Goal: Communication & Community: Answer question/provide support

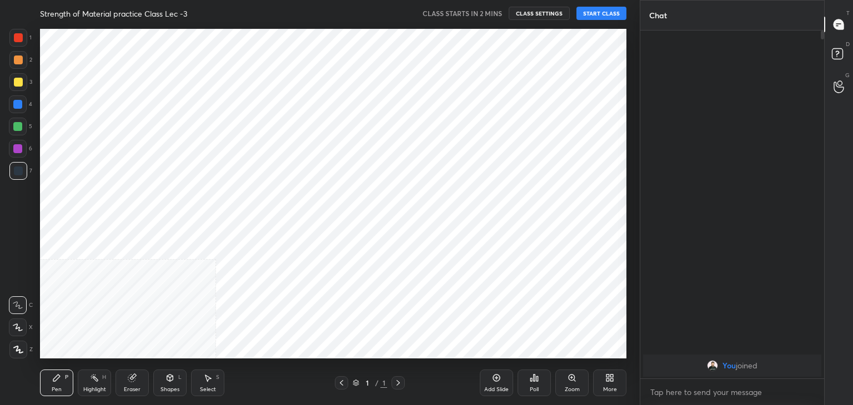
scroll to position [334, 595]
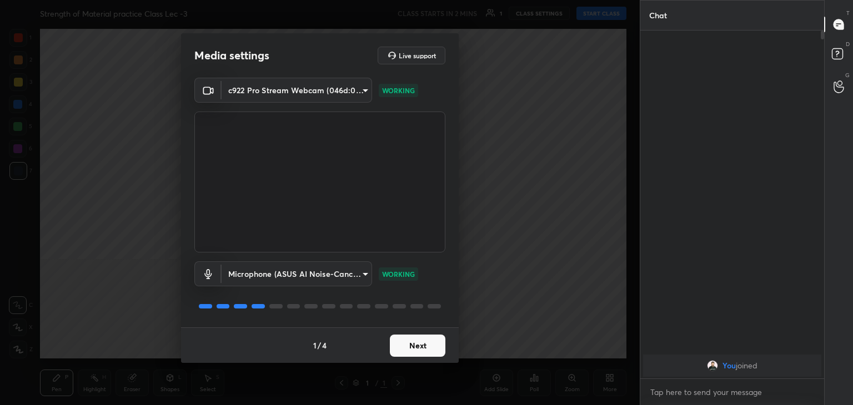
click at [411, 345] on button "Next" at bounding box center [418, 346] width 56 height 22
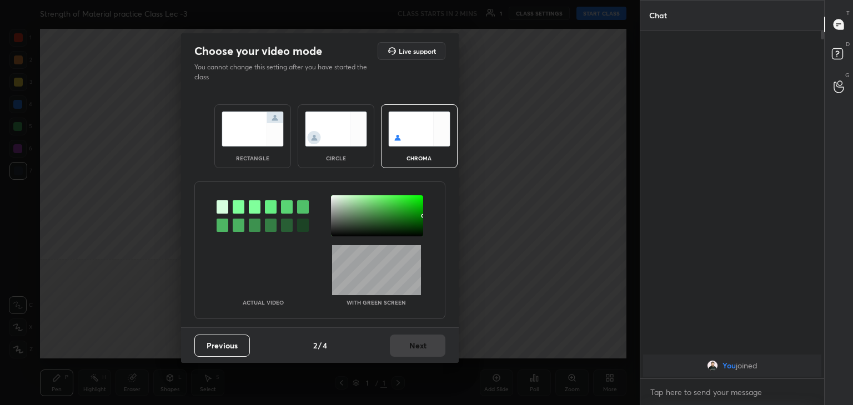
drag, startPoint x: 238, startPoint y: 207, endPoint x: 326, endPoint y: 197, distance: 88.8
click at [238, 207] on div at bounding box center [239, 206] width 12 height 13
click at [334, 199] on div at bounding box center [377, 215] width 92 height 41
click at [426, 345] on button "Next" at bounding box center [418, 346] width 56 height 22
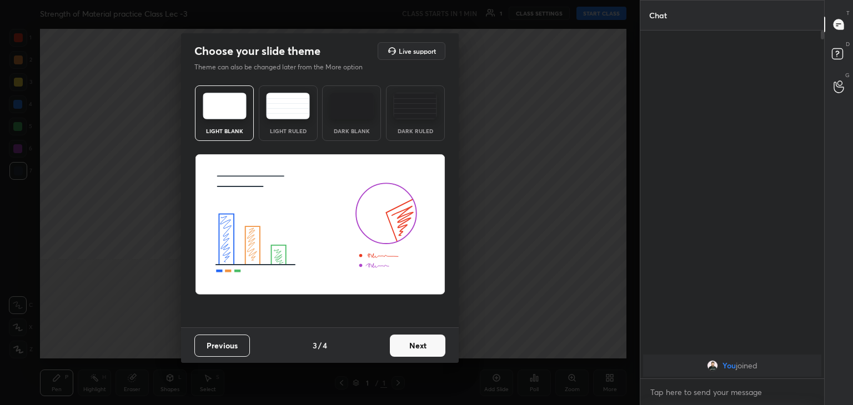
click at [428, 346] on button "Next" at bounding box center [418, 346] width 56 height 22
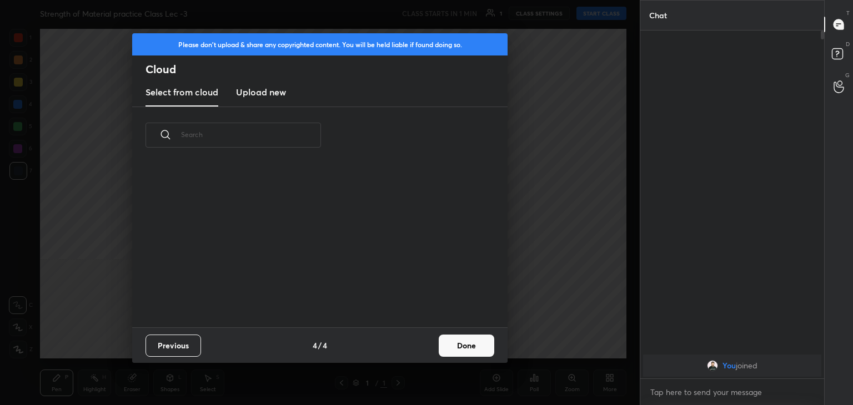
click at [463, 347] on button "Done" at bounding box center [467, 346] width 56 height 22
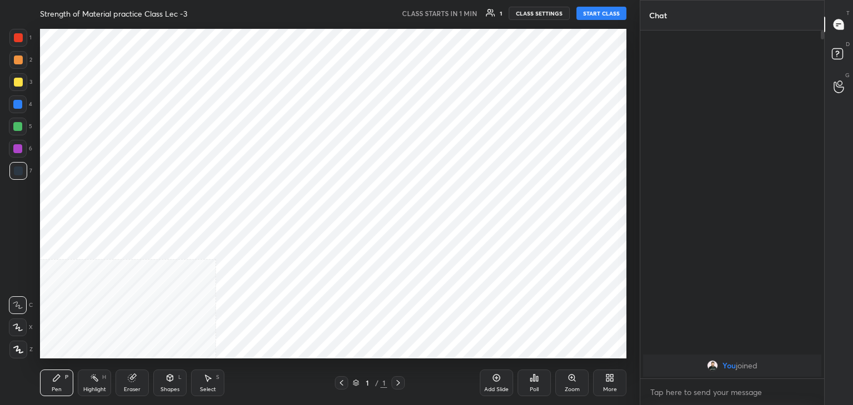
drag, startPoint x: 16, startPoint y: 349, endPoint x: 36, endPoint y: 338, distance: 22.1
click at [16, 348] on icon at bounding box center [18, 350] width 10 height 8
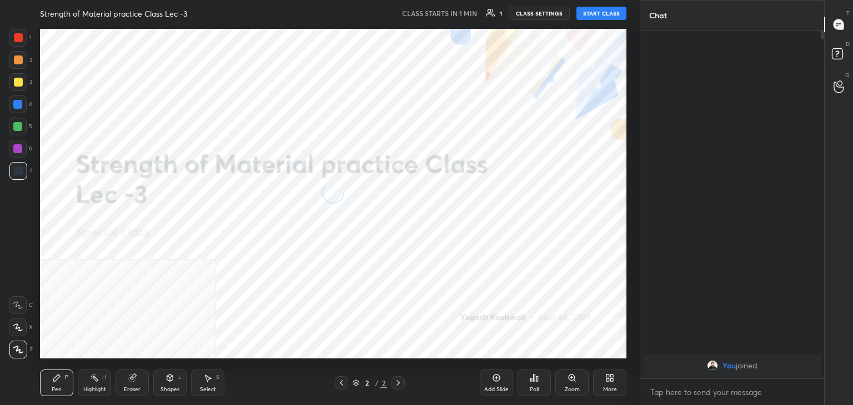
click at [610, 379] on icon at bounding box center [611, 380] width 3 height 3
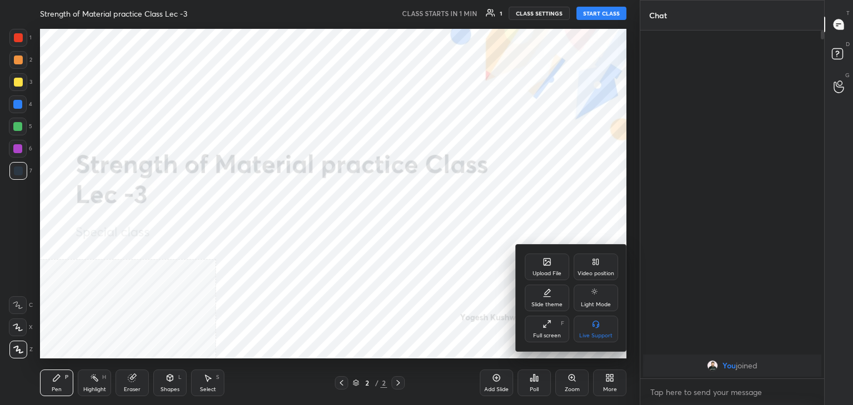
drag, startPoint x: 595, startPoint y: 272, endPoint x: 600, endPoint y: 297, distance: 25.9
click at [596, 273] on div "Video position" at bounding box center [595, 274] width 37 height 6
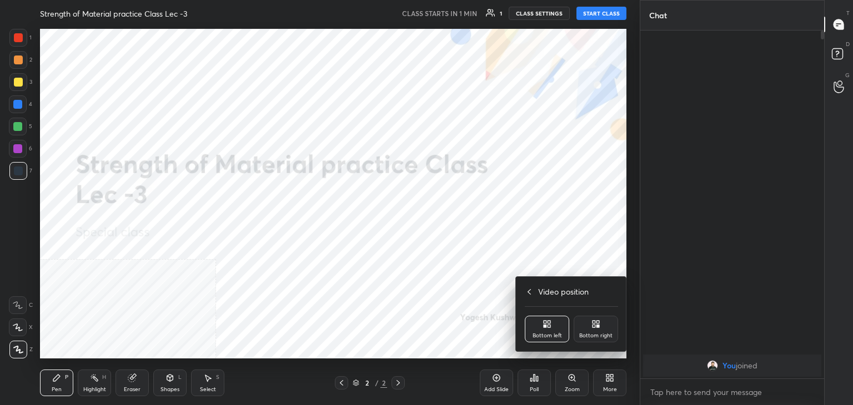
click at [596, 326] on icon at bounding box center [597, 326] width 3 height 3
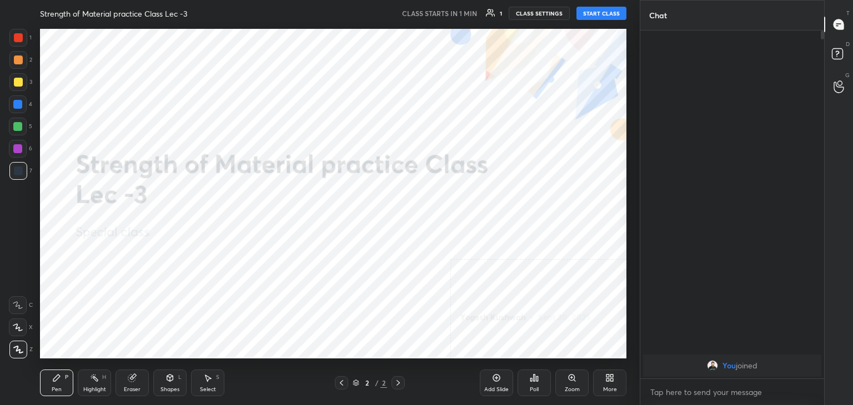
click at [603, 7] on button "START CLASS" at bounding box center [601, 13] width 50 height 13
click at [170, 380] on icon at bounding box center [170, 378] width 6 height 7
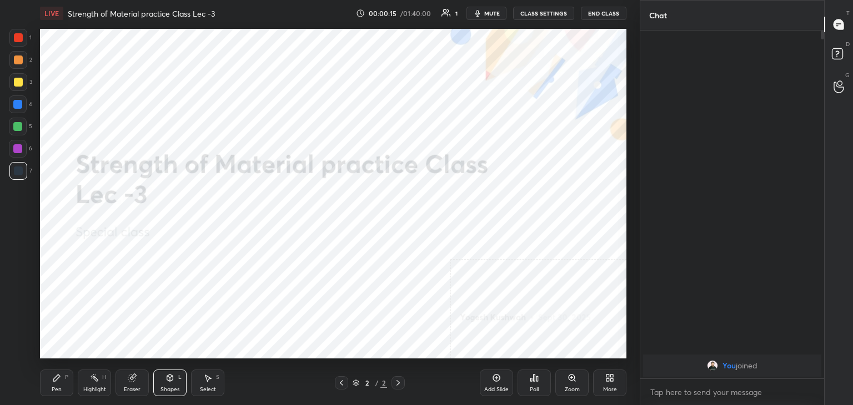
click at [102, 383] on div "Highlight H" at bounding box center [94, 383] width 33 height 27
click at [609, 381] on icon at bounding box center [607, 380] width 3 height 3
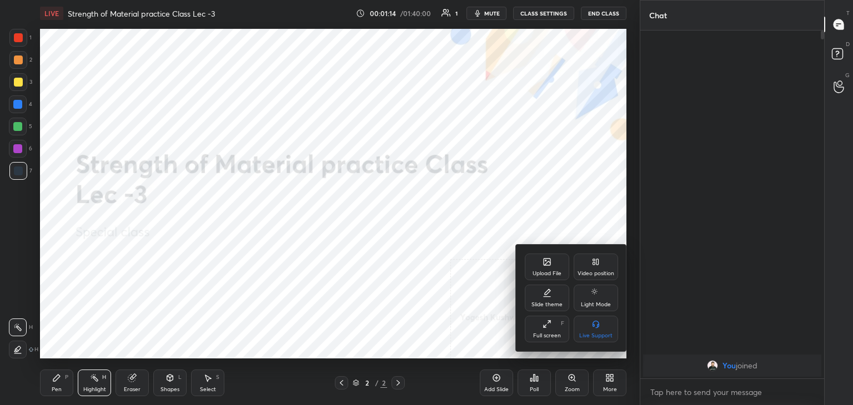
click at [544, 267] on div "Upload File" at bounding box center [547, 267] width 44 height 27
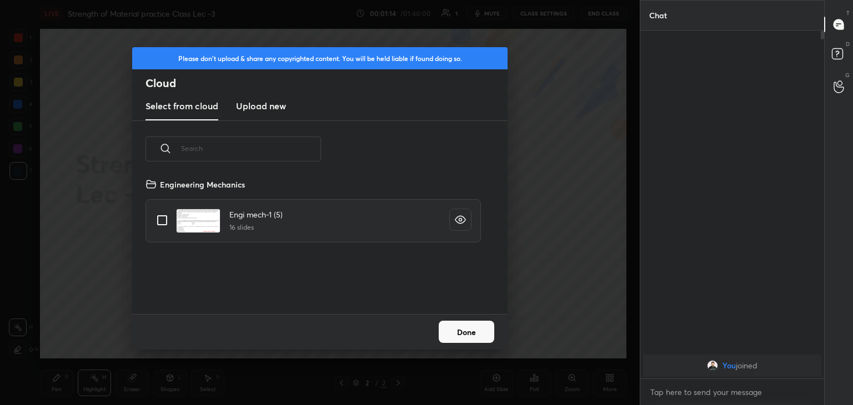
scroll to position [137, 356]
click at [243, 103] on h3 "Upload new" at bounding box center [261, 105] width 50 height 13
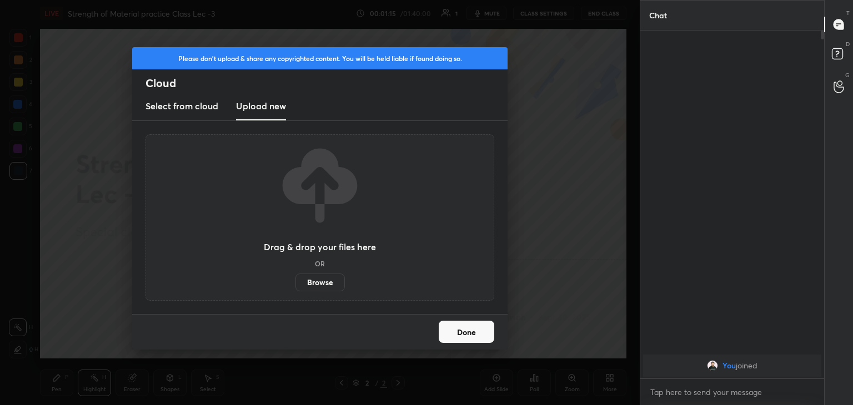
click at [319, 284] on label "Browse" at bounding box center [319, 283] width 49 height 18
click at [295, 284] on input "Browse" at bounding box center [295, 283] width 0 height 18
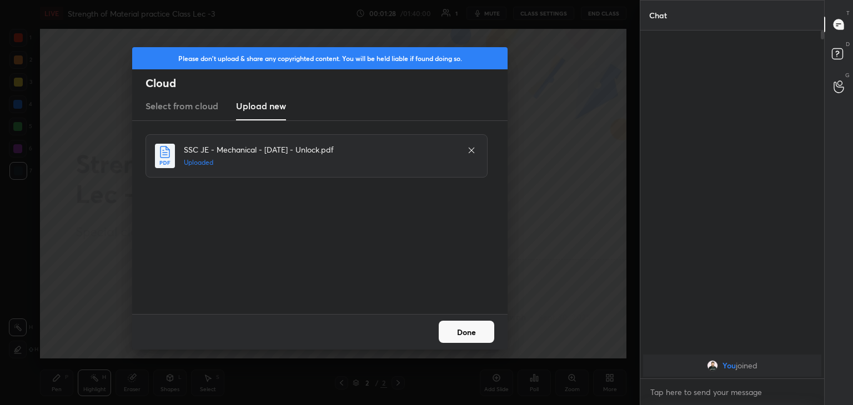
click at [465, 329] on button "Done" at bounding box center [467, 332] width 56 height 22
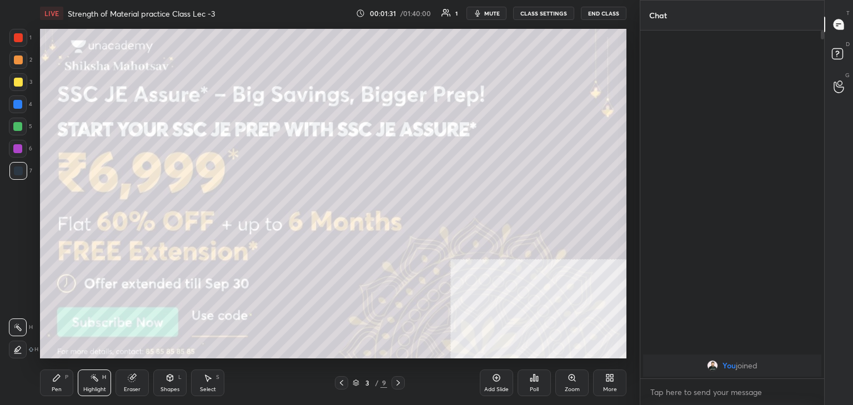
click at [398, 383] on icon at bounding box center [398, 383] width 9 height 9
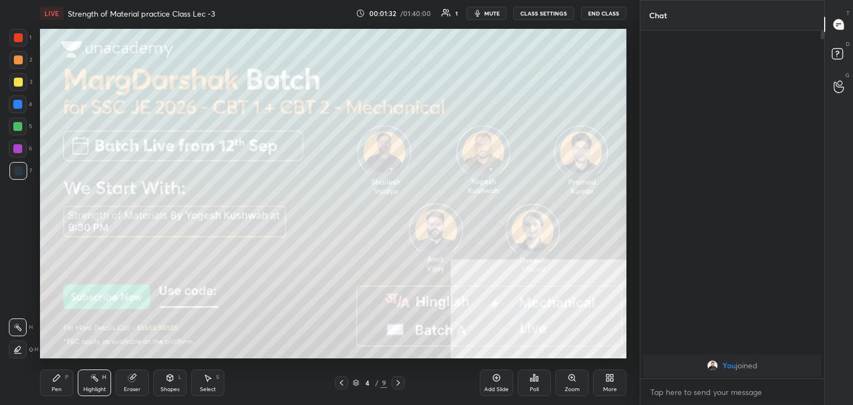
click at [397, 383] on icon at bounding box center [398, 383] width 9 height 9
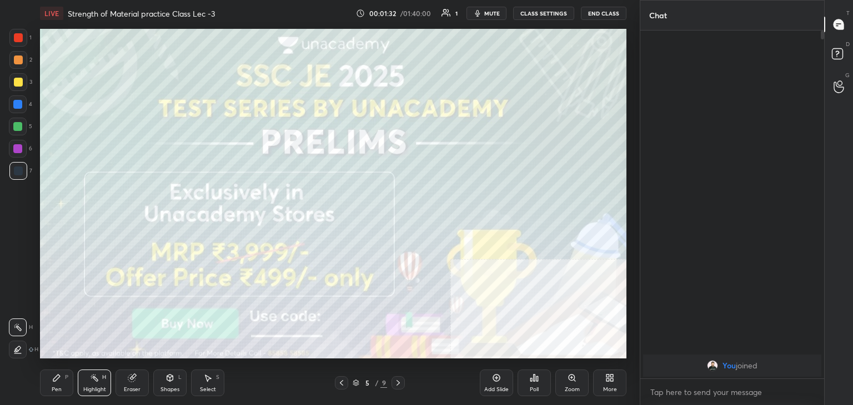
click at [397, 382] on icon at bounding box center [398, 383] width 9 height 9
click at [398, 380] on icon at bounding box center [398, 383] width 9 height 9
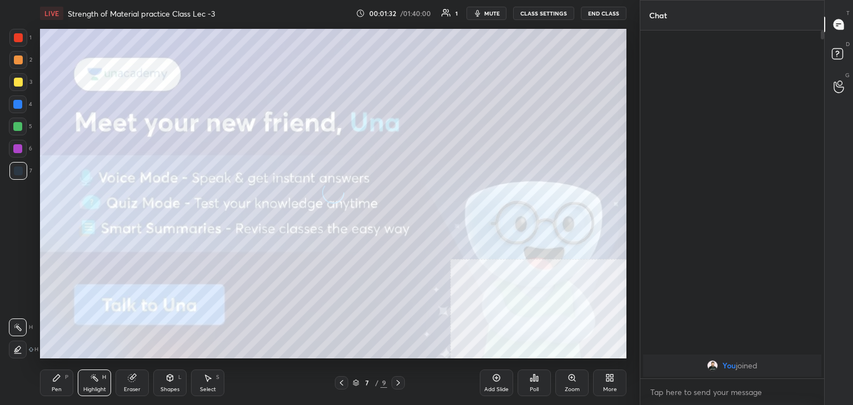
click at [397, 380] on icon at bounding box center [398, 383] width 9 height 9
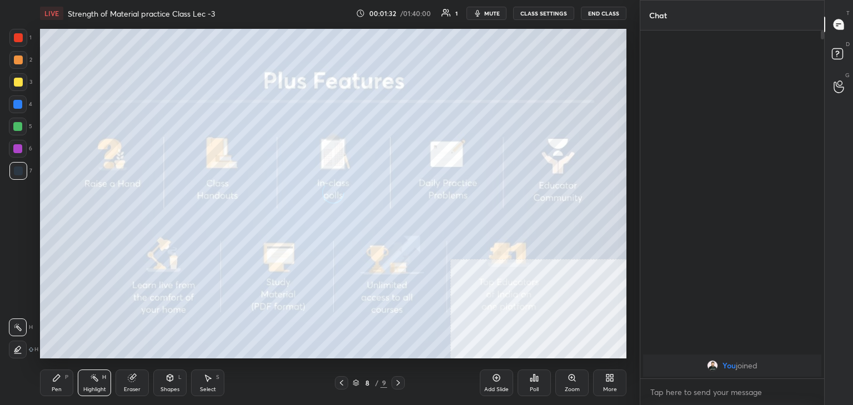
click at [397, 380] on icon at bounding box center [398, 383] width 9 height 9
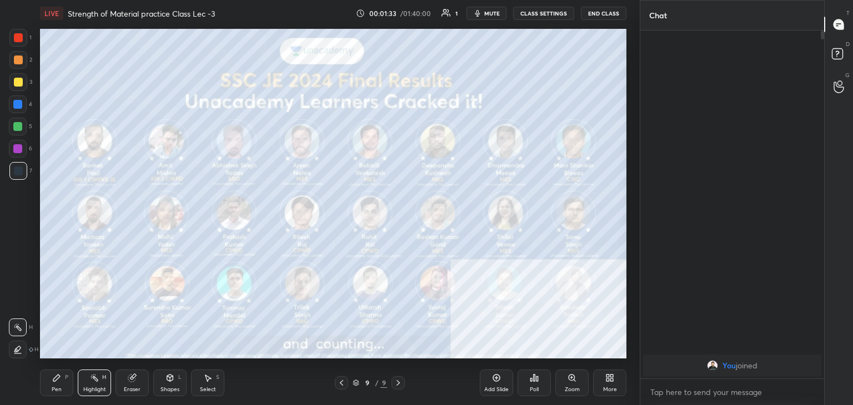
click at [610, 376] on icon at bounding box center [609, 378] width 9 height 9
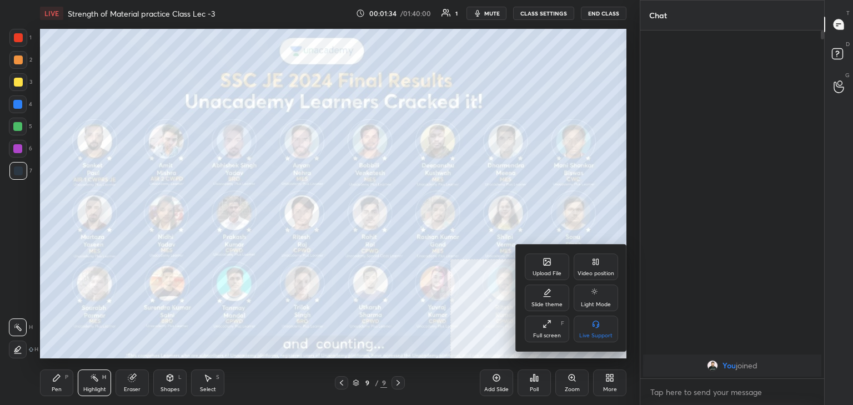
click at [541, 267] on div "Upload File" at bounding box center [547, 267] width 44 height 27
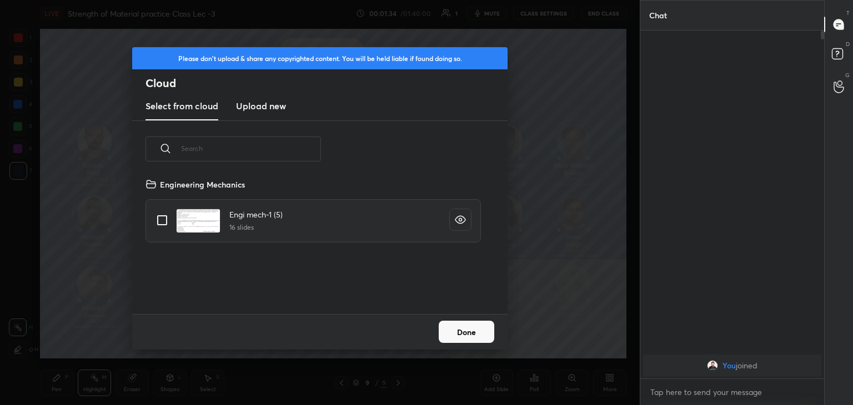
drag, startPoint x: 241, startPoint y: 107, endPoint x: 244, endPoint y: 114, distance: 8.5
click at [242, 106] on h3 "Upload new" at bounding box center [261, 105] width 50 height 13
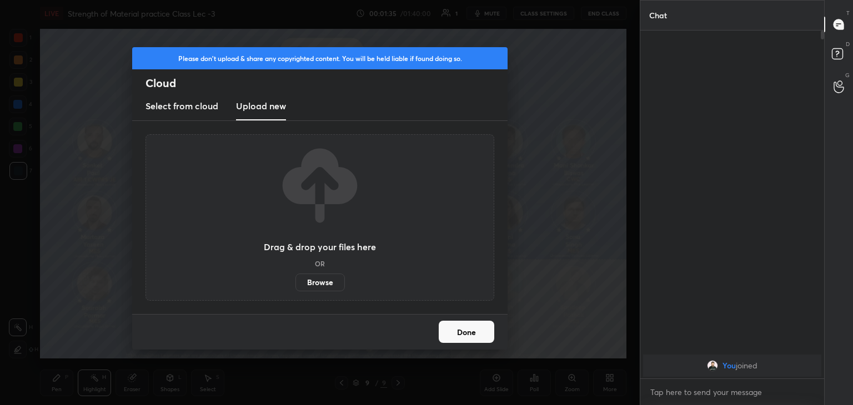
click at [313, 280] on label "Browse" at bounding box center [319, 283] width 49 height 18
click at [295, 280] on input "Browse" at bounding box center [295, 283] width 0 height 18
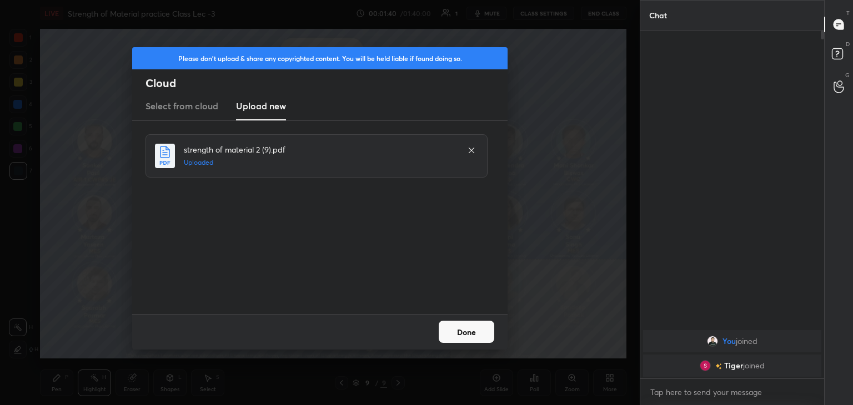
click at [470, 330] on button "Done" at bounding box center [467, 332] width 56 height 22
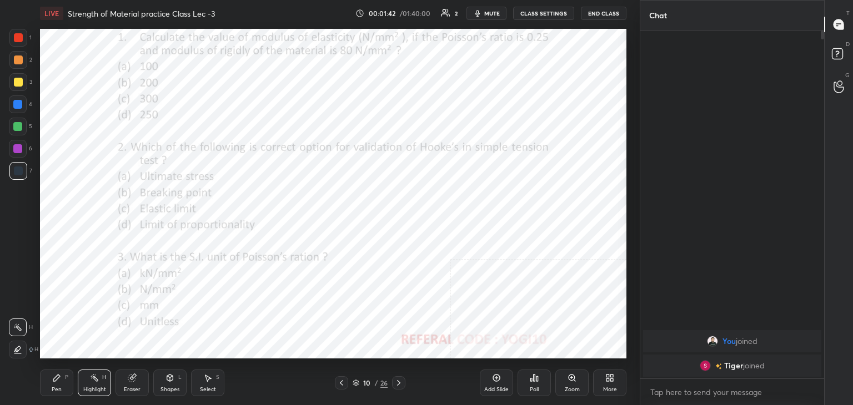
click at [164, 385] on div "Shapes L" at bounding box center [169, 383] width 33 height 27
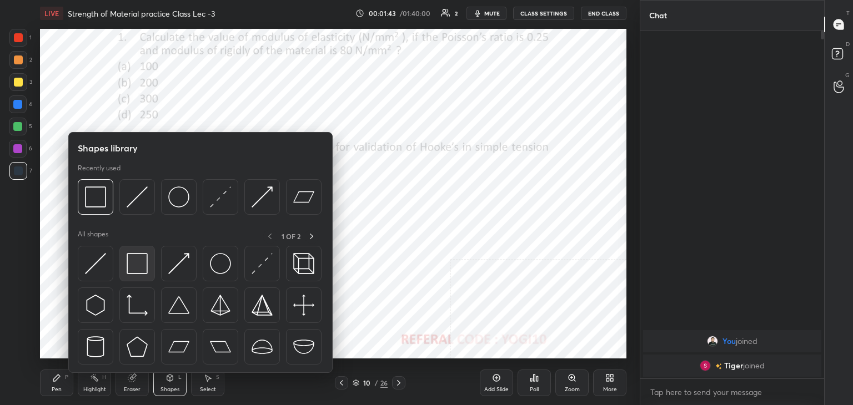
click at [144, 269] on img at bounding box center [137, 263] width 21 height 21
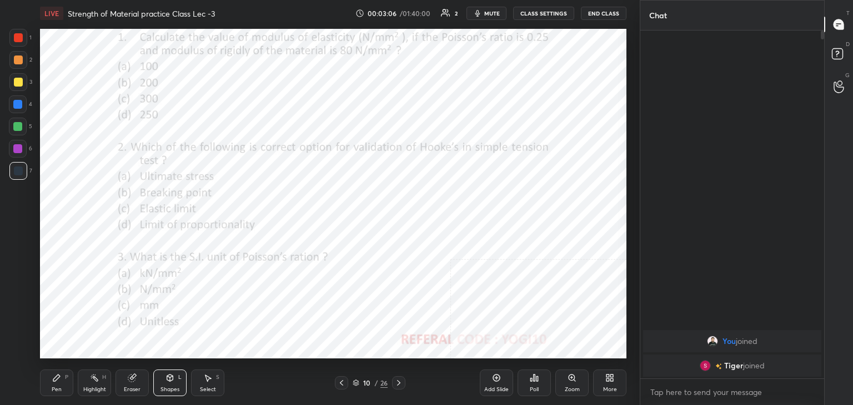
click at [22, 36] on div at bounding box center [18, 38] width 18 height 18
type textarea "x"
drag, startPoint x: 21, startPoint y: 60, endPoint x: 22, endPoint y: 72, distance: 11.7
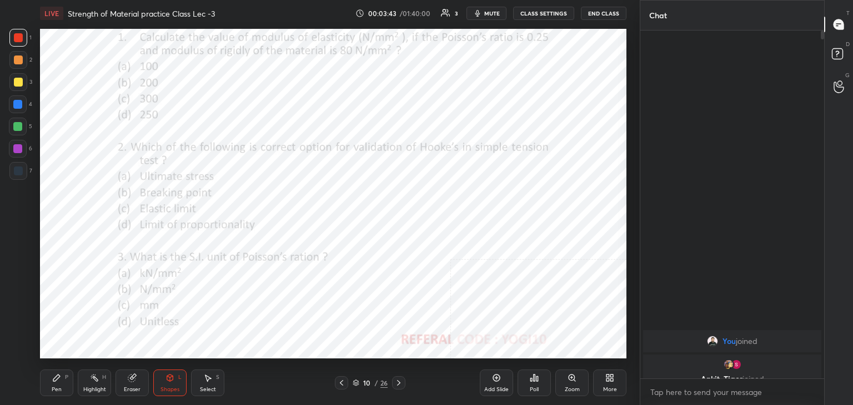
click at [20, 61] on div at bounding box center [18, 60] width 9 height 9
drag, startPoint x: 92, startPoint y: 382, endPoint x: 93, endPoint y: 375, distance: 7.4
click at [93, 381] on icon at bounding box center [94, 378] width 9 height 9
click at [571, 378] on icon at bounding box center [571, 378] width 9 height 9
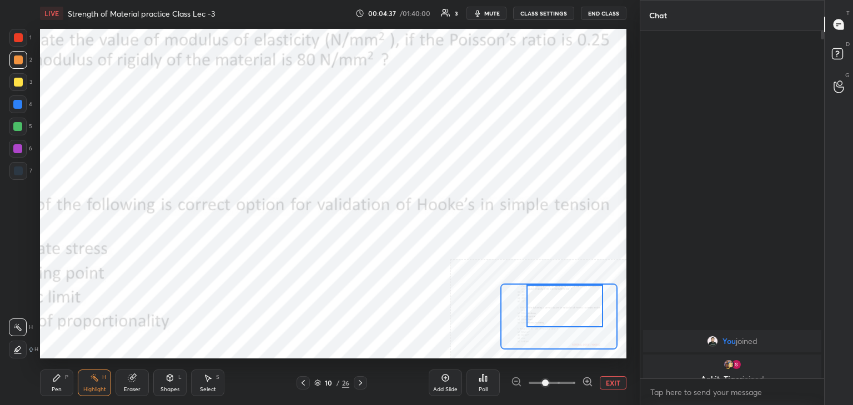
click at [533, 281] on div "Setting up your live class Poll for secs No correct answer Start poll" at bounding box center [333, 194] width 586 height 330
click at [63, 383] on div "Pen P" at bounding box center [56, 383] width 33 height 27
click at [19, 145] on div at bounding box center [17, 148] width 9 height 9
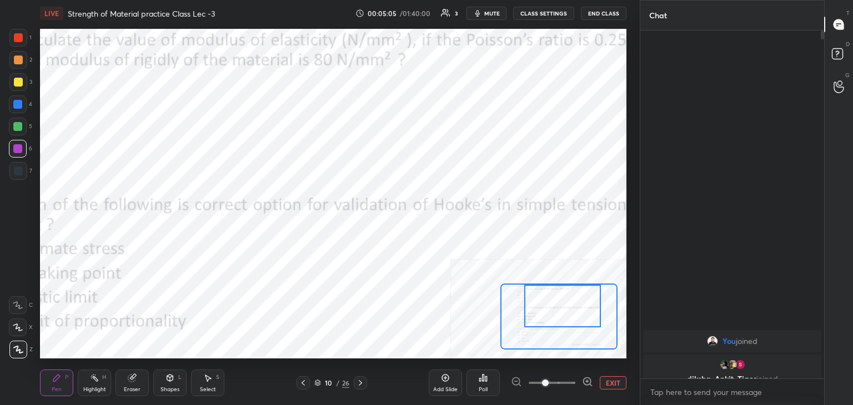
click at [21, 124] on div at bounding box center [17, 126] width 9 height 9
click at [167, 389] on div "Shapes" at bounding box center [169, 390] width 19 height 6
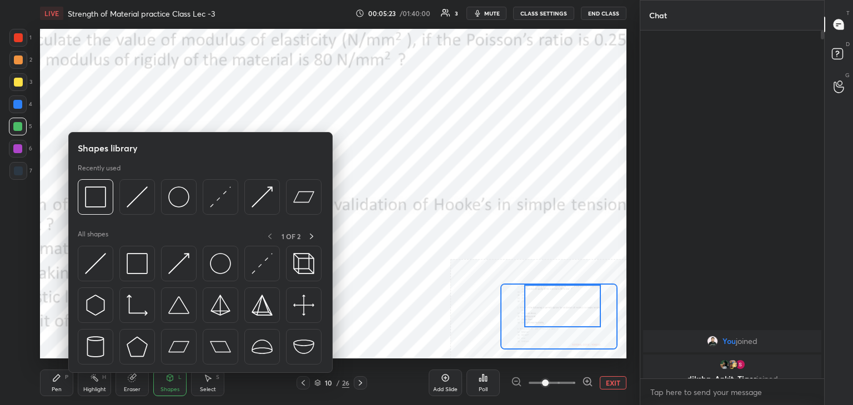
click at [65, 380] on div "P" at bounding box center [66, 378] width 3 height 6
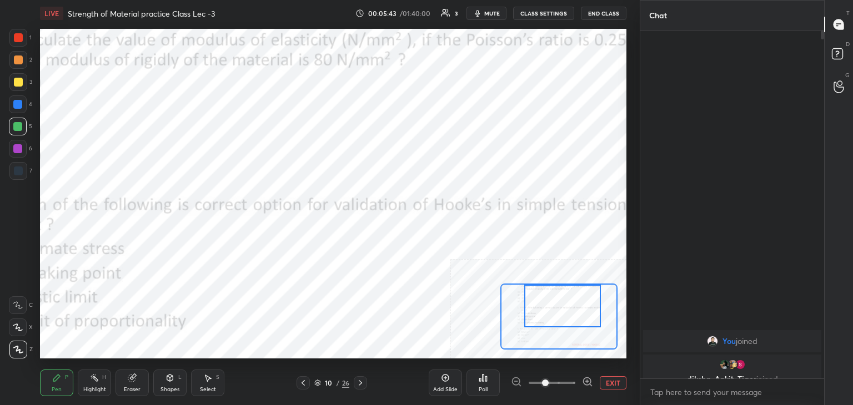
click at [209, 382] on icon at bounding box center [207, 378] width 9 height 9
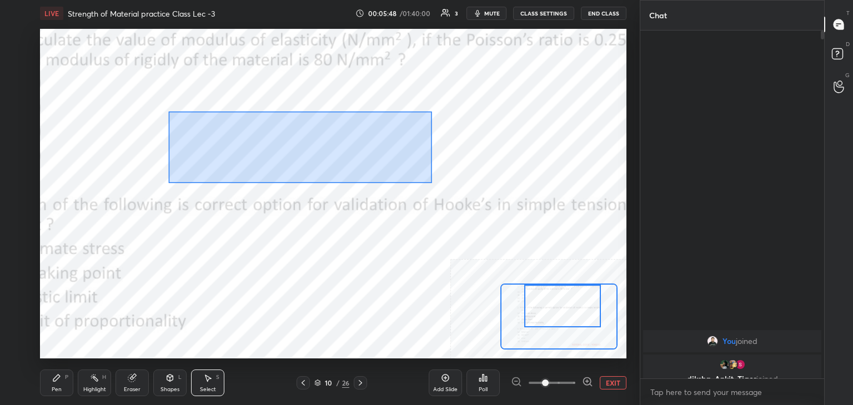
drag, startPoint x: 170, startPoint y: 112, endPoint x: 435, endPoint y: 179, distance: 273.2
click at [437, 183] on div "0 ° Undo Copy Duplicate Duplicate to new slide Delete" at bounding box center [304, 274] width 880 height 495
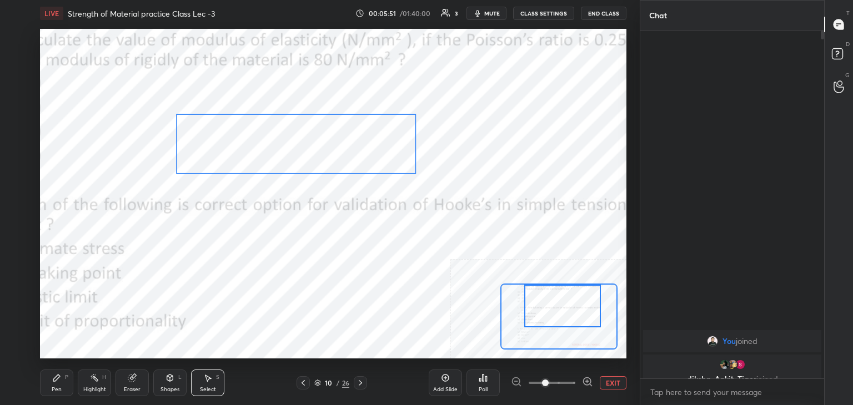
drag, startPoint x: 409, startPoint y: 150, endPoint x: 403, endPoint y: 152, distance: 5.8
click at [403, 152] on div "0 ° Undo Copy Duplicate Duplicate to new slide Delete" at bounding box center [304, 274] width 880 height 495
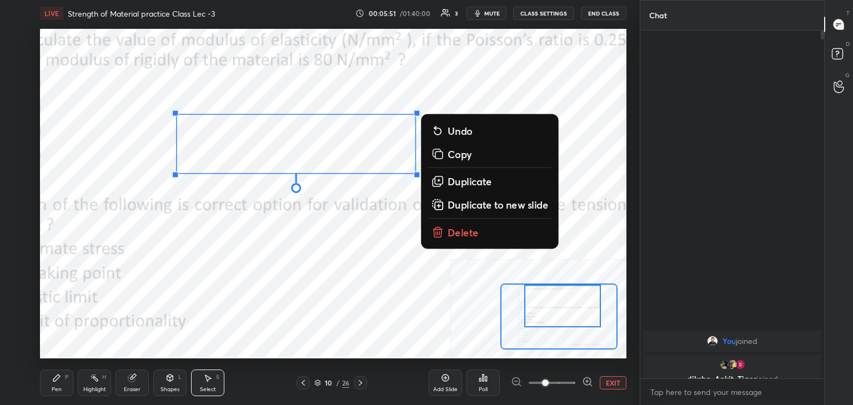
click at [393, 93] on div "0 ° Undo Copy Duplicate Duplicate to new slide Delete" at bounding box center [304, 274] width 880 height 495
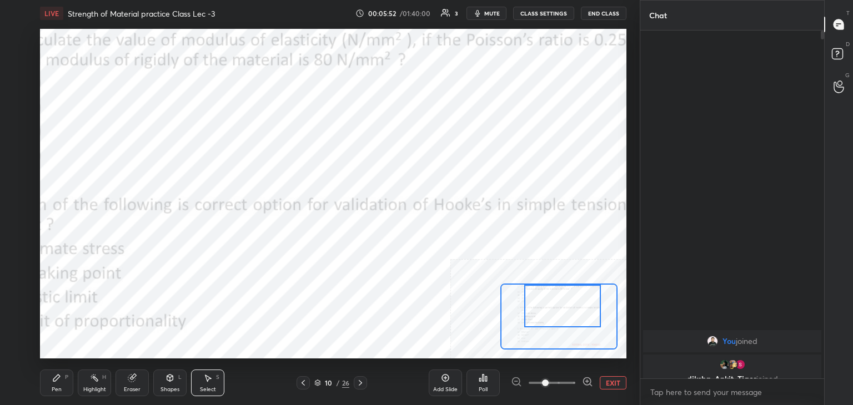
click at [168, 375] on icon at bounding box center [169, 378] width 9 height 9
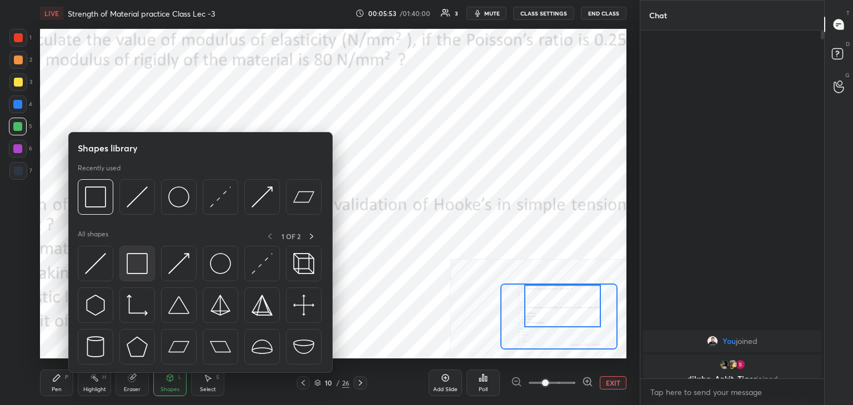
click at [128, 270] on img at bounding box center [137, 263] width 21 height 21
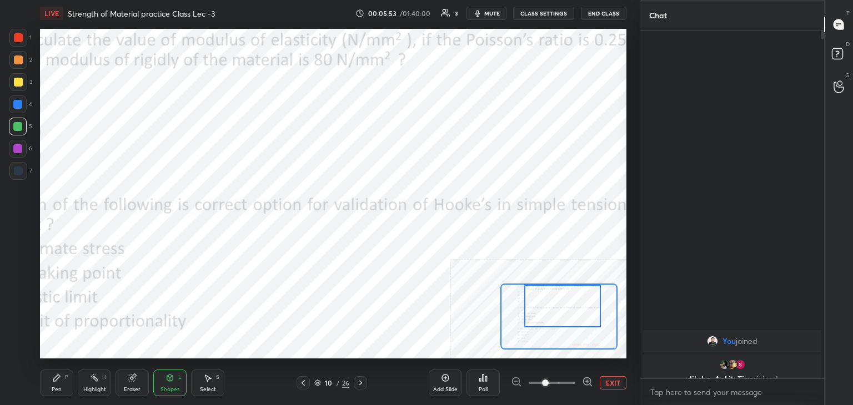
click at [19, 148] on div at bounding box center [17, 148] width 9 height 9
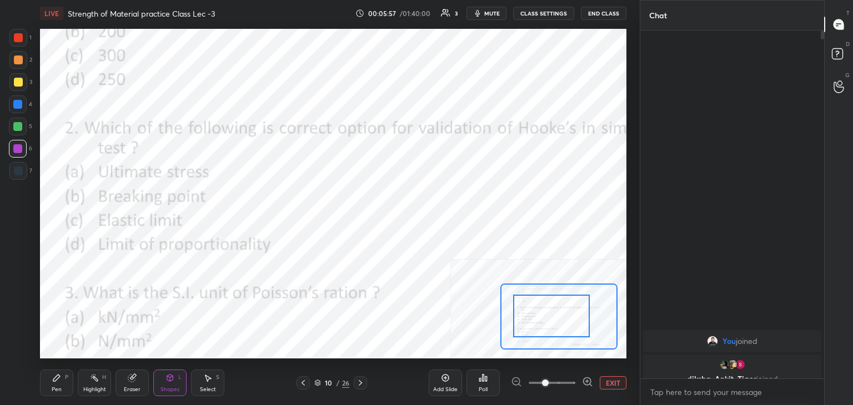
drag, startPoint x: 528, startPoint y: 314, endPoint x: 518, endPoint y: 322, distance: 13.0
click at [519, 322] on div at bounding box center [551, 316] width 77 height 43
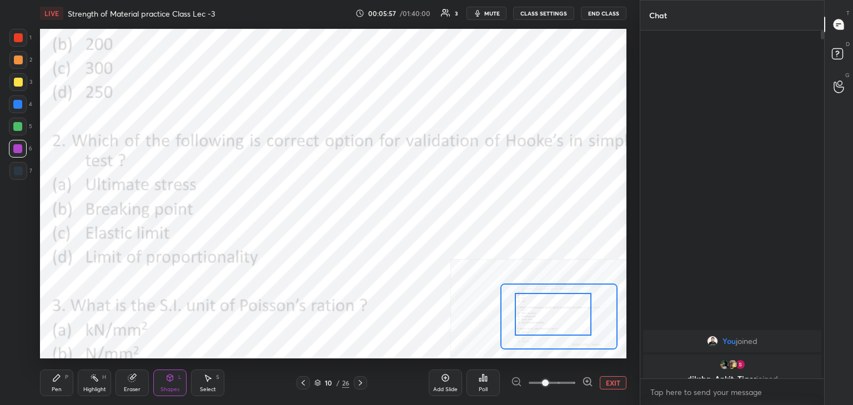
click at [611, 383] on button "EXIT" at bounding box center [613, 382] width 27 height 13
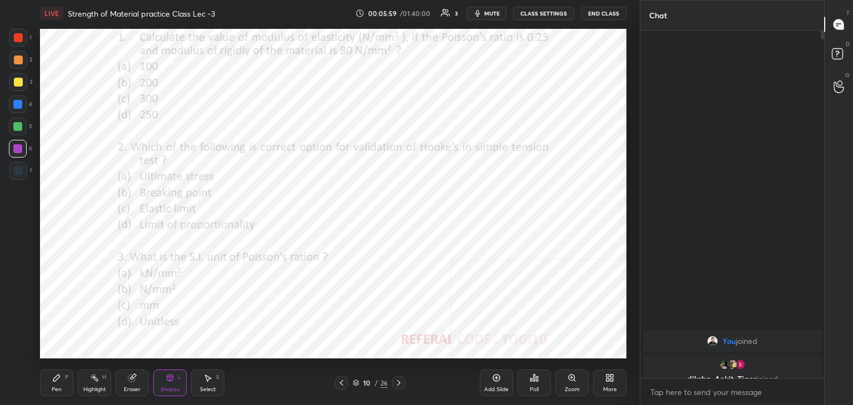
click at [18, 37] on div at bounding box center [18, 37] width 9 height 9
click at [539, 382] on div "Poll" at bounding box center [533, 383] width 33 height 27
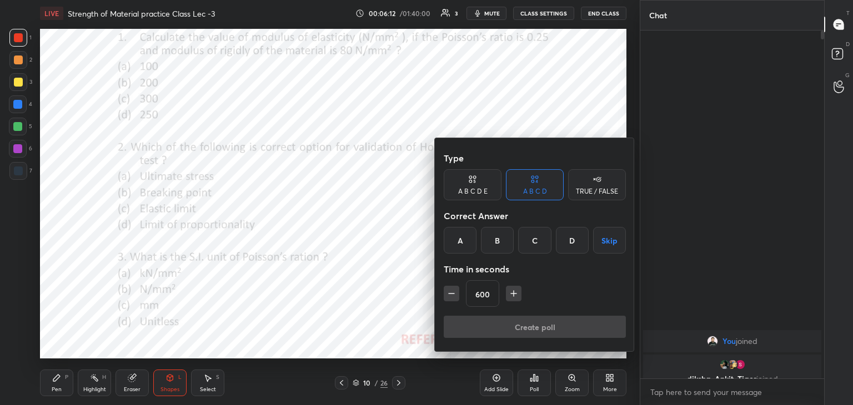
drag, startPoint x: 570, startPoint y: 236, endPoint x: 546, endPoint y: 274, distance: 44.9
click at [570, 237] on div "D" at bounding box center [572, 240] width 33 height 27
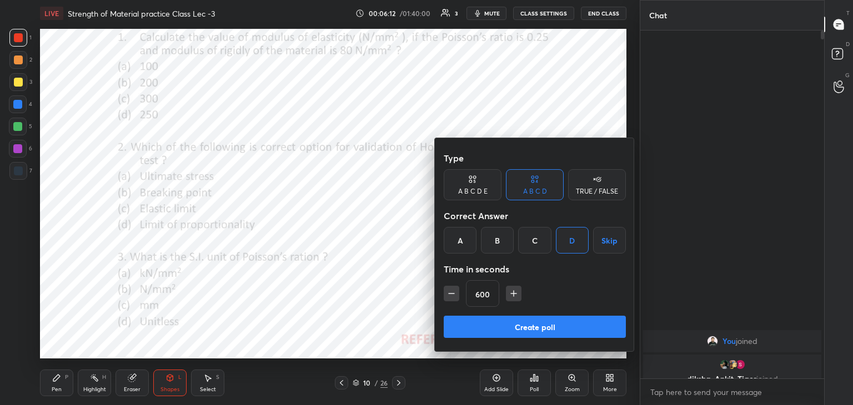
click at [453, 290] on icon "button" at bounding box center [451, 293] width 11 height 11
click at [452, 292] on icon "button" at bounding box center [451, 293] width 11 height 11
click at [454, 292] on icon "button" at bounding box center [451, 293] width 11 height 11
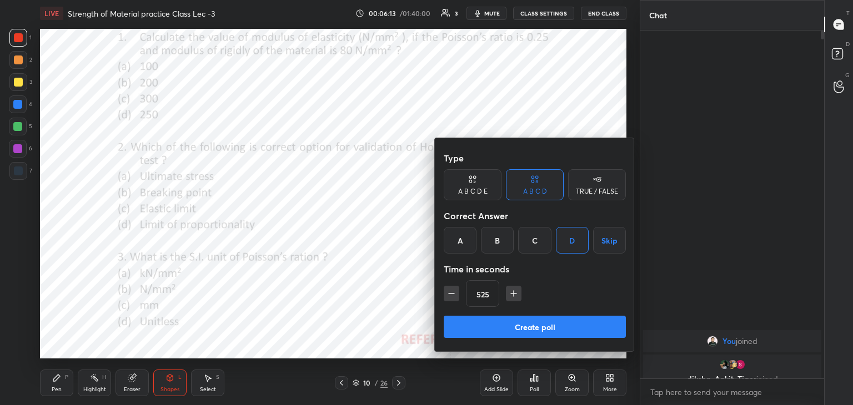
click at [454, 292] on icon "button" at bounding box center [451, 293] width 11 height 11
click at [453, 292] on icon "button" at bounding box center [451, 293] width 11 height 11
click at [455, 292] on icon "button" at bounding box center [451, 293] width 11 height 11
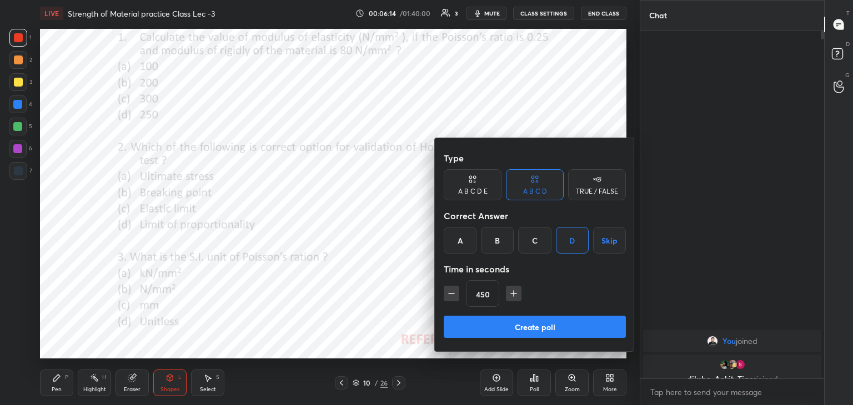
click at [455, 291] on icon "button" at bounding box center [451, 293] width 11 height 11
click at [454, 292] on icon "button" at bounding box center [451, 293] width 11 height 11
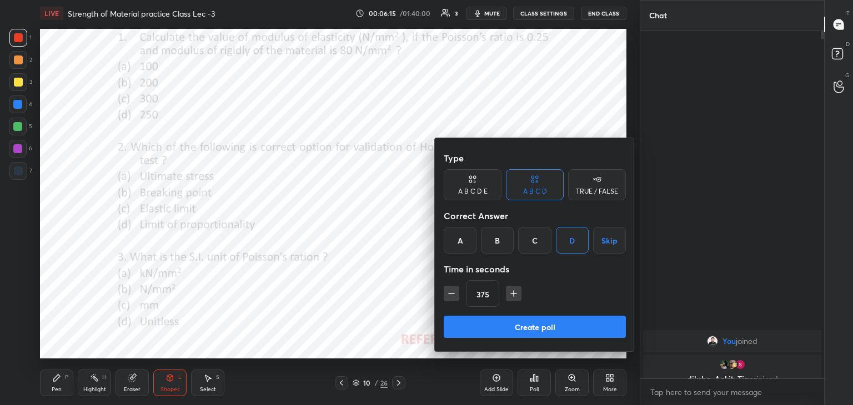
click at [455, 292] on icon "button" at bounding box center [451, 293] width 11 height 11
click at [453, 293] on icon "button" at bounding box center [451, 293] width 11 height 11
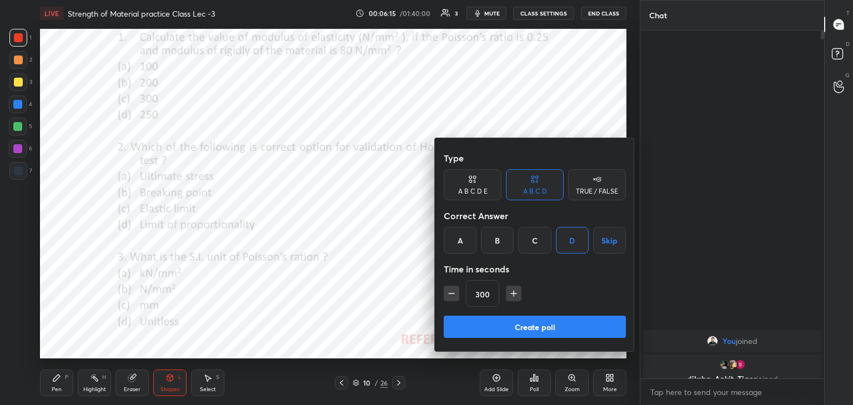
click at [453, 292] on icon "button" at bounding box center [451, 293] width 11 height 11
click at [452, 292] on icon "button" at bounding box center [451, 293] width 11 height 11
click at [453, 293] on icon "button" at bounding box center [451, 293] width 11 height 11
click at [452, 292] on icon "button" at bounding box center [451, 293] width 11 height 11
click at [450, 293] on icon "button" at bounding box center [451, 293] width 11 height 11
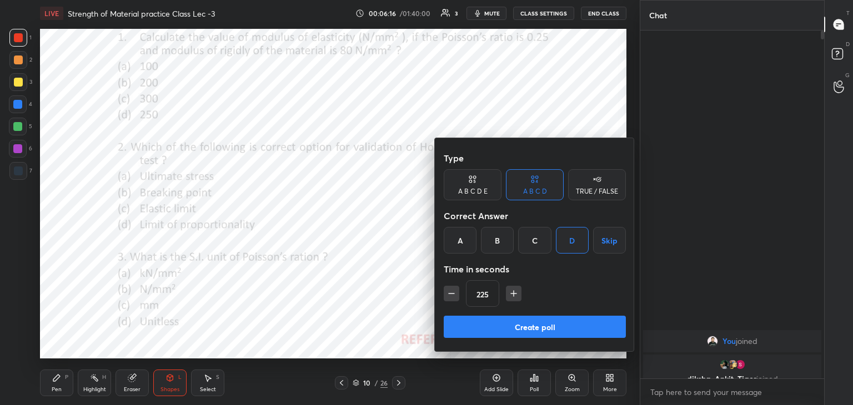
click at [451, 292] on icon "button" at bounding box center [451, 293] width 11 height 11
click at [452, 292] on icon "button" at bounding box center [451, 293] width 11 height 11
click at [451, 292] on icon "button" at bounding box center [451, 293] width 11 height 11
click at [450, 292] on icon "button" at bounding box center [451, 293] width 11 height 11
click at [451, 294] on icon "button" at bounding box center [452, 294] width 6 height 0
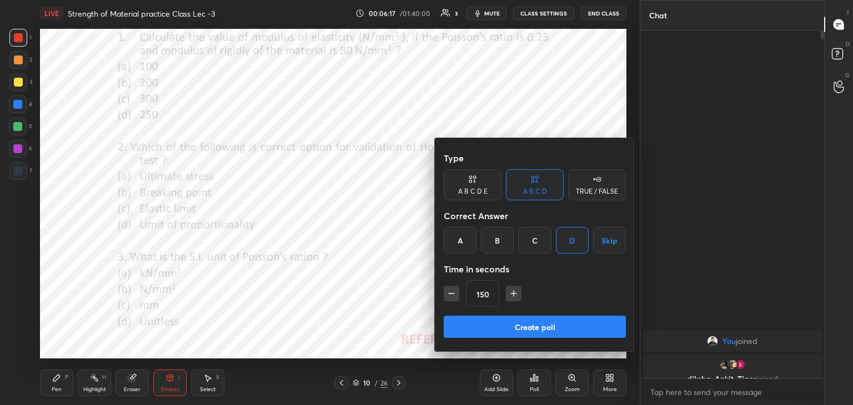
click at [451, 294] on icon "button" at bounding box center [452, 294] width 6 height 0
click at [450, 293] on icon "button" at bounding box center [451, 293] width 11 height 11
click at [451, 292] on icon "button" at bounding box center [451, 293] width 11 height 11
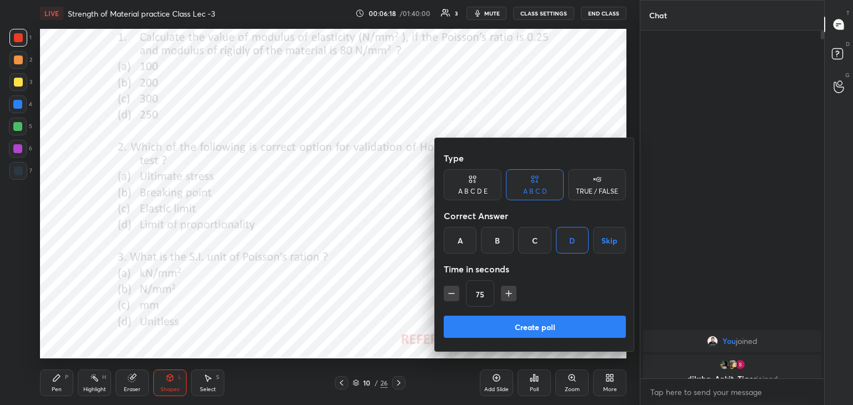
click at [451, 293] on icon "button" at bounding box center [451, 293] width 11 height 11
click at [453, 292] on icon "button" at bounding box center [451, 293] width 11 height 11
type input "45"
click at [498, 326] on button "Create poll" at bounding box center [535, 327] width 182 height 22
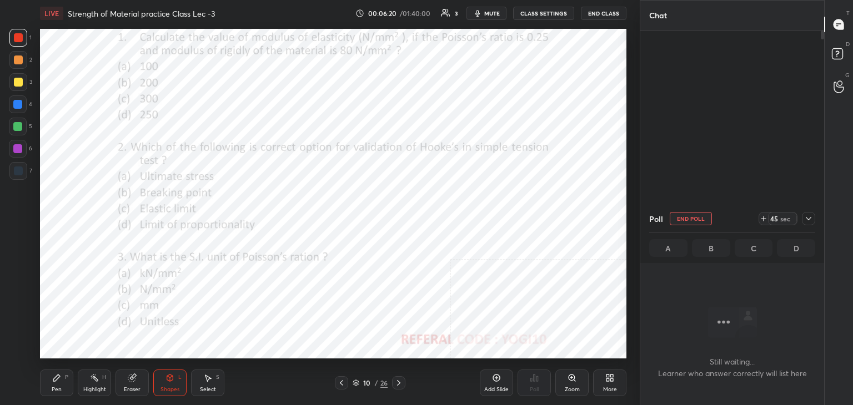
scroll to position [195, 180]
drag, startPoint x: 17, startPoint y: 149, endPoint x: 18, endPoint y: 164, distance: 14.4
click at [18, 148] on div at bounding box center [17, 148] width 9 height 9
click at [812, 221] on icon at bounding box center [808, 218] width 9 height 9
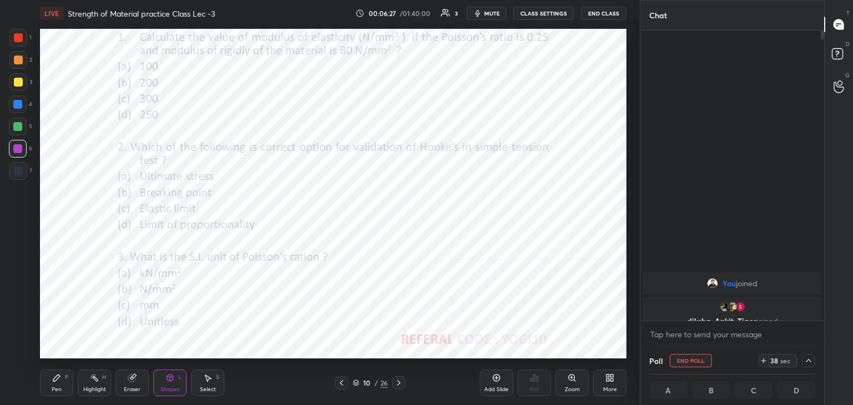
drag, startPoint x: 92, startPoint y: 385, endPoint x: 91, endPoint y: 371, distance: 13.9
click at [91, 386] on div "Highlight H" at bounding box center [94, 383] width 33 height 27
click at [811, 359] on icon at bounding box center [808, 360] width 9 height 9
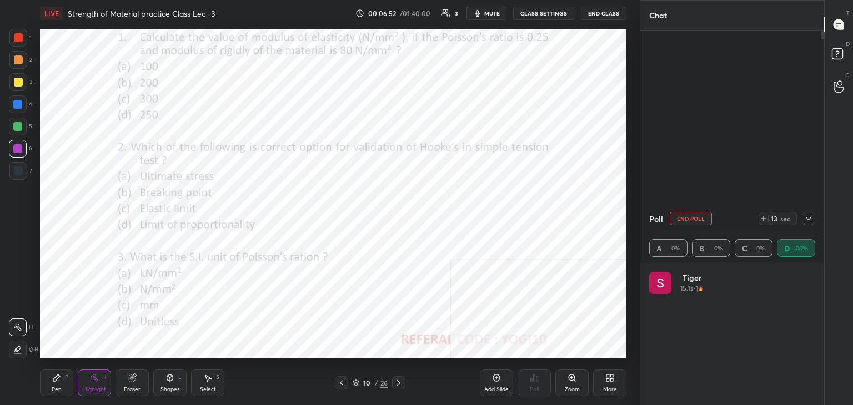
scroll to position [130, 163]
drag, startPoint x: 66, startPoint y: 383, endPoint x: 63, endPoint y: 367, distance: 15.8
click at [65, 382] on div "Pen P" at bounding box center [56, 383] width 33 height 27
click at [18, 58] on div at bounding box center [18, 60] width 9 height 9
click at [580, 383] on div "Zoom" at bounding box center [571, 383] width 33 height 27
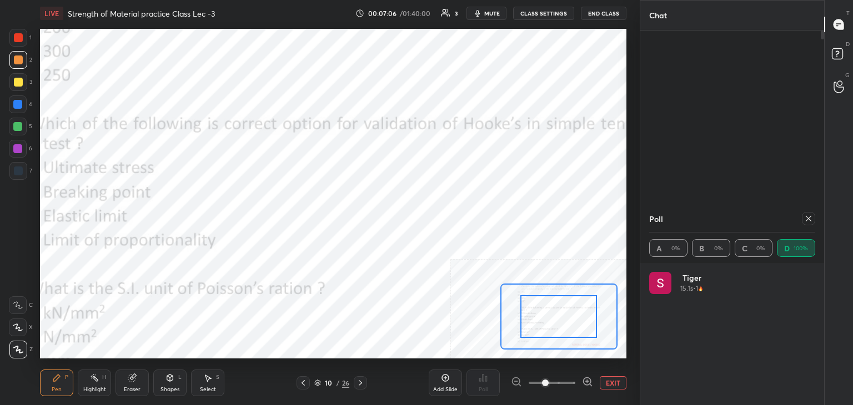
click at [20, 127] on div at bounding box center [17, 126] width 9 height 9
click at [807, 220] on icon at bounding box center [808, 218] width 9 height 9
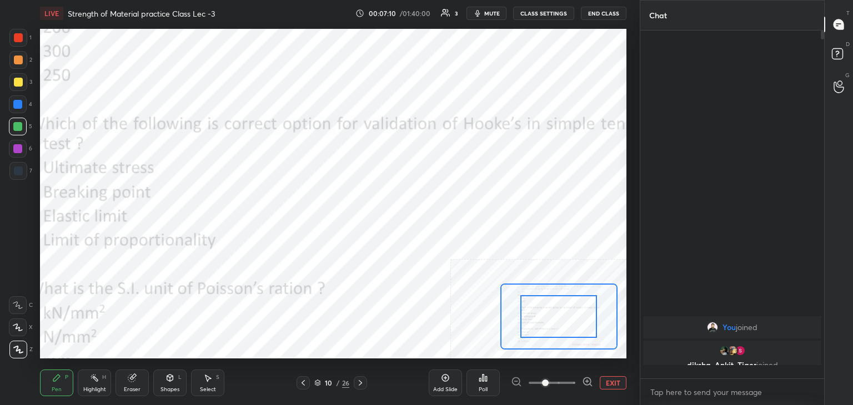
scroll to position [3, 3]
click at [611, 383] on button "EXIT" at bounding box center [613, 382] width 27 height 13
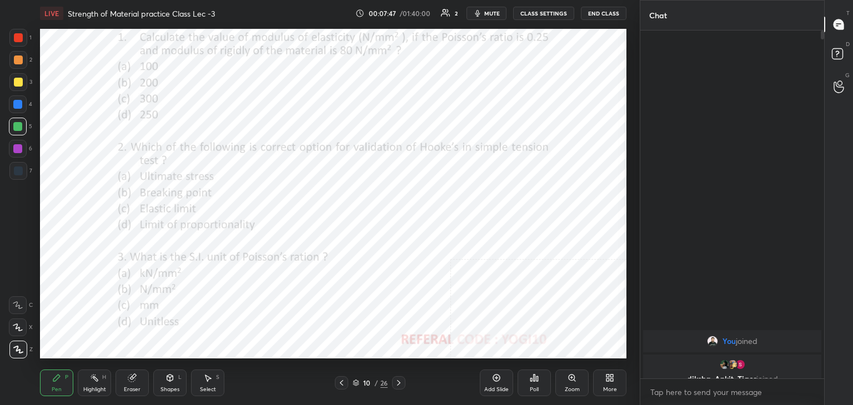
drag, startPoint x: 172, startPoint y: 389, endPoint x: 168, endPoint y: 376, distance: 14.0
click at [171, 388] on div "Shapes" at bounding box center [169, 390] width 19 height 6
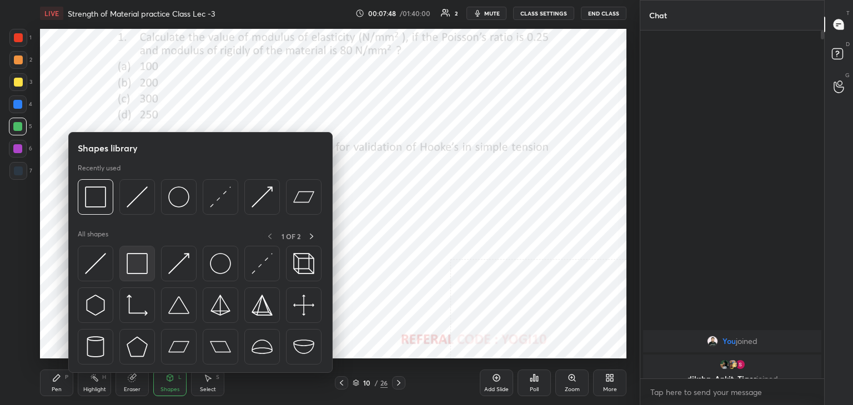
click at [129, 270] on img at bounding box center [137, 263] width 21 height 21
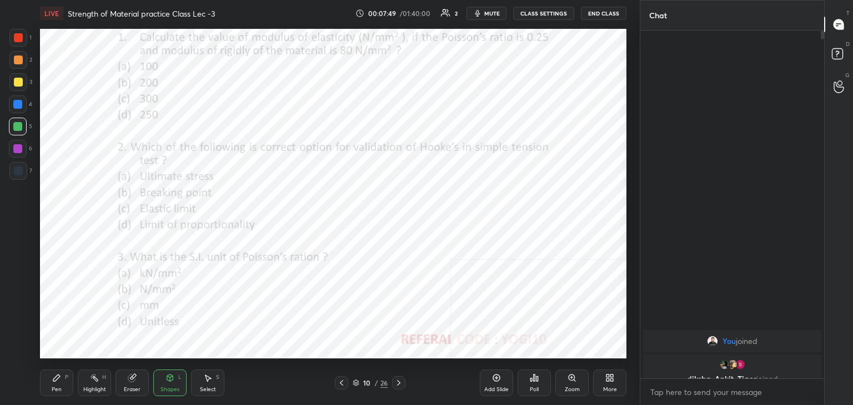
click at [18, 148] on div at bounding box center [17, 148] width 9 height 9
click at [22, 37] on div at bounding box center [18, 37] width 9 height 9
click at [537, 380] on icon at bounding box center [534, 378] width 9 height 9
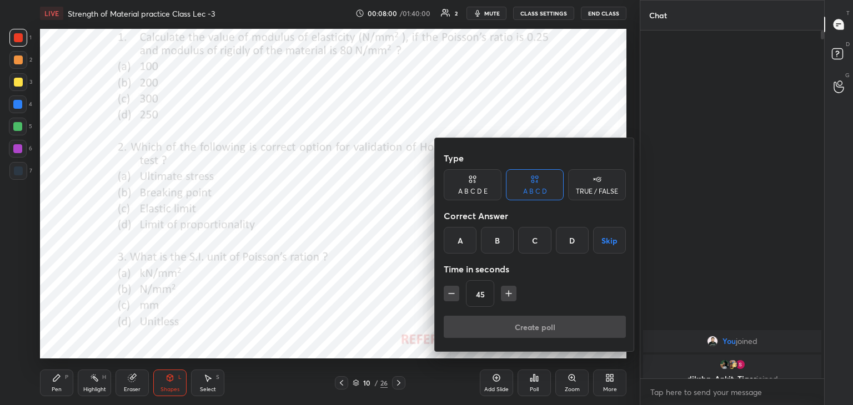
click at [571, 240] on div "D" at bounding box center [572, 240] width 33 height 27
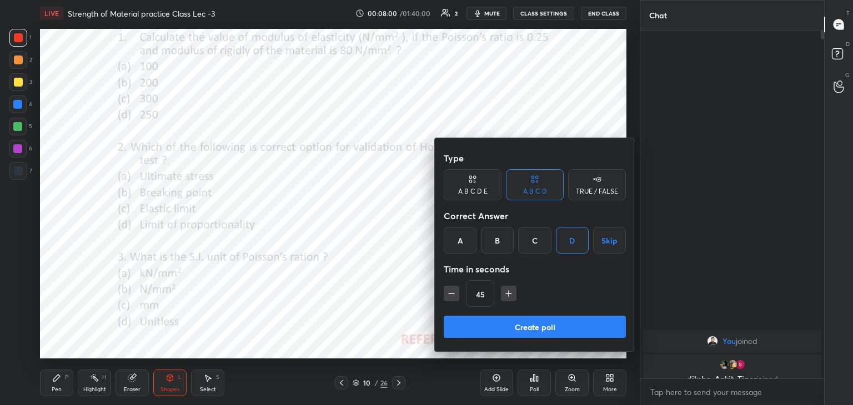
click at [519, 326] on button "Create poll" at bounding box center [535, 327] width 182 height 22
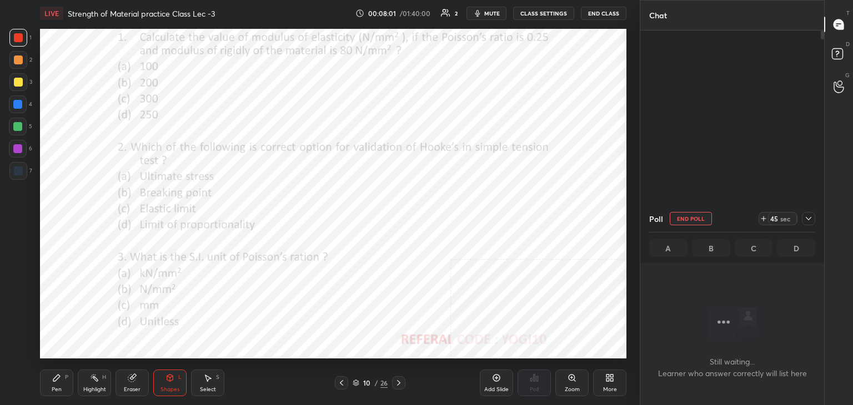
scroll to position [195, 180]
click at [12, 148] on div at bounding box center [18, 149] width 18 height 18
click at [56, 380] on icon at bounding box center [56, 378] width 7 height 7
click at [577, 387] on div "Zoom" at bounding box center [572, 390] width 15 height 6
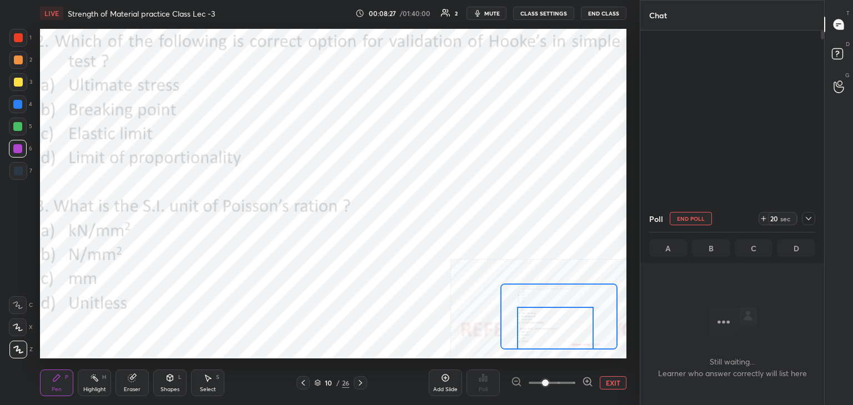
click at [549, 350] on div "Setting up your live class Poll for secs No correct answer Start poll" at bounding box center [333, 194] width 586 height 330
drag, startPoint x: 21, startPoint y: 59, endPoint x: 18, endPoint y: 67, distance: 7.9
click at [21, 59] on div at bounding box center [18, 60] width 9 height 9
click at [167, 383] on div "Shapes L" at bounding box center [169, 383] width 33 height 27
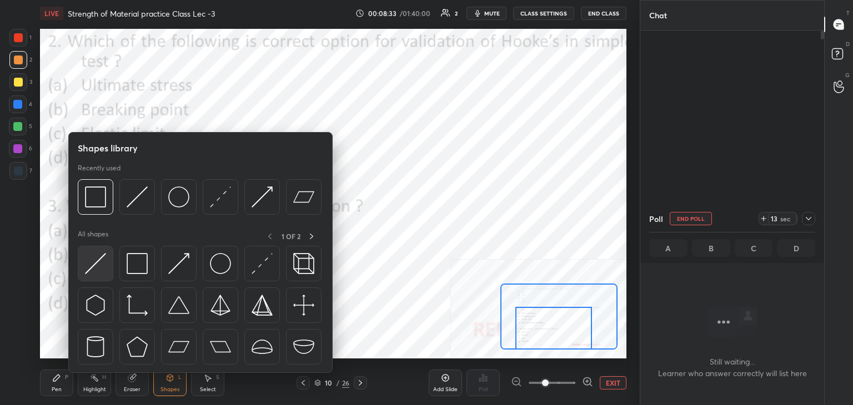
click at [97, 255] on img at bounding box center [95, 263] width 21 height 21
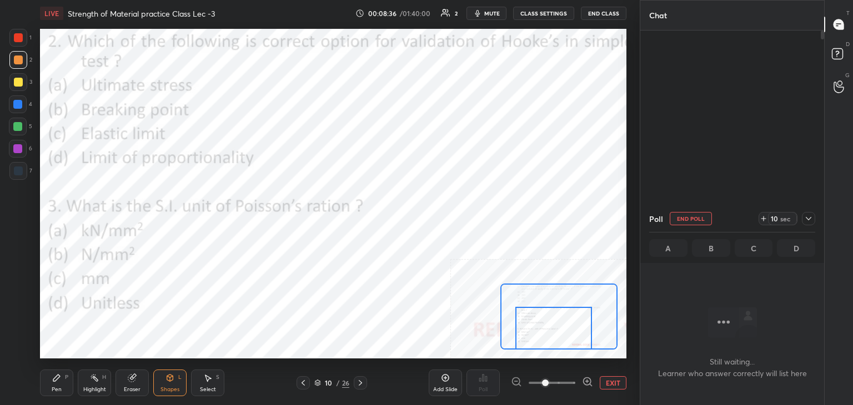
click at [22, 147] on div at bounding box center [18, 149] width 18 height 18
click at [61, 388] on div "Pen P" at bounding box center [56, 383] width 33 height 27
click at [139, 388] on div "Eraser" at bounding box center [132, 390] width 17 height 6
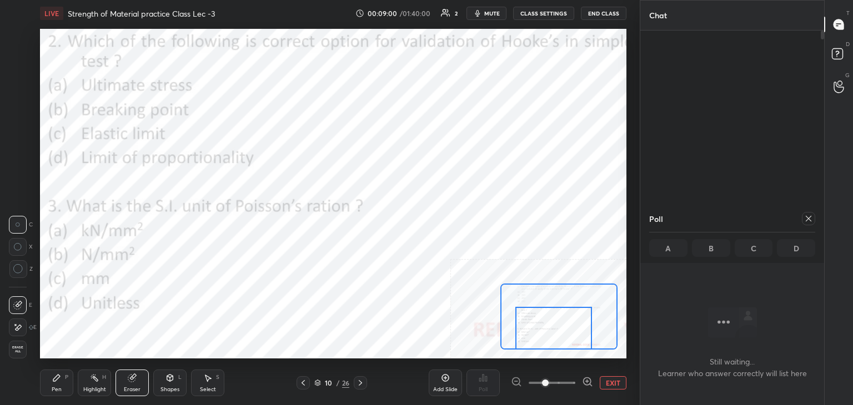
drag, startPoint x: 163, startPoint y: 383, endPoint x: 164, endPoint y: 374, distance: 9.5
click at [162, 383] on div "Shapes L" at bounding box center [169, 383] width 33 height 27
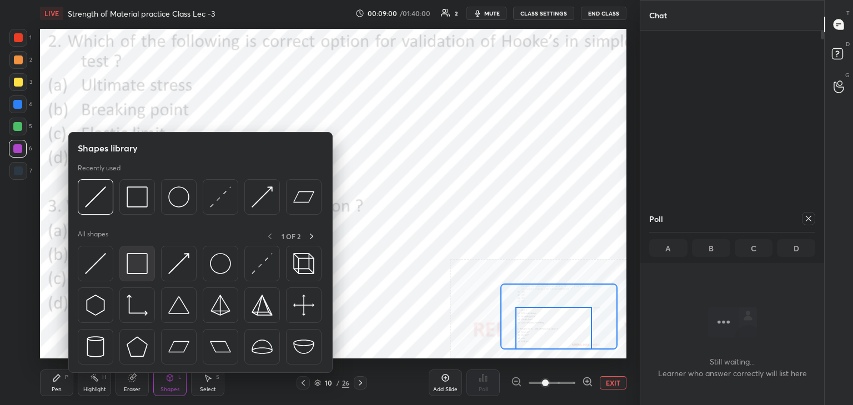
click at [131, 272] on img at bounding box center [137, 263] width 21 height 21
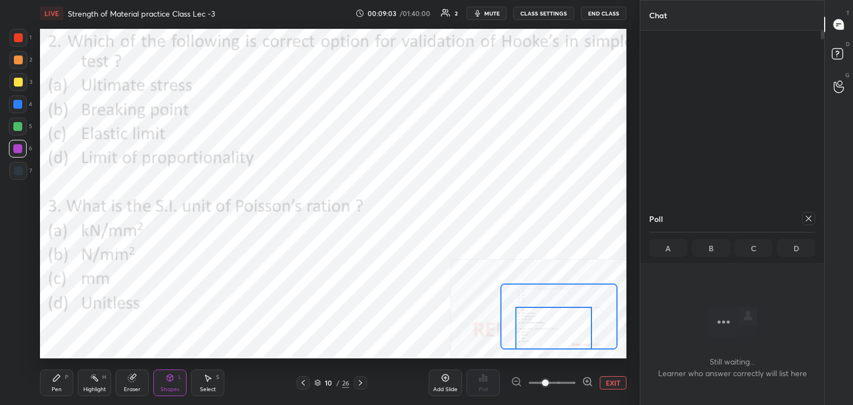
click at [806, 219] on icon at bounding box center [808, 218] width 9 height 9
type textarea "x"
click at [88, 379] on div "Highlight H" at bounding box center [94, 383] width 33 height 27
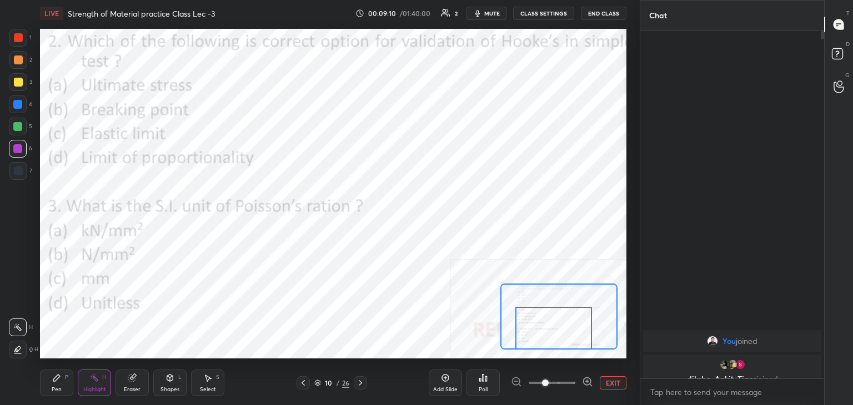
click at [615, 382] on button "EXIT" at bounding box center [613, 382] width 27 height 13
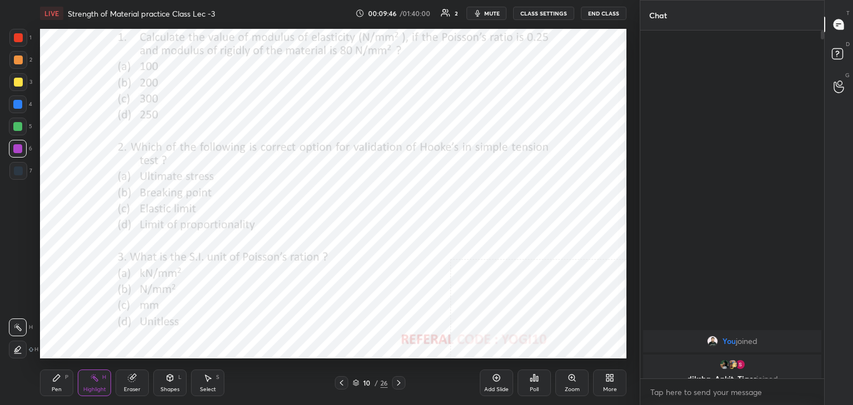
click at [174, 387] on div "Shapes" at bounding box center [169, 390] width 19 height 6
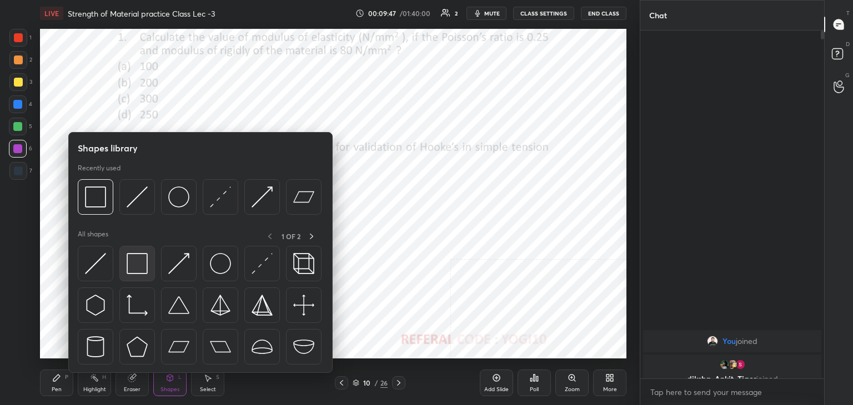
click at [134, 269] on img at bounding box center [137, 263] width 21 height 21
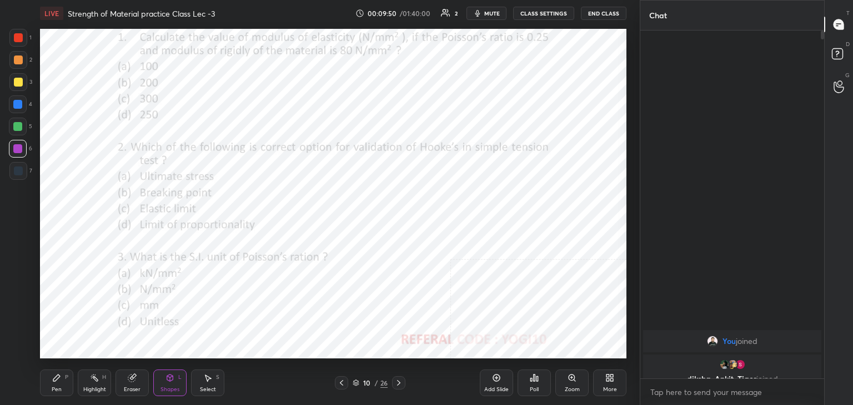
click at [400, 383] on icon at bounding box center [398, 383] width 9 height 9
click at [21, 37] on div at bounding box center [18, 37] width 9 height 9
click at [59, 378] on icon at bounding box center [56, 378] width 9 height 9
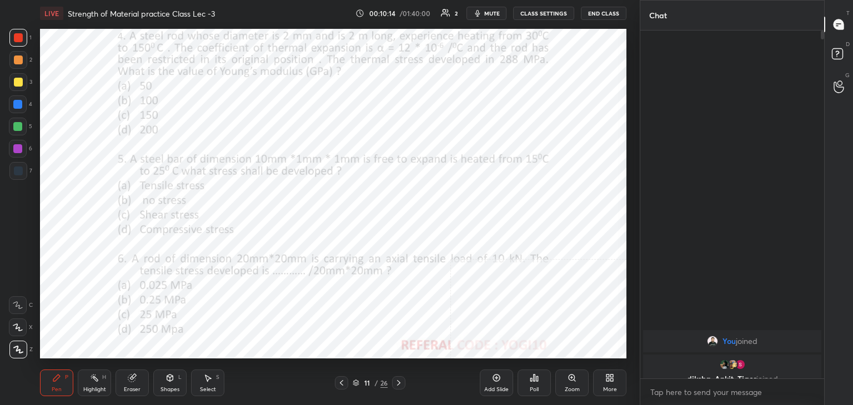
click at [18, 168] on div at bounding box center [18, 171] width 9 height 9
click at [167, 380] on icon at bounding box center [170, 378] width 6 height 7
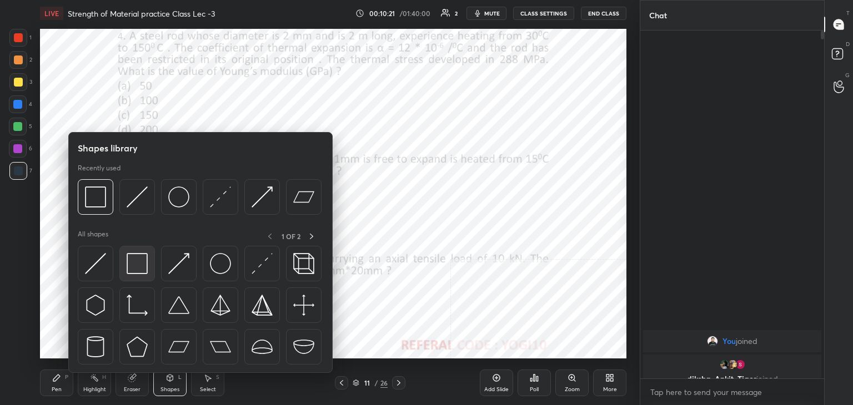
click at [134, 260] on img at bounding box center [137, 263] width 21 height 21
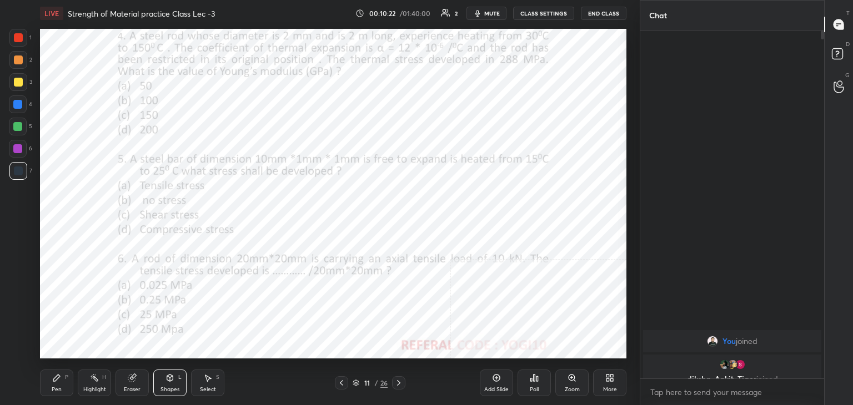
click at [17, 58] on div at bounding box center [18, 60] width 9 height 9
drag, startPoint x: 17, startPoint y: 36, endPoint x: 22, endPoint y: 41, distance: 7.1
click at [18, 36] on div at bounding box center [18, 37] width 9 height 9
click at [530, 380] on icon at bounding box center [534, 378] width 9 height 9
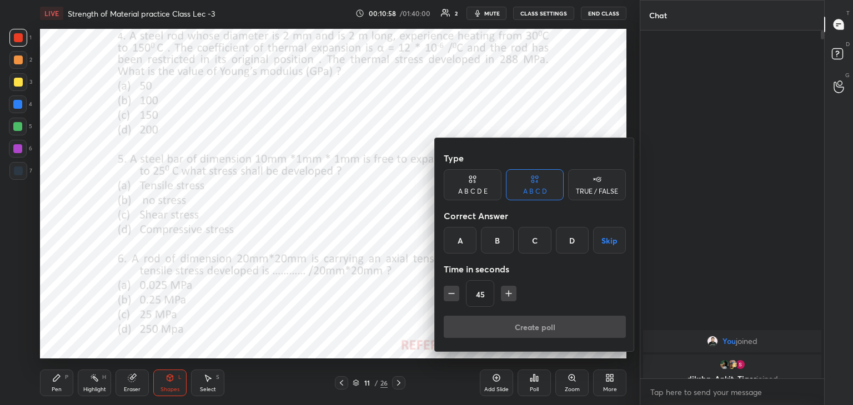
click at [569, 241] on div "D" at bounding box center [572, 240] width 33 height 27
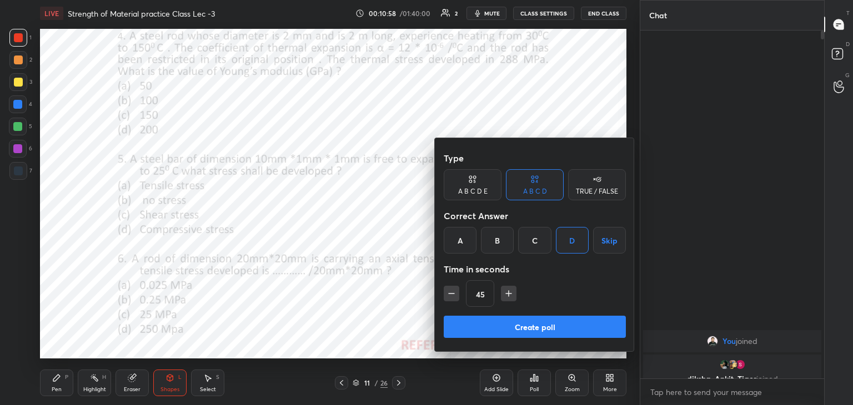
click at [508, 297] on icon "button" at bounding box center [508, 293] width 11 height 11
click at [509, 294] on icon "button" at bounding box center [509, 294] width 6 height 0
click at [509, 294] on icon "button" at bounding box center [509, 294] width 0 height 6
click at [510, 297] on icon "button" at bounding box center [508, 293] width 11 height 11
click at [511, 295] on icon "button" at bounding box center [513, 293] width 11 height 11
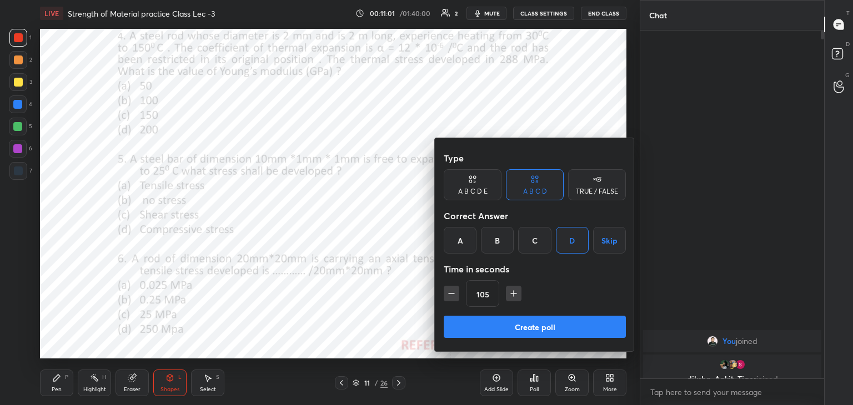
type input "120"
drag, startPoint x: 506, startPoint y: 323, endPoint x: 490, endPoint y: 318, distance: 17.2
click at [506, 323] on button "Create poll" at bounding box center [535, 327] width 182 height 22
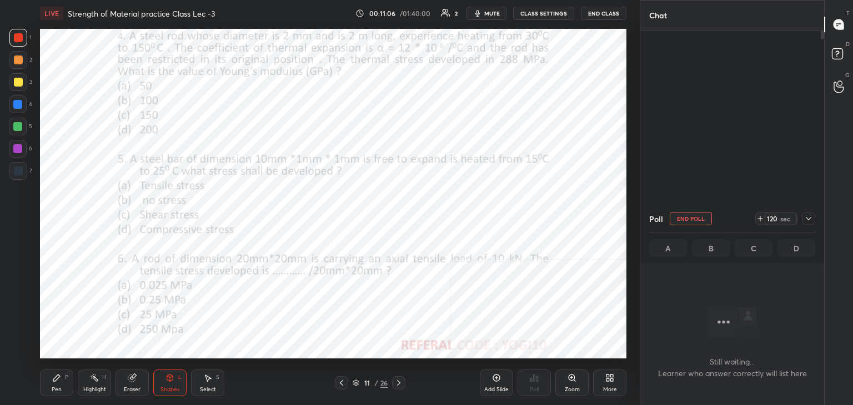
scroll to position [195, 180]
click at [58, 382] on icon at bounding box center [56, 378] width 9 height 9
click at [575, 386] on div "Zoom" at bounding box center [571, 383] width 33 height 27
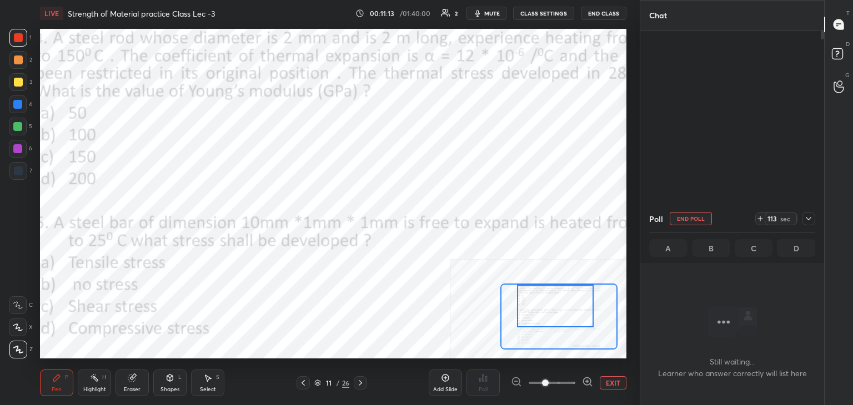
drag, startPoint x: 540, startPoint y: 292, endPoint x: 549, endPoint y: 284, distance: 11.4
click at [537, 287] on div at bounding box center [555, 306] width 77 height 43
drag, startPoint x: 615, startPoint y: 383, endPoint x: 592, endPoint y: 376, distance: 23.7
click at [615, 384] on button "EXIT" at bounding box center [613, 382] width 27 height 13
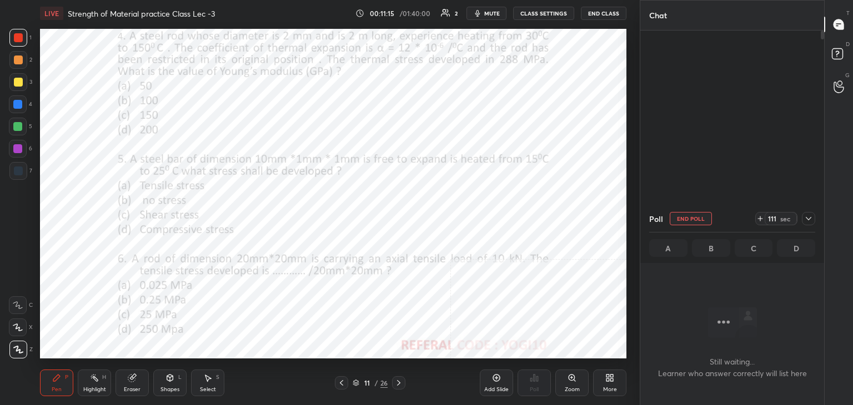
drag, startPoint x: 92, startPoint y: 379, endPoint x: 100, endPoint y: 361, distance: 18.9
click at [93, 380] on icon at bounding box center [94, 378] width 9 height 9
drag, startPoint x: 96, startPoint y: 379, endPoint x: 97, endPoint y: 371, distance: 7.2
click at [96, 378] on icon at bounding box center [94, 378] width 9 height 9
click at [490, 9] on button "mute" at bounding box center [486, 13] width 40 height 13
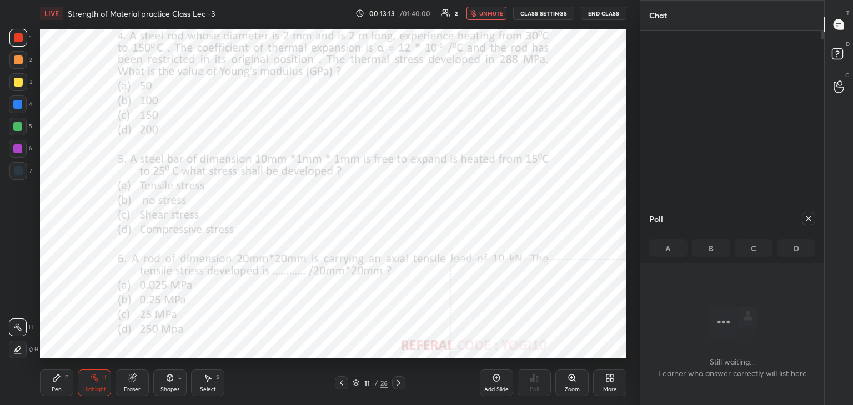
click at [808, 219] on icon at bounding box center [808, 218] width 9 height 9
type textarea "x"
click at [340, 384] on icon at bounding box center [341, 383] width 9 height 9
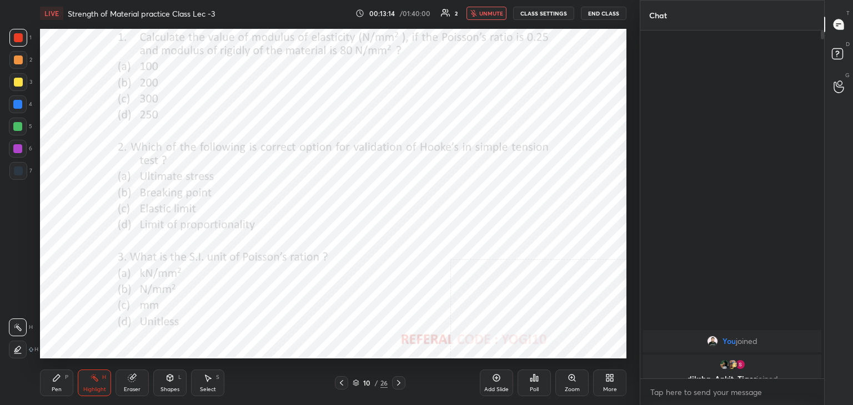
click at [339, 383] on icon at bounding box center [341, 383] width 9 height 9
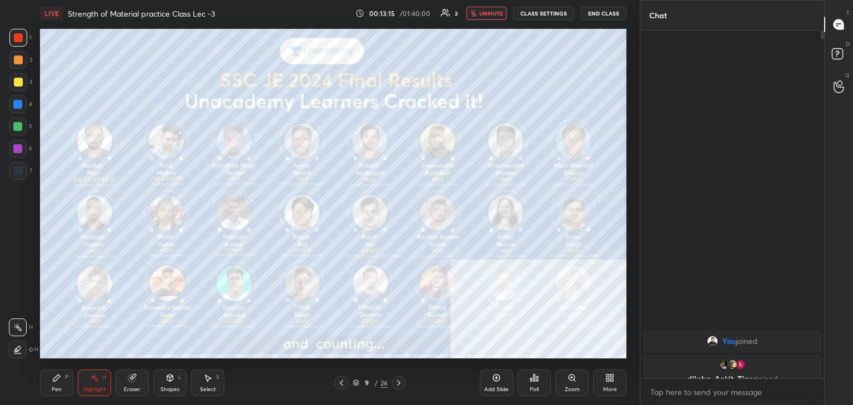
click at [340, 383] on icon at bounding box center [341, 383] width 3 height 6
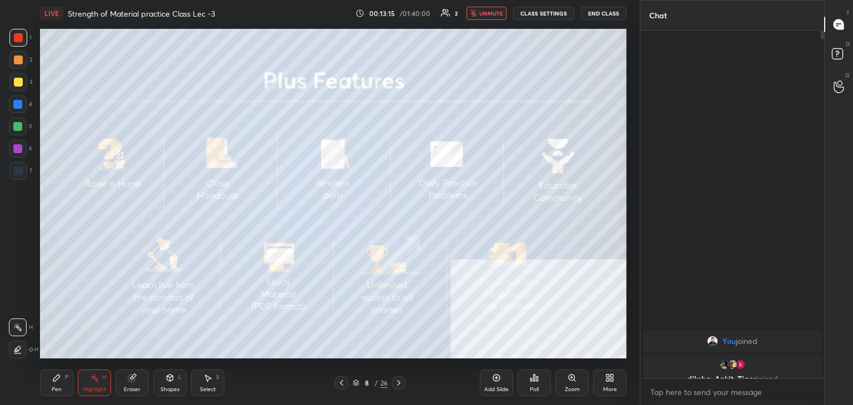
click at [339, 383] on icon at bounding box center [341, 383] width 9 height 9
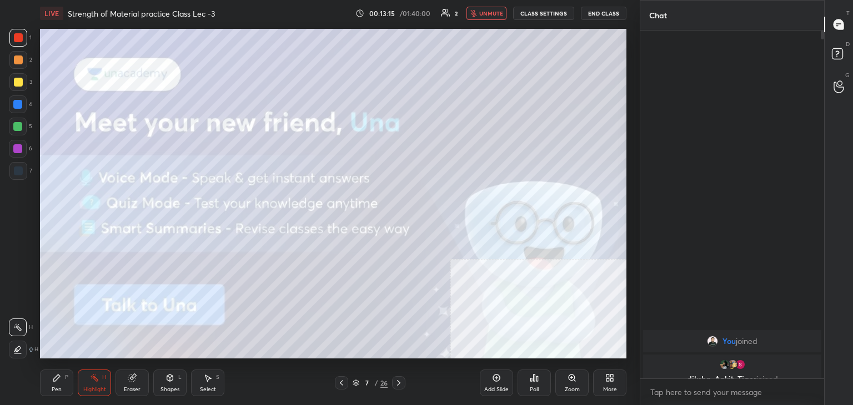
click at [339, 383] on icon at bounding box center [341, 383] width 9 height 9
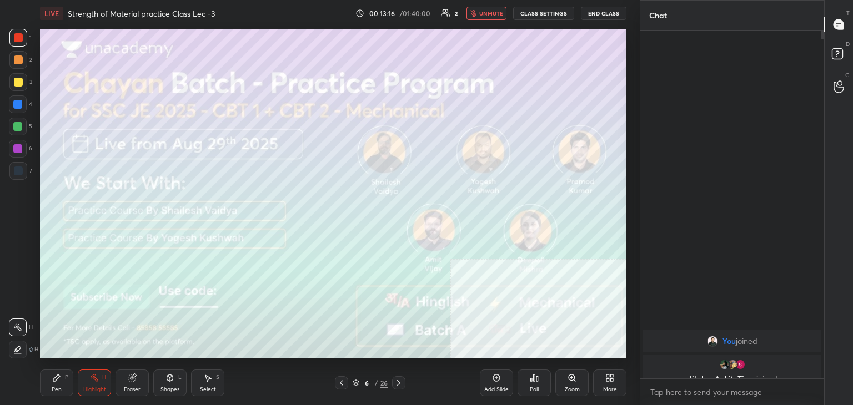
click at [340, 383] on icon at bounding box center [341, 383] width 9 height 9
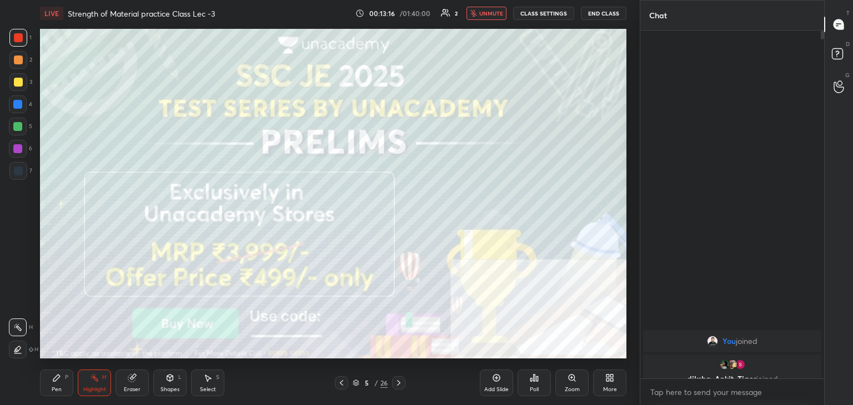
click at [340, 383] on icon at bounding box center [341, 383] width 3 height 6
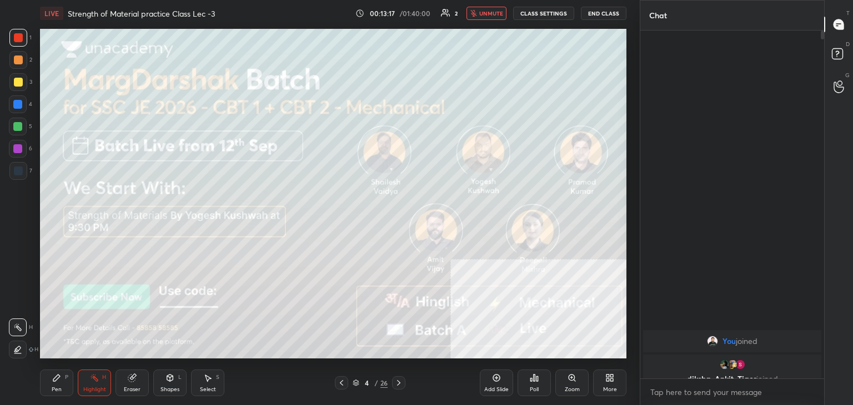
click at [341, 382] on icon at bounding box center [341, 383] width 3 height 6
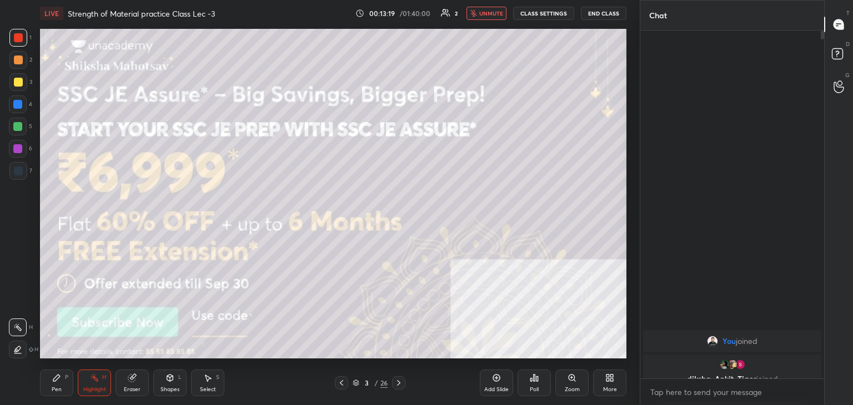
drag, startPoint x: 490, startPoint y: 12, endPoint x: 480, endPoint y: 25, distance: 17.0
click at [490, 12] on span "unmute" at bounding box center [491, 13] width 24 height 8
click at [168, 380] on icon at bounding box center [170, 378] width 6 height 7
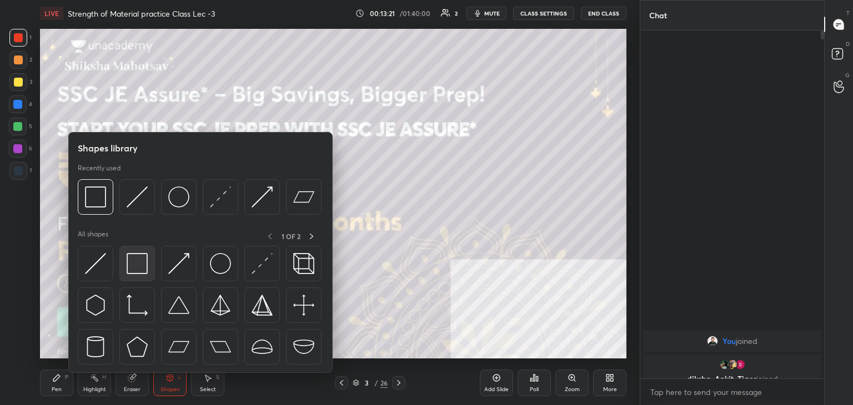
click at [135, 260] on img at bounding box center [137, 263] width 21 height 21
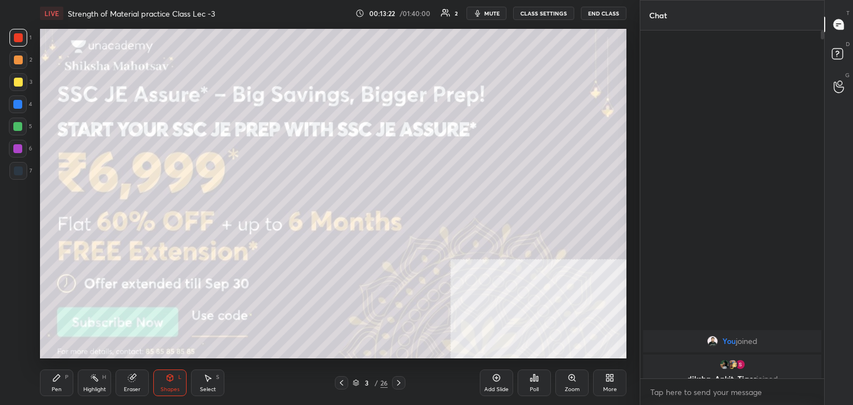
drag, startPoint x: 18, startPoint y: 79, endPoint x: 37, endPoint y: 71, distance: 21.1
click at [18, 79] on div at bounding box center [18, 82] width 9 height 9
click at [61, 384] on div "Pen P" at bounding box center [56, 383] width 33 height 27
click at [397, 386] on icon at bounding box center [398, 383] width 9 height 9
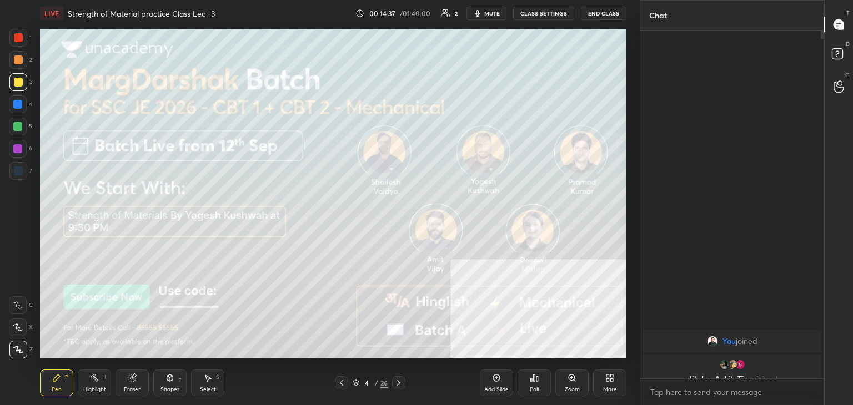
drag, startPoint x: 160, startPoint y: 388, endPoint x: 158, endPoint y: 381, distance: 6.9
click at [160, 387] on div "Shapes" at bounding box center [169, 390] width 19 height 6
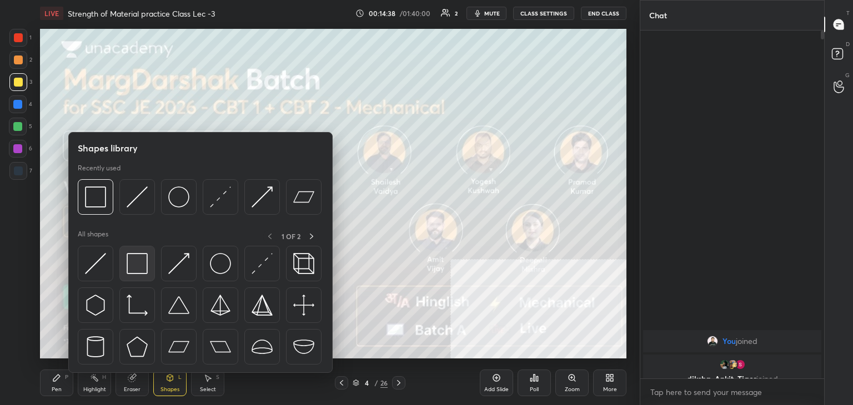
click at [127, 263] on img at bounding box center [137, 263] width 21 height 21
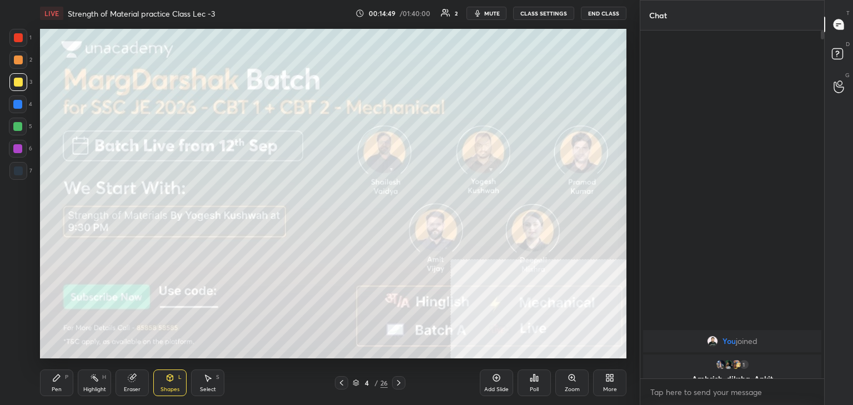
click at [58, 385] on div "Pen P" at bounding box center [56, 383] width 33 height 27
click at [398, 380] on icon at bounding box center [398, 383] width 9 height 9
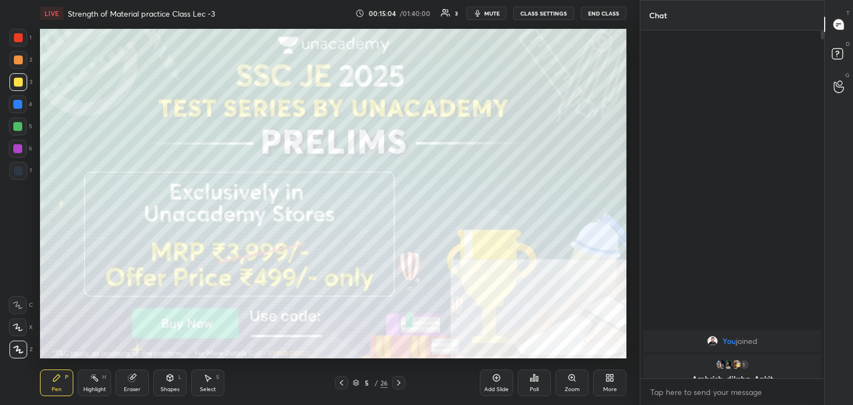
click at [178, 385] on div "Shapes L" at bounding box center [169, 383] width 33 height 27
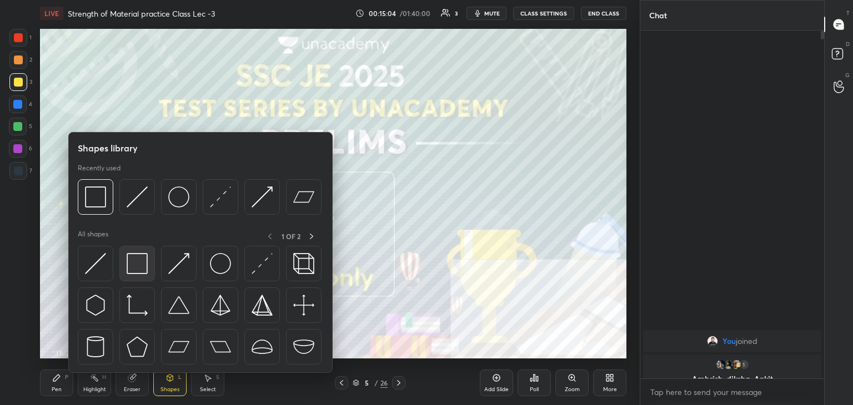
click at [152, 266] on div at bounding box center [137, 264] width 36 height 36
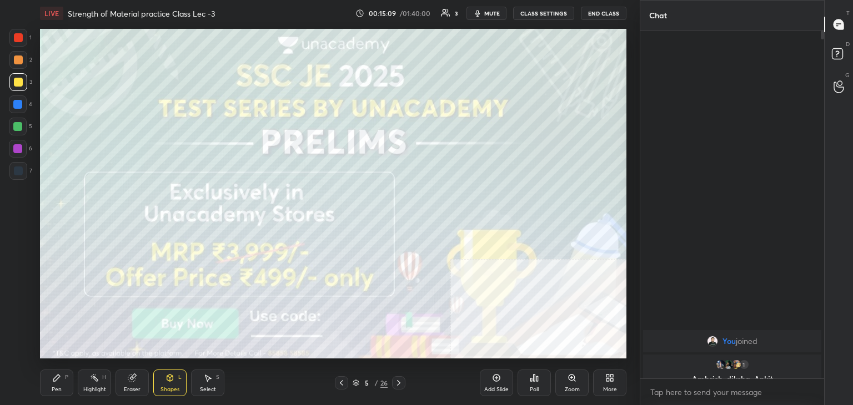
drag, startPoint x: 58, startPoint y: 383, endPoint x: 56, endPoint y: 363, distance: 19.6
click at [59, 383] on icon at bounding box center [56, 378] width 9 height 9
click at [16, 172] on div at bounding box center [18, 171] width 9 height 9
click at [18, 83] on div at bounding box center [18, 82] width 9 height 9
click at [396, 383] on icon at bounding box center [398, 383] width 9 height 9
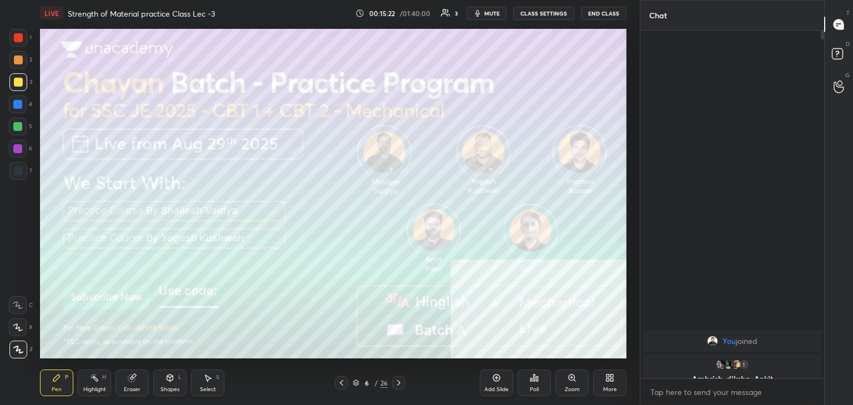
click at [174, 380] on icon at bounding box center [169, 378] width 9 height 9
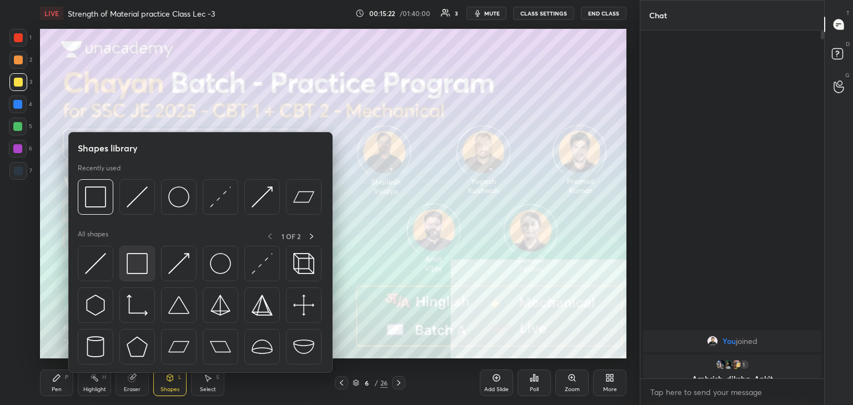
click at [140, 265] on img at bounding box center [137, 263] width 21 height 21
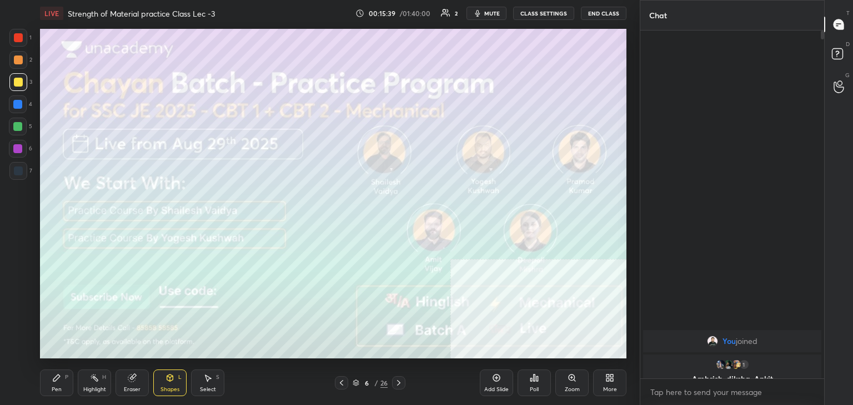
click at [52, 386] on div "Pen P" at bounding box center [56, 383] width 33 height 27
click at [175, 380] on div "Shapes L" at bounding box center [169, 383] width 33 height 27
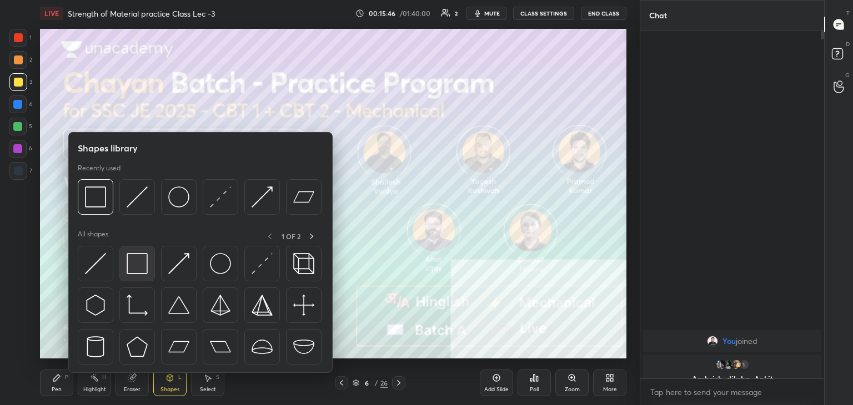
click at [133, 268] on img at bounding box center [137, 263] width 21 height 21
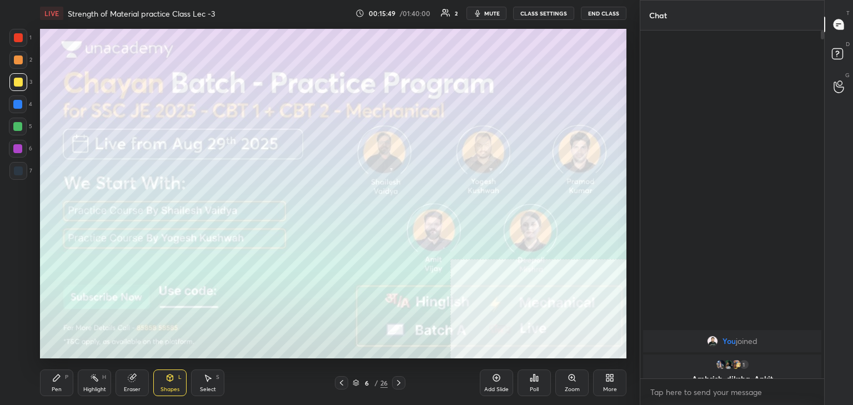
click at [397, 383] on icon at bounding box center [398, 383] width 9 height 9
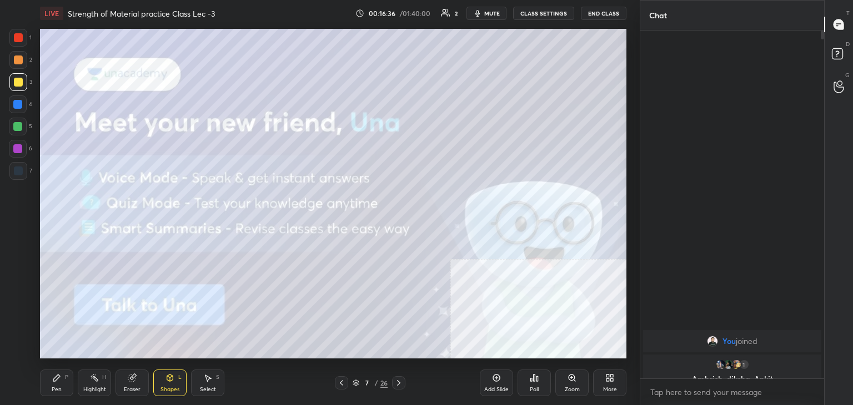
click at [398, 381] on icon at bounding box center [398, 383] width 9 height 9
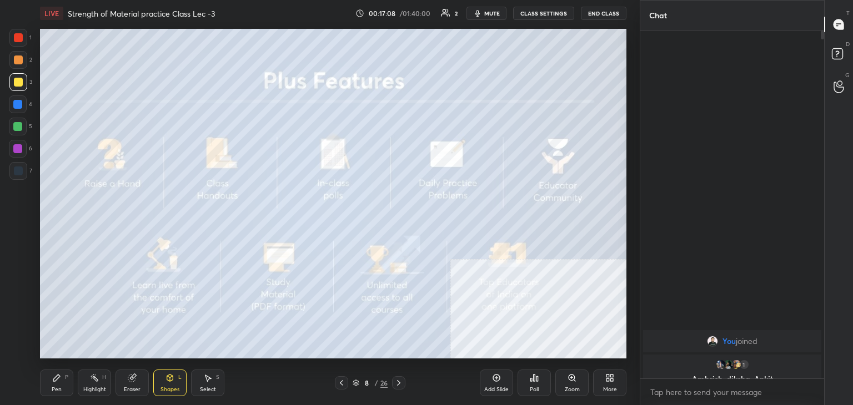
click at [396, 382] on icon at bounding box center [398, 383] width 9 height 9
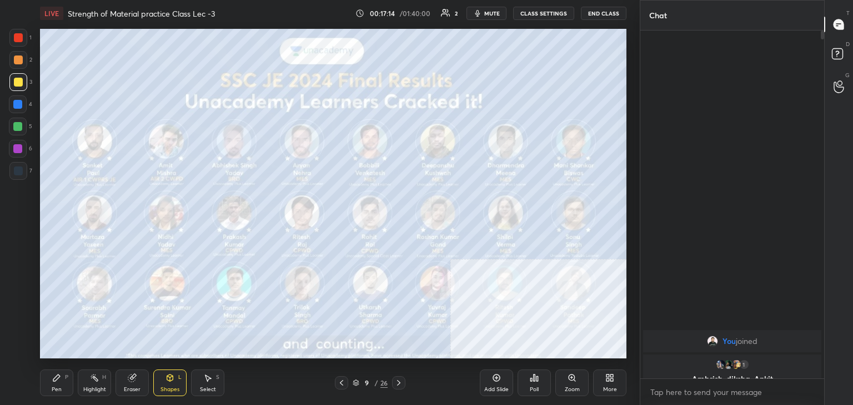
drag, startPoint x: 396, startPoint y: 383, endPoint x: 382, endPoint y: 376, distance: 15.7
click at [395, 383] on icon at bounding box center [398, 383] width 9 height 9
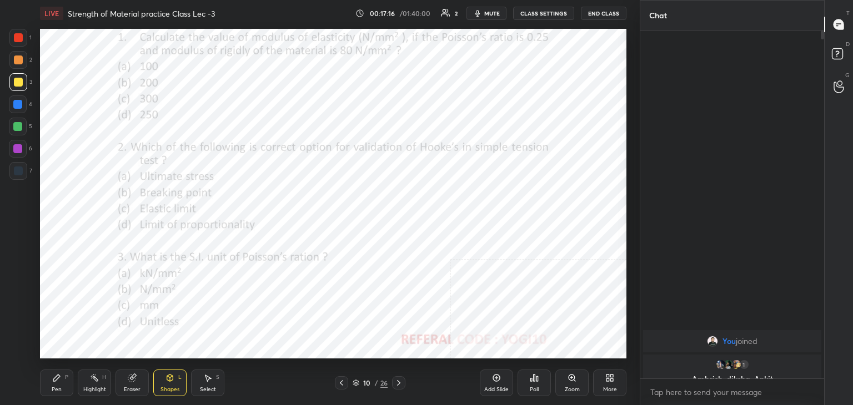
click at [397, 380] on icon at bounding box center [398, 383] width 9 height 9
click at [575, 384] on div "Zoom" at bounding box center [571, 383] width 33 height 27
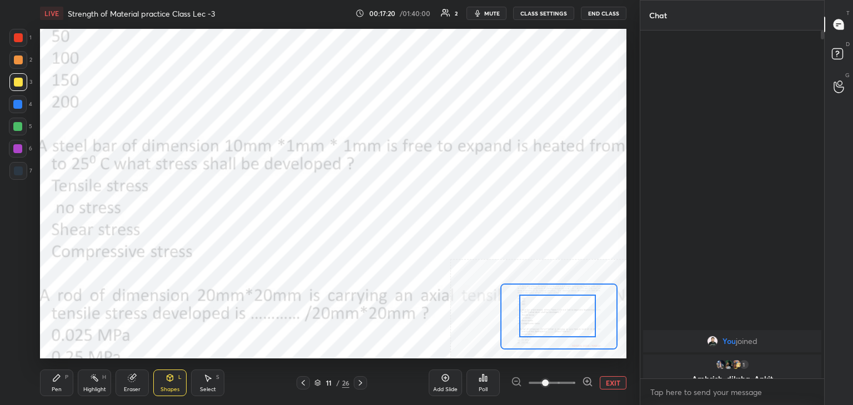
drag, startPoint x: 525, startPoint y: 303, endPoint x: 521, endPoint y: 284, distance: 19.9
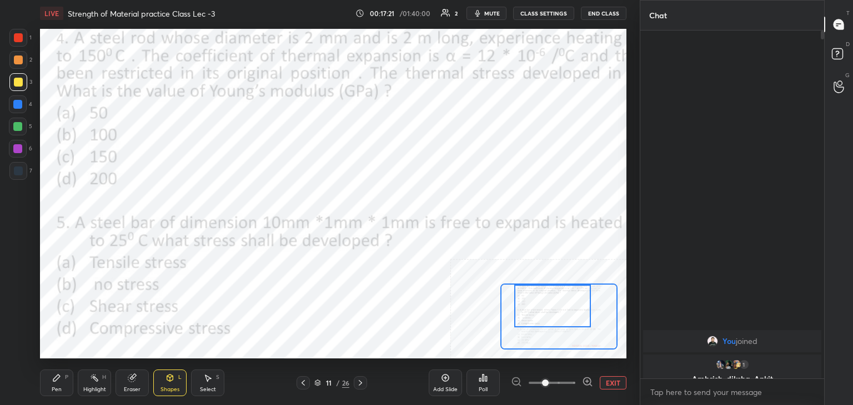
click at [517, 283] on div "Setting up your live class Poll for secs No correct answer Start poll" at bounding box center [333, 194] width 586 height 330
click at [61, 375] on icon at bounding box center [56, 378] width 9 height 9
click at [18, 58] on div at bounding box center [18, 60] width 9 height 9
click at [16, 126] on div at bounding box center [17, 126] width 9 height 9
drag, startPoint x: 18, startPoint y: 61, endPoint x: 16, endPoint y: 80, distance: 19.6
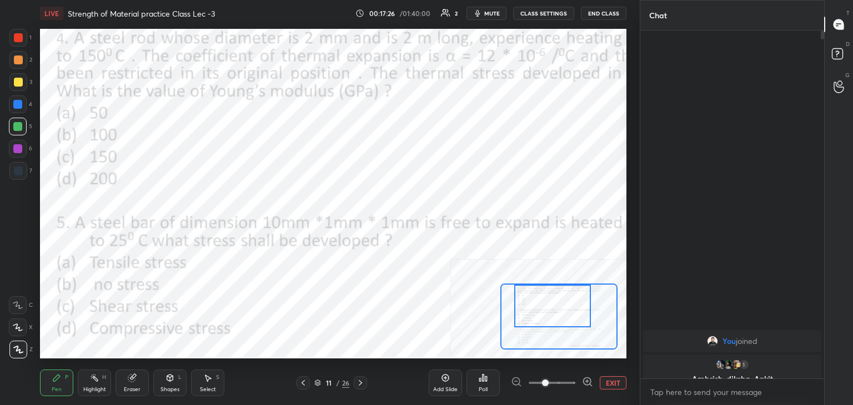
click at [18, 60] on div at bounding box center [18, 60] width 9 height 9
click at [16, 150] on div at bounding box center [17, 148] width 9 height 9
click at [18, 66] on div at bounding box center [18, 60] width 18 height 18
click at [19, 147] on div at bounding box center [17, 148] width 9 height 9
click at [18, 125] on div at bounding box center [17, 126] width 9 height 9
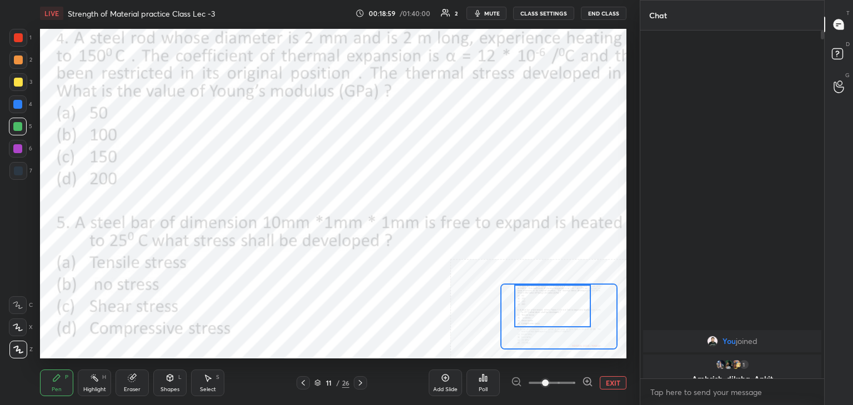
click at [167, 380] on icon at bounding box center [170, 378] width 6 height 7
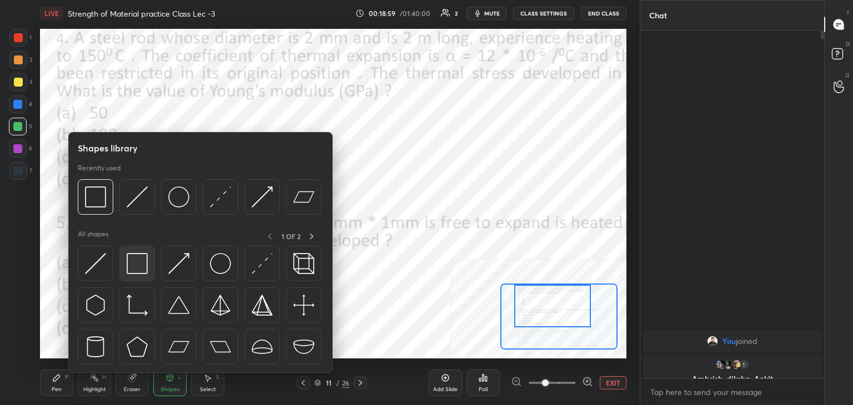
click at [132, 264] on img at bounding box center [137, 263] width 21 height 21
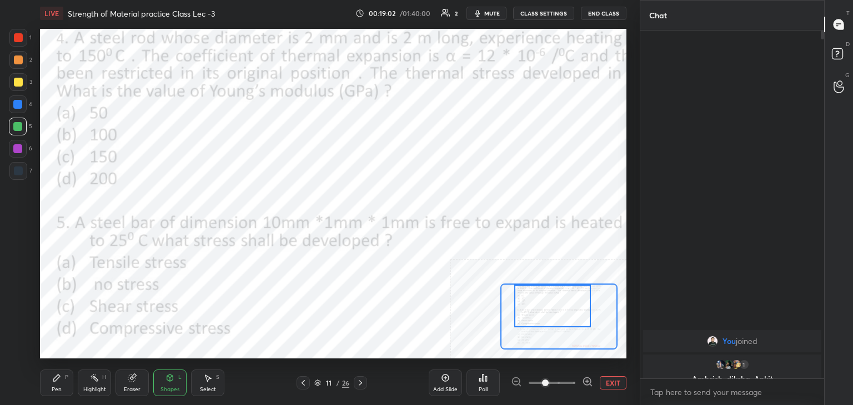
click at [58, 378] on icon at bounding box center [56, 378] width 7 height 7
drag, startPoint x: 166, startPoint y: 386, endPoint x: 160, endPoint y: 376, distance: 11.4
click at [166, 387] on div "Shapes" at bounding box center [169, 390] width 19 height 6
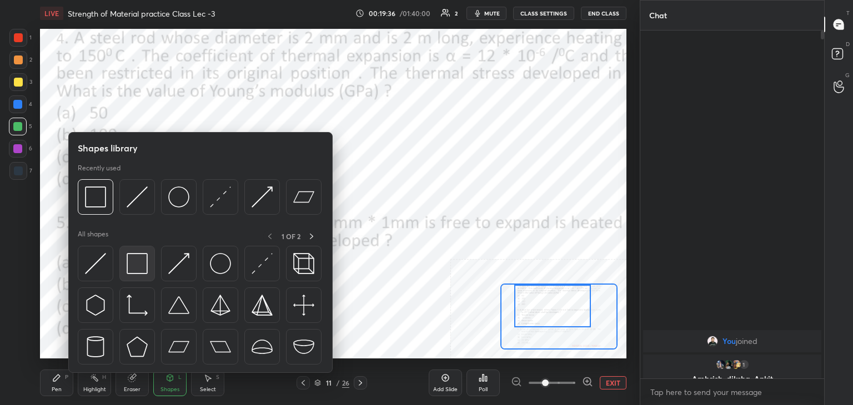
click at [127, 271] on img at bounding box center [137, 263] width 21 height 21
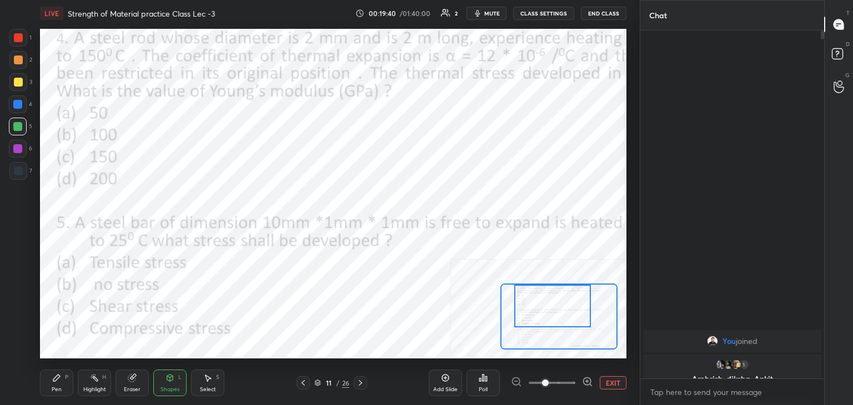
drag, startPoint x: 59, startPoint y: 382, endPoint x: 78, endPoint y: 365, distance: 25.2
click at [59, 382] on icon at bounding box center [56, 378] width 9 height 9
click at [128, 388] on div "Eraser" at bounding box center [132, 390] width 17 height 6
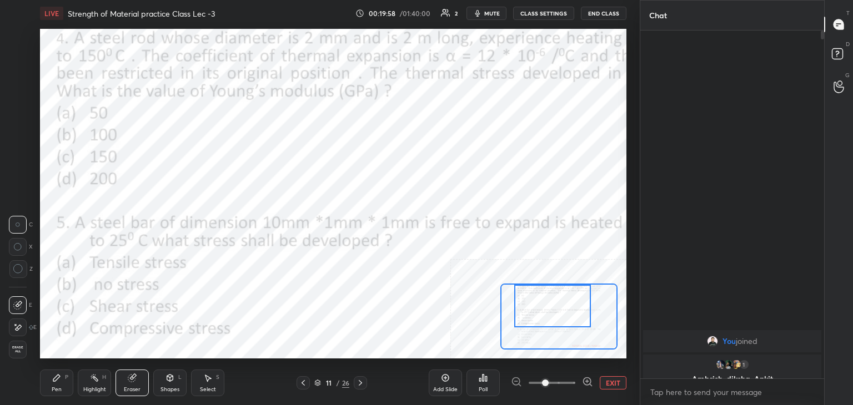
click at [65, 380] on div "P" at bounding box center [66, 378] width 3 height 6
click at [590, 314] on div at bounding box center [552, 306] width 77 height 43
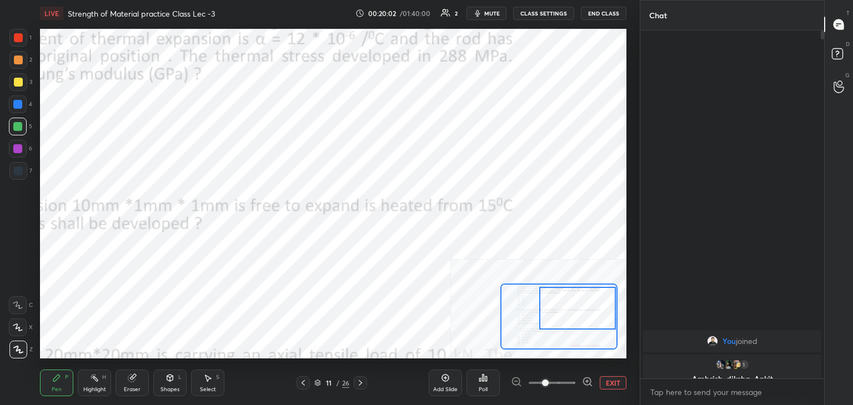
drag, startPoint x: 589, startPoint y: 314, endPoint x: 607, endPoint y: 317, distance: 18.6
click at [615, 317] on div at bounding box center [577, 308] width 77 height 43
drag, startPoint x: 178, startPoint y: 386, endPoint x: 174, endPoint y: 375, distance: 11.8
click at [178, 388] on div "Shapes" at bounding box center [169, 390] width 19 height 6
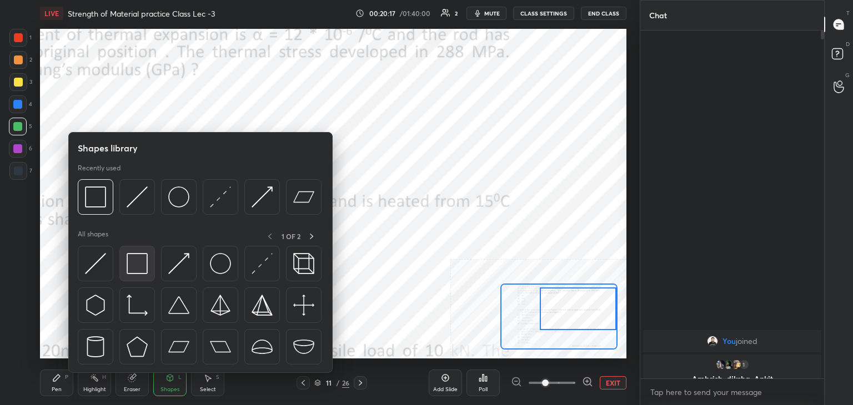
click at [135, 274] on div at bounding box center [137, 264] width 36 height 36
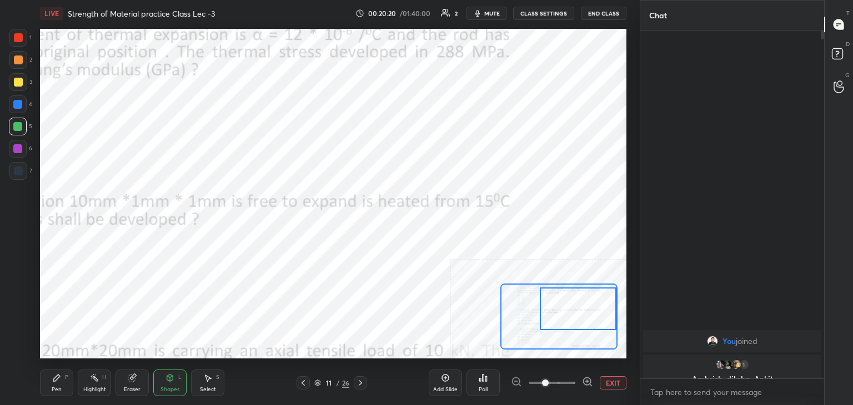
drag, startPoint x: 54, startPoint y: 385, endPoint x: 76, endPoint y: 365, distance: 29.5
click at [54, 385] on div "Pen P" at bounding box center [56, 383] width 33 height 27
click at [169, 383] on icon at bounding box center [169, 378] width 9 height 9
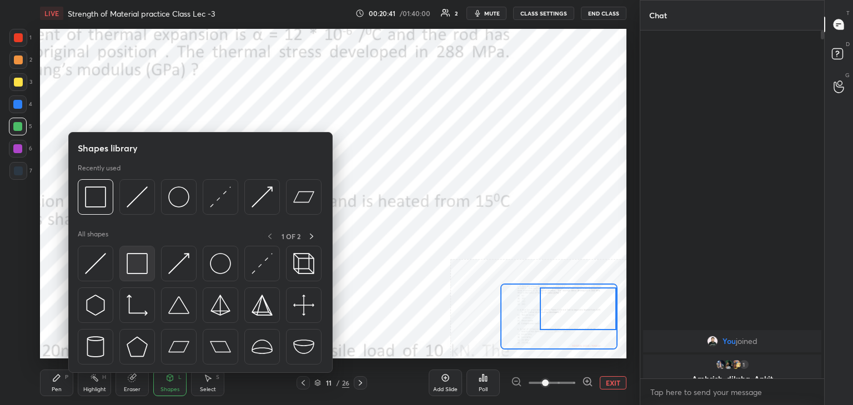
click at [148, 250] on div at bounding box center [137, 264] width 36 height 36
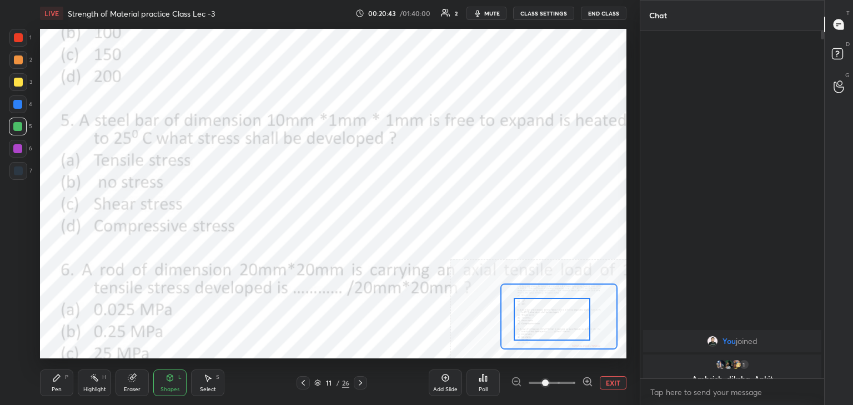
drag, startPoint x: 561, startPoint y: 314, endPoint x: 534, endPoint y: 320, distance: 27.9
click at [534, 321] on div at bounding box center [552, 319] width 77 height 43
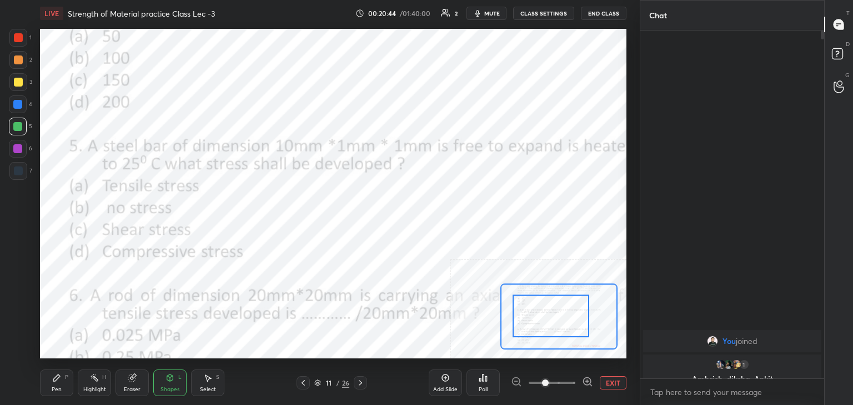
drag, startPoint x: 17, startPoint y: 148, endPoint x: 38, endPoint y: 132, distance: 26.5
click at [18, 147] on div at bounding box center [17, 148] width 9 height 9
drag, startPoint x: 612, startPoint y: 380, endPoint x: 584, endPoint y: 367, distance: 31.3
click at [611, 381] on button "EXIT" at bounding box center [613, 382] width 27 height 13
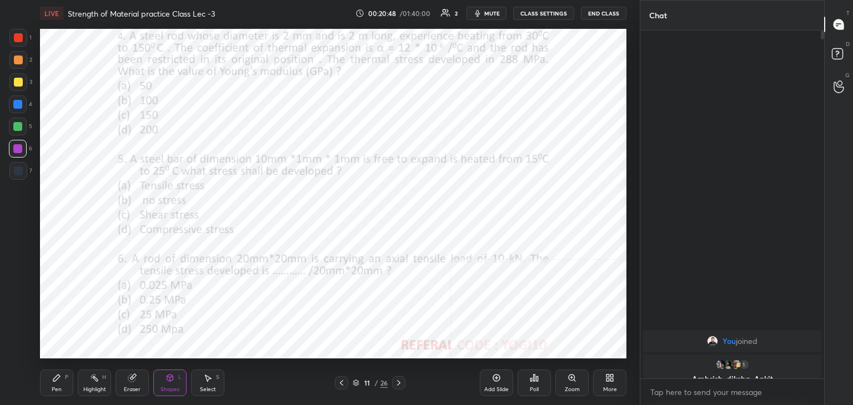
click at [22, 37] on div at bounding box center [18, 37] width 9 height 9
click at [532, 383] on div "Poll" at bounding box center [533, 383] width 33 height 27
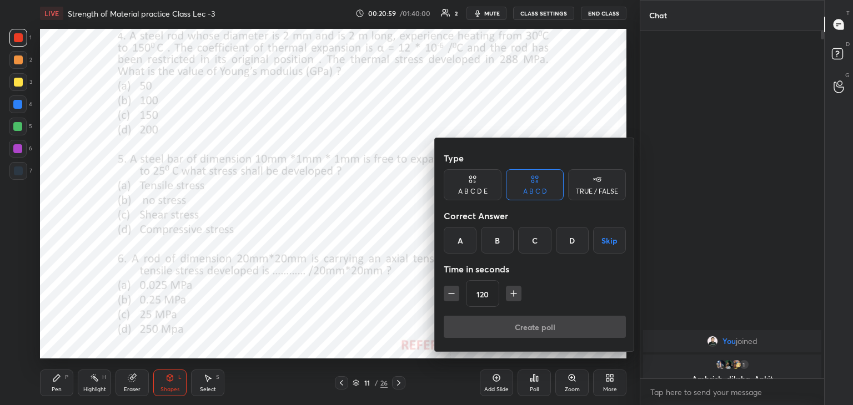
click at [500, 236] on div "B" at bounding box center [497, 240] width 33 height 27
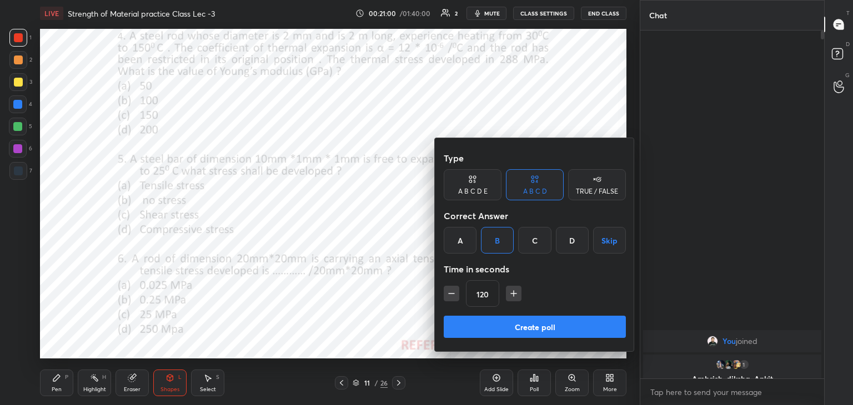
click at [443, 292] on div "Type A B C D E A B C D TRUE / FALSE Correct Answer A B C D Skip Time in seconds…" at bounding box center [535, 244] width 200 height 213
click at [449, 292] on icon "button" at bounding box center [451, 293] width 11 height 11
click at [449, 294] on icon "button" at bounding box center [451, 293] width 11 height 11
click at [451, 294] on icon "button" at bounding box center [451, 293] width 11 height 11
click at [453, 294] on icon "button" at bounding box center [451, 293] width 11 height 11
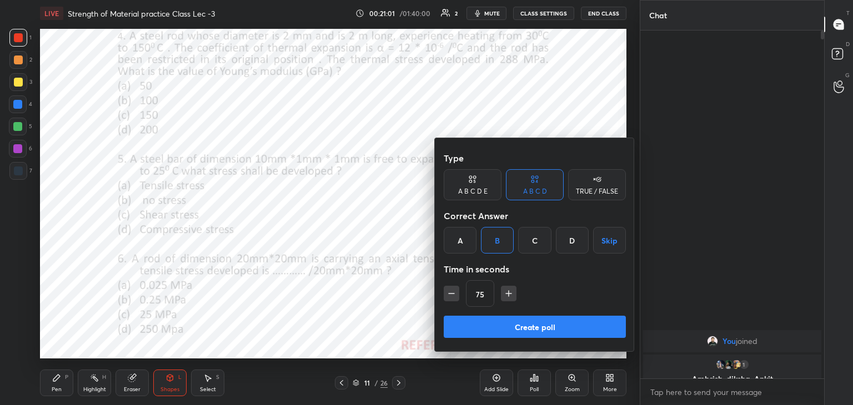
type input "60"
click at [506, 320] on button "Create poll" at bounding box center [535, 327] width 182 height 22
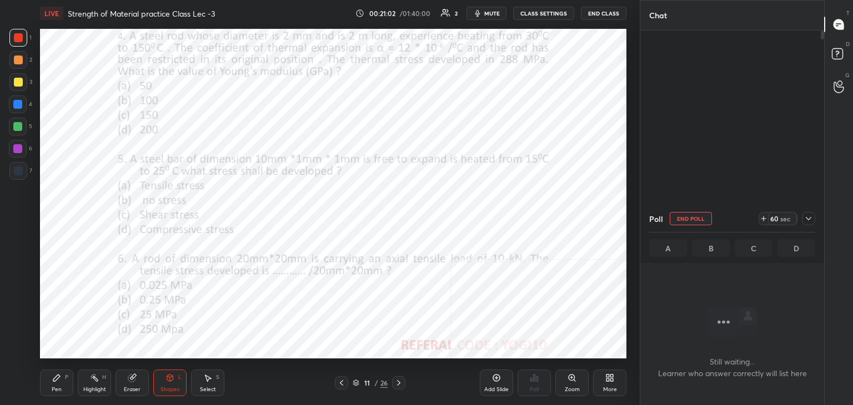
scroll to position [195, 180]
click at [24, 148] on div at bounding box center [18, 149] width 18 height 18
drag, startPoint x: 807, startPoint y: 218, endPoint x: 772, endPoint y: 230, distance: 37.4
click at [807, 219] on icon at bounding box center [808, 218] width 9 height 9
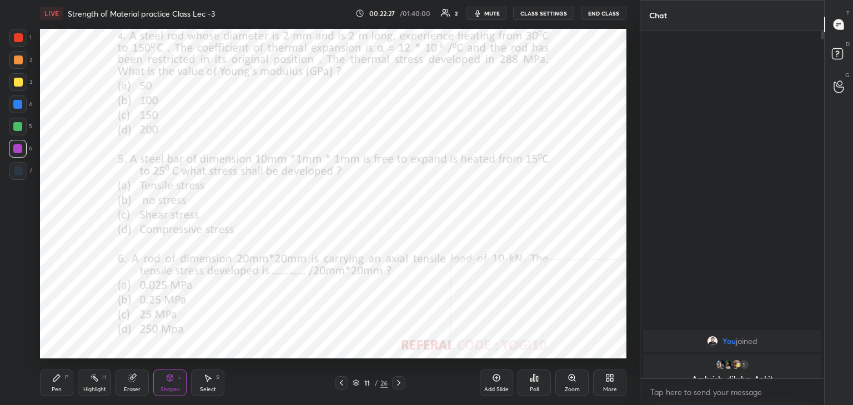
scroll to position [4, 3]
drag, startPoint x: 22, startPoint y: 34, endPoint x: 39, endPoint y: 41, distance: 17.9
click at [22, 35] on div at bounding box center [18, 37] width 9 height 9
click at [529, 380] on div "Poll" at bounding box center [533, 383] width 33 height 27
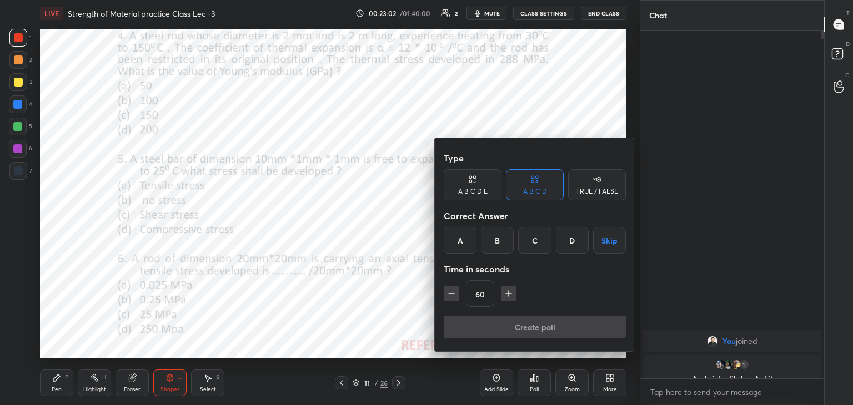
click at [535, 240] on div "C" at bounding box center [534, 240] width 33 height 27
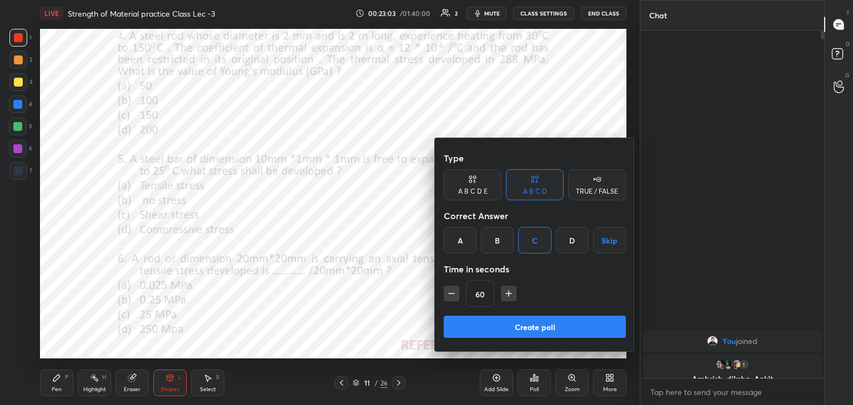
click at [502, 319] on button "Create poll" at bounding box center [535, 327] width 182 height 22
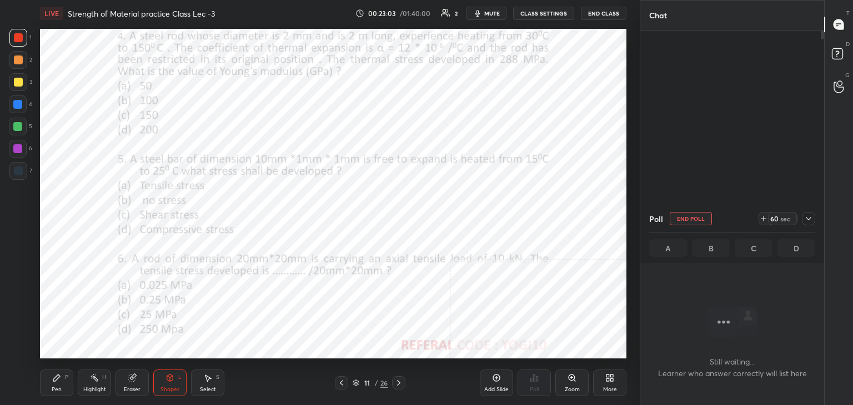
scroll to position [3, 3]
click at [15, 148] on div at bounding box center [17, 148] width 9 height 9
click at [93, 385] on div "Highlight H" at bounding box center [94, 383] width 33 height 27
click at [580, 386] on div "Zoom" at bounding box center [571, 383] width 33 height 27
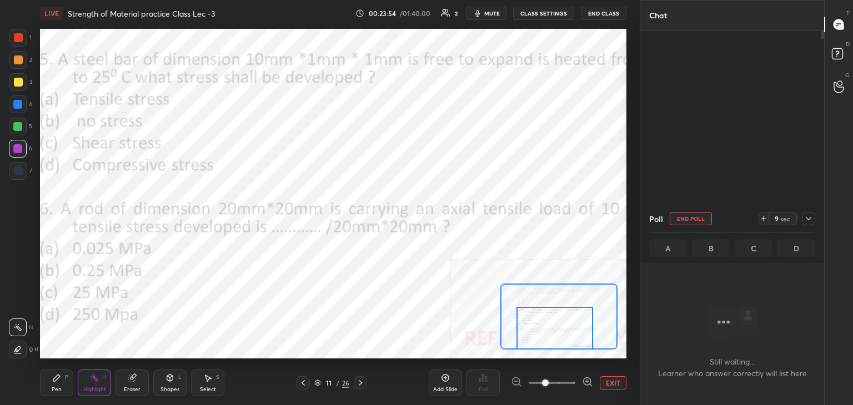
drag, startPoint x: 554, startPoint y: 336, endPoint x: 551, endPoint y: 351, distance: 15.8
click at [550, 351] on div "LIVE Strength of Material practice Class Lec -3 00:23:54 / 01:40:00 2 mute CLAS…" at bounding box center [333, 202] width 595 height 405
click at [59, 383] on div "Pen P" at bounding box center [56, 383] width 33 height 27
drag, startPoint x: 18, startPoint y: 63, endPoint x: 13, endPoint y: 77, distance: 15.0
click at [18, 63] on div at bounding box center [18, 60] width 9 height 9
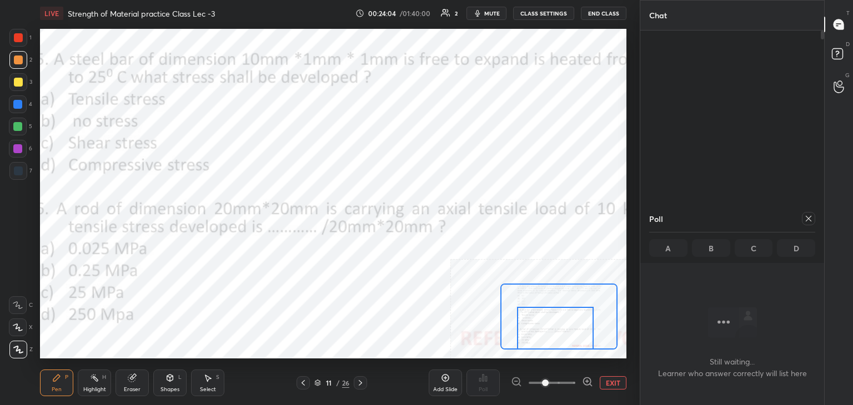
click at [18, 127] on div at bounding box center [17, 126] width 9 height 9
click at [168, 383] on div "Shapes L" at bounding box center [169, 383] width 33 height 27
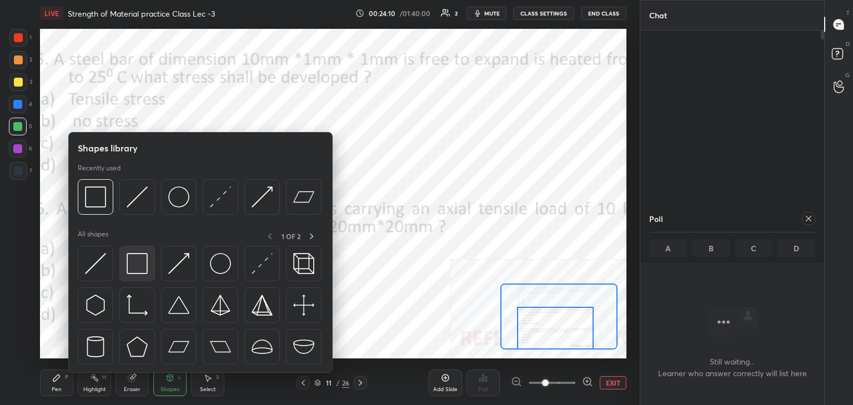
click at [134, 272] on img at bounding box center [137, 263] width 21 height 21
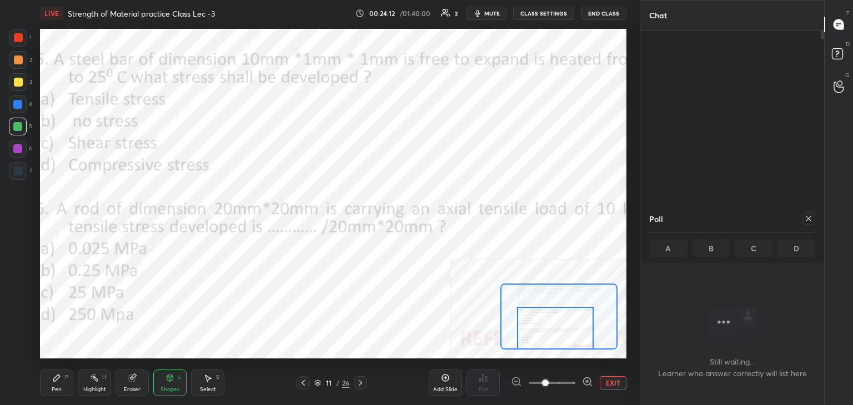
click at [65, 378] on div "P" at bounding box center [66, 378] width 3 height 6
click at [18, 146] on div at bounding box center [17, 148] width 9 height 9
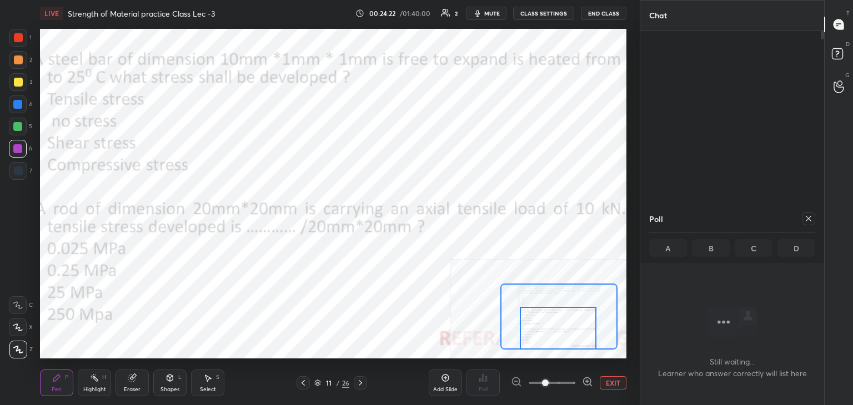
drag, startPoint x: 588, startPoint y: 323, endPoint x: 568, endPoint y: 311, distance: 23.4
click at [591, 324] on div at bounding box center [558, 328] width 77 height 43
click at [173, 384] on div "Shapes L" at bounding box center [169, 383] width 33 height 27
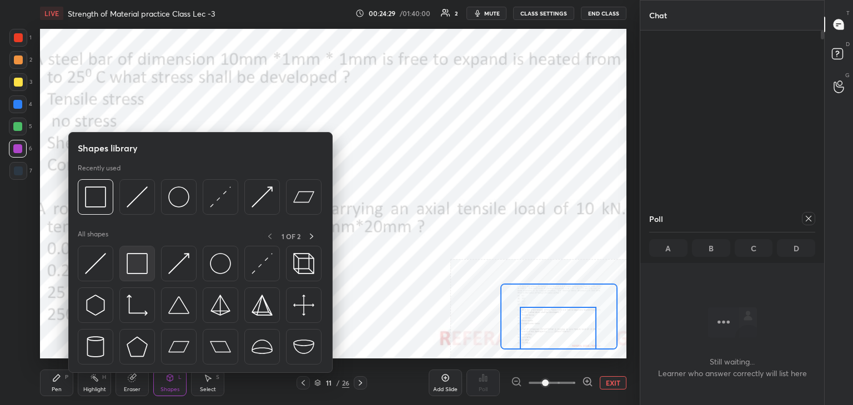
click at [140, 268] on img at bounding box center [137, 263] width 21 height 21
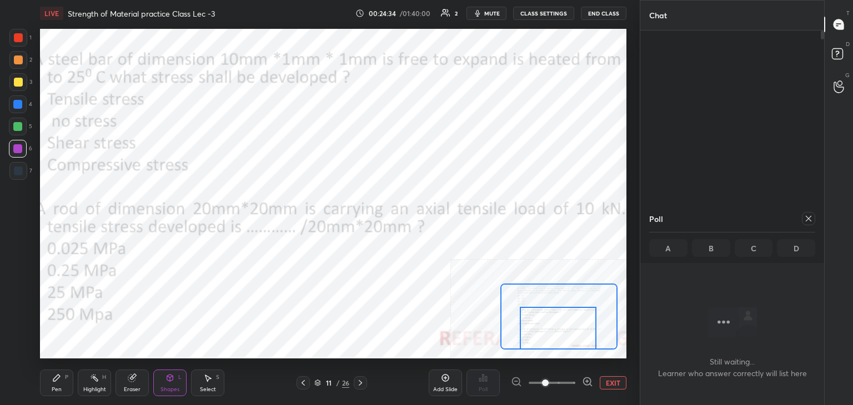
click at [60, 384] on div "Pen P" at bounding box center [56, 383] width 33 height 27
drag, startPoint x: 807, startPoint y: 218, endPoint x: 801, endPoint y: 222, distance: 7.4
click at [806, 219] on icon at bounding box center [808, 218] width 9 height 9
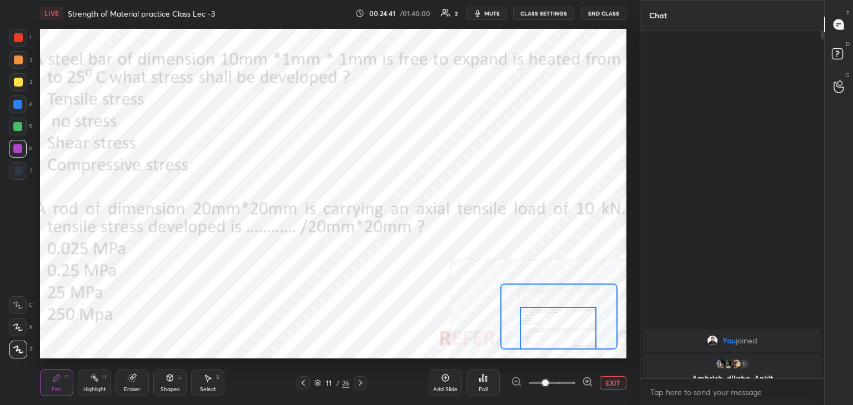
scroll to position [4, 3]
click at [59, 375] on icon at bounding box center [56, 378] width 9 height 9
click at [172, 383] on div "Shapes L" at bounding box center [169, 383] width 33 height 27
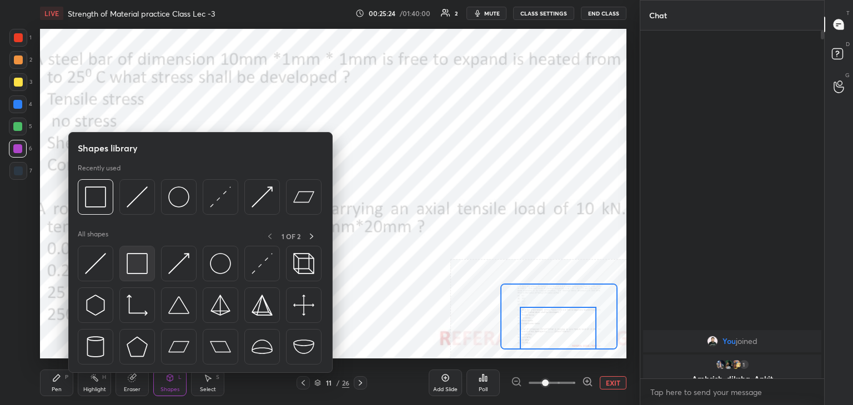
click at [142, 271] on img at bounding box center [137, 263] width 21 height 21
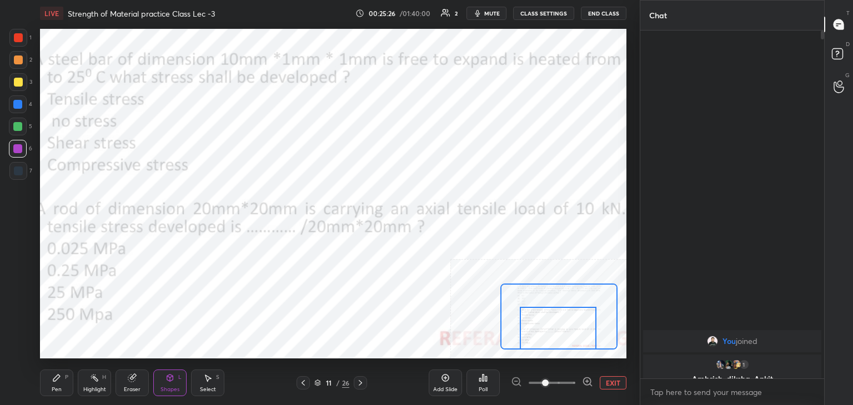
click at [60, 378] on icon at bounding box center [56, 378] width 9 height 9
click at [177, 381] on div "Shapes L" at bounding box center [169, 383] width 33 height 27
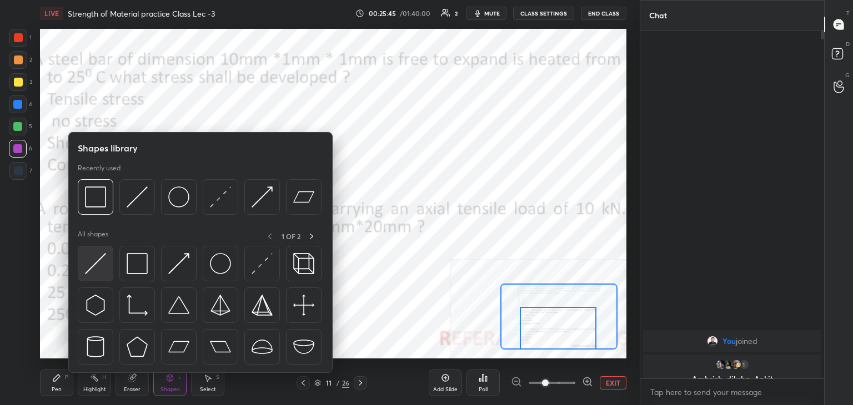
click at [85, 265] on img at bounding box center [95, 263] width 21 height 21
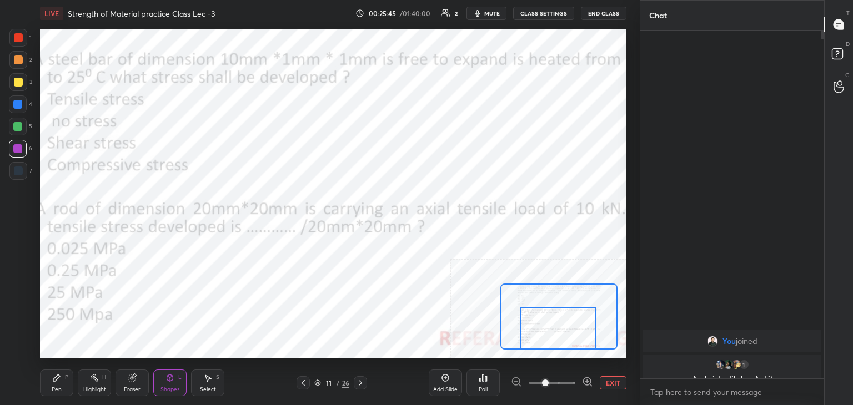
click at [13, 127] on div at bounding box center [17, 126] width 9 height 9
drag, startPoint x: 59, startPoint y: 380, endPoint x: 81, endPoint y: 360, distance: 29.5
click at [59, 380] on div "Pen P" at bounding box center [56, 383] width 33 height 27
click at [164, 387] on div "Shapes" at bounding box center [169, 390] width 19 height 6
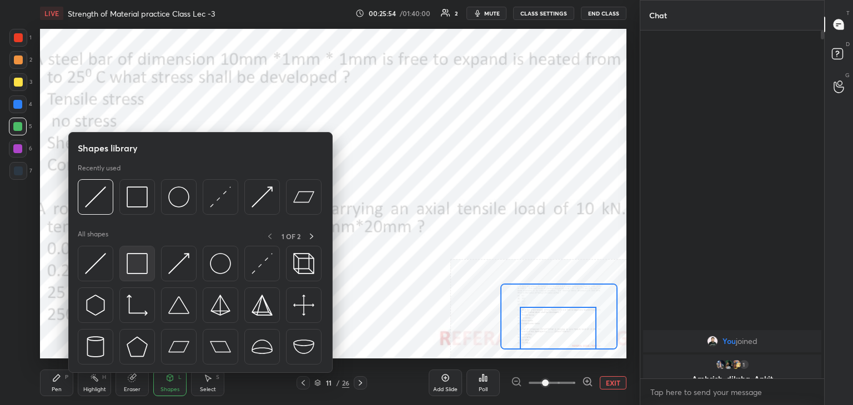
click at [129, 264] on img at bounding box center [137, 263] width 21 height 21
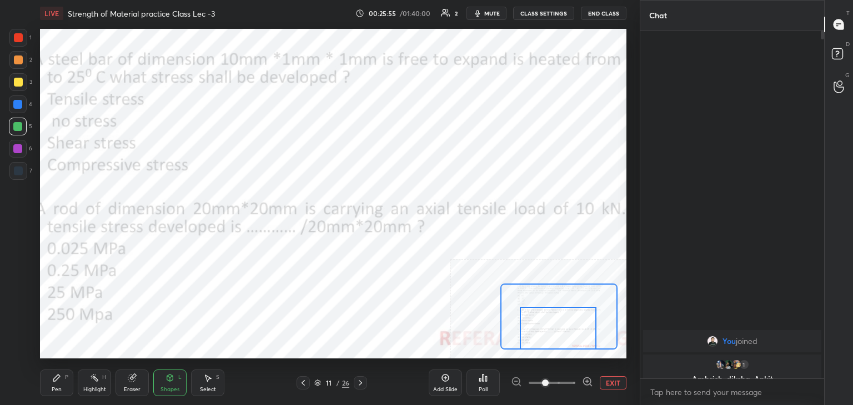
click at [14, 147] on div at bounding box center [17, 148] width 9 height 9
click at [360, 383] on icon at bounding box center [360, 383] width 9 height 9
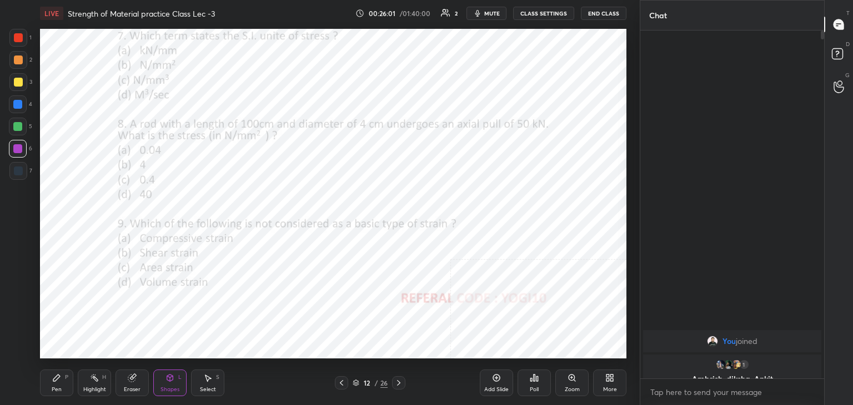
click at [17, 39] on div at bounding box center [18, 37] width 9 height 9
click at [550, 380] on div "Poll" at bounding box center [533, 383] width 33 height 27
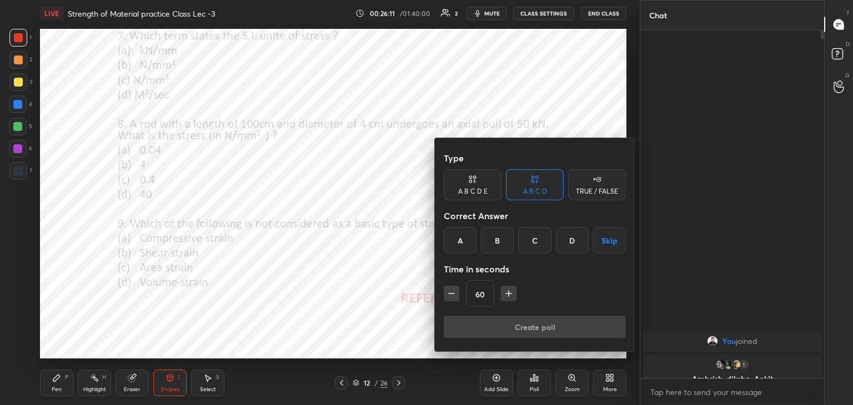
click at [501, 240] on div "B" at bounding box center [497, 240] width 33 height 27
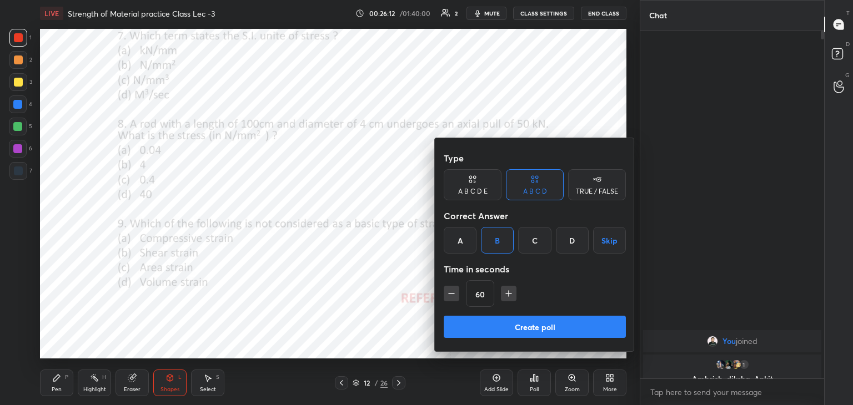
drag, startPoint x: 477, startPoint y: 324, endPoint x: 426, endPoint y: 290, distance: 60.5
click at [476, 324] on button "Create poll" at bounding box center [535, 327] width 182 height 22
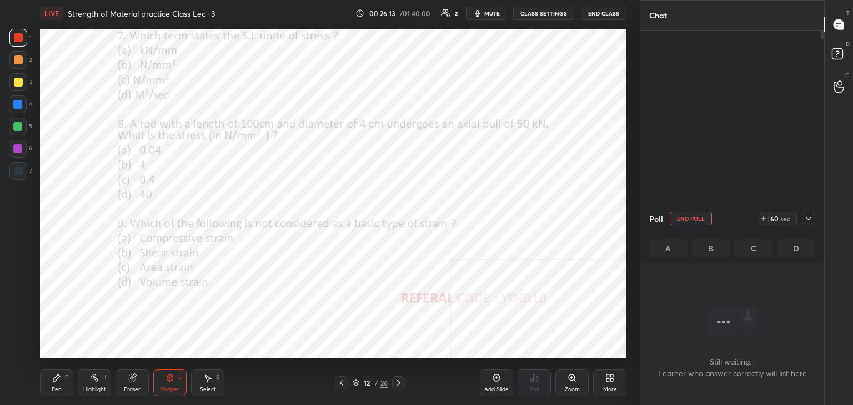
scroll to position [195, 180]
click at [20, 148] on div at bounding box center [17, 148] width 9 height 9
click at [810, 217] on icon at bounding box center [809, 219] width 6 height 6
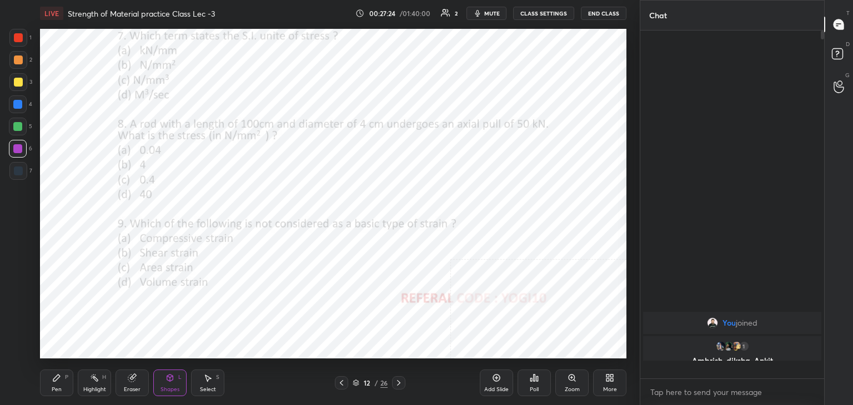
scroll to position [253, 180]
click at [22, 41] on div at bounding box center [18, 37] width 9 height 9
click at [18, 148] on div at bounding box center [17, 148] width 9 height 9
click at [53, 385] on div "Pen P" at bounding box center [56, 383] width 33 height 27
drag, startPoint x: 576, startPoint y: 383, endPoint x: 560, endPoint y: 371, distance: 20.0
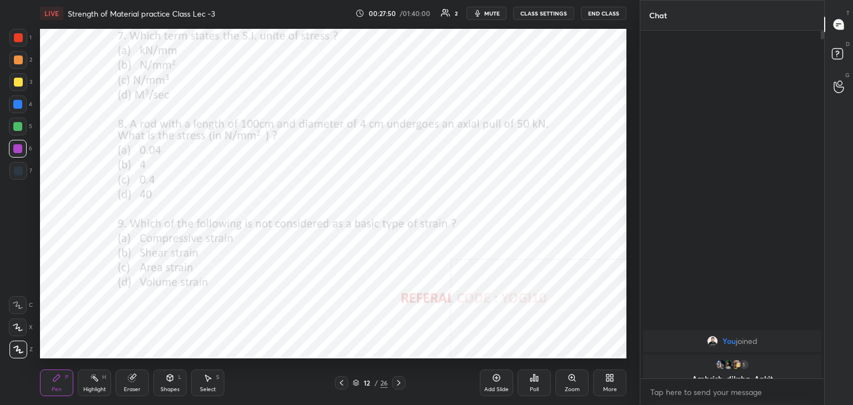
click at [576, 383] on div "Zoom" at bounding box center [571, 383] width 33 height 27
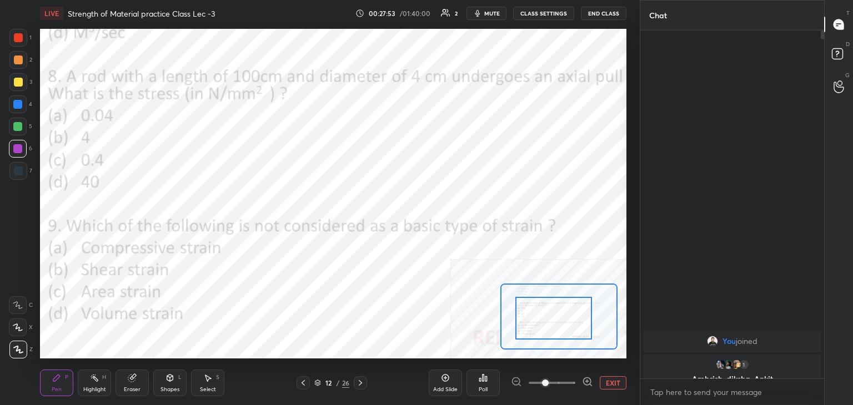
drag, startPoint x: 520, startPoint y: 293, endPoint x: 516, endPoint y: 301, distance: 9.5
click at [517, 302] on div at bounding box center [553, 318] width 77 height 43
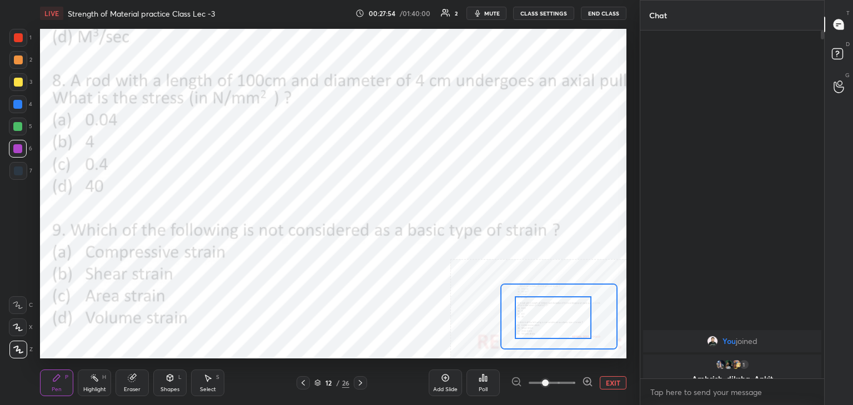
click at [16, 57] on div at bounding box center [18, 60] width 9 height 9
click at [18, 129] on div at bounding box center [17, 126] width 9 height 9
click at [169, 383] on div "Shapes L" at bounding box center [169, 383] width 33 height 27
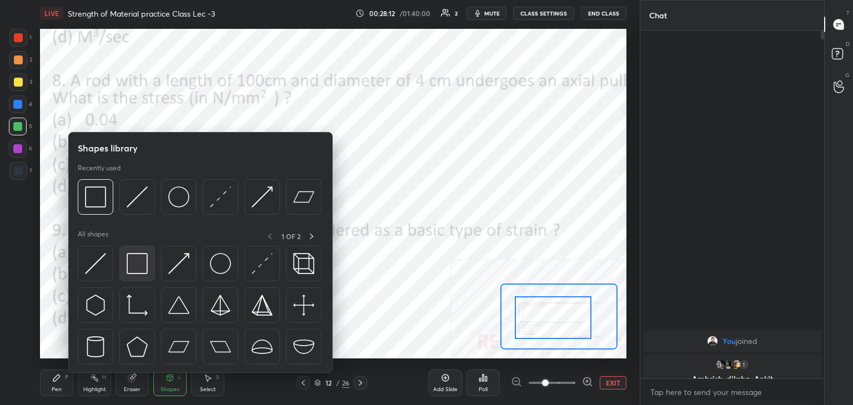
click at [135, 263] on img at bounding box center [137, 263] width 21 height 21
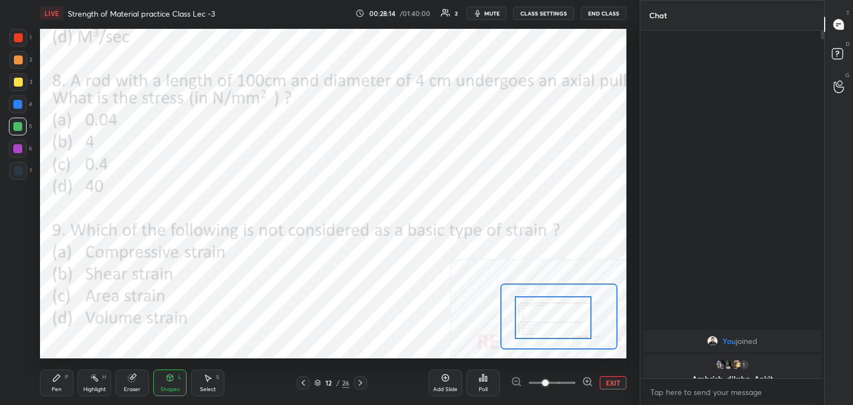
click at [49, 385] on div "Pen P" at bounding box center [56, 383] width 33 height 27
drag, startPoint x: 21, startPoint y: 147, endPoint x: 32, endPoint y: 144, distance: 10.9
click at [22, 147] on div at bounding box center [18, 149] width 18 height 18
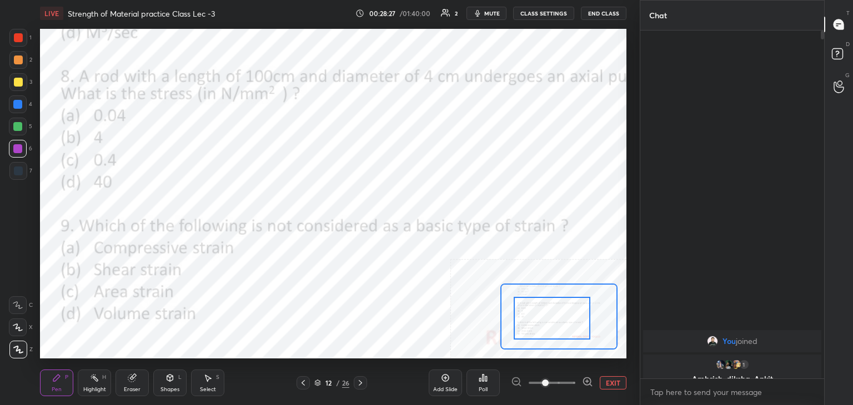
drag, startPoint x: 582, startPoint y: 322, endPoint x: 565, endPoint y: 305, distance: 24.7
click at [576, 323] on div at bounding box center [552, 318] width 77 height 43
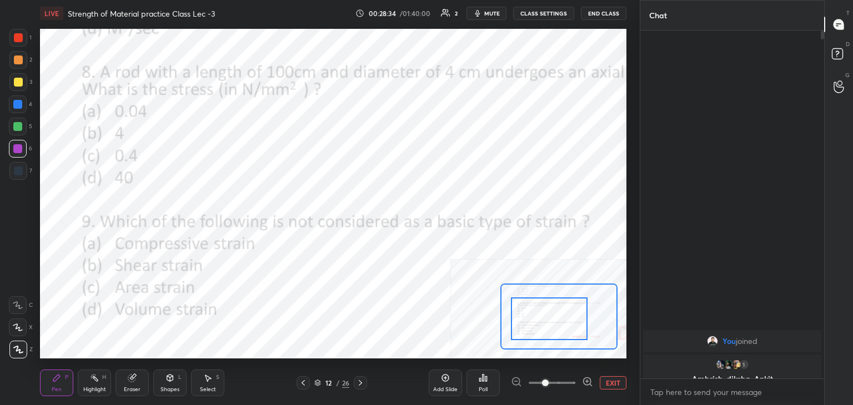
click at [173, 382] on icon at bounding box center [169, 378] width 9 height 9
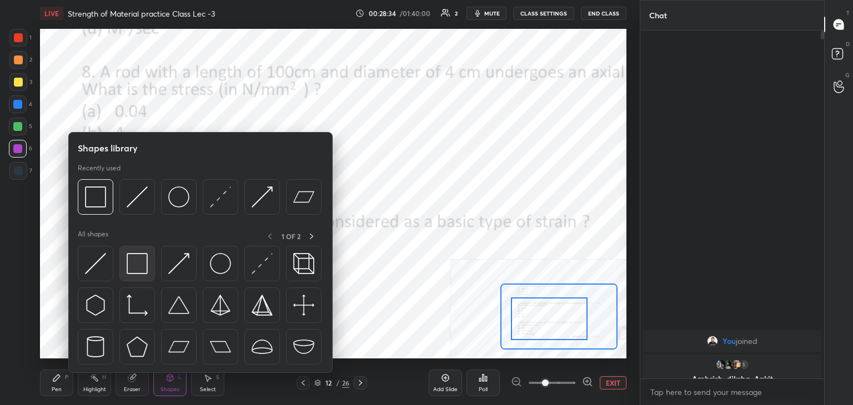
click at [136, 273] on img at bounding box center [137, 263] width 21 height 21
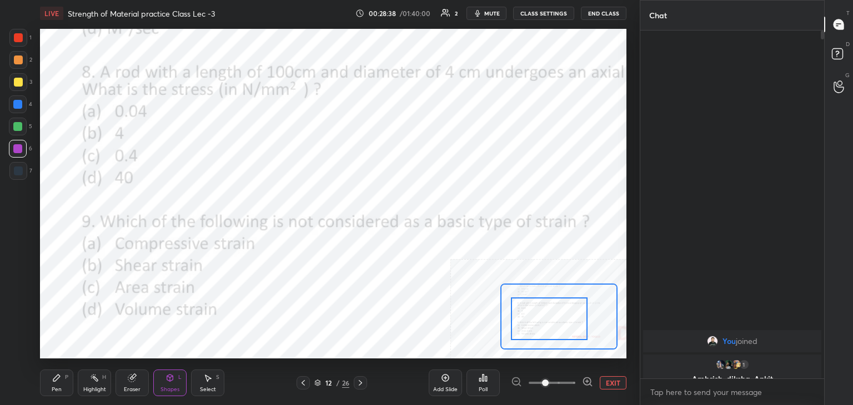
click at [54, 385] on div "Pen P" at bounding box center [56, 383] width 33 height 27
click at [169, 385] on div "Shapes L" at bounding box center [169, 383] width 33 height 27
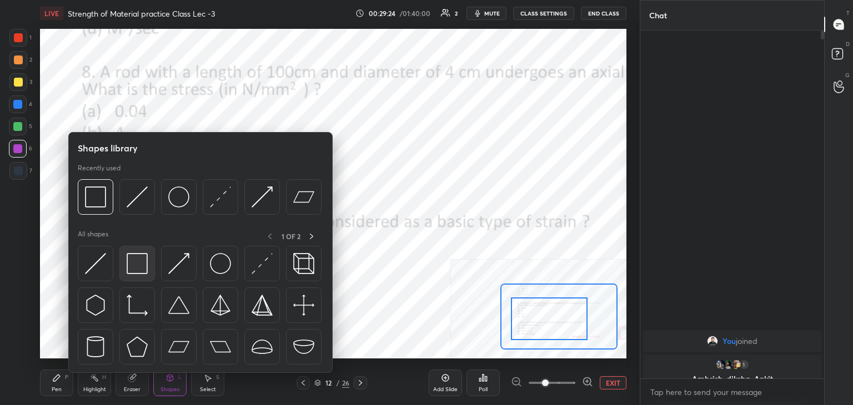
click at [134, 263] on img at bounding box center [137, 263] width 21 height 21
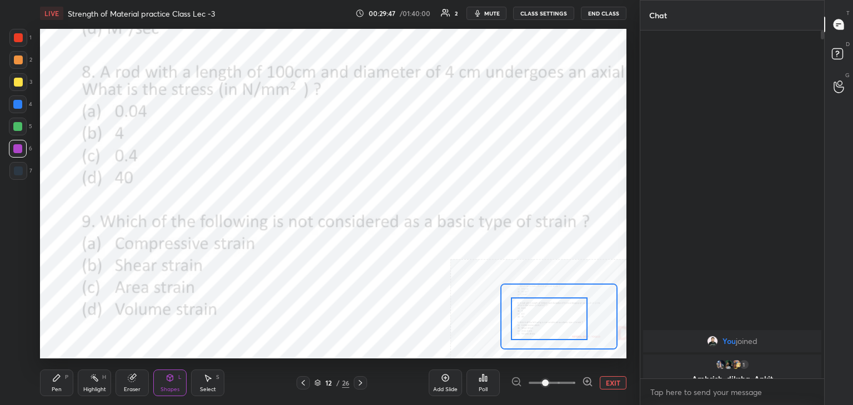
click at [16, 32] on div at bounding box center [18, 38] width 18 height 18
click at [484, 384] on div "Poll" at bounding box center [482, 383] width 33 height 27
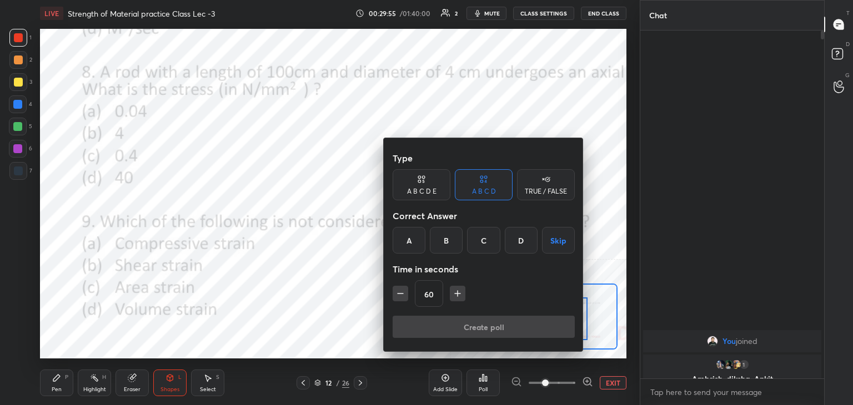
drag, startPoint x: 489, startPoint y: 239, endPoint x: 475, endPoint y: 262, distance: 26.7
click at [489, 240] on div "C" at bounding box center [483, 240] width 33 height 27
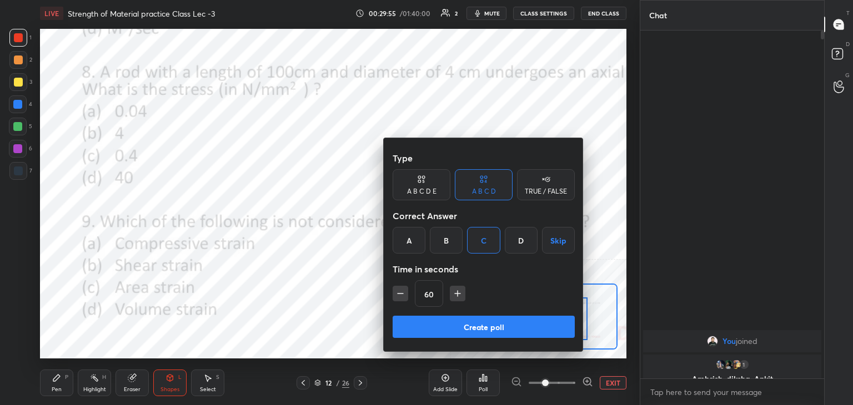
click at [437, 331] on button "Create poll" at bounding box center [484, 327] width 182 height 22
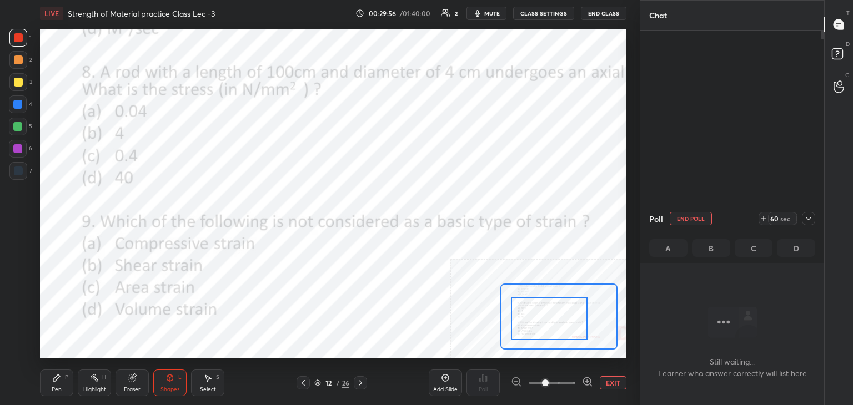
scroll to position [195, 180]
click at [18, 151] on div at bounding box center [17, 148] width 9 height 9
drag, startPoint x: 688, startPoint y: 220, endPoint x: 684, endPoint y: 229, distance: 9.9
click at [688, 220] on button "End Poll" at bounding box center [691, 218] width 42 height 13
type textarea "x"
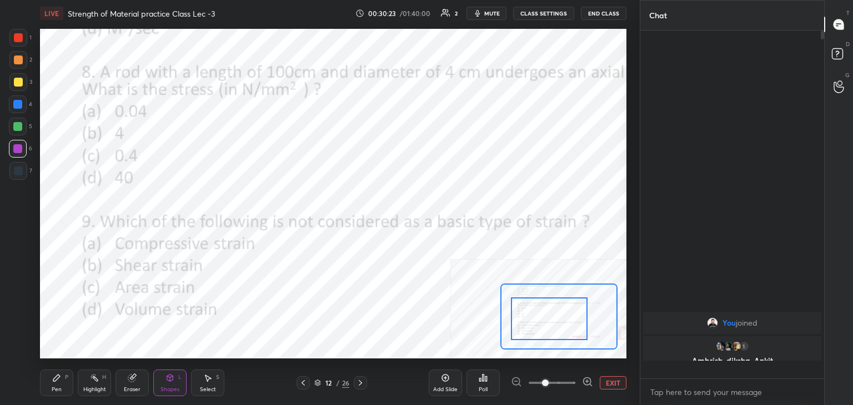
scroll to position [4, 3]
click at [484, 381] on icon at bounding box center [483, 378] width 9 height 9
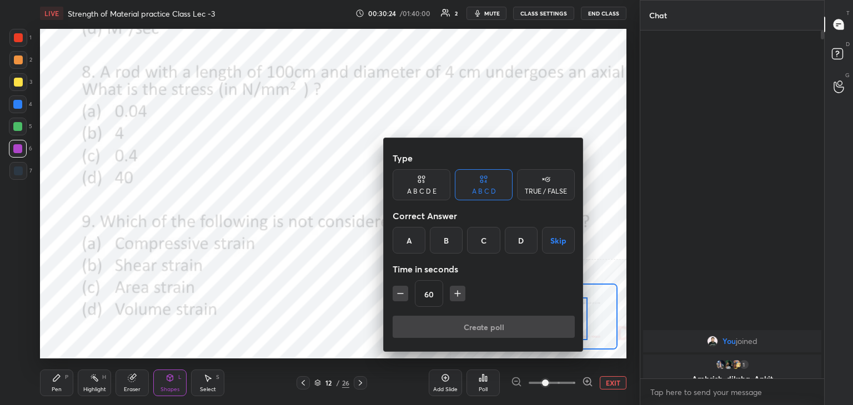
click at [455, 292] on icon "button" at bounding box center [457, 293] width 11 height 11
click at [455, 292] on button "button" at bounding box center [463, 294] width 16 height 16
click at [457, 291] on icon "button" at bounding box center [462, 293] width 11 height 11
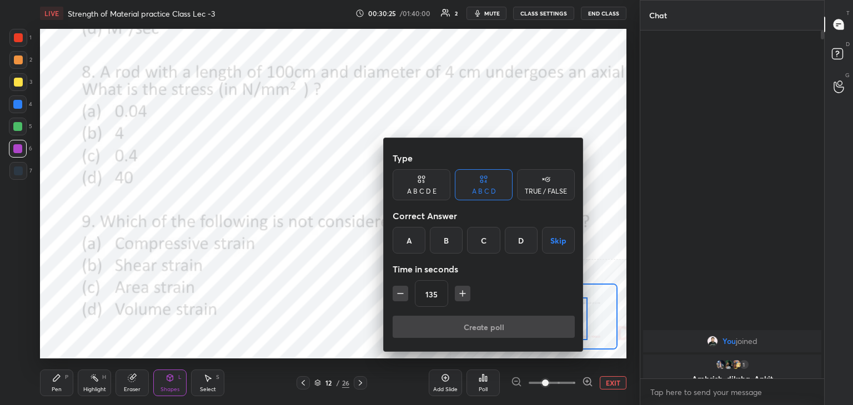
click at [457, 291] on icon "button" at bounding box center [462, 293] width 11 height 11
click at [458, 291] on icon "button" at bounding box center [462, 293] width 11 height 11
click at [459, 290] on icon "button" at bounding box center [462, 293] width 11 height 11
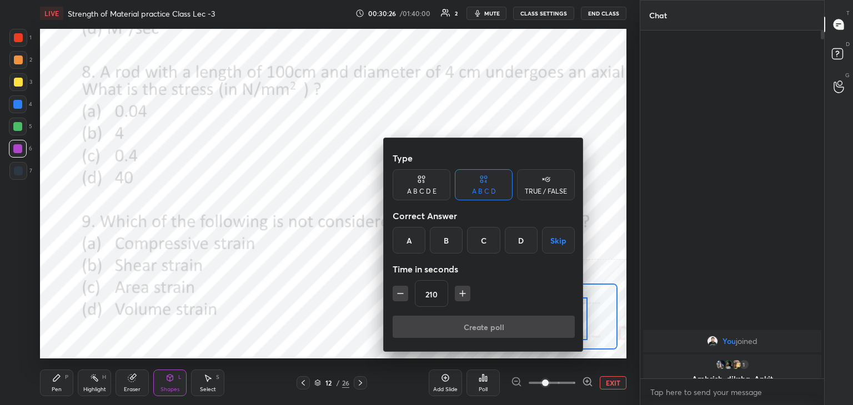
click at [459, 290] on icon "button" at bounding box center [462, 293] width 11 height 11
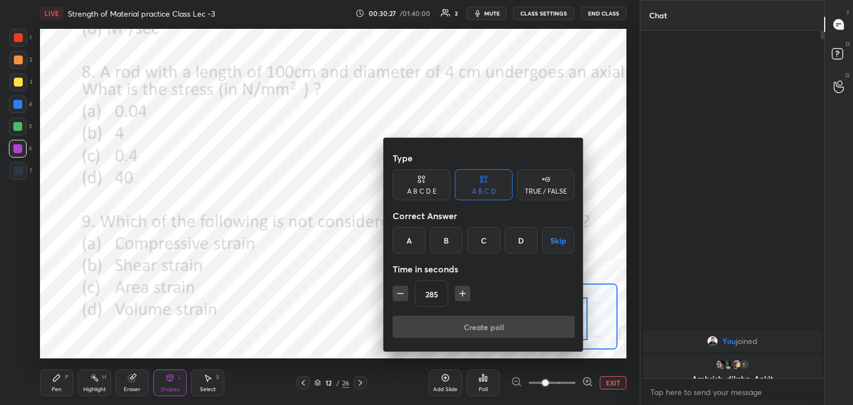
click at [459, 290] on icon "button" at bounding box center [462, 293] width 11 height 11
click at [460, 290] on icon "button" at bounding box center [462, 293] width 11 height 11
click at [460, 289] on icon "button" at bounding box center [462, 293] width 11 height 11
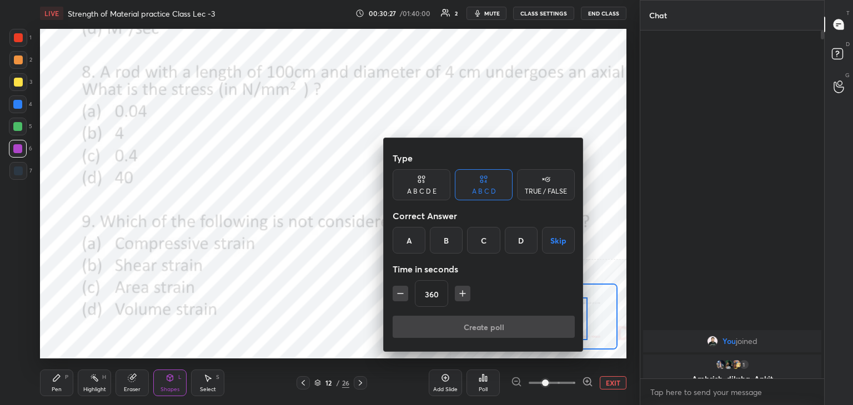
click at [460, 289] on icon "button" at bounding box center [462, 293] width 11 height 11
click at [460, 290] on icon "button" at bounding box center [462, 293] width 11 height 11
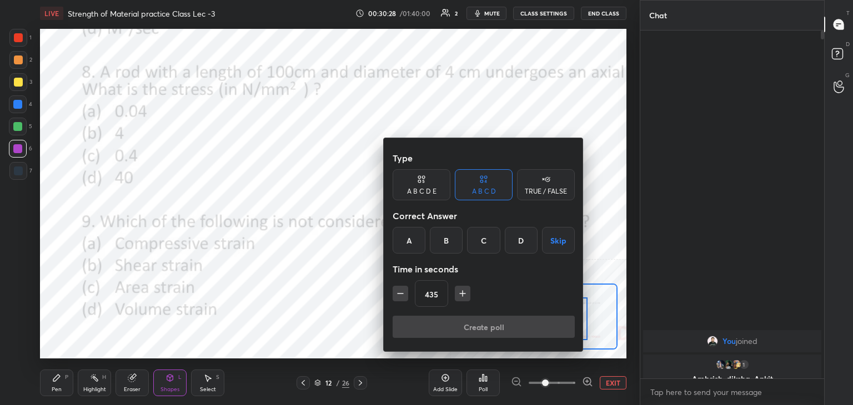
click at [460, 291] on icon "button" at bounding box center [462, 293] width 11 height 11
click at [459, 292] on icon "button" at bounding box center [462, 293] width 11 height 11
click at [458, 292] on icon "button" at bounding box center [462, 293] width 11 height 11
click at [458, 293] on icon "button" at bounding box center [462, 293] width 11 height 11
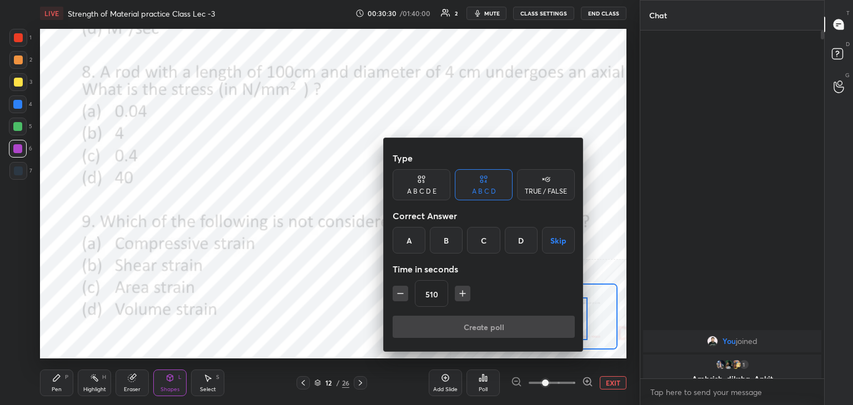
click at [458, 292] on icon "button" at bounding box center [462, 293] width 11 height 11
click at [459, 292] on icon "button" at bounding box center [462, 293] width 11 height 11
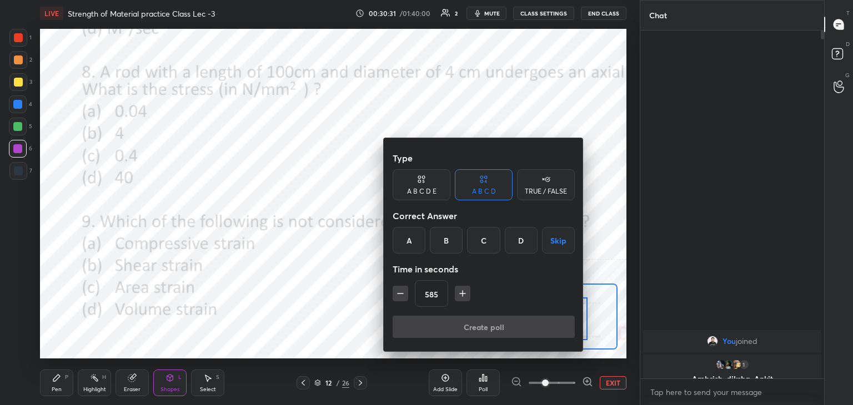
click at [458, 292] on icon "button" at bounding box center [462, 293] width 11 height 11
click at [459, 292] on icon "button" at bounding box center [462, 293] width 11 height 11
click at [396, 295] on icon "button" at bounding box center [400, 293] width 11 height 11
type input "600"
click at [560, 240] on button "Skip" at bounding box center [558, 240] width 33 height 27
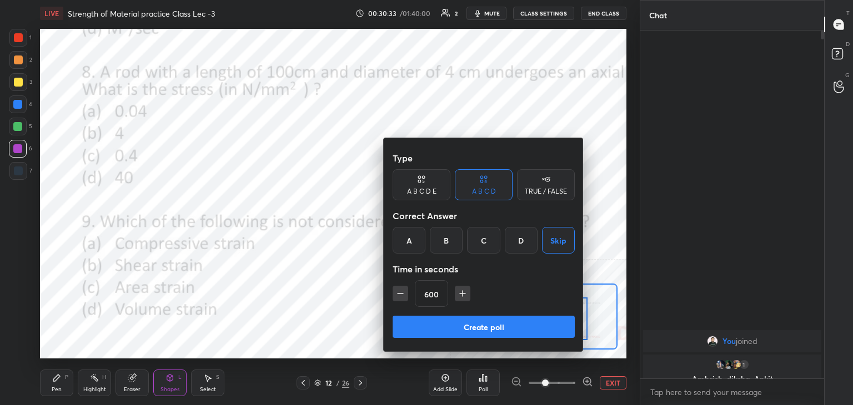
click at [482, 327] on button "Create poll" at bounding box center [484, 327] width 182 height 22
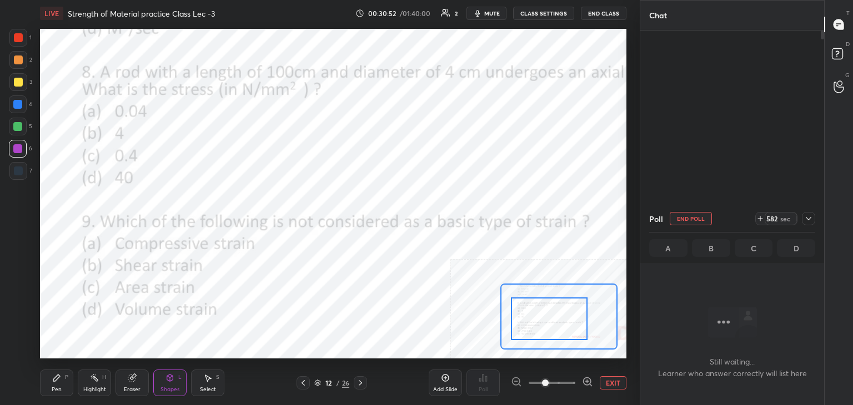
click at [495, 13] on span "mute" at bounding box center [492, 13] width 16 height 8
drag, startPoint x: 99, startPoint y: 385, endPoint x: 111, endPoint y: 366, distance: 22.0
click at [98, 385] on div "Highlight H" at bounding box center [94, 383] width 33 height 27
click at [695, 219] on button "End Poll" at bounding box center [691, 218] width 42 height 13
type textarea "x"
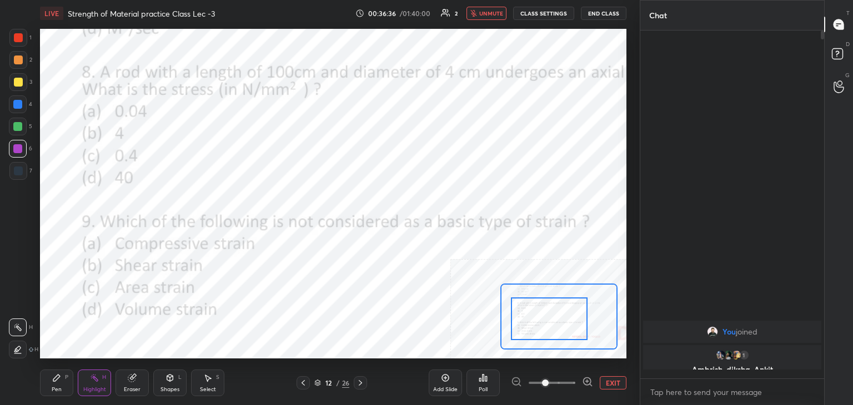
scroll to position [3, 3]
click at [485, 385] on div "Poll" at bounding box center [482, 383] width 33 height 27
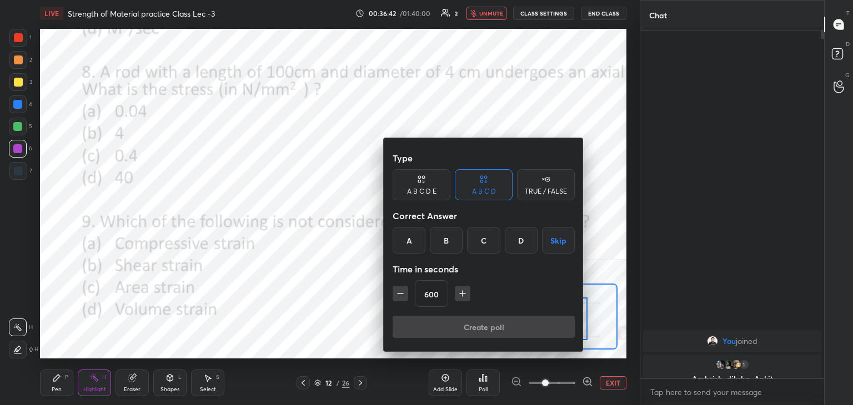
click at [399, 292] on icon "button" at bounding box center [400, 293] width 11 height 11
click at [400, 292] on icon "button" at bounding box center [400, 293] width 11 height 11
click at [399, 292] on icon "button" at bounding box center [400, 293] width 11 height 11
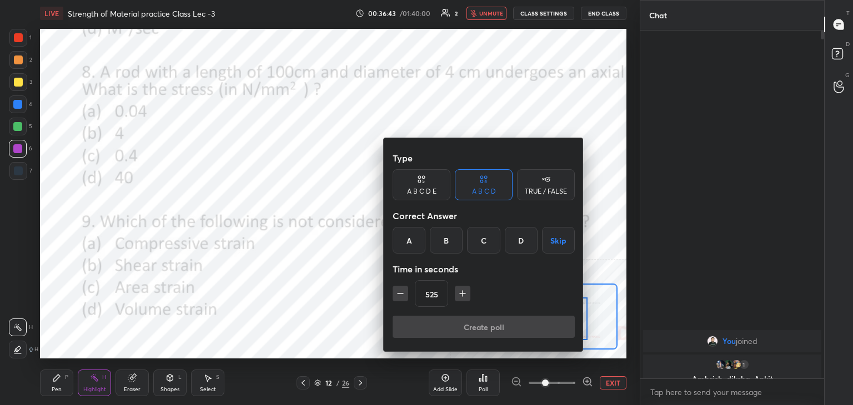
click at [399, 292] on icon "button" at bounding box center [400, 293] width 11 height 11
click at [400, 292] on icon "button" at bounding box center [400, 293] width 11 height 11
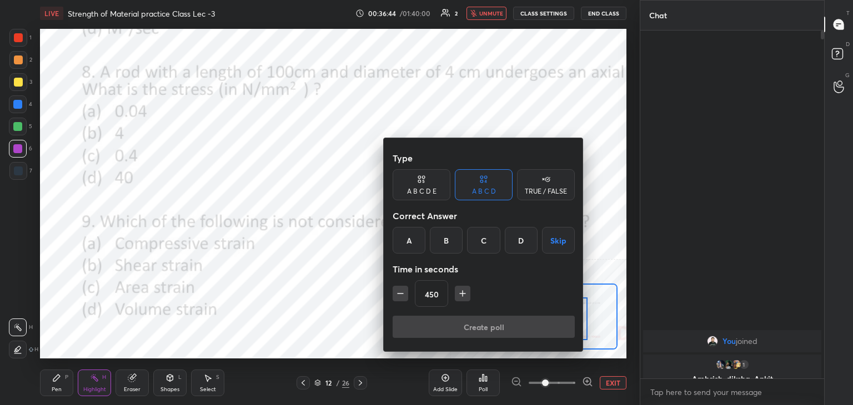
click at [400, 292] on icon "button" at bounding box center [400, 293] width 11 height 11
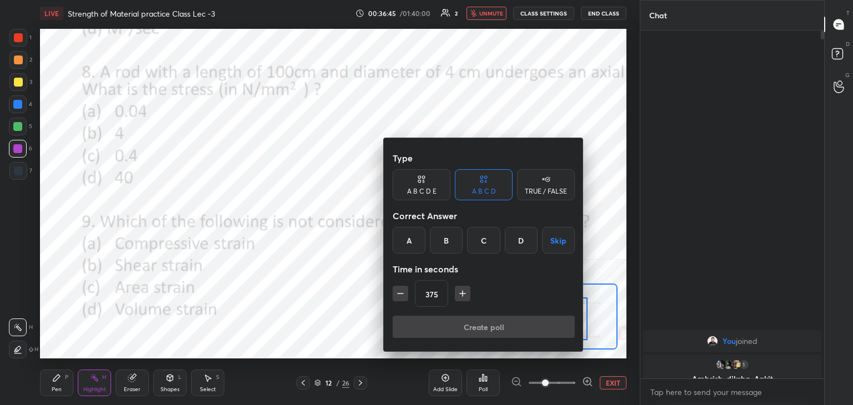
click at [400, 292] on icon "button" at bounding box center [400, 293] width 11 height 11
click at [400, 293] on icon "button" at bounding box center [400, 293] width 11 height 11
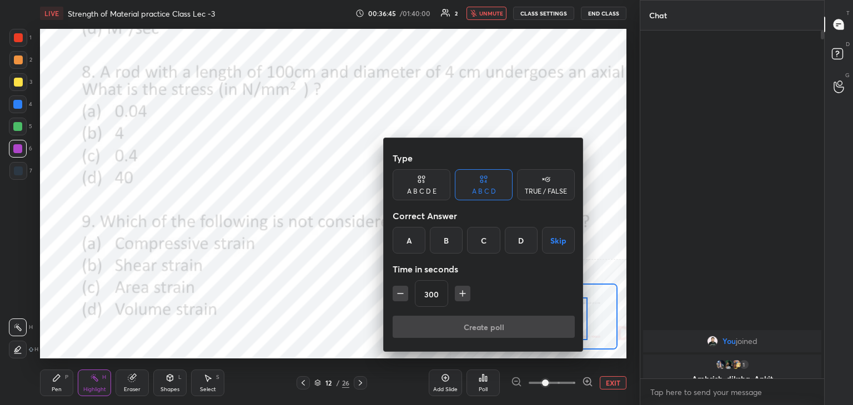
click at [400, 294] on icon "button" at bounding box center [401, 294] width 6 height 0
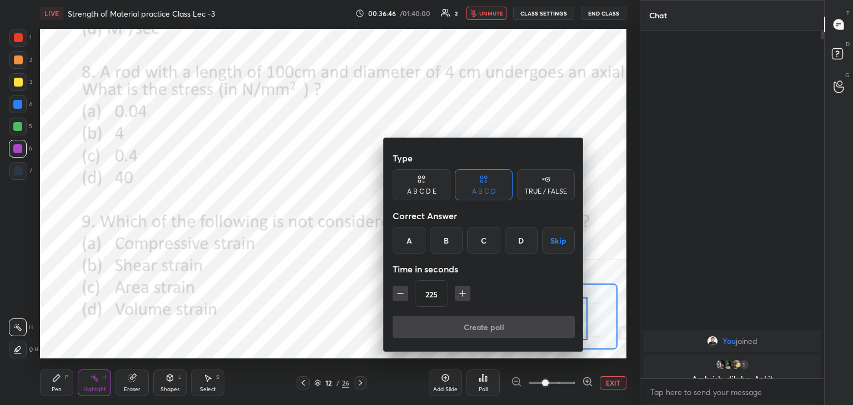
click at [400, 294] on icon "button" at bounding box center [401, 294] width 6 height 0
click at [401, 294] on icon "button" at bounding box center [401, 294] width 6 height 0
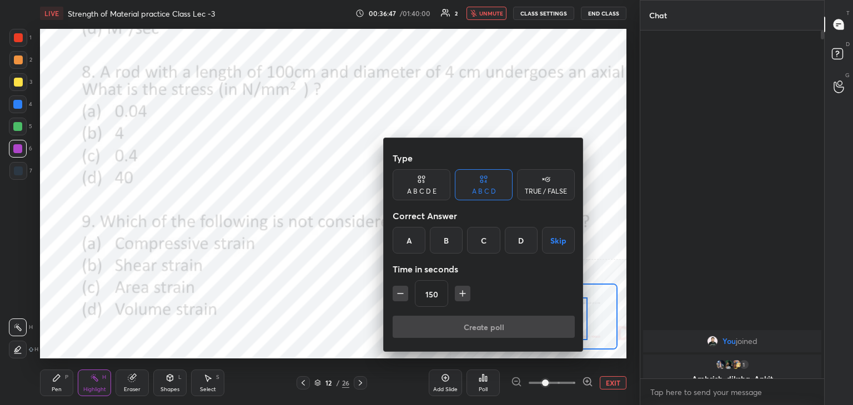
click at [401, 294] on icon "button" at bounding box center [401, 294] width 6 height 0
type input "120"
click at [342, 301] on div at bounding box center [426, 202] width 853 height 405
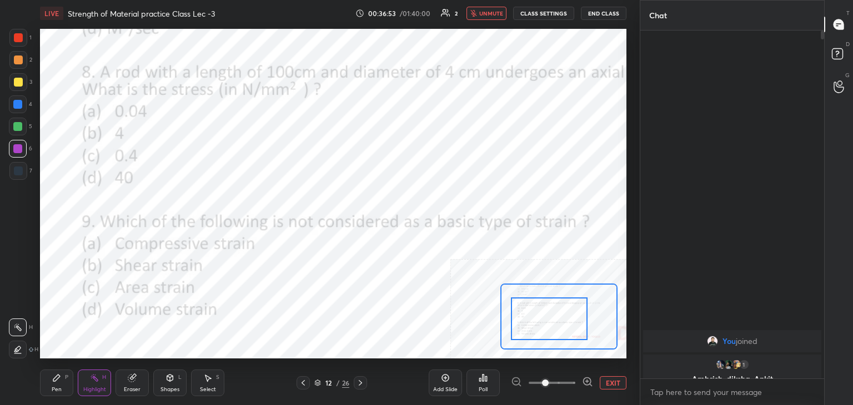
click at [169, 384] on div "Shapes L" at bounding box center [169, 383] width 33 height 27
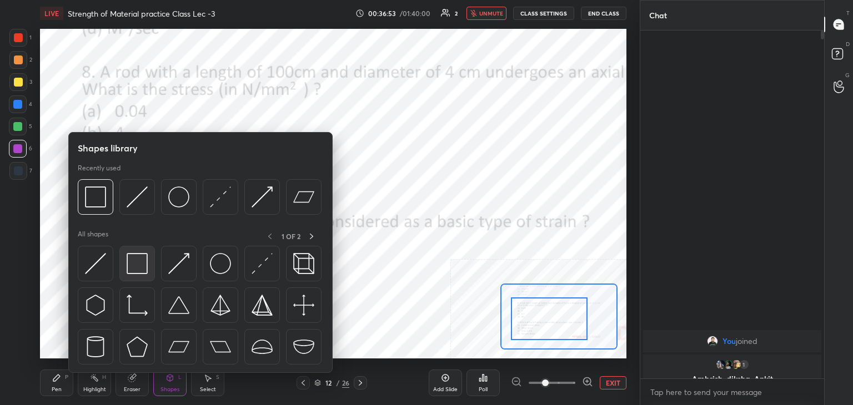
click at [140, 274] on div at bounding box center [137, 264] width 36 height 36
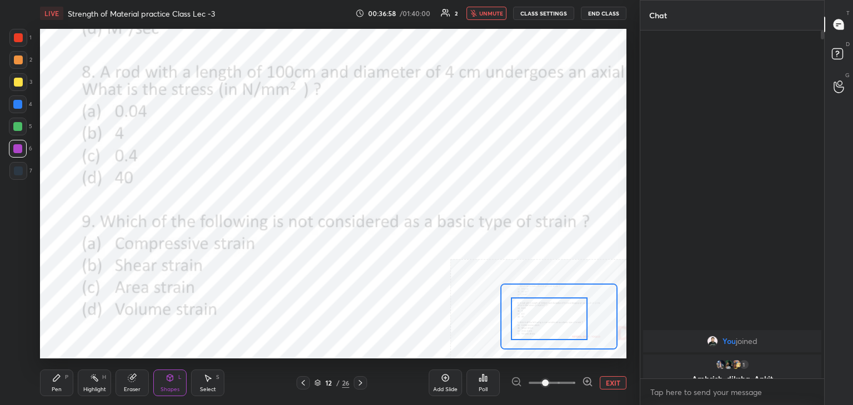
click at [358, 381] on icon at bounding box center [360, 383] width 9 height 9
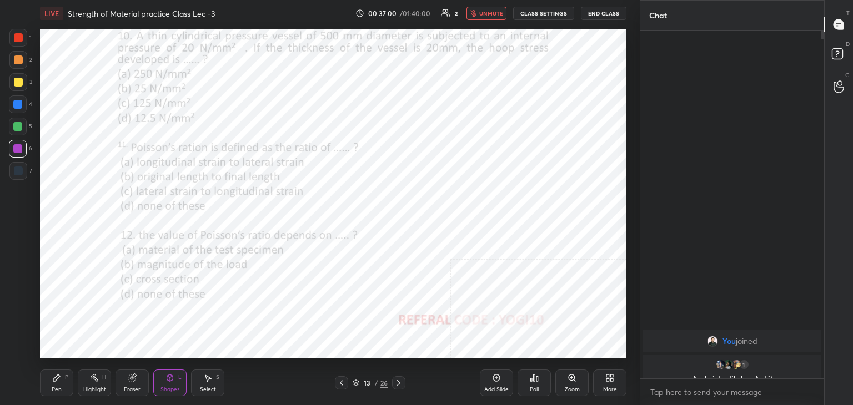
click at [576, 380] on div "Zoom" at bounding box center [571, 383] width 33 height 27
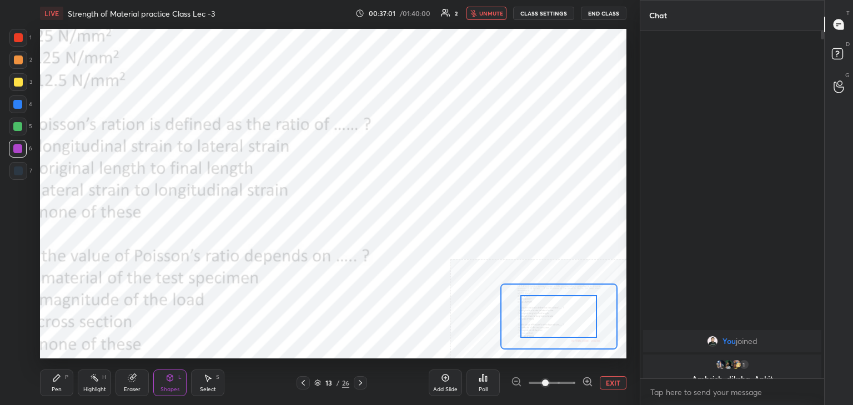
click at [615, 381] on button "EXIT" at bounding box center [613, 382] width 27 height 13
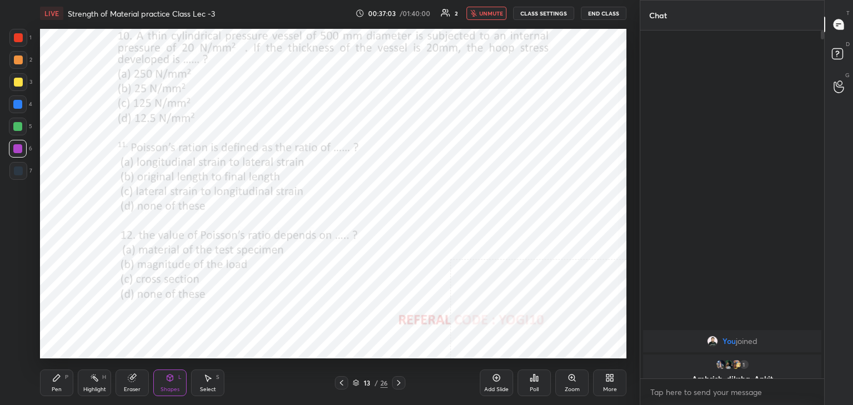
click at [23, 36] on div at bounding box center [18, 38] width 18 height 18
click at [494, 14] on span "unmute" at bounding box center [491, 13] width 24 height 8
click at [536, 379] on icon at bounding box center [537, 378] width 2 height 5
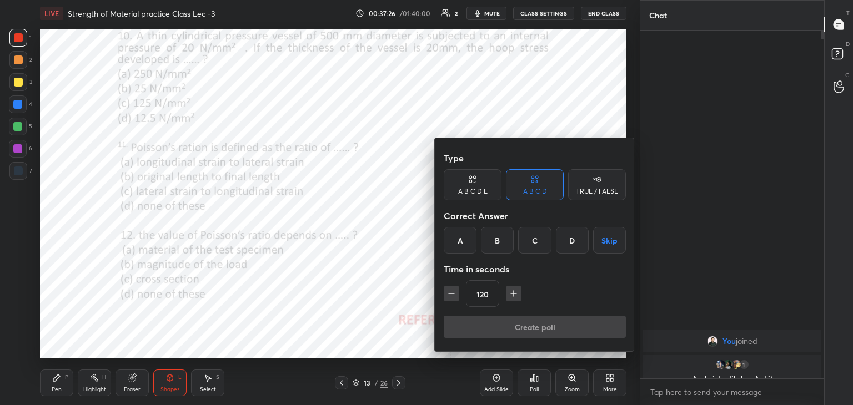
click at [511, 294] on icon "button" at bounding box center [513, 293] width 11 height 11
click at [511, 295] on icon "button" at bounding box center [513, 293] width 11 height 11
type input "150"
drag, startPoint x: 464, startPoint y: 240, endPoint x: 469, endPoint y: 252, distance: 12.5
click at [463, 241] on div "A" at bounding box center [460, 240] width 33 height 27
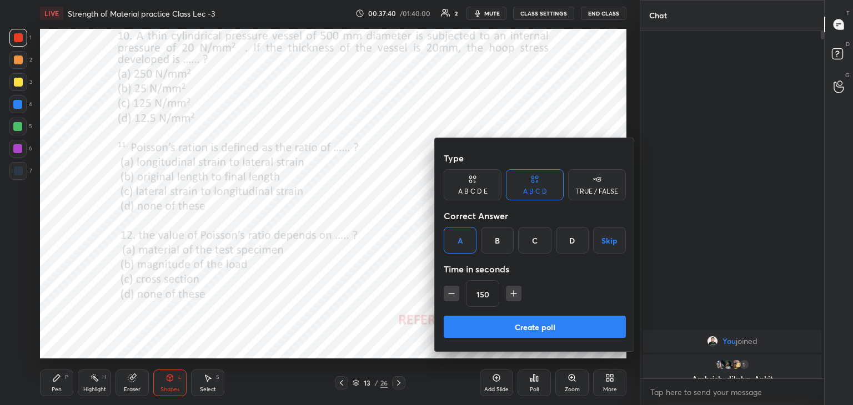
click at [471, 331] on button "Create poll" at bounding box center [535, 327] width 182 height 22
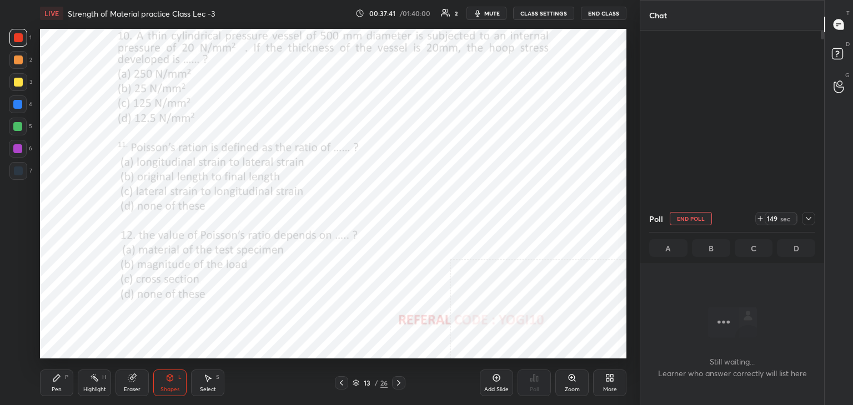
drag, startPoint x: 97, startPoint y: 386, endPoint x: 111, endPoint y: 366, distance: 23.9
click at [97, 387] on div "Highlight" at bounding box center [94, 390] width 23 height 6
click at [496, 14] on span "mute" at bounding box center [492, 13] width 16 height 8
click at [495, 13] on span "unmute" at bounding box center [491, 13] width 24 height 8
click at [494, 15] on span "mute" at bounding box center [492, 13] width 16 height 8
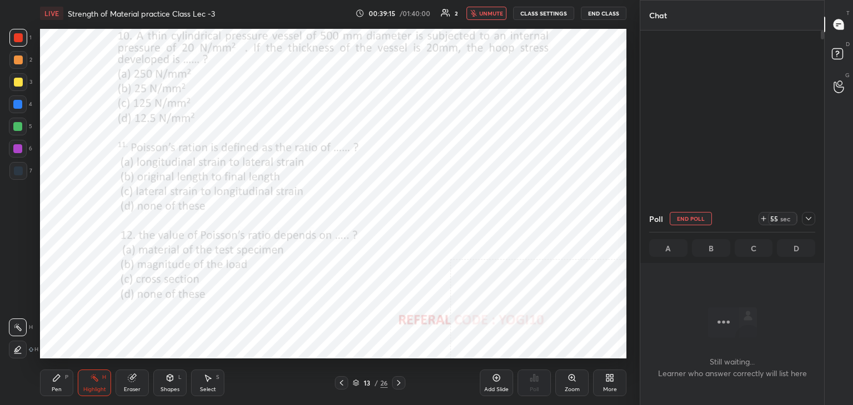
click at [494, 14] on span "unmute" at bounding box center [491, 13] width 24 height 8
click at [576, 379] on div "Zoom" at bounding box center [571, 383] width 33 height 27
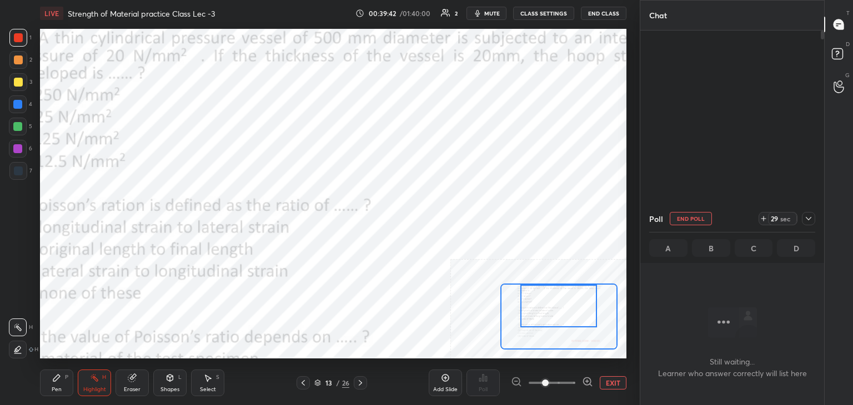
drag, startPoint x: 551, startPoint y: 301, endPoint x: 551, endPoint y: 289, distance: 11.7
click at [551, 289] on div at bounding box center [558, 306] width 77 height 43
click at [55, 371] on div "Pen P" at bounding box center [56, 383] width 33 height 27
click at [17, 124] on div at bounding box center [17, 126] width 9 height 9
click at [17, 150] on div at bounding box center [17, 148] width 9 height 9
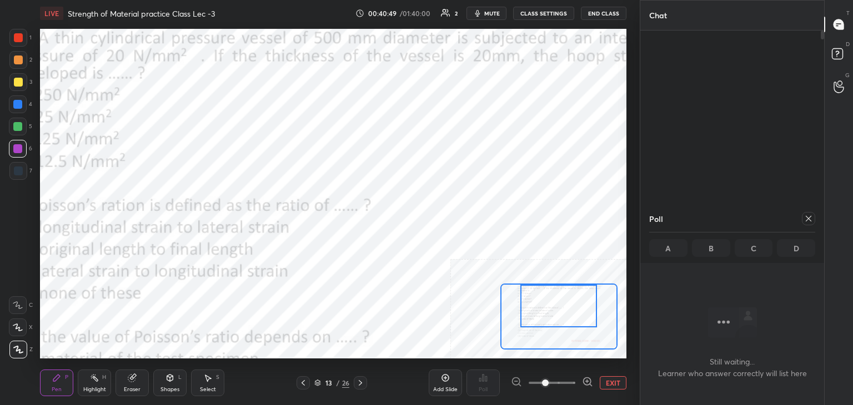
click at [17, 128] on div at bounding box center [17, 126] width 9 height 9
click at [28, 62] on div "2" at bounding box center [20, 60] width 23 height 18
click at [806, 220] on icon at bounding box center [808, 218] width 9 height 9
type textarea "x"
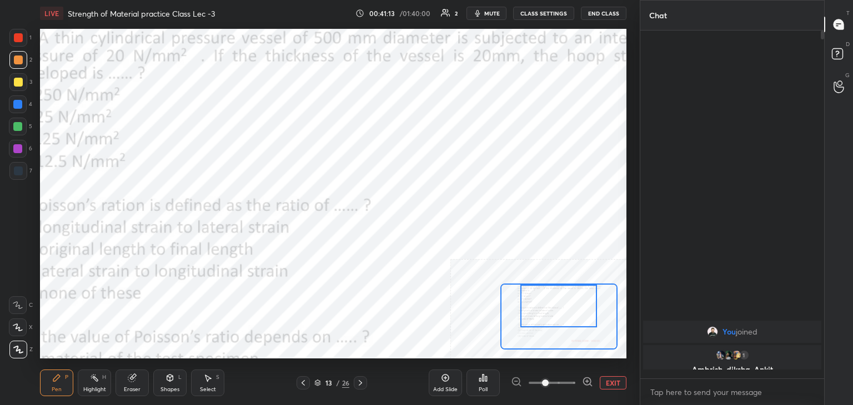
scroll to position [253, 180]
click at [165, 380] on icon at bounding box center [169, 378] width 9 height 9
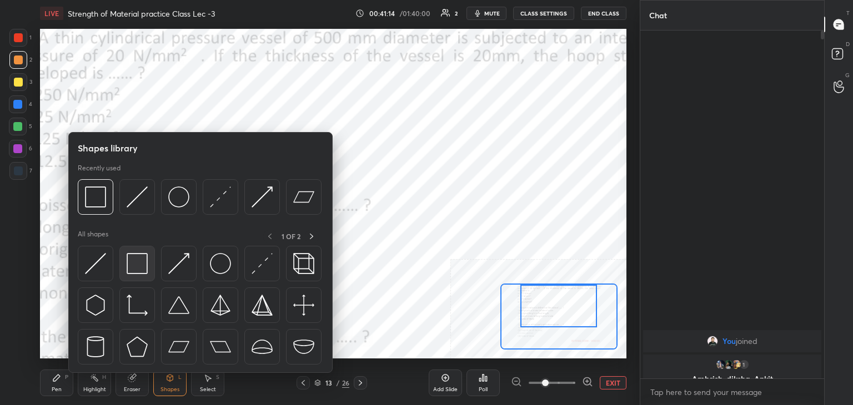
click at [138, 270] on img at bounding box center [137, 263] width 21 height 21
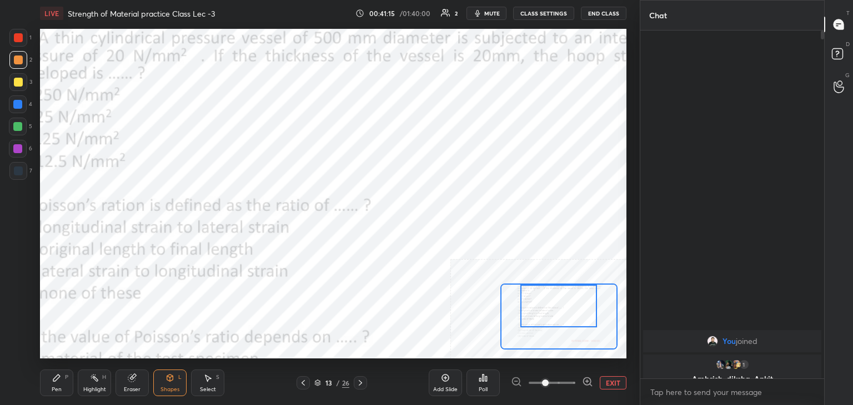
click at [20, 149] on div at bounding box center [17, 148] width 9 height 9
drag, startPoint x: 611, startPoint y: 384, endPoint x: 589, endPoint y: 356, distance: 35.6
click at [609, 384] on button "EXIT" at bounding box center [613, 382] width 27 height 13
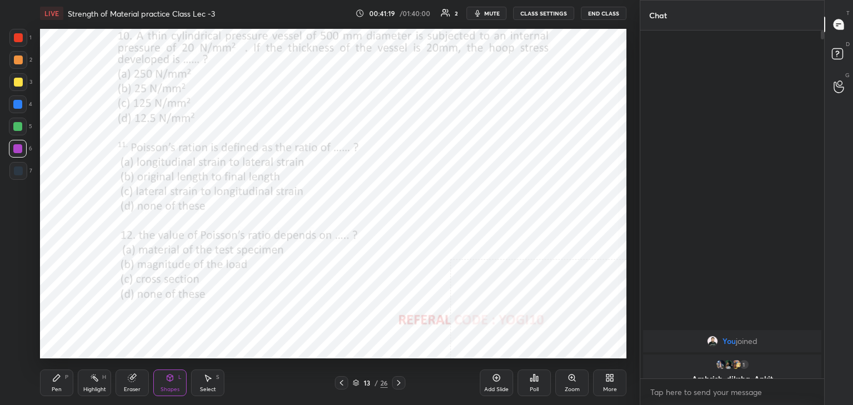
click at [20, 37] on div at bounding box center [18, 37] width 9 height 9
click at [535, 380] on icon at bounding box center [535, 378] width 2 height 7
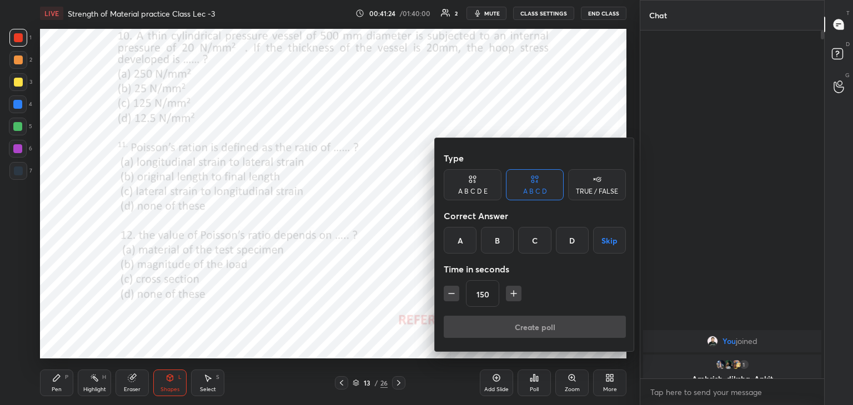
click at [453, 290] on icon "button" at bounding box center [451, 293] width 11 height 11
click at [447, 293] on icon "button" at bounding box center [451, 293] width 11 height 11
type input "120"
click at [537, 240] on div "C" at bounding box center [534, 240] width 33 height 27
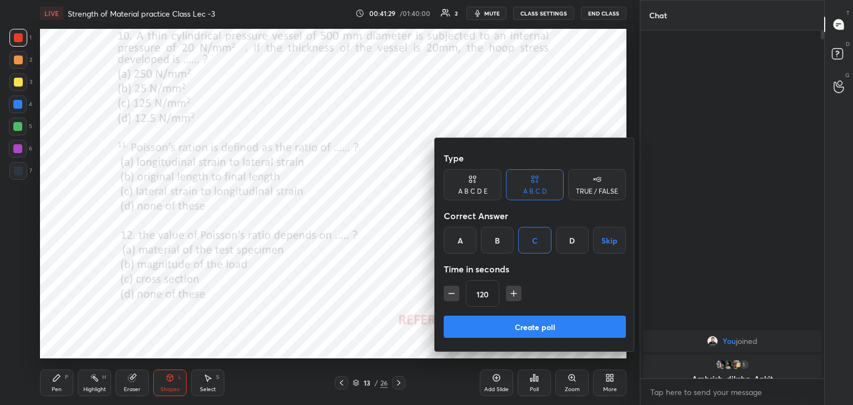
click at [500, 316] on div "Type A B C D E A B C D TRUE / FALSE Correct Answer A B C D Skip Time in seconds…" at bounding box center [535, 244] width 200 height 213
click at [479, 328] on button "Create poll" at bounding box center [535, 327] width 182 height 22
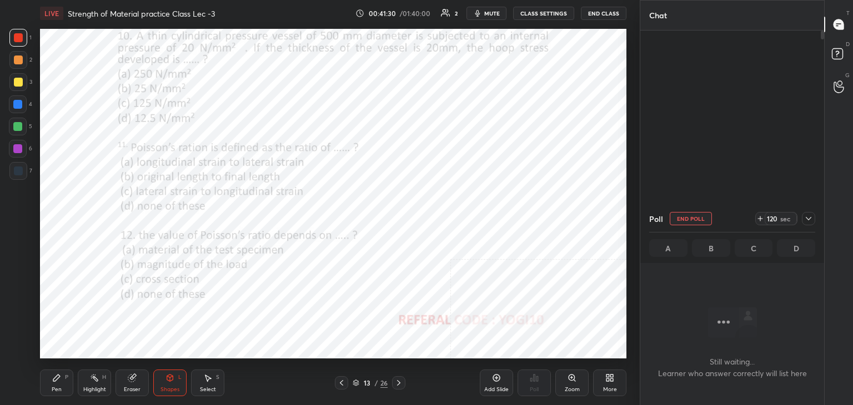
scroll to position [195, 180]
click at [17, 152] on div at bounding box center [17, 148] width 9 height 9
click at [808, 217] on icon at bounding box center [808, 218] width 9 height 9
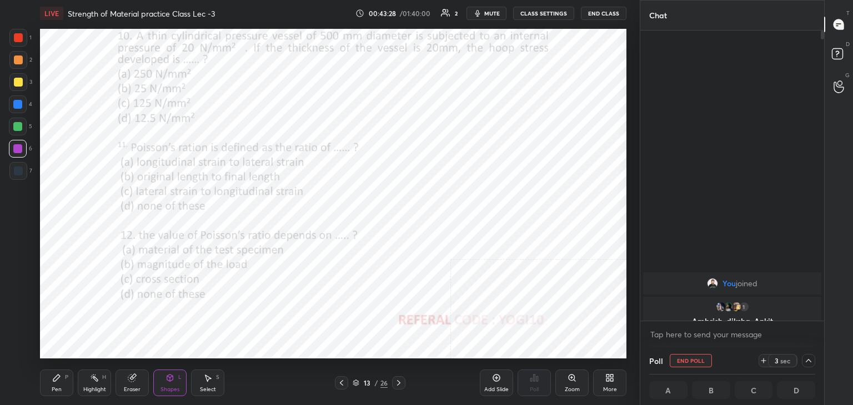
click at [18, 37] on div at bounding box center [18, 37] width 9 height 9
click at [806, 360] on icon at bounding box center [808, 360] width 9 height 9
type textarea "x"
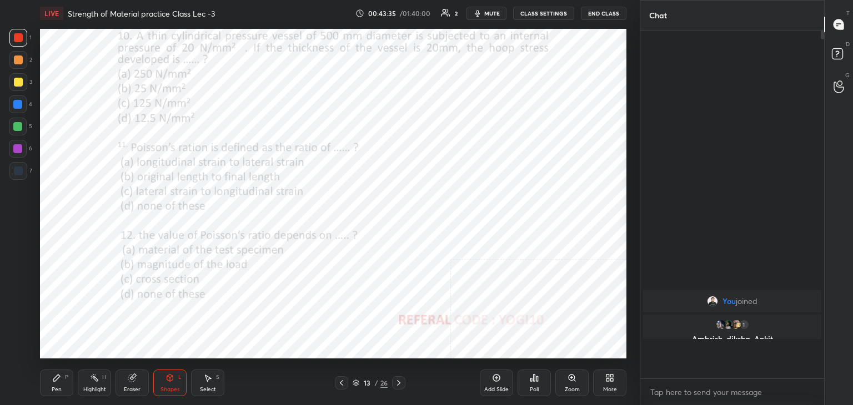
scroll to position [3, 3]
click at [540, 381] on div "Poll" at bounding box center [533, 383] width 33 height 27
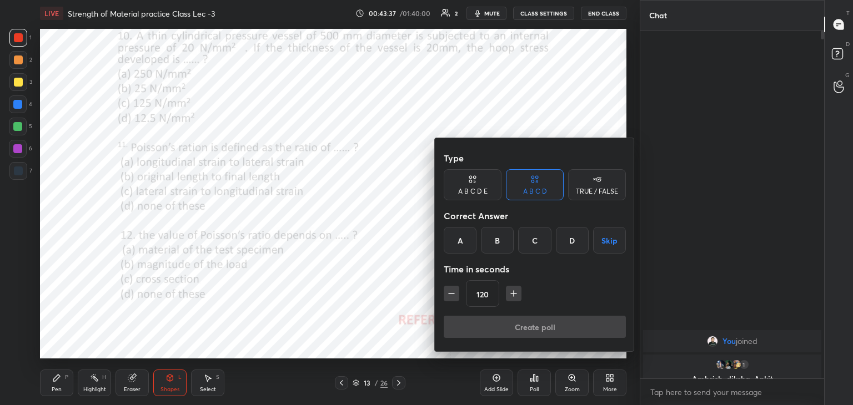
drag, startPoint x: 464, startPoint y: 238, endPoint x: 459, endPoint y: 268, distance: 29.9
click at [463, 238] on div "A" at bounding box center [460, 240] width 33 height 27
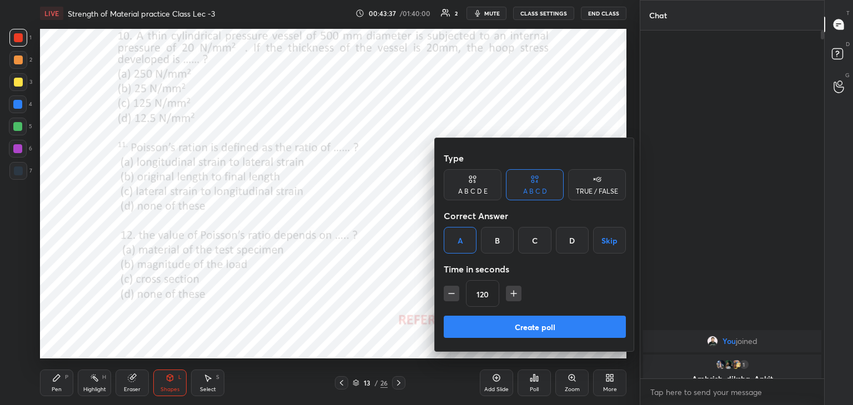
click at [450, 294] on icon "button" at bounding box center [452, 294] width 6 height 0
click at [451, 294] on icon "button" at bounding box center [452, 294] width 6 height 0
type input "90"
drag, startPoint x: 493, startPoint y: 326, endPoint x: 474, endPoint y: 323, distance: 19.7
click at [494, 325] on button "Create poll" at bounding box center [535, 327] width 182 height 22
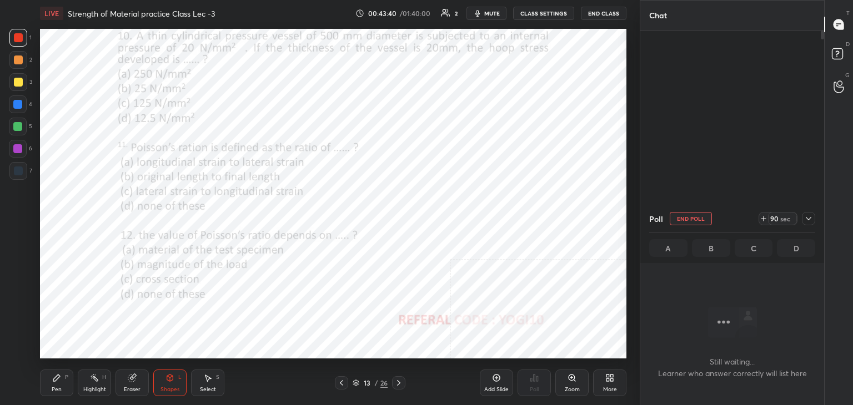
scroll to position [195, 180]
click at [99, 378] on div "Highlight H" at bounding box center [94, 383] width 33 height 27
click at [808, 216] on icon at bounding box center [808, 218] width 9 height 9
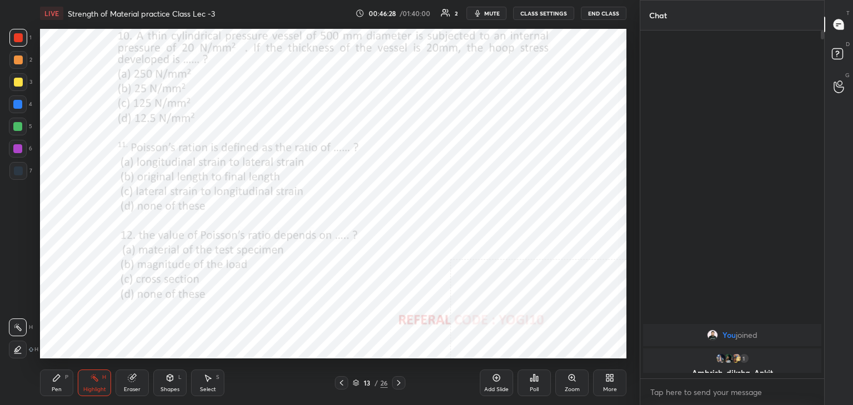
scroll to position [4, 3]
click at [170, 381] on icon at bounding box center [170, 380] width 0 height 4
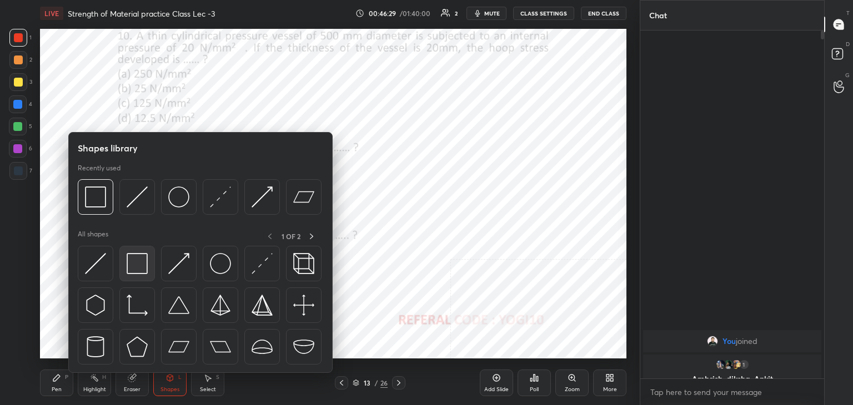
click at [144, 263] on img at bounding box center [137, 263] width 21 height 21
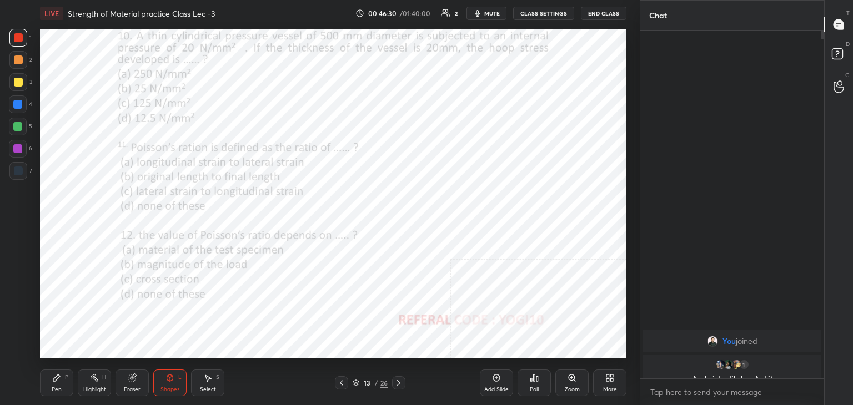
click at [21, 145] on div at bounding box center [17, 148] width 9 height 9
click at [100, 376] on div "Highlight H" at bounding box center [94, 383] width 33 height 27
click at [399, 381] on icon at bounding box center [398, 383] width 9 height 9
click at [17, 37] on div at bounding box center [18, 37] width 9 height 9
drag, startPoint x: 167, startPoint y: 383, endPoint x: 164, endPoint y: 375, distance: 7.6
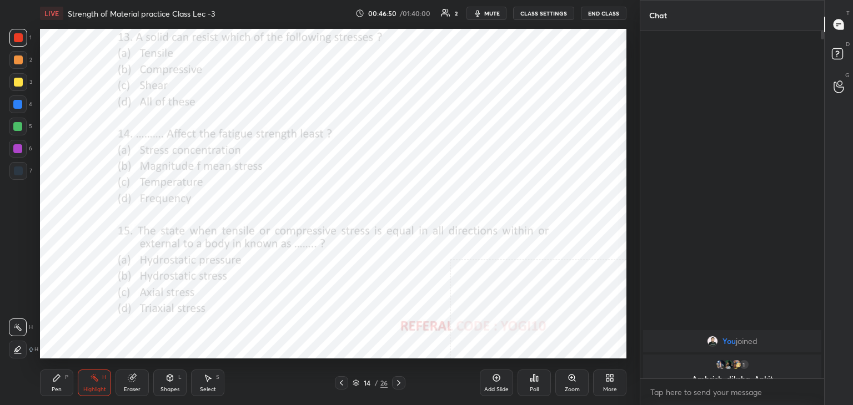
click at [168, 382] on icon at bounding box center [169, 378] width 9 height 9
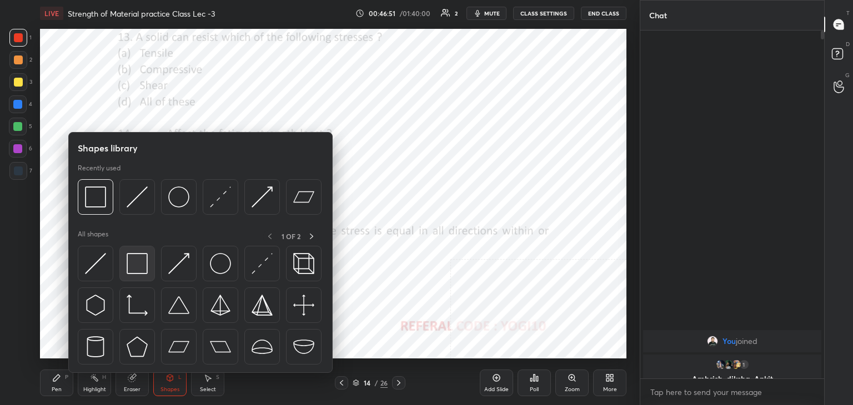
click at [143, 260] on img at bounding box center [137, 263] width 21 height 21
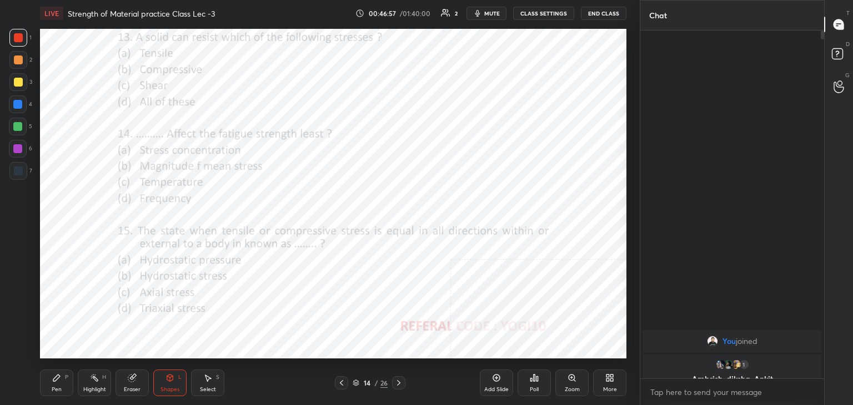
click at [532, 387] on div "Poll" at bounding box center [534, 390] width 9 height 6
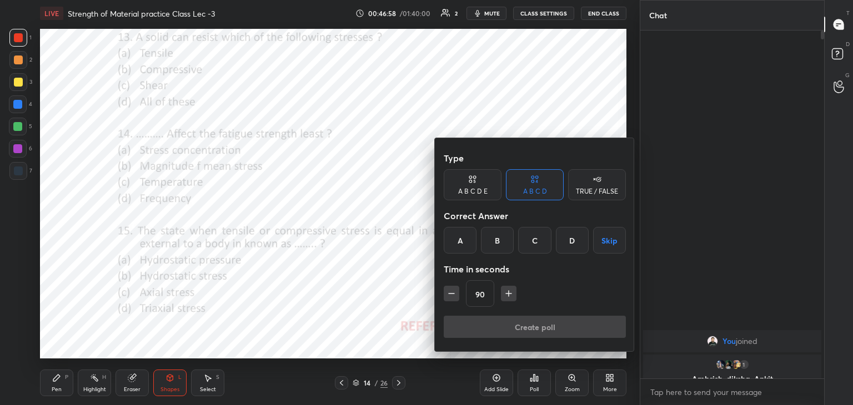
click at [572, 242] on div "D" at bounding box center [572, 240] width 33 height 27
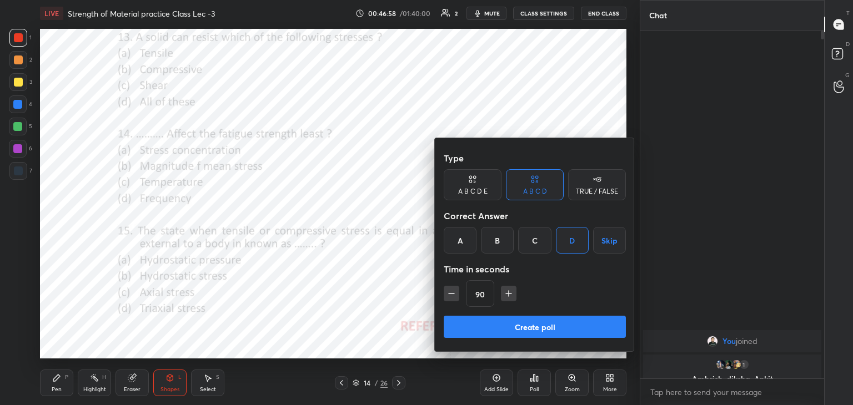
drag, startPoint x: 516, startPoint y: 329, endPoint x: 485, endPoint y: 320, distance: 32.3
click at [516, 329] on button "Create poll" at bounding box center [535, 327] width 182 height 22
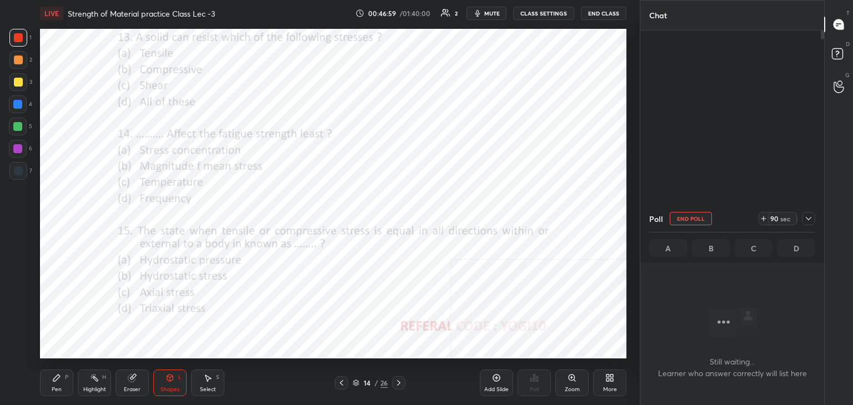
scroll to position [195, 180]
click at [16, 149] on div at bounding box center [17, 148] width 9 height 9
drag, startPoint x: 809, startPoint y: 217, endPoint x: 802, endPoint y: 215, distance: 7.0
click at [808, 217] on icon at bounding box center [808, 218] width 9 height 9
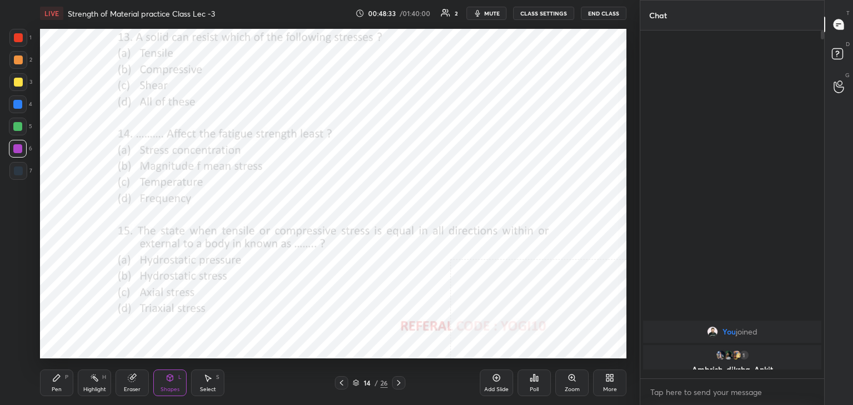
scroll to position [253, 180]
click at [24, 34] on div at bounding box center [18, 38] width 18 height 18
click at [534, 389] on div "Poll" at bounding box center [534, 390] width 9 height 6
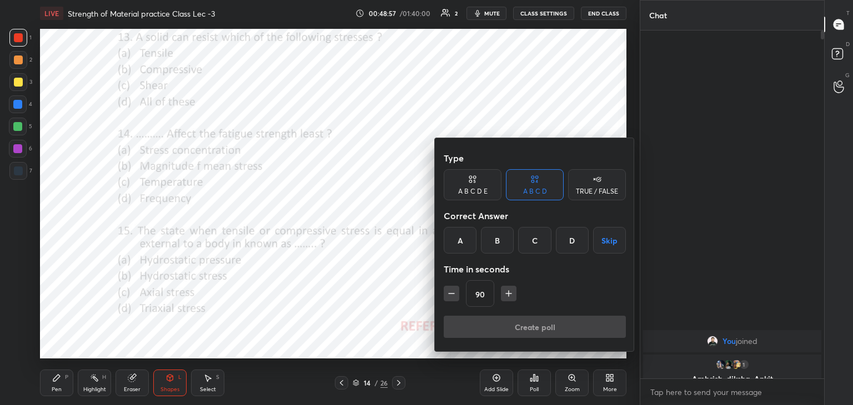
drag, startPoint x: 576, startPoint y: 240, endPoint x: 566, endPoint y: 253, distance: 16.2
click at [576, 239] on div "D" at bounding box center [572, 240] width 33 height 27
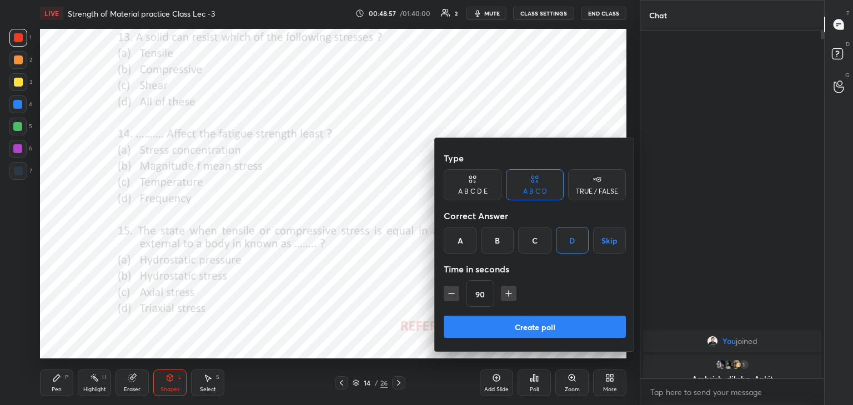
click at [498, 324] on button "Create poll" at bounding box center [535, 327] width 182 height 22
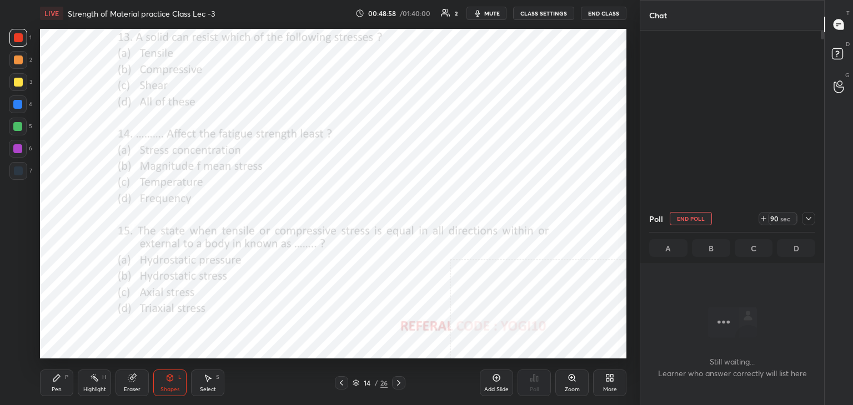
scroll to position [195, 180]
click at [21, 149] on div at bounding box center [17, 148] width 9 height 9
drag, startPoint x: 808, startPoint y: 218, endPoint x: 758, endPoint y: 209, distance: 50.8
click at [808, 218] on icon at bounding box center [808, 218] width 9 height 9
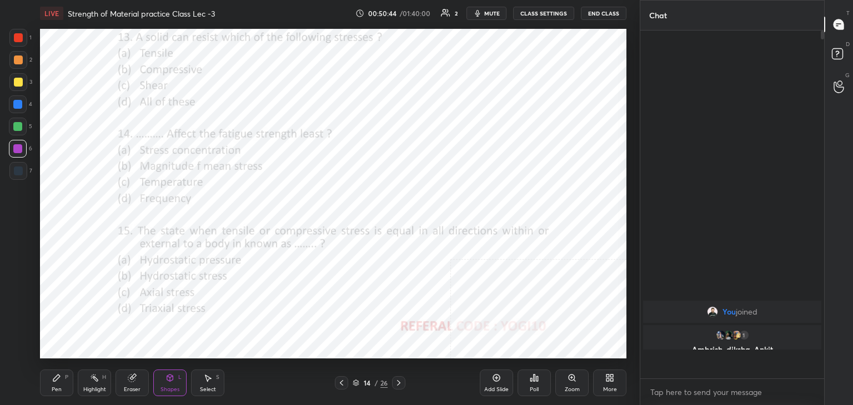
scroll to position [253, 180]
click at [22, 37] on div at bounding box center [18, 37] width 9 height 9
click at [538, 378] on div "Poll" at bounding box center [533, 383] width 33 height 27
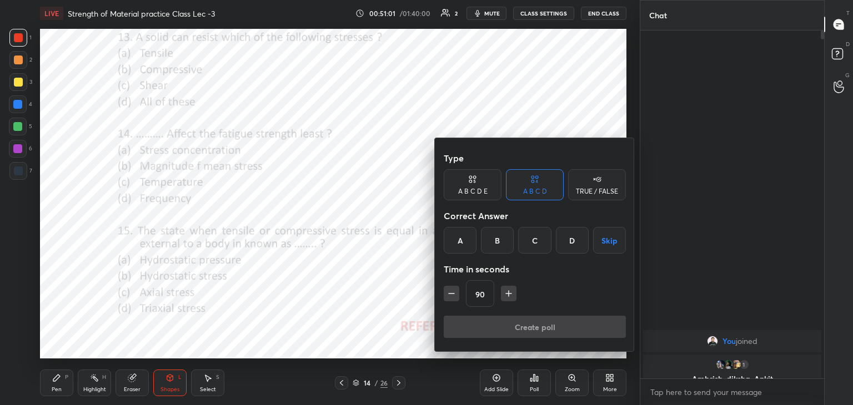
click at [495, 239] on div "B" at bounding box center [497, 240] width 33 height 27
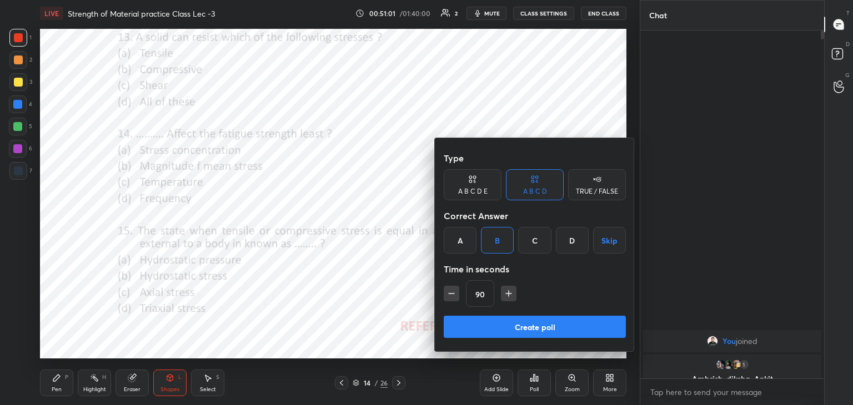
click at [482, 325] on button "Create poll" at bounding box center [535, 327] width 182 height 22
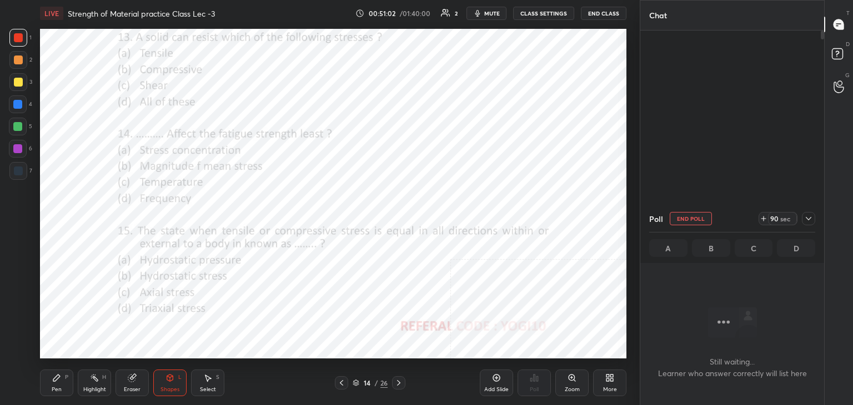
scroll to position [195, 180]
drag, startPoint x: 16, startPoint y: 152, endPoint x: 13, endPoint y: 163, distance: 11.4
click at [16, 151] on div at bounding box center [17, 148] width 9 height 9
click at [495, 14] on span "mute" at bounding box center [492, 13] width 16 height 8
click at [124, 382] on div "Eraser" at bounding box center [131, 383] width 33 height 27
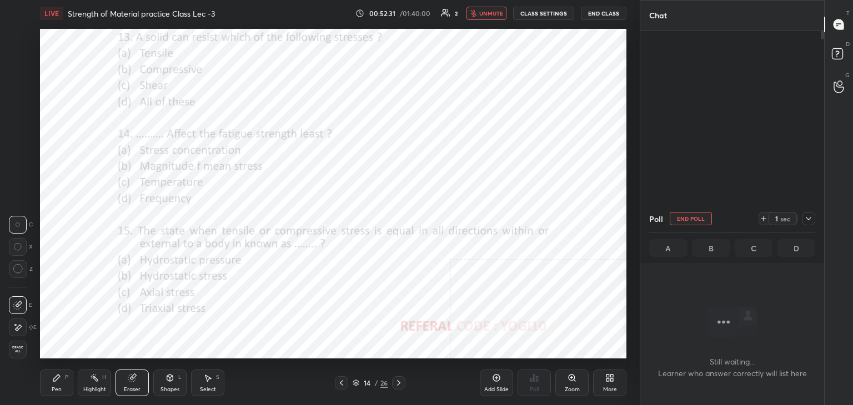
drag, startPoint x: 165, startPoint y: 390, endPoint x: 160, endPoint y: 379, distance: 11.7
click at [165, 389] on div "Shapes" at bounding box center [169, 390] width 19 height 6
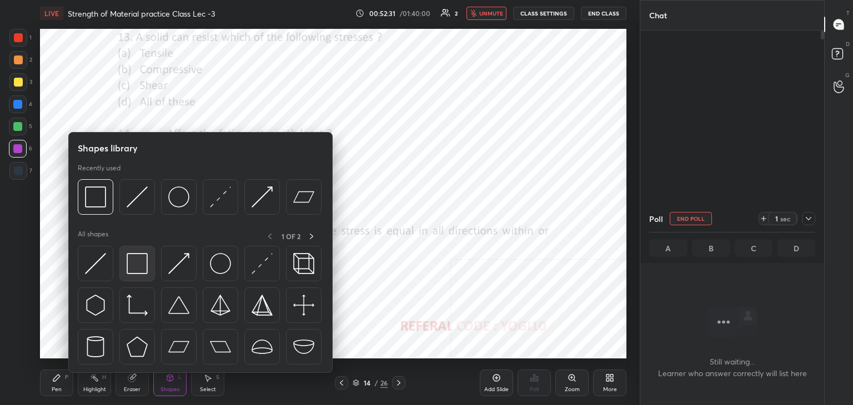
click at [133, 267] on img at bounding box center [137, 263] width 21 height 21
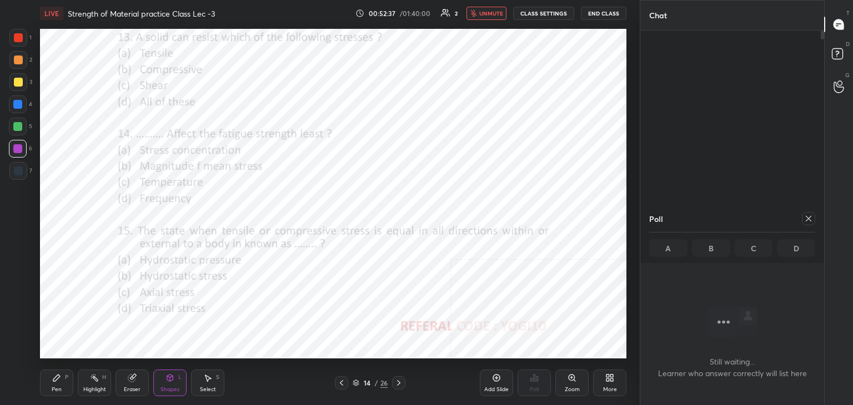
click at [806, 217] on icon at bounding box center [808, 218] width 9 height 9
click at [480, 16] on button "unmute" at bounding box center [486, 13] width 40 height 13
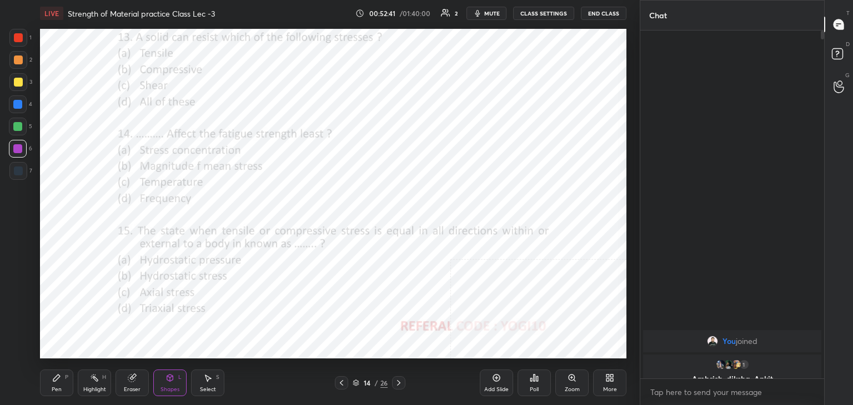
click at [21, 43] on div at bounding box center [18, 38] width 18 height 18
click at [396, 381] on icon at bounding box center [398, 383] width 9 height 9
click at [535, 385] on div "Poll" at bounding box center [533, 383] width 33 height 27
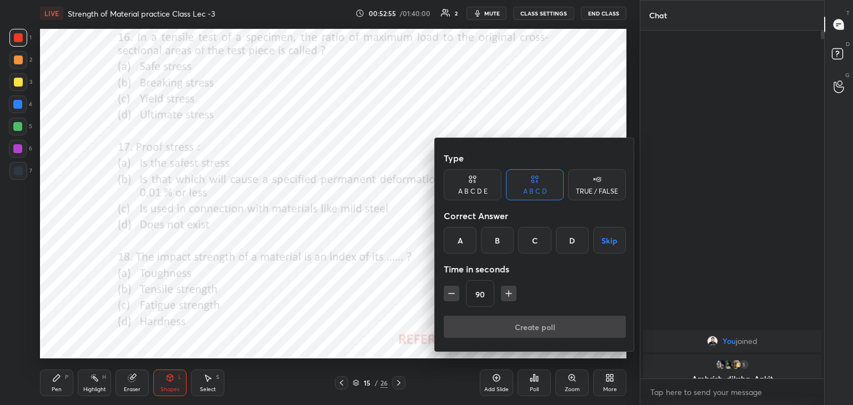
drag, startPoint x: 572, startPoint y: 247, endPoint x: 559, endPoint y: 261, distance: 19.6
click at [572, 246] on div "D" at bounding box center [572, 240] width 33 height 27
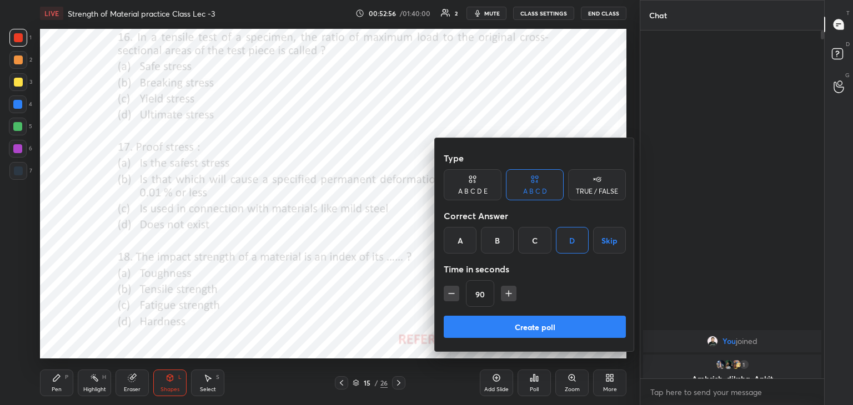
click at [524, 323] on button "Create poll" at bounding box center [535, 327] width 182 height 22
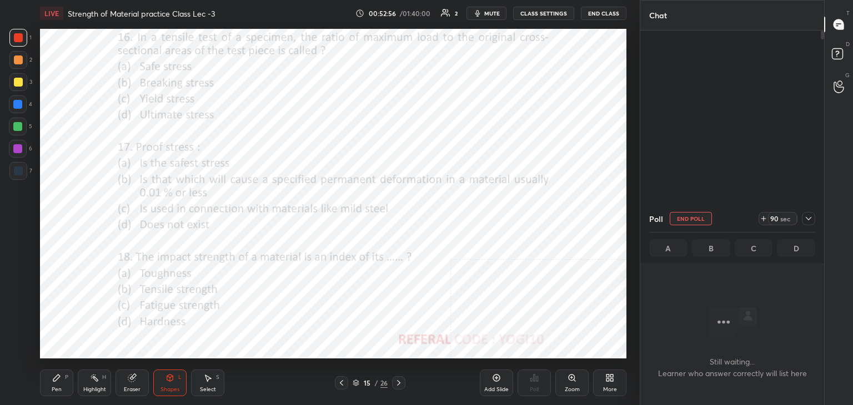
scroll to position [3, 3]
click at [498, 13] on span "mute" at bounding box center [492, 13] width 16 height 8
click at [490, 14] on span "unmute" at bounding box center [491, 13] width 24 height 8
drag, startPoint x: 17, startPoint y: 146, endPoint x: 28, endPoint y: 140, distance: 12.9
click at [17, 147] on div at bounding box center [17, 148] width 9 height 9
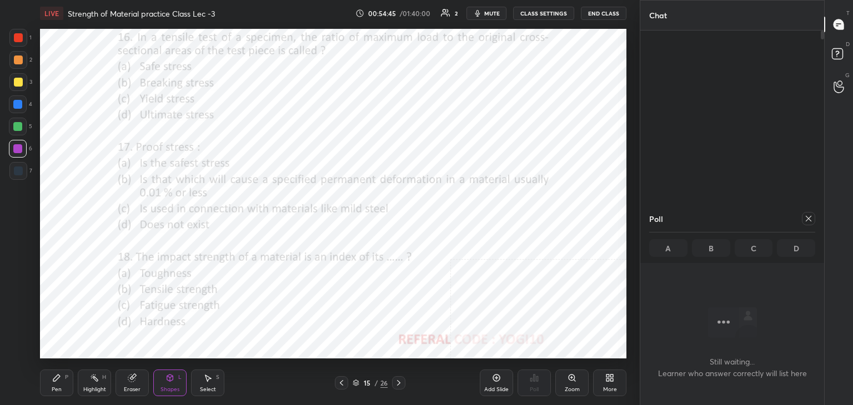
drag, startPoint x: 16, startPoint y: 38, endPoint x: 18, endPoint y: 59, distance: 21.2
click at [16, 38] on div at bounding box center [18, 37] width 9 height 9
click at [808, 217] on icon at bounding box center [808, 218] width 9 height 9
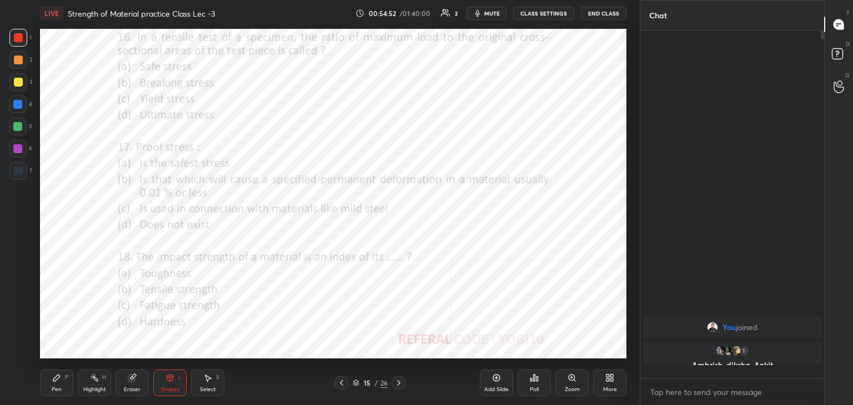
scroll to position [253, 180]
click at [536, 385] on div "Poll" at bounding box center [533, 383] width 33 height 27
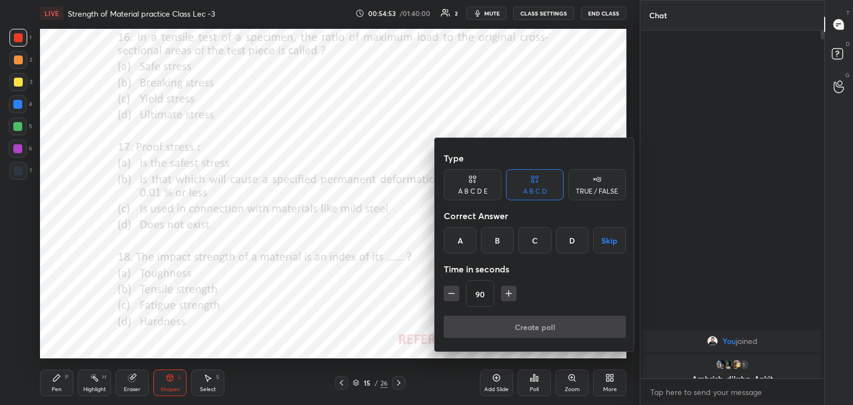
click at [503, 240] on div "B" at bounding box center [497, 240] width 33 height 27
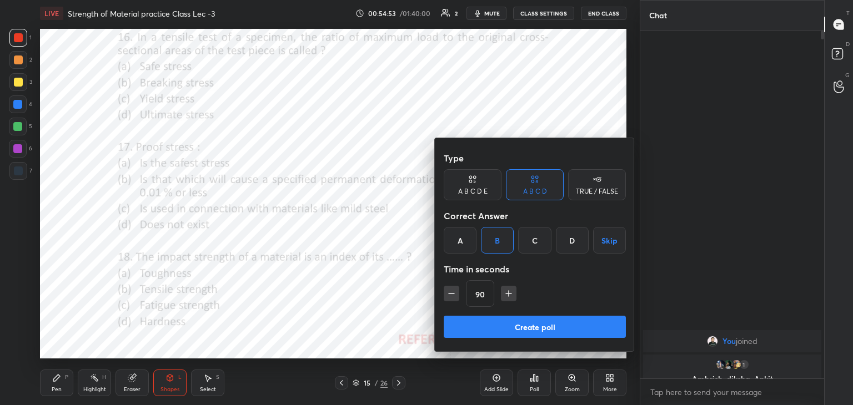
click at [510, 330] on button "Create poll" at bounding box center [535, 327] width 182 height 22
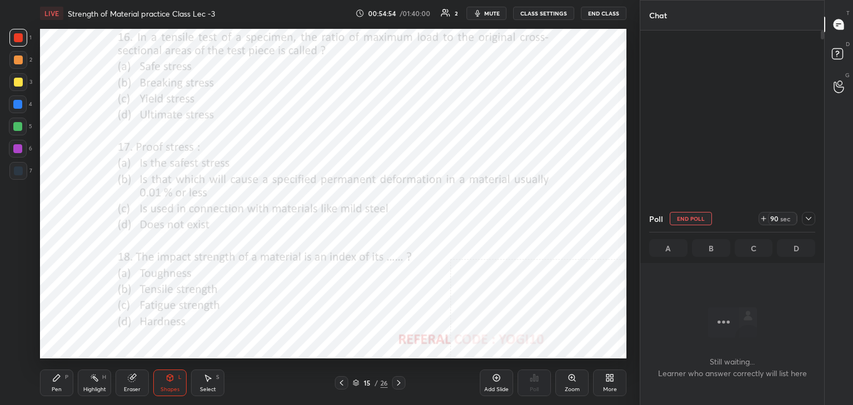
scroll to position [3, 3]
click at [21, 148] on div at bounding box center [17, 148] width 9 height 9
click at [810, 218] on icon at bounding box center [809, 218] width 6 height 3
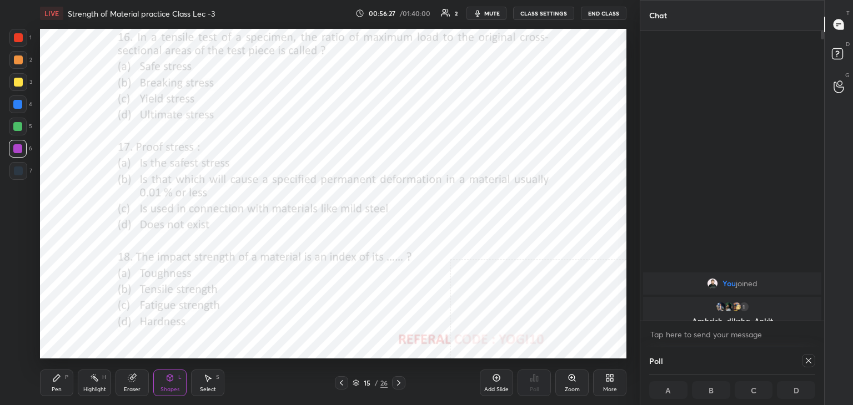
click at [808, 356] on icon at bounding box center [808, 360] width 9 height 9
type textarea "x"
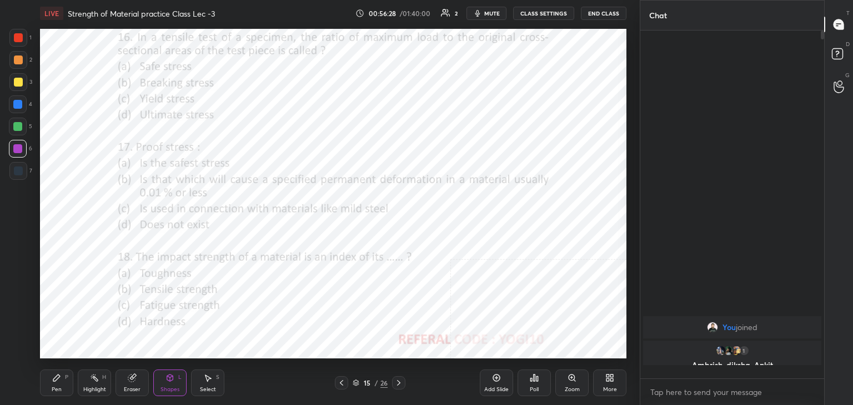
scroll to position [253, 180]
click at [18, 37] on div at bounding box center [18, 37] width 9 height 9
click at [539, 384] on div "Poll" at bounding box center [533, 383] width 33 height 27
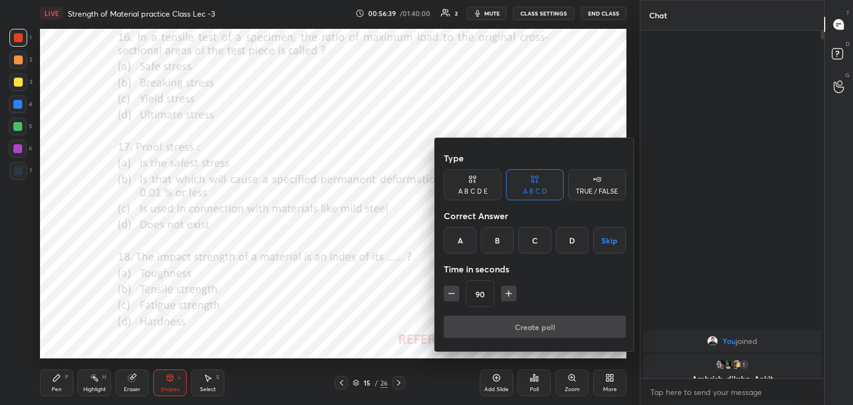
click at [505, 294] on icon "button" at bounding box center [508, 293] width 11 height 11
click at [507, 294] on button "button" at bounding box center [514, 294] width 16 height 16
click at [508, 294] on icon "button" at bounding box center [513, 293] width 11 height 11
click at [509, 293] on icon "button" at bounding box center [513, 293] width 11 height 11
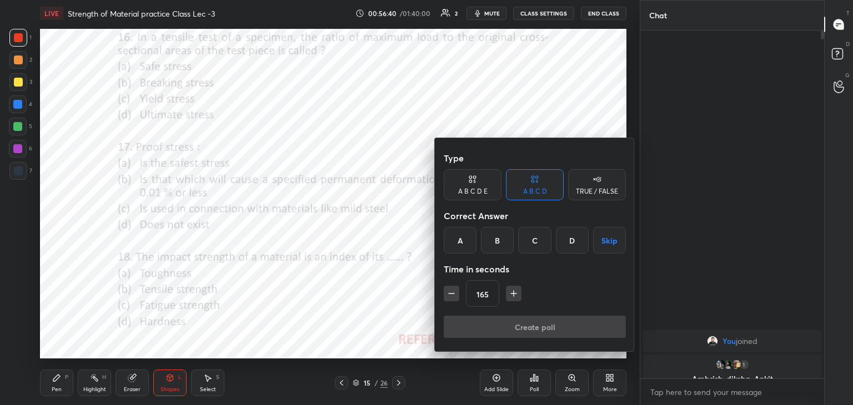
click at [510, 293] on icon "button" at bounding box center [513, 293] width 11 height 11
click at [511, 293] on icon "button" at bounding box center [513, 293] width 11 height 11
click at [511, 292] on icon "button" at bounding box center [513, 293] width 11 height 11
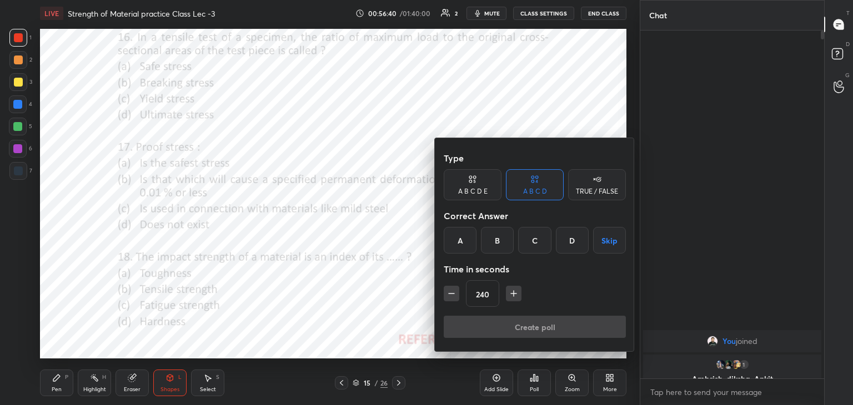
click at [511, 292] on icon "button" at bounding box center [513, 293] width 11 height 11
click at [512, 292] on icon "button" at bounding box center [513, 293] width 11 height 11
click at [514, 292] on icon "button" at bounding box center [514, 294] width 0 height 6
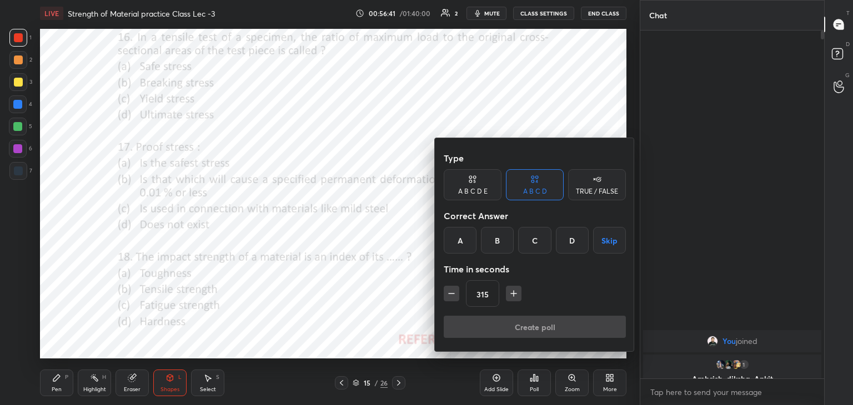
click at [514, 292] on icon "button" at bounding box center [514, 294] width 0 height 6
click at [514, 291] on icon "button" at bounding box center [514, 294] width 0 height 6
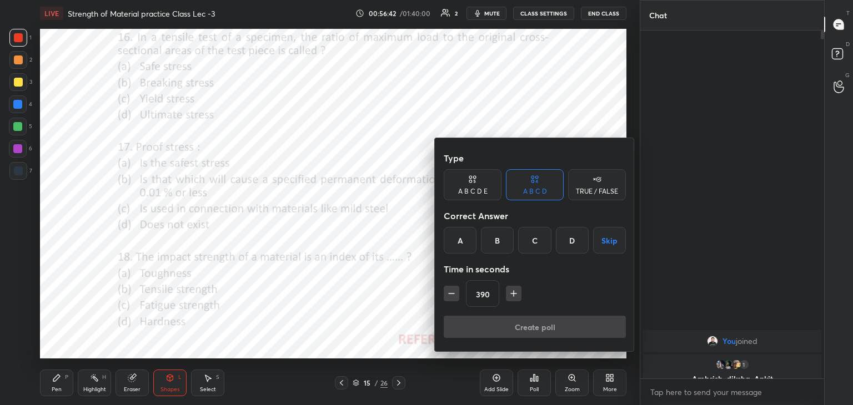
click at [514, 291] on icon "button" at bounding box center [514, 294] width 0 height 6
click at [514, 292] on icon "button" at bounding box center [514, 294] width 0 height 6
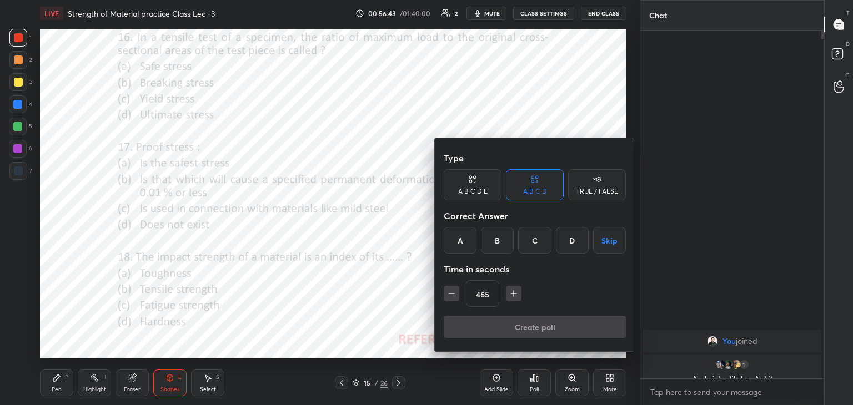
click at [513, 292] on icon "button" at bounding box center [513, 293] width 11 height 11
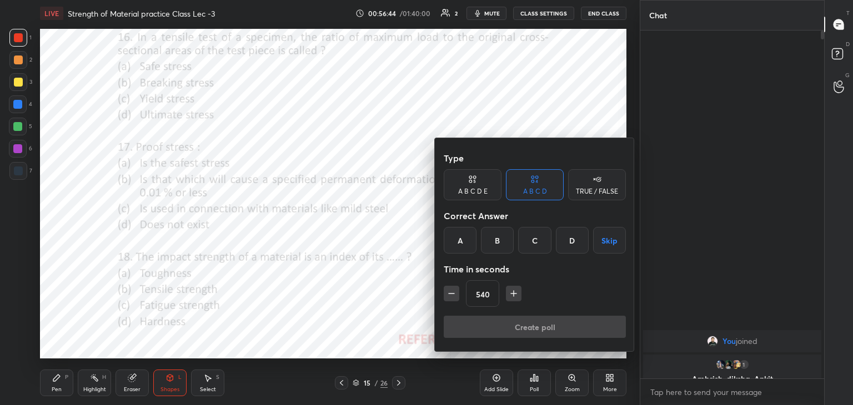
click at [514, 292] on icon "button" at bounding box center [514, 294] width 0 height 6
click at [513, 291] on icon "button" at bounding box center [513, 293] width 11 height 11
click at [513, 292] on icon "button" at bounding box center [513, 293] width 11 height 11
type input "600"
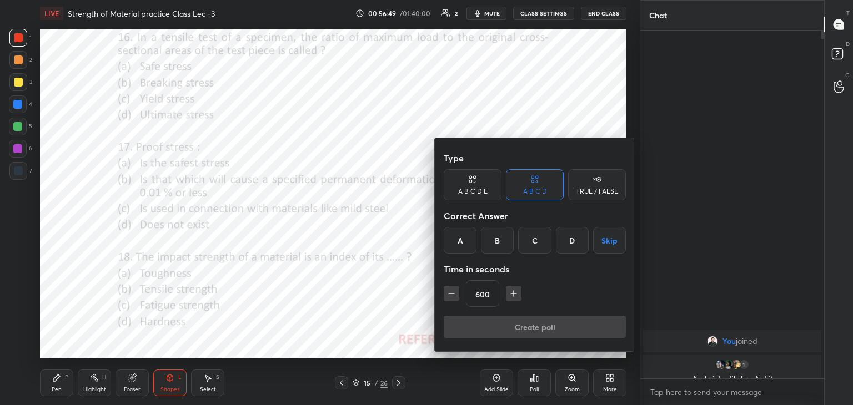
click at [461, 242] on div "A" at bounding box center [460, 240] width 33 height 27
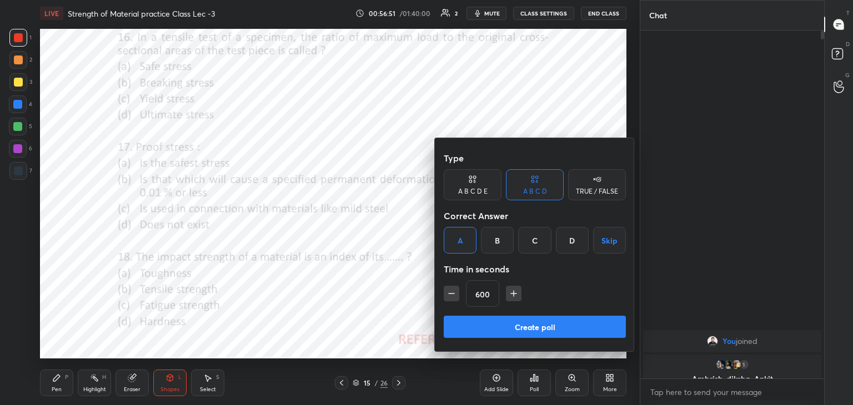
click at [488, 331] on button "Create poll" at bounding box center [535, 327] width 182 height 22
type textarea "x"
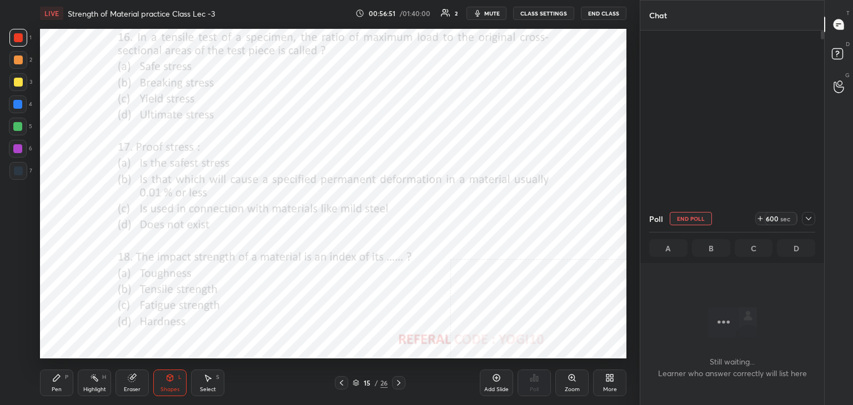
scroll to position [195, 180]
drag, startPoint x: 95, startPoint y: 381, endPoint x: 102, endPoint y: 378, distance: 7.9
click at [94, 381] on icon at bounding box center [94, 378] width 9 height 9
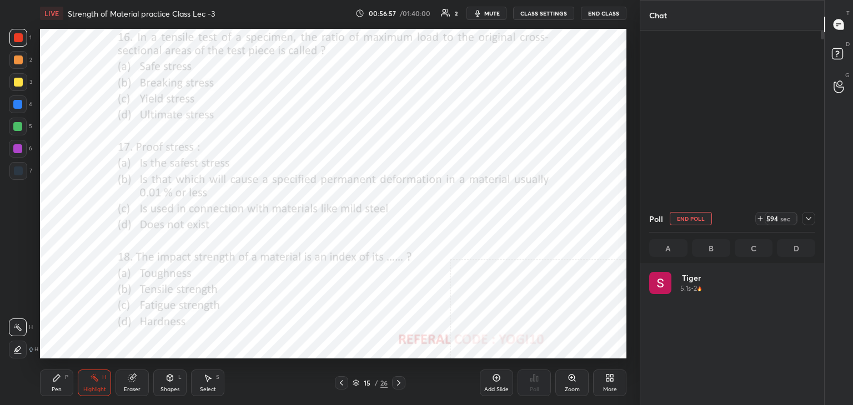
scroll to position [3, 3]
click at [807, 219] on icon at bounding box center [809, 218] width 6 height 3
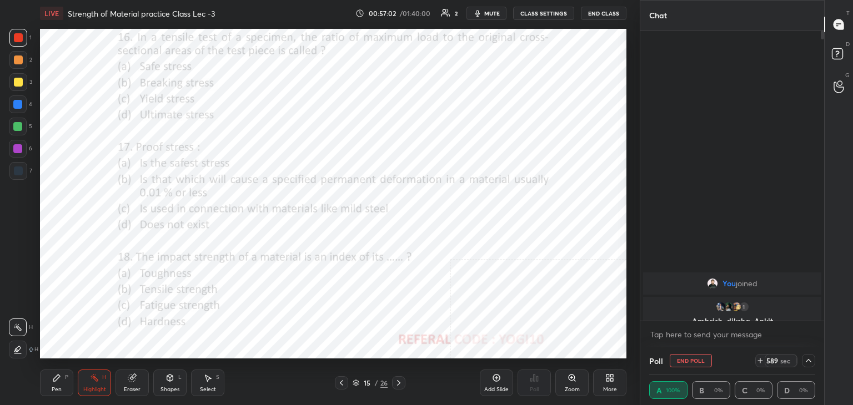
scroll to position [0, 3]
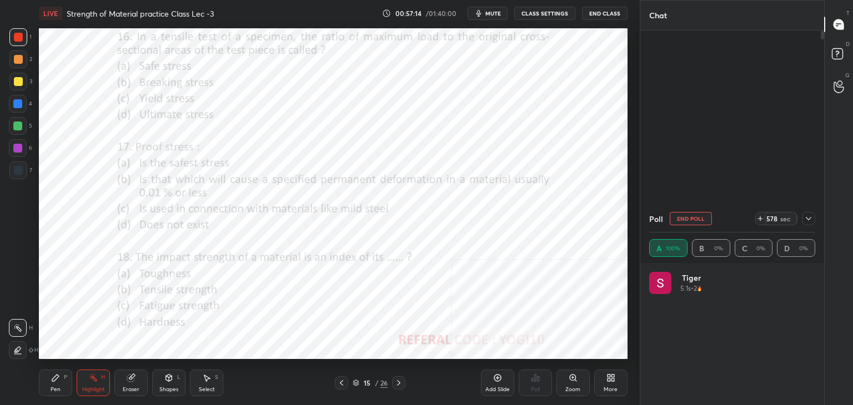
scroll to position [55190, 54929]
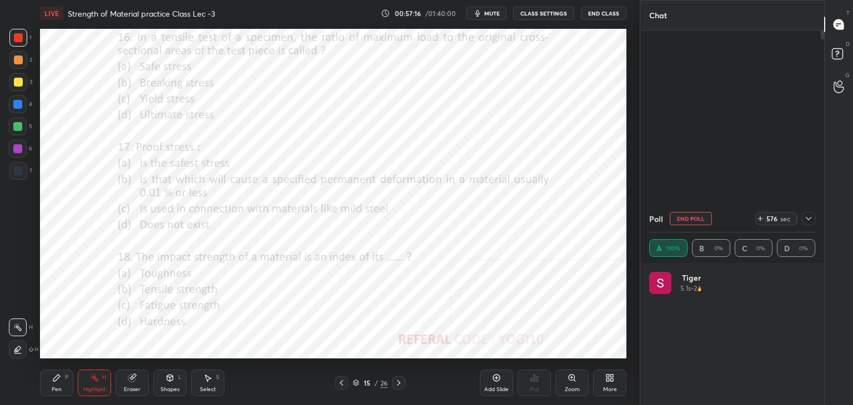
drag, startPoint x: 499, startPoint y: 7, endPoint x: 500, endPoint y: 15, distance: 7.8
click at [499, 8] on button "mute" at bounding box center [486, 13] width 40 height 13
click at [808, 218] on icon at bounding box center [808, 218] width 9 height 9
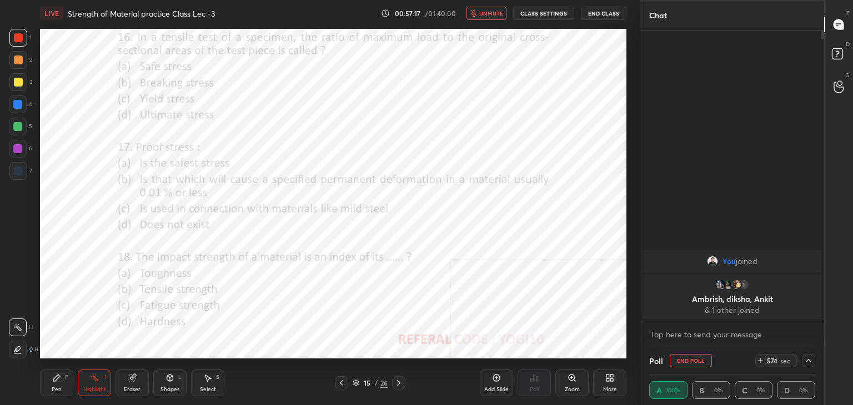
scroll to position [0, 0]
click at [493, 13] on span "unmute" at bounding box center [491, 13] width 24 height 8
click at [690, 359] on button "End Poll" at bounding box center [691, 360] width 42 height 13
type textarea "x"
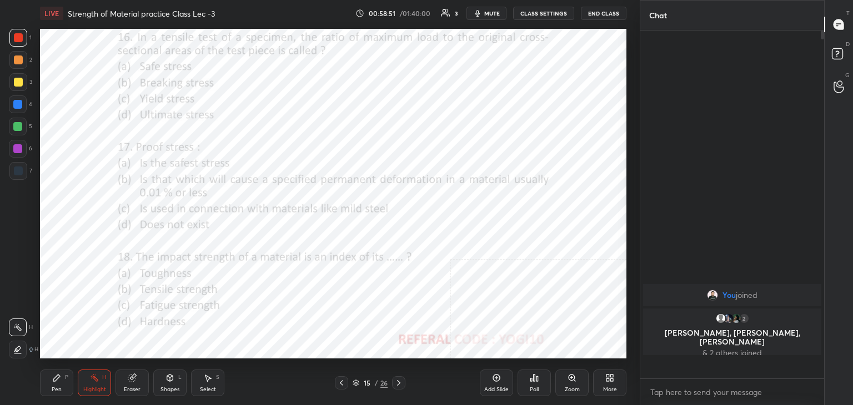
scroll to position [4, 3]
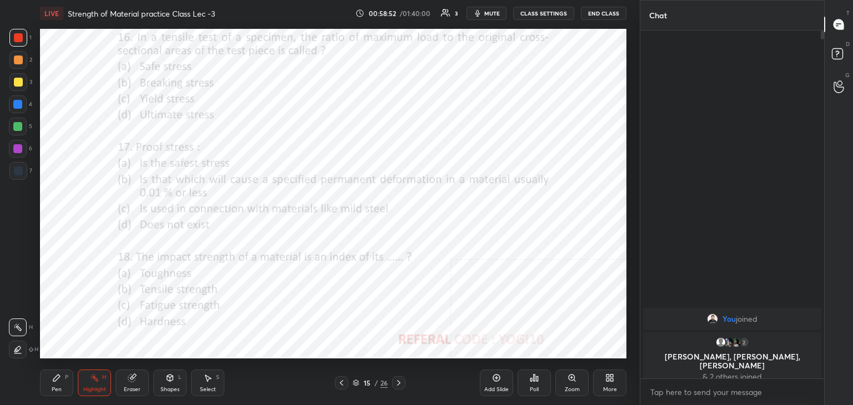
click at [538, 380] on icon at bounding box center [534, 378] width 9 height 9
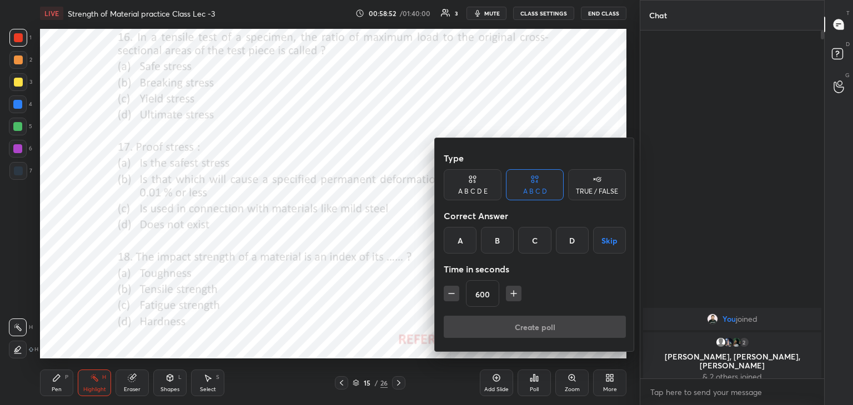
click at [447, 293] on icon "button" at bounding box center [451, 293] width 11 height 11
click at [448, 292] on icon "button" at bounding box center [451, 293] width 11 height 11
click at [449, 292] on icon "button" at bounding box center [451, 293] width 11 height 11
click at [450, 292] on icon "button" at bounding box center [451, 293] width 11 height 11
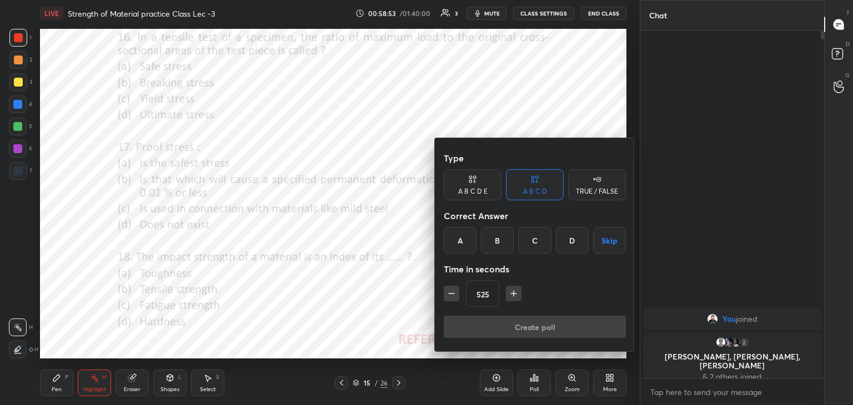
click at [451, 292] on icon "button" at bounding box center [451, 293] width 11 height 11
click at [451, 293] on icon "button" at bounding box center [451, 293] width 11 height 11
click at [453, 294] on icon "button" at bounding box center [452, 294] width 6 height 0
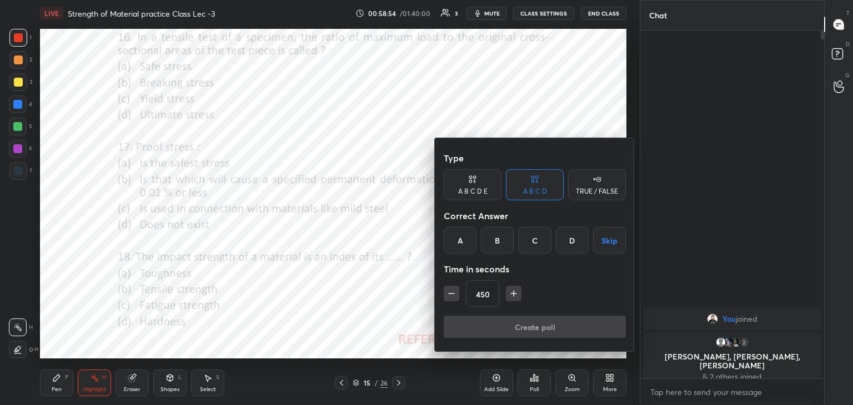
click at [451, 294] on icon "button" at bounding box center [451, 293] width 11 height 11
click at [449, 294] on icon "button" at bounding box center [451, 293] width 11 height 11
click at [451, 294] on icon "button" at bounding box center [451, 293] width 11 height 11
click at [448, 294] on icon "button" at bounding box center [451, 293] width 11 height 11
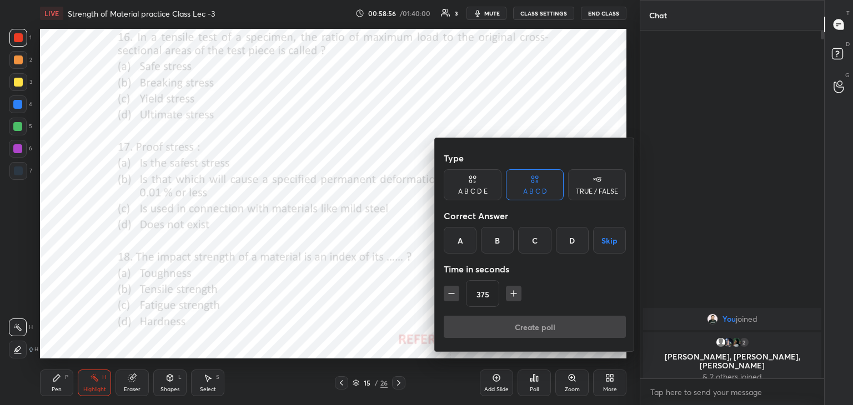
click at [449, 293] on icon "button" at bounding box center [451, 293] width 11 height 11
click at [451, 293] on icon "button" at bounding box center [451, 293] width 11 height 11
click at [450, 293] on icon "button" at bounding box center [451, 293] width 11 height 11
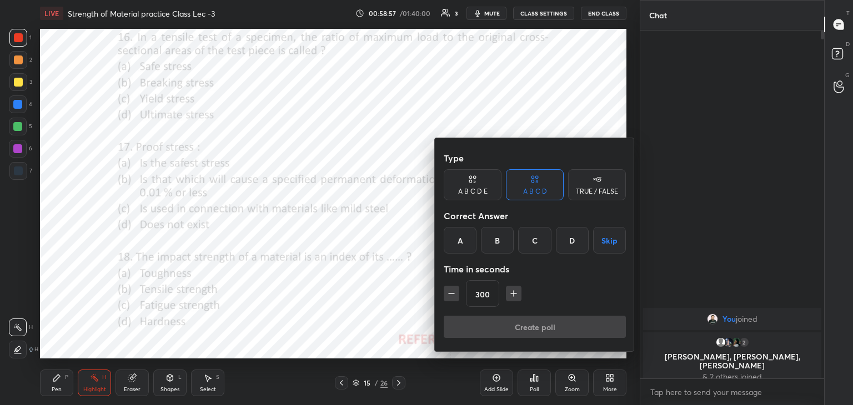
click at [450, 293] on icon "button" at bounding box center [451, 293] width 11 height 11
click at [451, 294] on icon "button" at bounding box center [452, 294] width 6 height 0
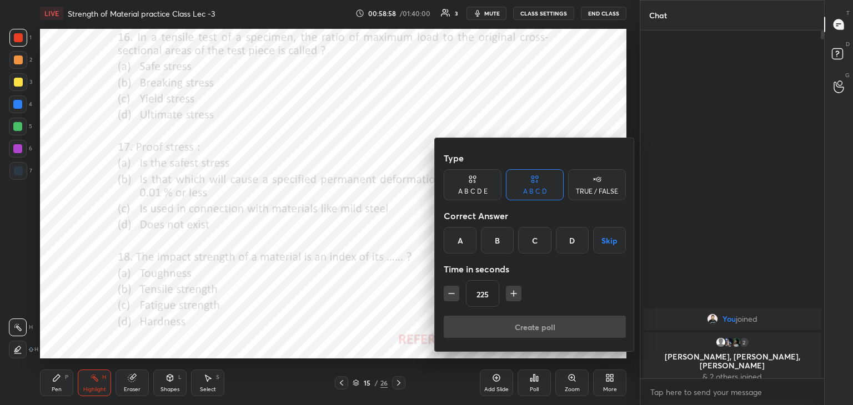
click at [452, 294] on icon "button" at bounding box center [452, 294] width 6 height 0
click at [451, 294] on icon "button" at bounding box center [452, 294] width 6 height 0
click at [450, 294] on icon "button" at bounding box center [452, 294] width 6 height 0
click at [451, 294] on icon "button" at bounding box center [452, 294] width 6 height 0
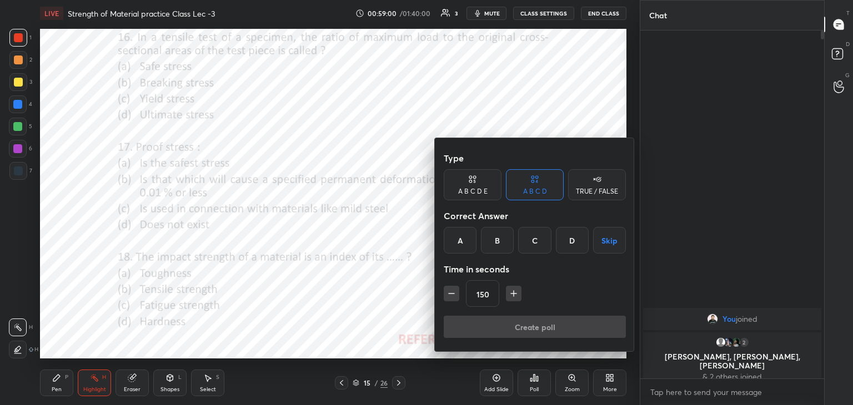
click at [450, 294] on icon "button" at bounding box center [452, 294] width 6 height 0
click at [451, 294] on icon "button" at bounding box center [452, 294] width 6 height 0
click at [450, 294] on icon "button" at bounding box center [452, 294] width 6 height 0
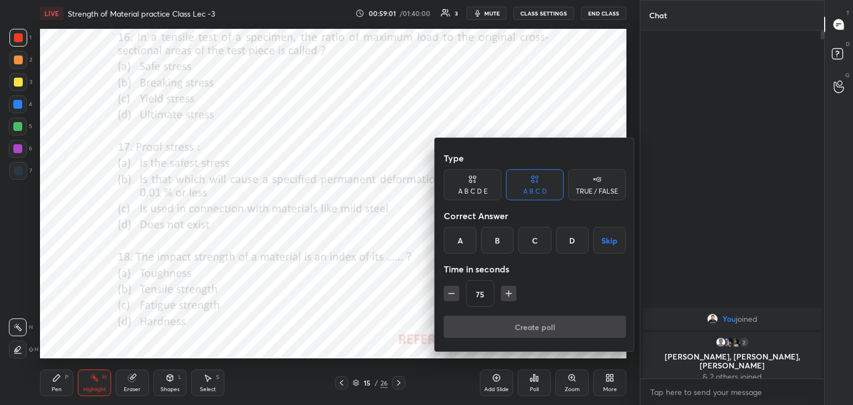
click at [450, 294] on icon "button" at bounding box center [451, 293] width 11 height 11
type input "45"
click at [167, 378] on div at bounding box center [426, 202] width 853 height 405
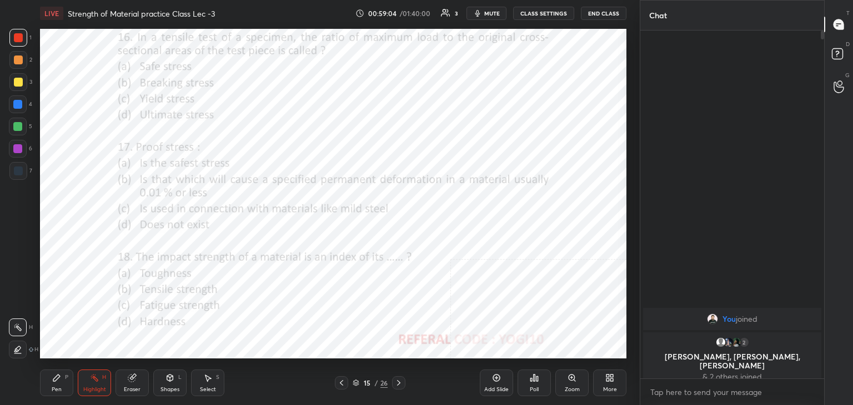
click at [173, 371] on div "Shapes L" at bounding box center [169, 383] width 33 height 27
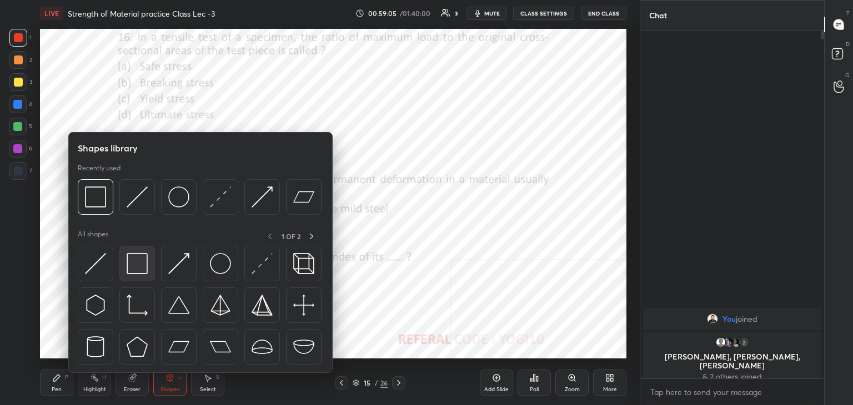
click at [148, 263] on div at bounding box center [137, 264] width 36 height 36
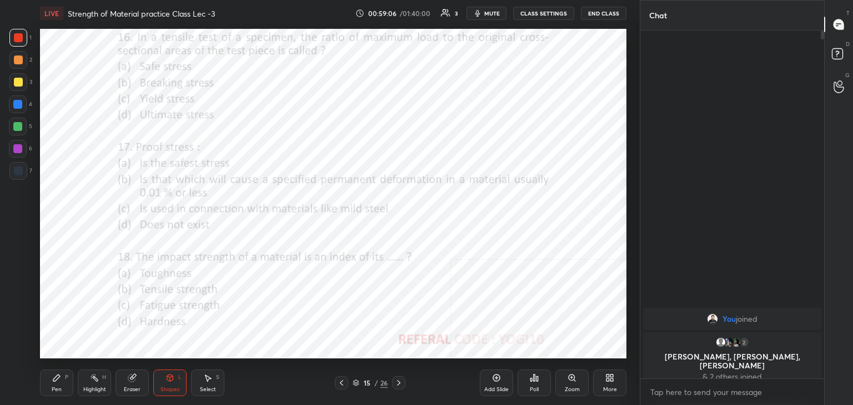
drag, startPoint x: 19, startPoint y: 150, endPoint x: 36, endPoint y: 155, distance: 16.9
click at [20, 150] on div at bounding box center [17, 148] width 9 height 9
click at [17, 36] on div at bounding box center [18, 37] width 9 height 9
click at [398, 379] on icon at bounding box center [398, 383] width 9 height 9
click at [535, 382] on icon at bounding box center [534, 378] width 9 height 9
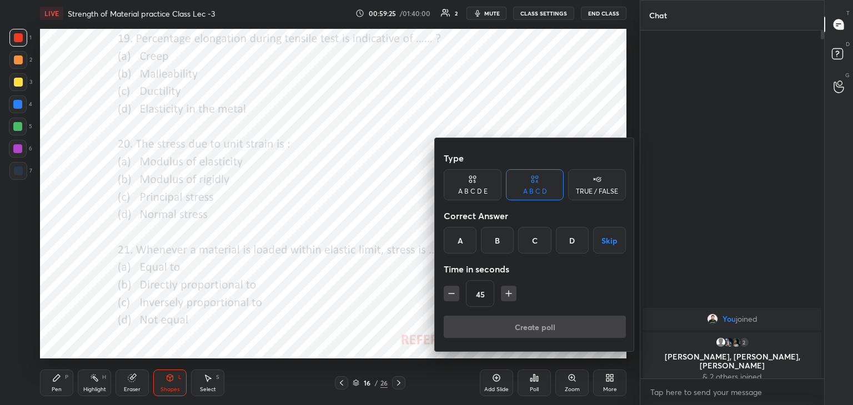
click at [535, 240] on div "C" at bounding box center [534, 240] width 33 height 27
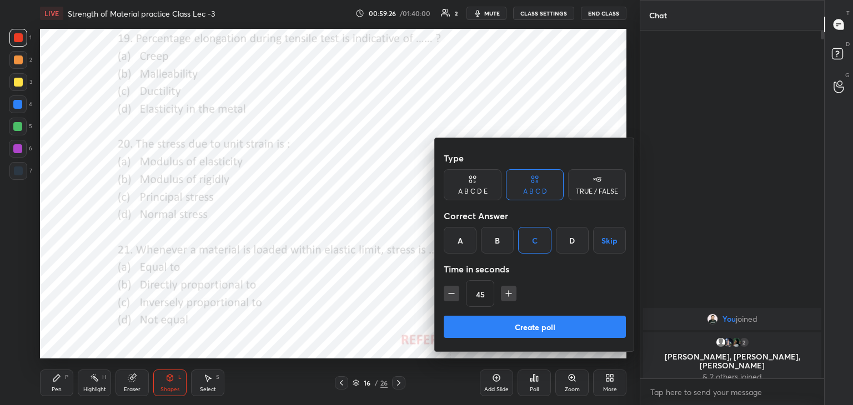
click at [509, 326] on button "Create poll" at bounding box center [535, 327] width 182 height 22
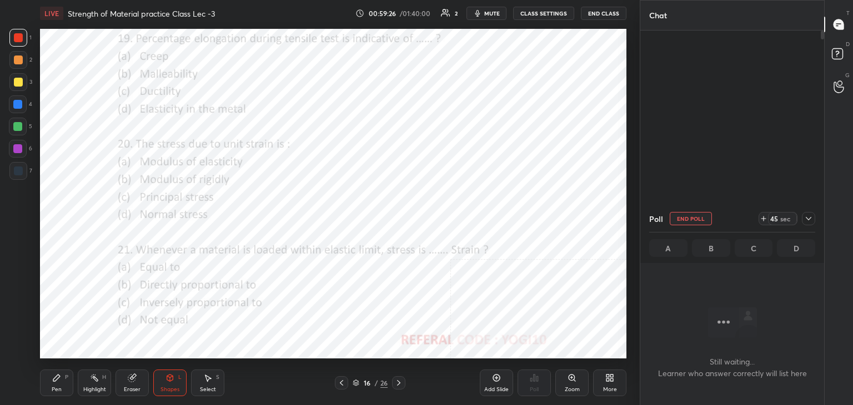
scroll to position [195, 180]
drag, startPoint x: 16, startPoint y: 149, endPoint x: 29, endPoint y: 141, distance: 15.0
click at [17, 148] on div at bounding box center [17, 148] width 9 height 9
click at [18, 41] on div at bounding box center [18, 37] width 9 height 9
click at [686, 222] on button "End Poll" at bounding box center [691, 218] width 42 height 13
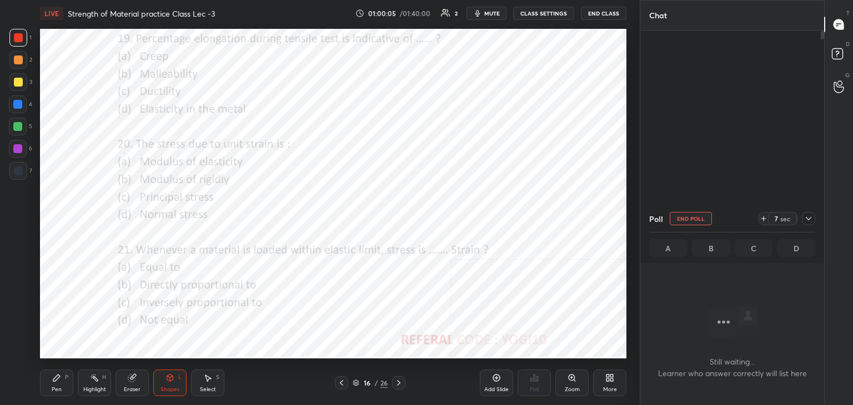
type textarea "x"
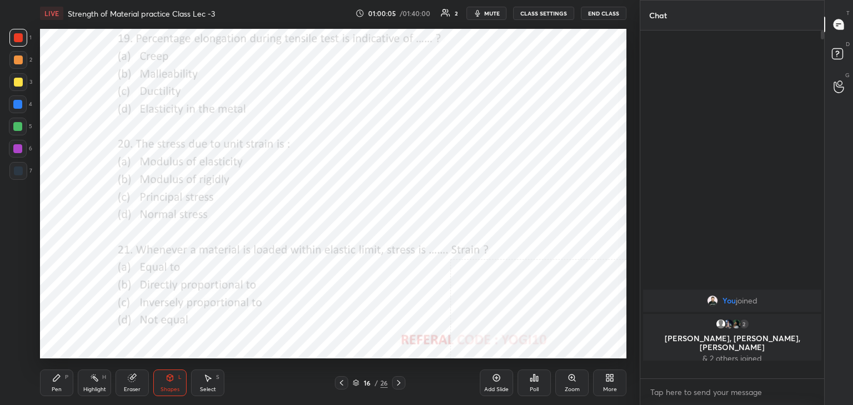
scroll to position [253, 180]
click at [540, 385] on div "Poll" at bounding box center [533, 383] width 33 height 27
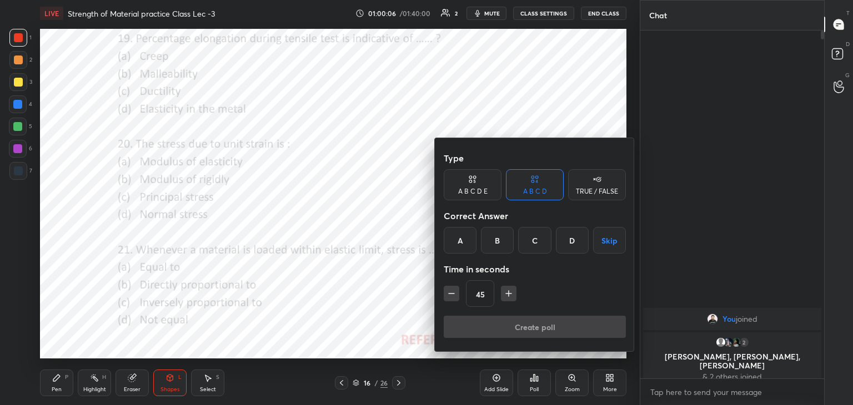
click at [509, 292] on icon "button" at bounding box center [508, 293] width 11 height 11
click at [510, 294] on icon "button" at bounding box center [508, 293] width 11 height 11
click at [510, 294] on icon "button" at bounding box center [509, 294] width 6 height 0
click at [510, 293] on icon "button" at bounding box center [508, 293] width 11 height 11
click at [511, 294] on icon "button" at bounding box center [514, 294] width 6 height 0
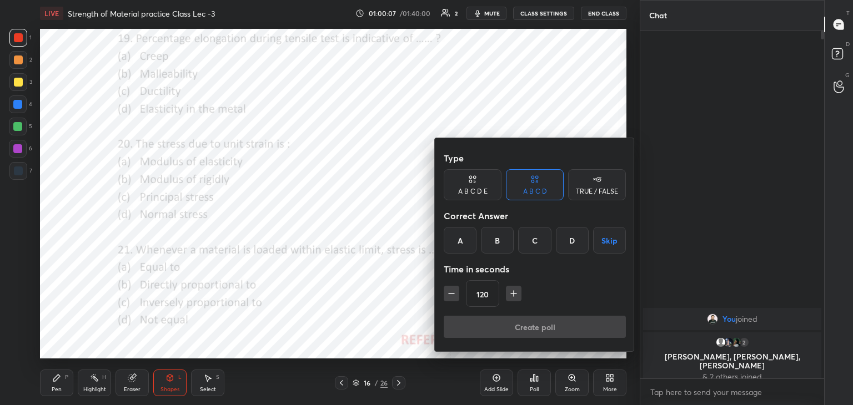
click at [511, 293] on icon "button" at bounding box center [513, 293] width 11 height 11
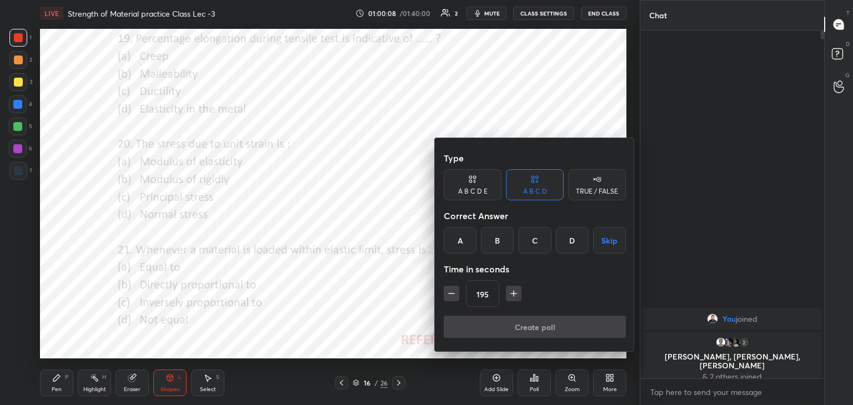
click at [512, 293] on icon "button" at bounding box center [513, 293] width 11 height 11
click at [512, 292] on icon "button" at bounding box center [513, 293] width 11 height 11
click at [512, 293] on icon "button" at bounding box center [513, 293] width 11 height 11
click at [513, 293] on icon "button" at bounding box center [513, 293] width 11 height 11
click at [513, 292] on icon "button" at bounding box center [513, 293] width 11 height 11
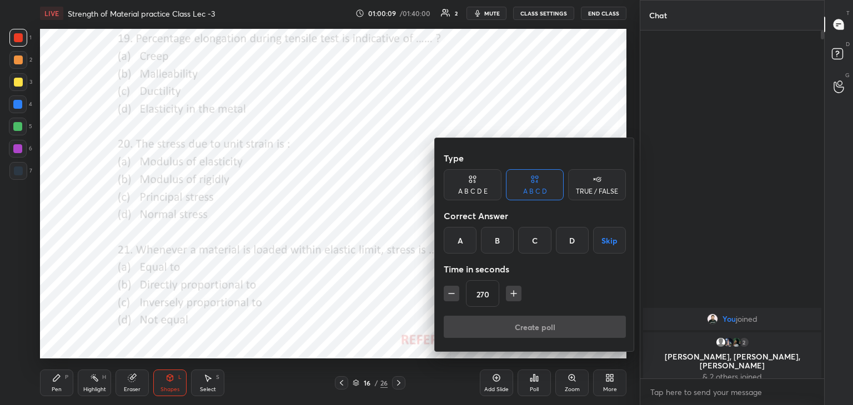
click at [512, 293] on icon "button" at bounding box center [513, 293] width 11 height 11
click at [514, 293] on icon "button" at bounding box center [513, 293] width 11 height 11
click at [513, 293] on icon "button" at bounding box center [513, 293] width 11 height 11
click at [514, 293] on icon "button" at bounding box center [513, 293] width 11 height 11
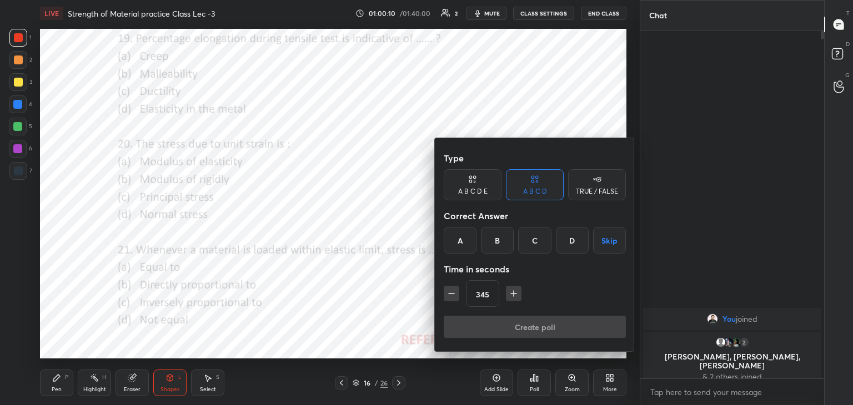
click at [513, 294] on icon "button" at bounding box center [514, 294] width 6 height 0
click at [454, 295] on icon "button" at bounding box center [451, 293] width 11 height 11
click at [453, 295] on icon "button" at bounding box center [451, 293] width 11 height 11
click at [446, 291] on icon "button" at bounding box center [451, 293] width 11 height 11
click at [449, 292] on icon "button" at bounding box center [451, 293] width 11 height 11
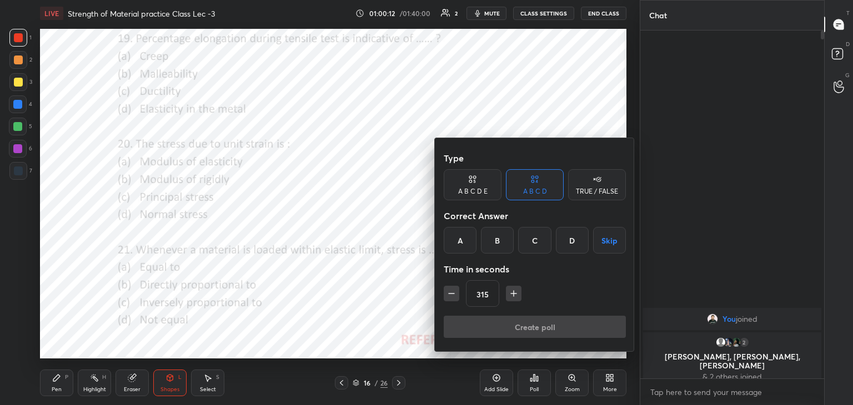
type input "300"
drag, startPoint x: 459, startPoint y: 240, endPoint x: 466, endPoint y: 258, distance: 19.2
click at [459, 241] on div "A" at bounding box center [460, 240] width 33 height 27
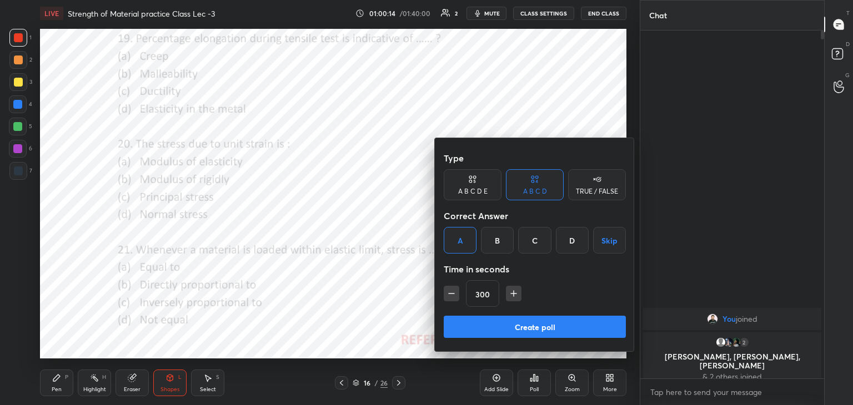
click at [486, 319] on button "Create poll" at bounding box center [535, 327] width 182 height 22
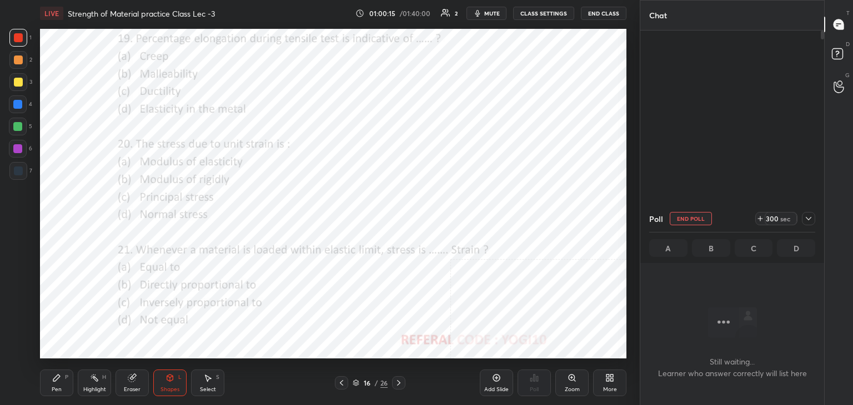
scroll to position [4, 3]
click at [14, 149] on div at bounding box center [17, 148] width 9 height 9
click at [23, 41] on div at bounding box center [18, 38] width 18 height 18
click at [499, 10] on span "mute" at bounding box center [492, 13] width 16 height 8
click at [490, 13] on span "unmute" at bounding box center [491, 13] width 24 height 8
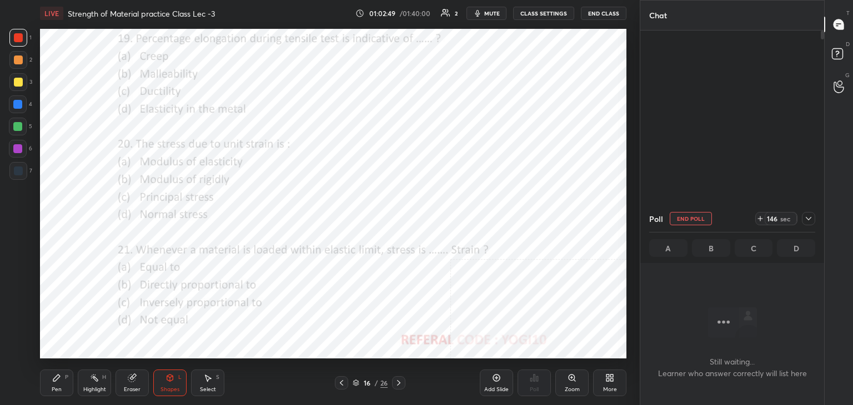
click at [19, 148] on div at bounding box center [17, 148] width 9 height 9
drag, startPoint x: 691, startPoint y: 219, endPoint x: 686, endPoint y: 221, distance: 6.0
click at [691, 220] on button "End Poll" at bounding box center [691, 218] width 42 height 13
type textarea "x"
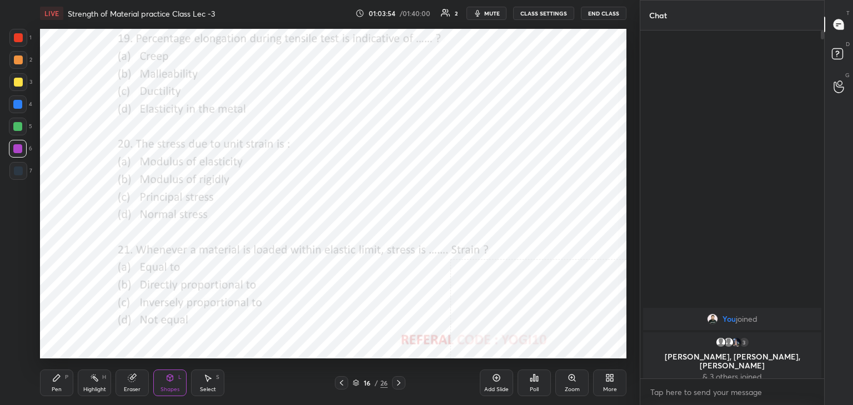
drag, startPoint x: 91, startPoint y: 380, endPoint x: 93, endPoint y: 366, distance: 14.0
click at [91, 380] on icon at bounding box center [94, 378] width 9 height 9
click at [169, 381] on icon at bounding box center [170, 378] width 6 height 7
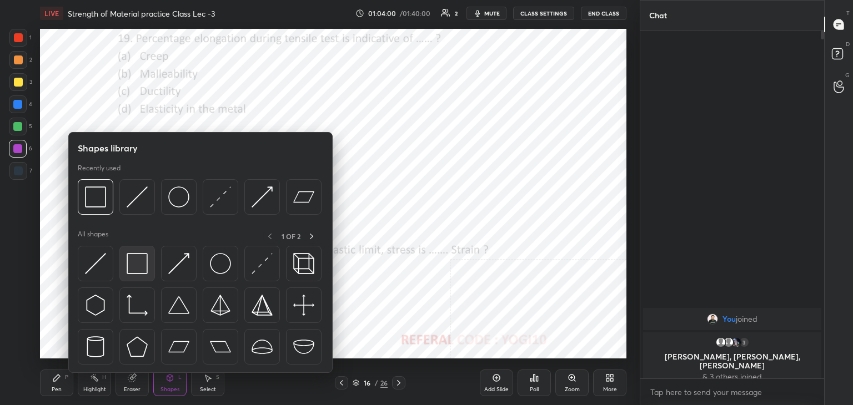
click at [125, 258] on div at bounding box center [137, 264] width 36 height 36
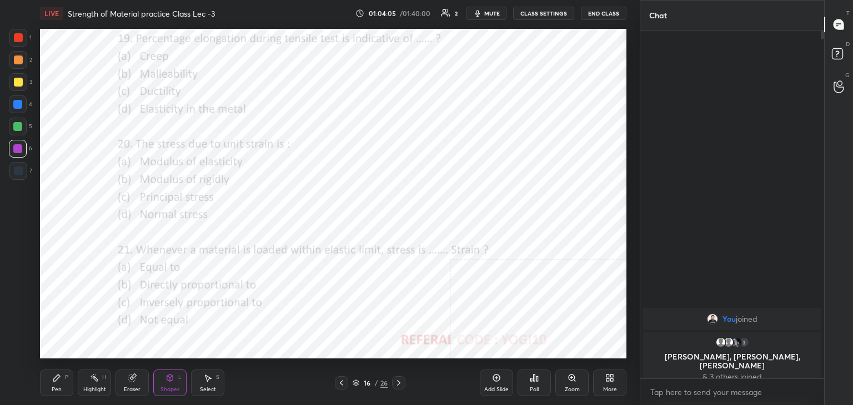
drag, startPoint x: 60, startPoint y: 375, endPoint x: 56, endPoint y: 359, distance: 16.0
click at [59, 375] on icon at bounding box center [56, 378] width 9 height 9
click at [21, 58] on div at bounding box center [18, 60] width 9 height 9
drag, startPoint x: 169, startPoint y: 396, endPoint x: 164, endPoint y: 379, distance: 17.9
click at [169, 396] on div "Shapes L" at bounding box center [169, 383] width 33 height 27
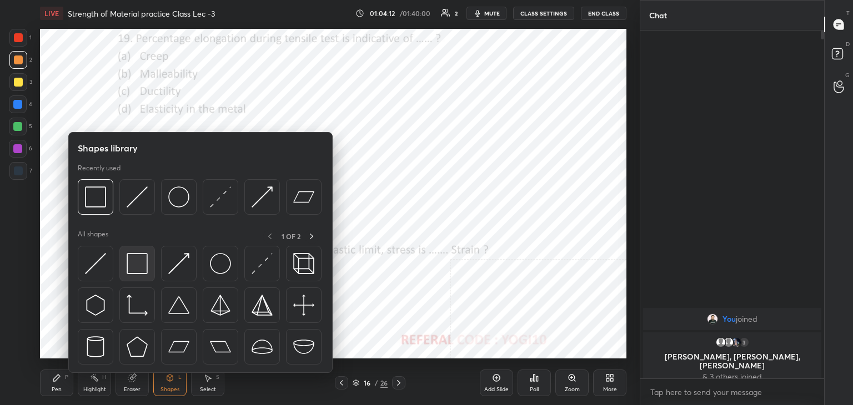
click at [135, 269] on img at bounding box center [137, 263] width 21 height 21
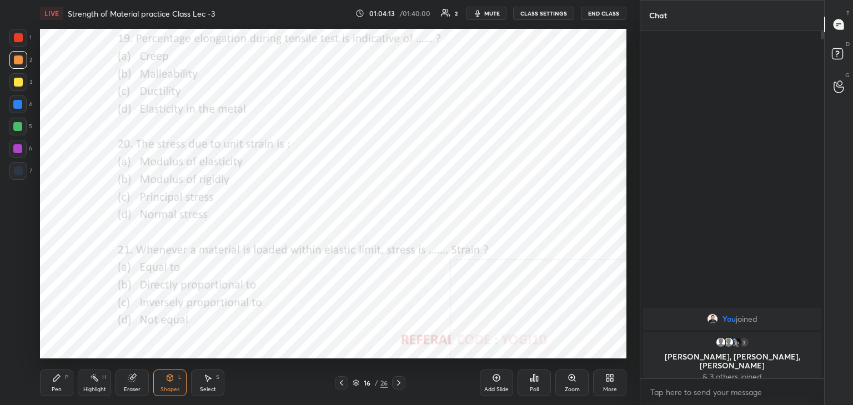
click at [21, 149] on div at bounding box center [17, 148] width 9 height 9
click at [19, 41] on div at bounding box center [18, 37] width 9 height 9
click at [529, 383] on div "Poll" at bounding box center [533, 383] width 33 height 27
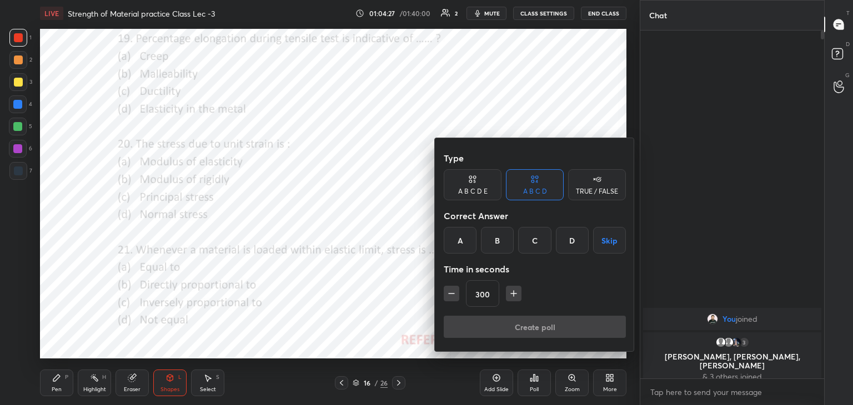
click at [453, 292] on icon "button" at bounding box center [451, 293] width 11 height 11
click at [451, 292] on icon "button" at bounding box center [451, 293] width 11 height 11
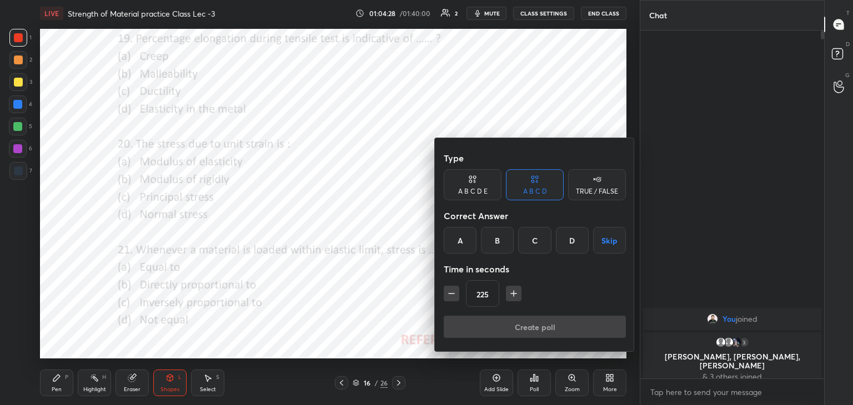
click at [452, 292] on icon "button" at bounding box center [451, 293] width 11 height 11
click at [452, 293] on icon "button" at bounding box center [451, 293] width 11 height 11
click at [451, 293] on icon "button" at bounding box center [451, 293] width 11 height 11
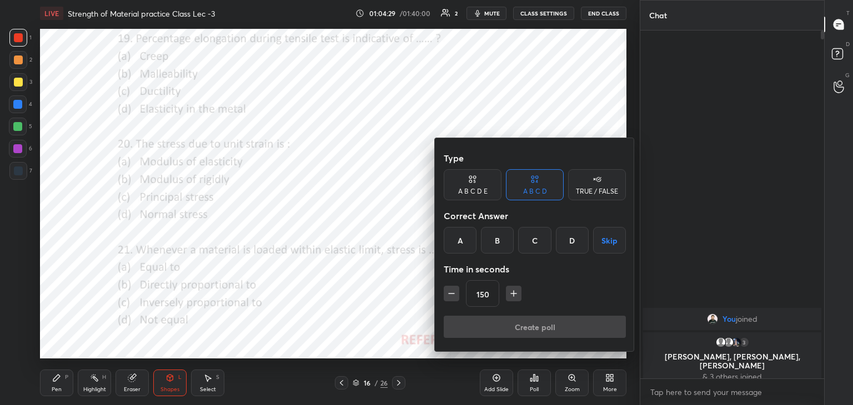
click at [452, 292] on icon "button" at bounding box center [451, 293] width 11 height 11
click at [452, 293] on icon "button" at bounding box center [451, 293] width 11 height 11
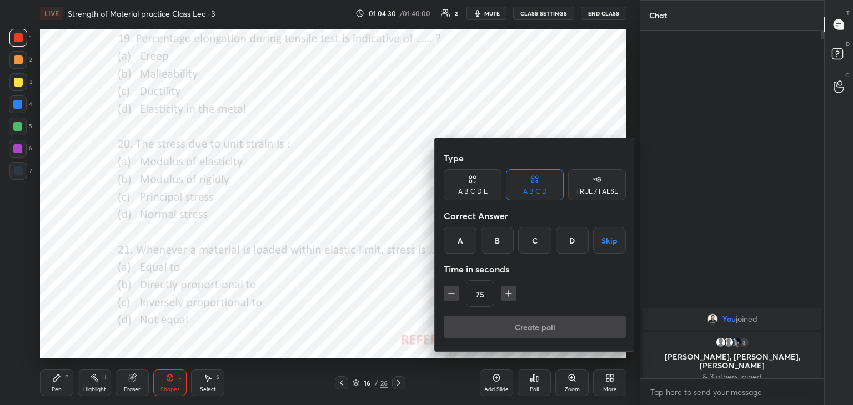
click at [452, 293] on icon "button" at bounding box center [451, 293] width 11 height 11
type input "60"
click at [322, 302] on div at bounding box center [426, 202] width 853 height 405
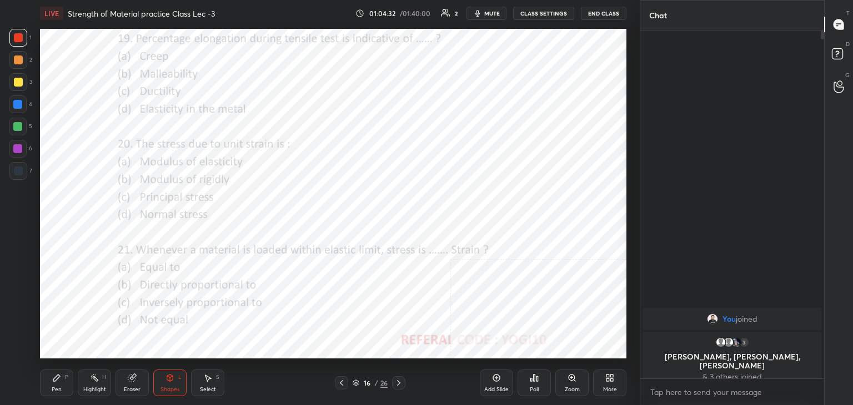
click at [96, 385] on div "Highlight H" at bounding box center [94, 383] width 33 height 27
click at [532, 385] on div "Poll" at bounding box center [533, 383] width 33 height 27
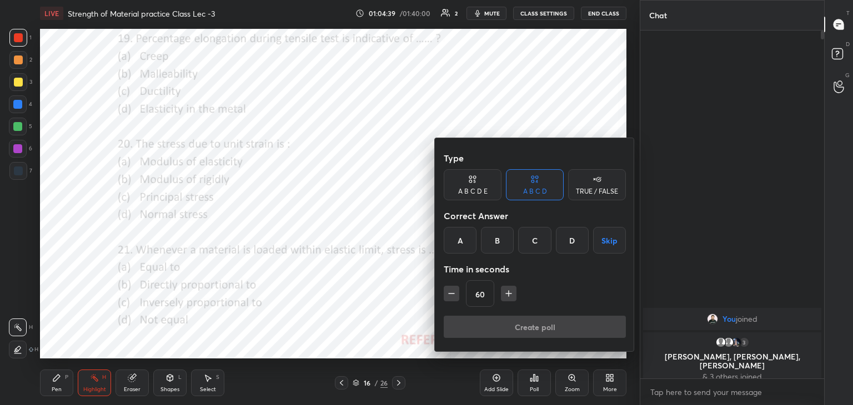
drag, startPoint x: 500, startPoint y: 238, endPoint x: 491, endPoint y: 263, distance: 25.8
click at [500, 238] on div "B" at bounding box center [497, 240] width 33 height 27
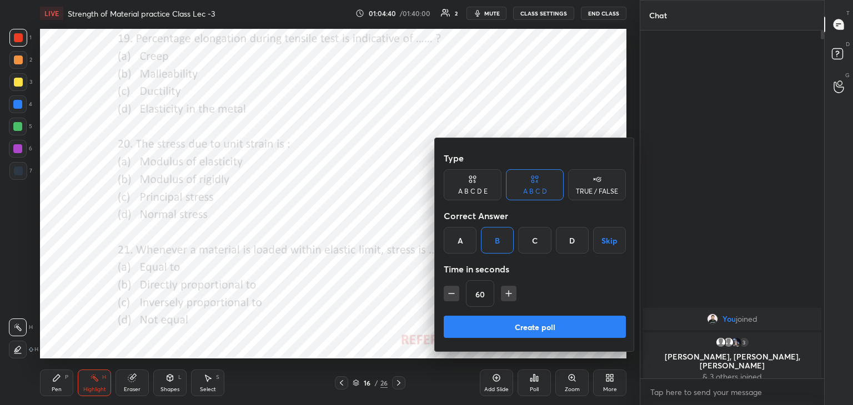
click at [480, 330] on button "Create poll" at bounding box center [535, 327] width 182 height 22
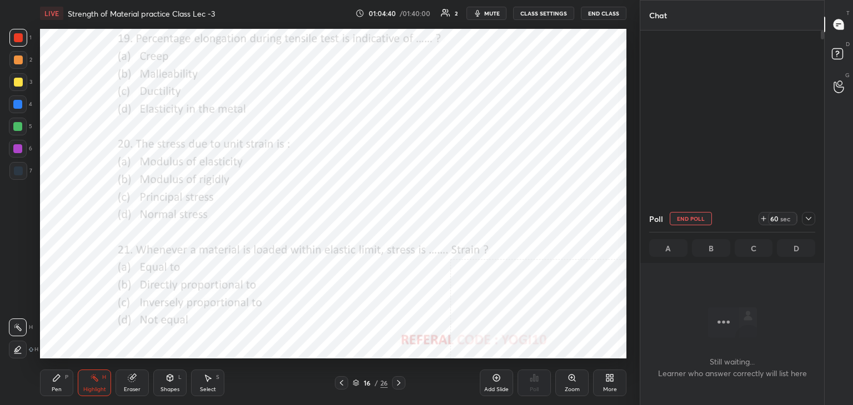
scroll to position [195, 180]
click at [808, 218] on icon at bounding box center [809, 219] width 6 height 6
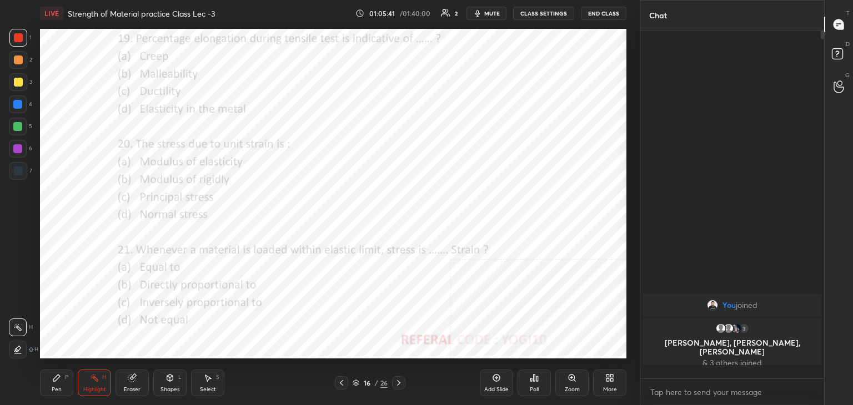
scroll to position [253, 180]
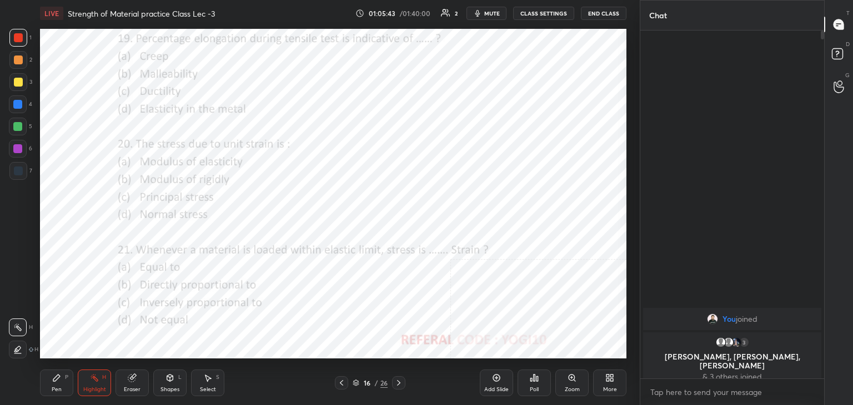
click at [18, 144] on div at bounding box center [18, 149] width 18 height 18
click at [171, 382] on icon at bounding box center [169, 378] width 9 height 9
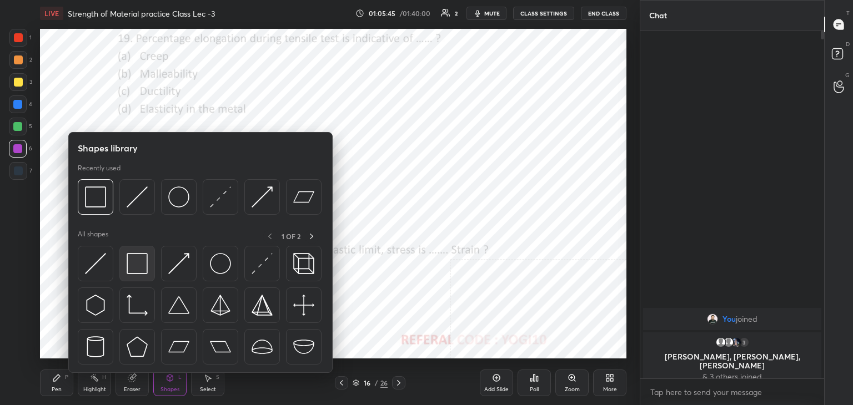
click at [143, 272] on img at bounding box center [137, 263] width 21 height 21
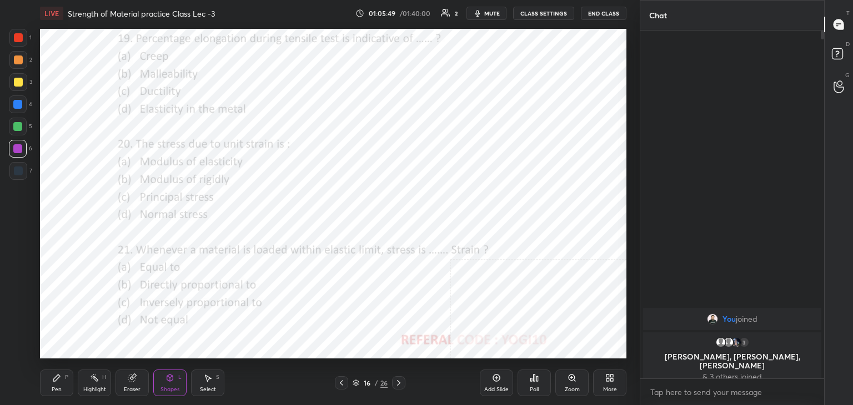
click at [63, 383] on div "Pen P" at bounding box center [56, 383] width 33 height 27
drag, startPoint x: 19, startPoint y: 129, endPoint x: 22, endPoint y: 134, distance: 6.0
click at [18, 128] on div at bounding box center [17, 126] width 9 height 9
click at [579, 381] on div "Zoom" at bounding box center [571, 383] width 33 height 27
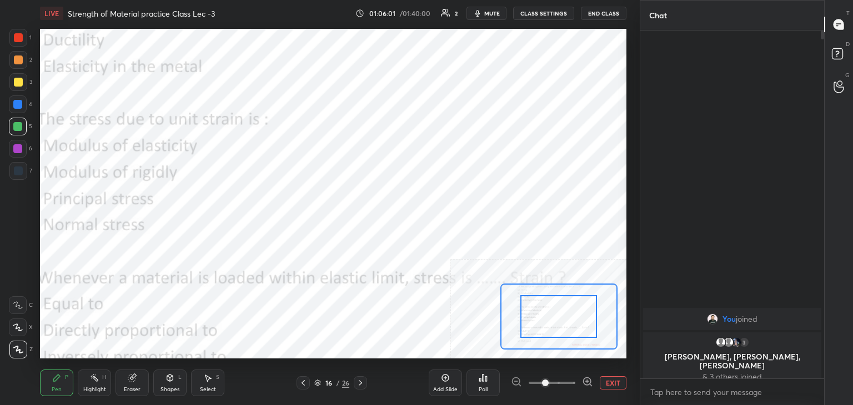
drag, startPoint x: 169, startPoint y: 386, endPoint x: 169, endPoint y: 378, distance: 8.3
click at [169, 385] on div "Shapes L" at bounding box center [169, 383] width 33 height 27
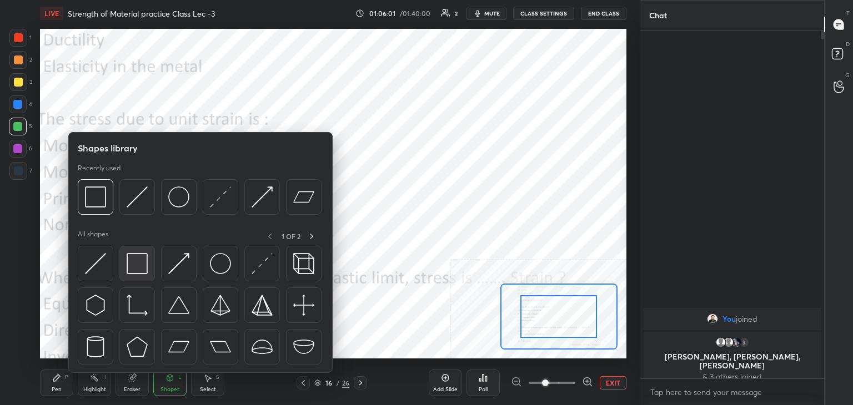
click at [137, 277] on div at bounding box center [137, 264] width 36 height 36
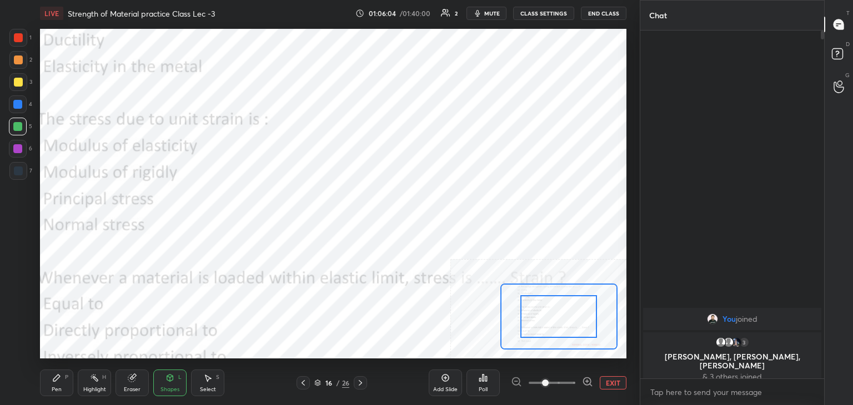
click at [610, 381] on button "EXIT" at bounding box center [613, 382] width 27 height 13
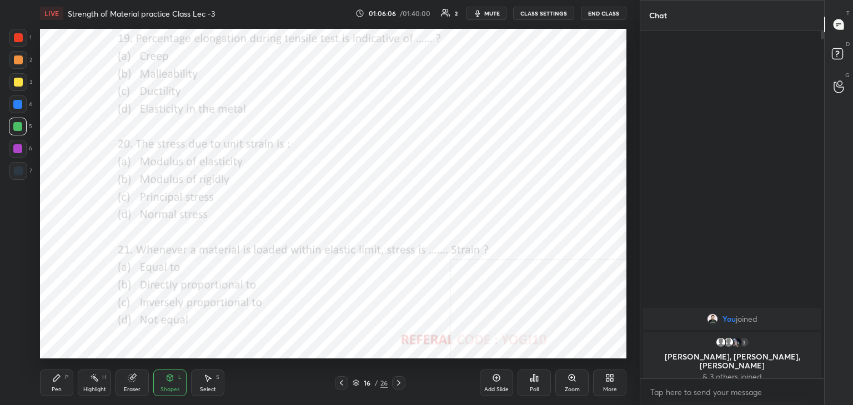
drag, startPoint x: 399, startPoint y: 384, endPoint x: 393, endPoint y: 387, distance: 7.0
click at [398, 383] on icon at bounding box center [398, 383] width 9 height 9
click at [17, 34] on div at bounding box center [18, 37] width 9 height 9
click at [531, 384] on div "Poll" at bounding box center [533, 383] width 33 height 27
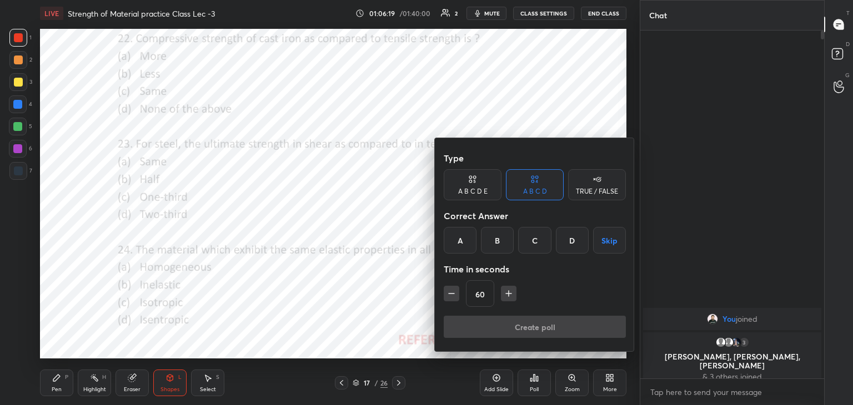
drag, startPoint x: 460, startPoint y: 240, endPoint x: 459, endPoint y: 260, distance: 20.0
click at [460, 240] on div "A" at bounding box center [460, 240] width 33 height 27
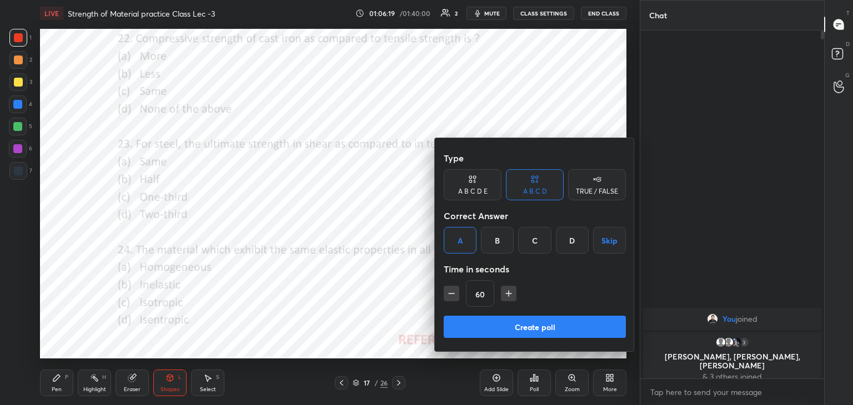
click at [471, 329] on button "Create poll" at bounding box center [535, 327] width 182 height 22
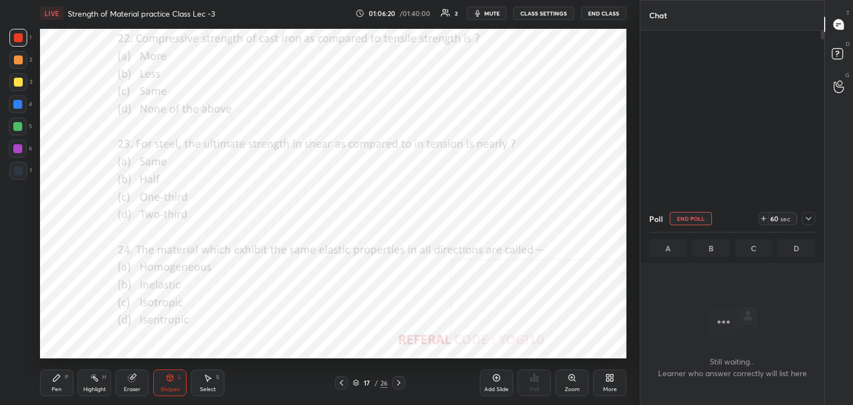
scroll to position [3, 3]
click at [98, 378] on icon at bounding box center [94, 378] width 9 height 9
drag, startPoint x: 13, startPoint y: 145, endPoint x: 16, endPoint y: 151, distance: 6.2
click at [14, 145] on div at bounding box center [17, 148] width 9 height 9
click at [172, 378] on icon at bounding box center [169, 378] width 9 height 9
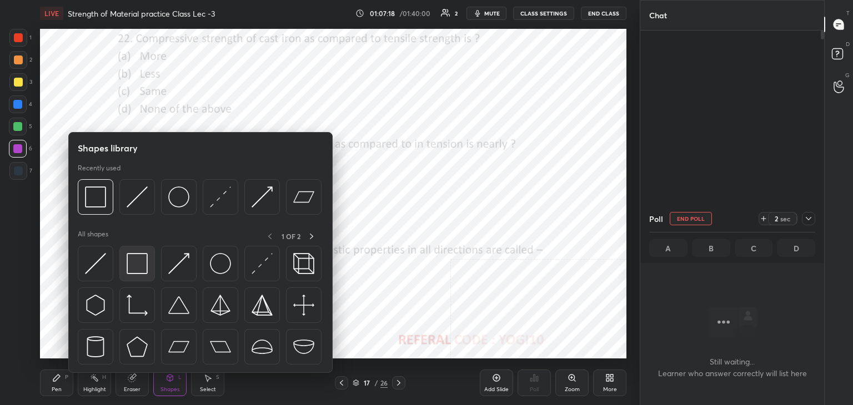
click at [133, 267] on img at bounding box center [137, 263] width 21 height 21
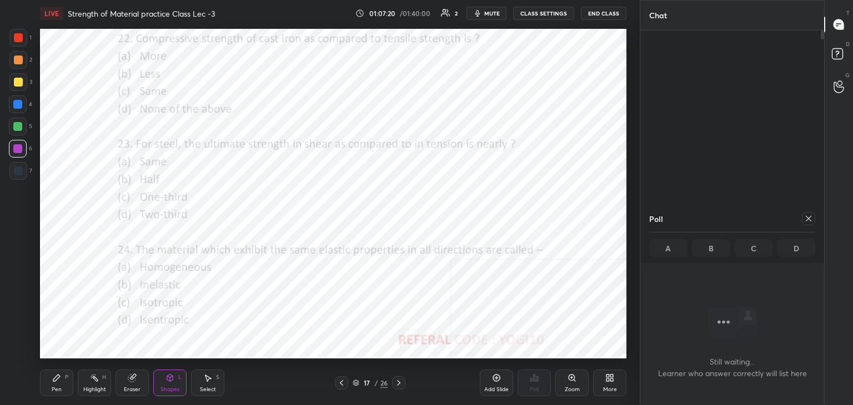
drag, startPoint x: 808, startPoint y: 218, endPoint x: 785, endPoint y: 223, distance: 24.5
click at [808, 218] on icon at bounding box center [808, 218] width 9 height 9
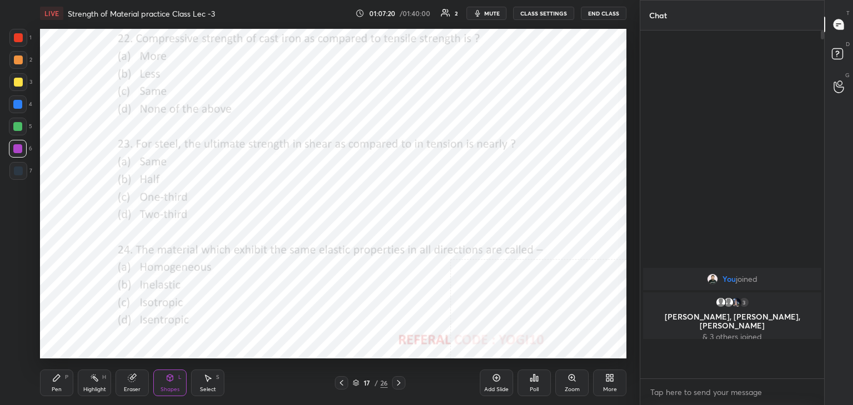
scroll to position [4, 3]
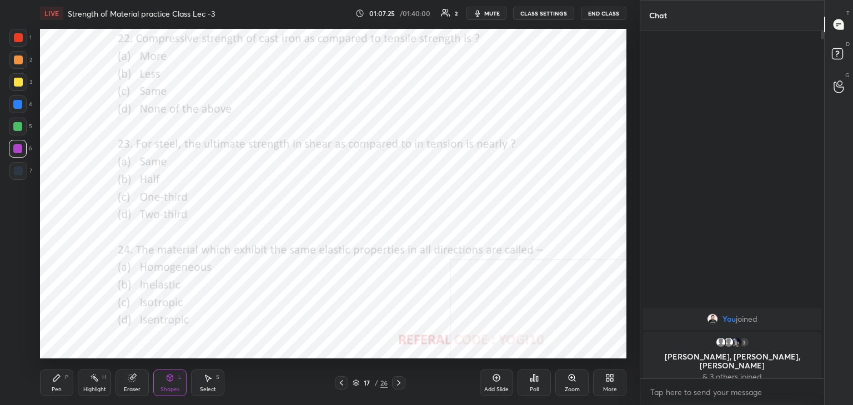
drag, startPoint x: 20, startPoint y: 38, endPoint x: 28, endPoint y: 46, distance: 11.0
click at [20, 38] on div at bounding box center [18, 37] width 9 height 9
click at [22, 147] on div at bounding box center [18, 149] width 18 height 18
drag, startPoint x: 22, startPoint y: 44, endPoint x: 39, endPoint y: 65, distance: 27.2
click at [22, 44] on div at bounding box center [18, 38] width 18 height 18
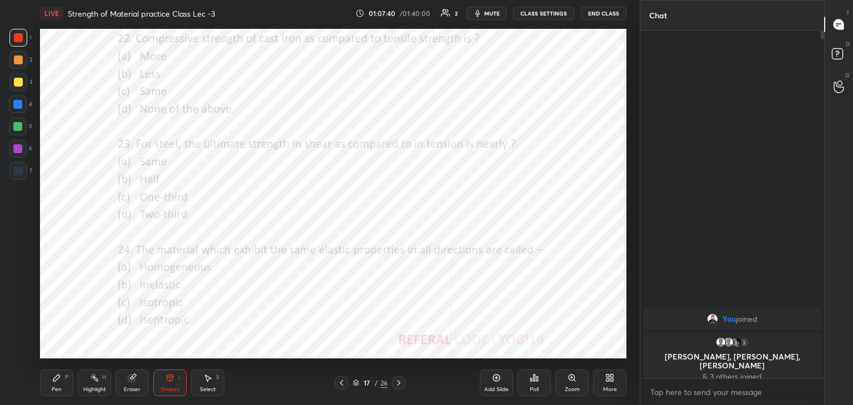
click at [534, 381] on icon at bounding box center [534, 378] width 9 height 9
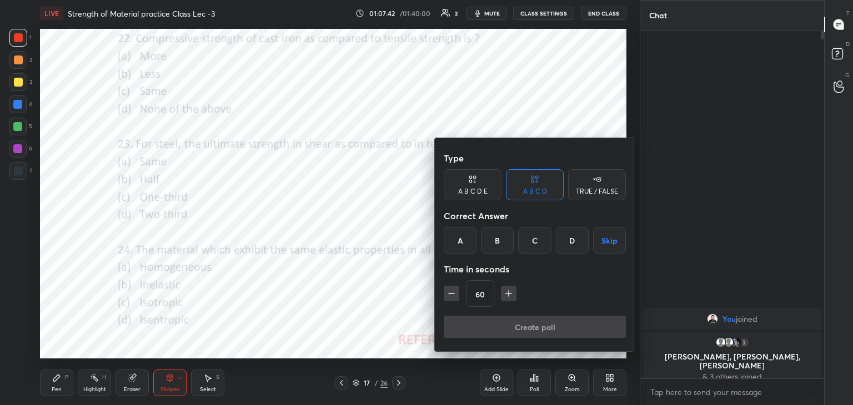
click at [500, 240] on div "B" at bounding box center [497, 240] width 33 height 27
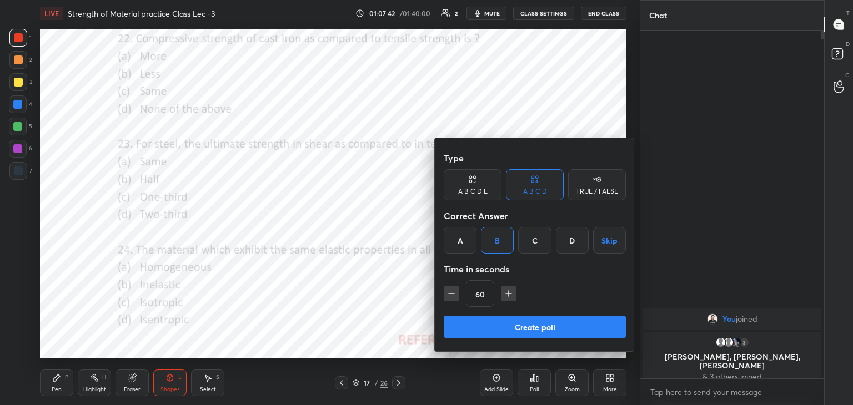
click at [486, 324] on button "Create poll" at bounding box center [535, 327] width 182 height 22
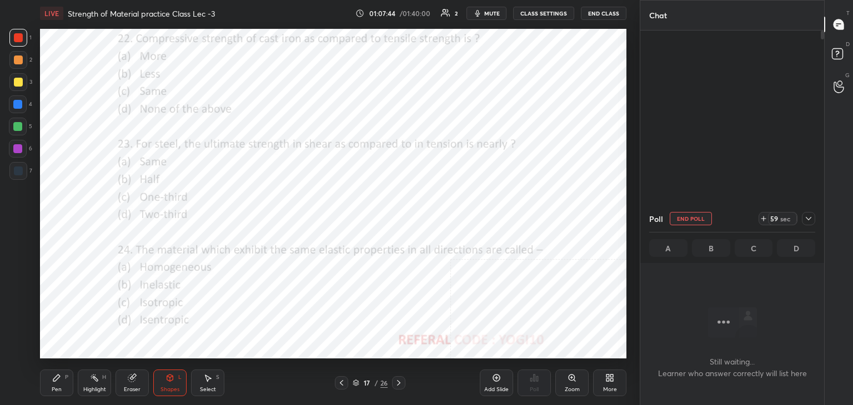
click at [694, 218] on button "End Poll" at bounding box center [691, 218] width 42 height 13
type textarea "x"
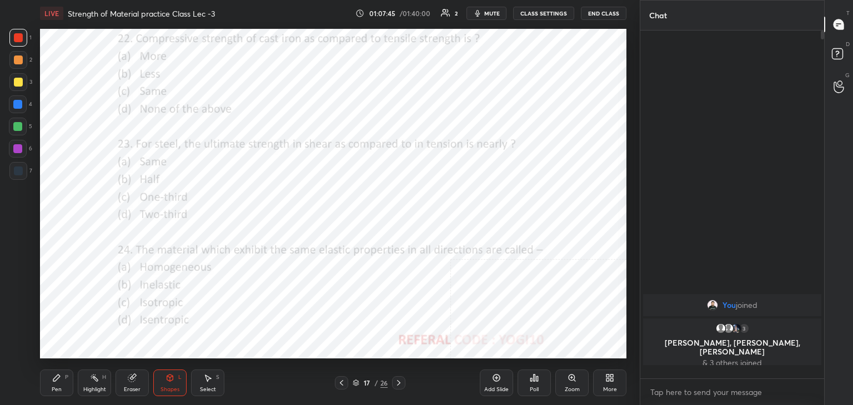
scroll to position [3, 3]
click at [536, 378] on icon at bounding box center [537, 378] width 2 height 5
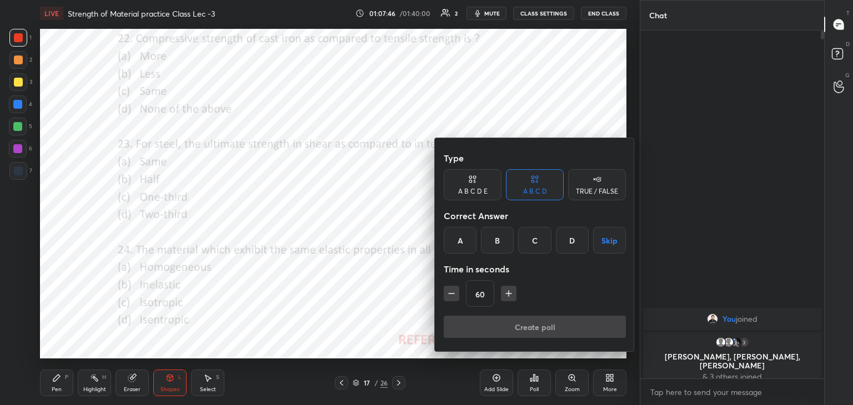
click at [509, 292] on icon "button" at bounding box center [509, 294] width 0 height 6
click at [507, 292] on icon "button" at bounding box center [508, 293] width 11 height 11
click at [508, 292] on icon "button" at bounding box center [513, 293] width 11 height 11
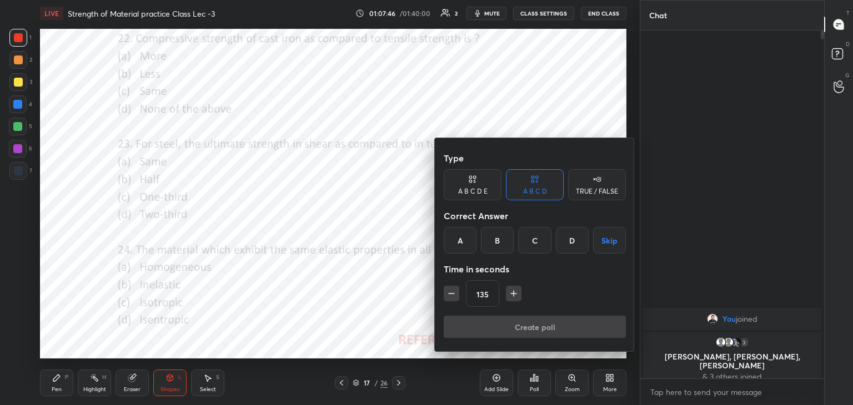
click at [509, 292] on icon "button" at bounding box center [513, 293] width 11 height 11
click at [510, 292] on icon "button" at bounding box center [513, 293] width 11 height 11
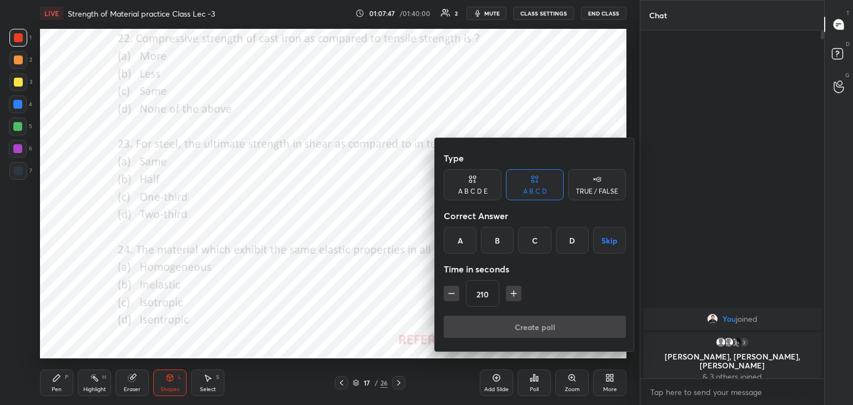
click at [510, 292] on icon "button" at bounding box center [513, 293] width 11 height 11
click at [509, 292] on icon "button" at bounding box center [513, 293] width 11 height 11
click at [511, 293] on icon "button" at bounding box center [513, 293] width 11 height 11
click at [510, 292] on icon "button" at bounding box center [513, 293] width 11 height 11
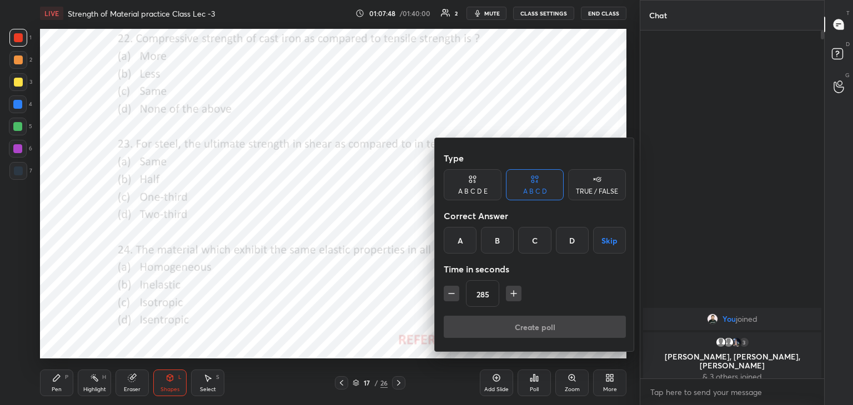
click at [510, 293] on icon "button" at bounding box center [513, 293] width 11 height 11
click at [511, 294] on icon "button" at bounding box center [514, 294] width 6 height 0
click at [511, 294] on icon "button" at bounding box center [513, 293] width 11 height 11
click at [511, 294] on icon "button" at bounding box center [514, 294] width 6 height 0
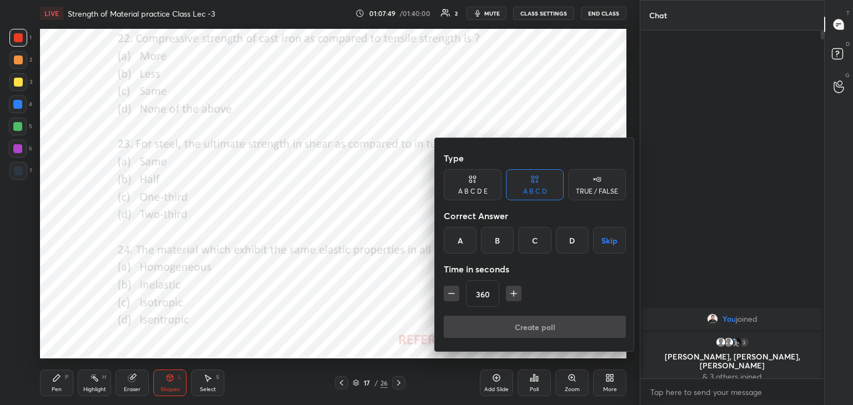
click at [512, 294] on icon "button" at bounding box center [514, 294] width 6 height 0
click at [511, 294] on icon "button" at bounding box center [514, 294] width 6 height 0
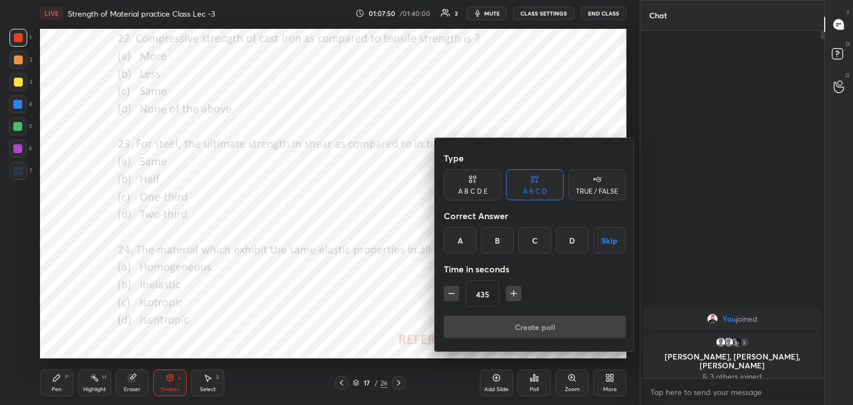
click at [511, 294] on icon "button" at bounding box center [514, 294] width 6 height 0
click at [512, 294] on icon "button" at bounding box center [514, 294] width 6 height 0
click at [511, 294] on icon "button" at bounding box center [514, 294] width 6 height 0
click at [512, 295] on icon "button" at bounding box center [513, 293] width 11 height 11
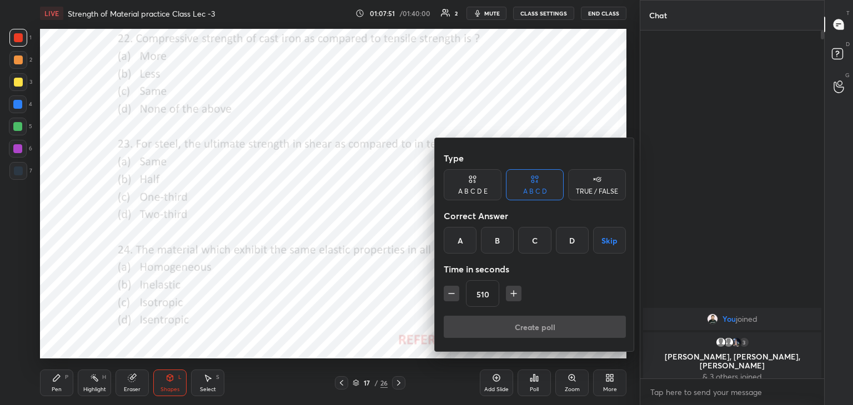
click at [512, 294] on icon "button" at bounding box center [514, 294] width 6 height 0
click at [512, 294] on icon "button" at bounding box center [513, 293] width 11 height 11
click at [512, 295] on icon "button" at bounding box center [513, 293] width 11 height 11
click at [513, 294] on icon "button" at bounding box center [513, 293] width 11 height 11
click at [511, 294] on icon "button" at bounding box center [513, 293] width 11 height 11
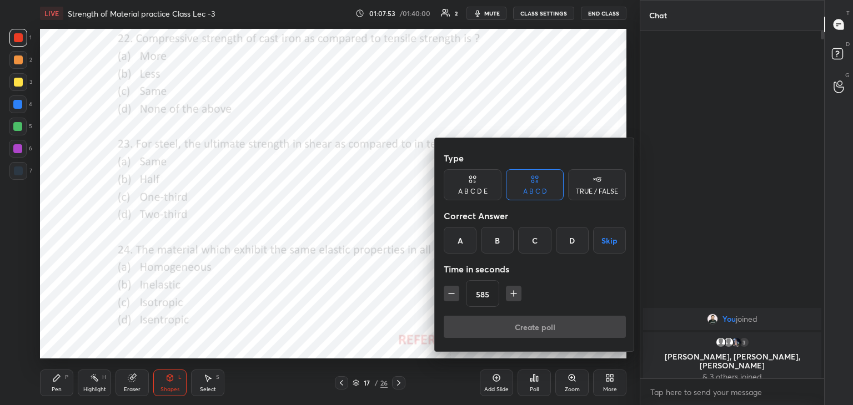
click at [514, 294] on icon "button" at bounding box center [514, 294] width 0 height 6
type input "600"
drag, startPoint x: 495, startPoint y: 238, endPoint x: 500, endPoint y: 257, distance: 19.1
click at [494, 239] on div "B" at bounding box center [497, 240] width 33 height 27
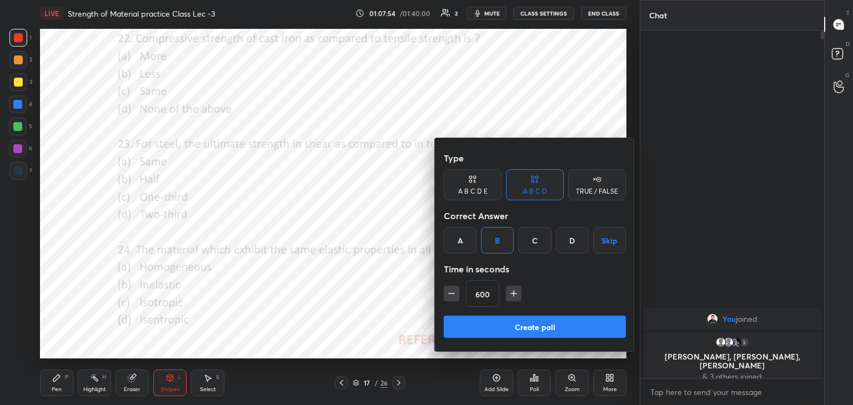
drag, startPoint x: 494, startPoint y: 330, endPoint x: 475, endPoint y: 321, distance: 20.9
click at [493, 330] on button "Create poll" at bounding box center [535, 327] width 182 height 22
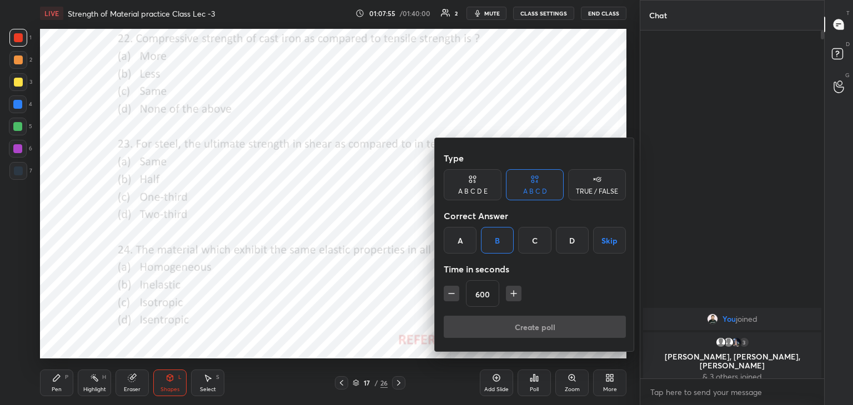
scroll to position [3, 3]
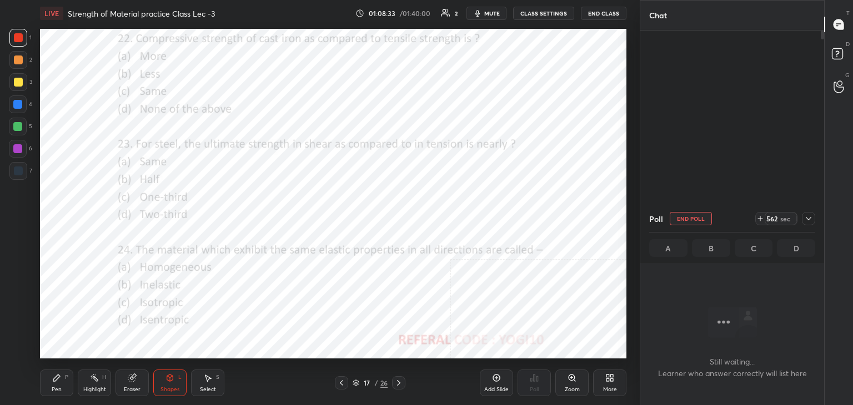
drag, startPoint x: 16, startPoint y: 148, endPoint x: 21, endPoint y: 152, distance: 6.3
click at [17, 148] on div at bounding box center [17, 148] width 9 height 9
drag, startPoint x: 96, startPoint y: 384, endPoint x: 98, endPoint y: 364, distance: 19.6
click at [96, 383] on div "Highlight H" at bounding box center [94, 383] width 33 height 27
click at [99, 379] on div "Highlight H" at bounding box center [94, 383] width 33 height 27
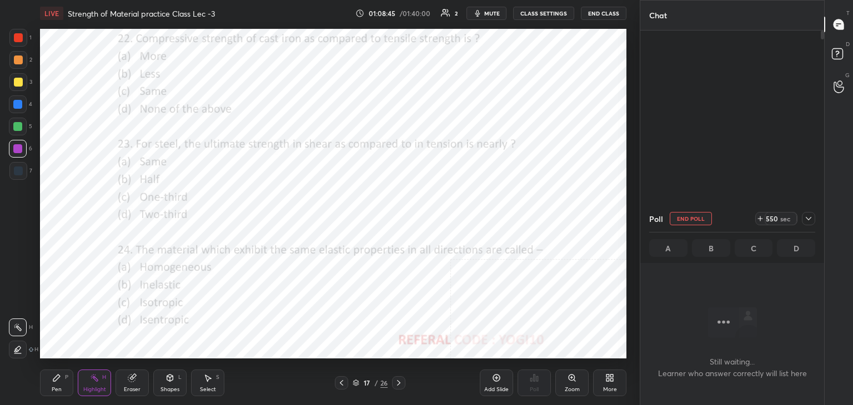
click at [98, 378] on div "Highlight H" at bounding box center [94, 383] width 33 height 27
click at [26, 169] on div at bounding box center [18, 171] width 18 height 18
drag, startPoint x: 22, startPoint y: 148, endPoint x: 23, endPoint y: 158, distance: 10.1
click at [21, 148] on div at bounding box center [17, 148] width 9 height 9
drag, startPoint x: 687, startPoint y: 222, endPoint x: 666, endPoint y: 226, distance: 22.1
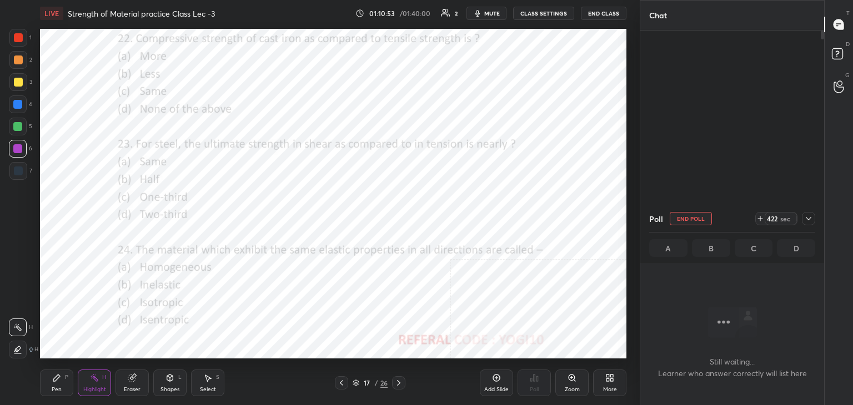
click at [688, 222] on button "End Poll" at bounding box center [691, 218] width 42 height 13
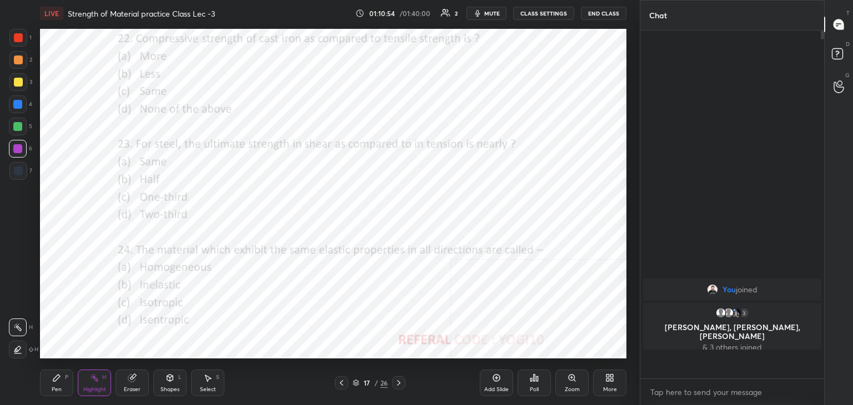
scroll to position [253, 180]
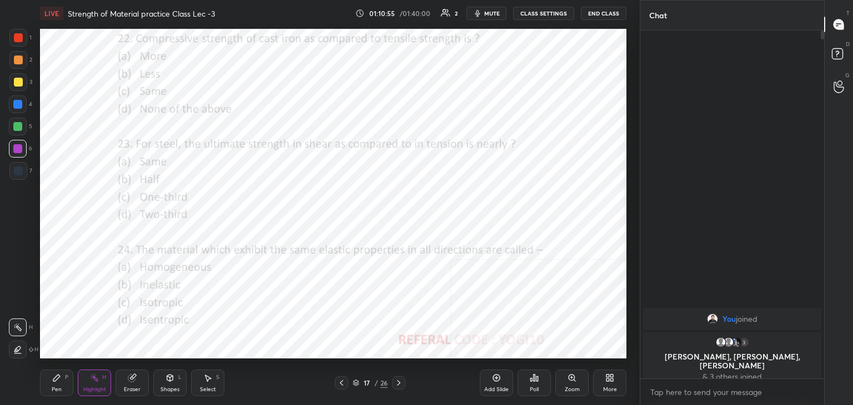
click at [177, 378] on div "Shapes L" at bounding box center [169, 383] width 33 height 27
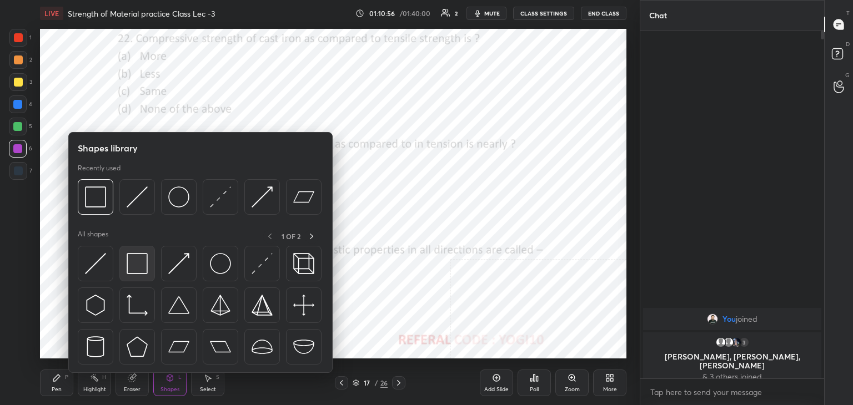
click at [134, 255] on img at bounding box center [137, 263] width 21 height 21
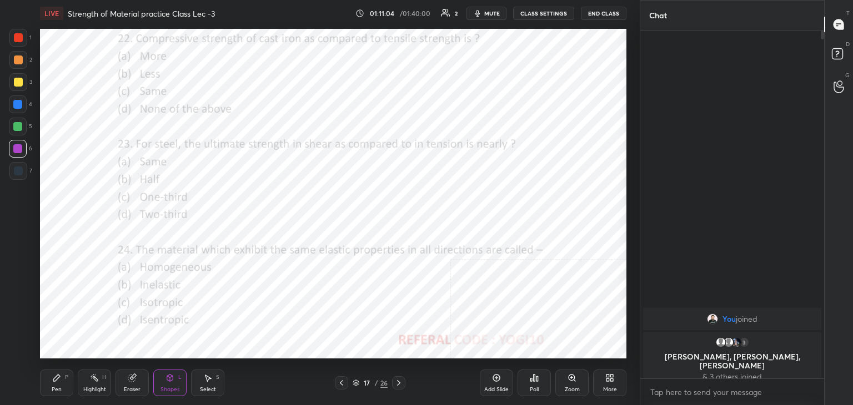
click at [20, 41] on div at bounding box center [18, 37] width 9 height 9
click at [530, 384] on div "Poll" at bounding box center [533, 383] width 33 height 27
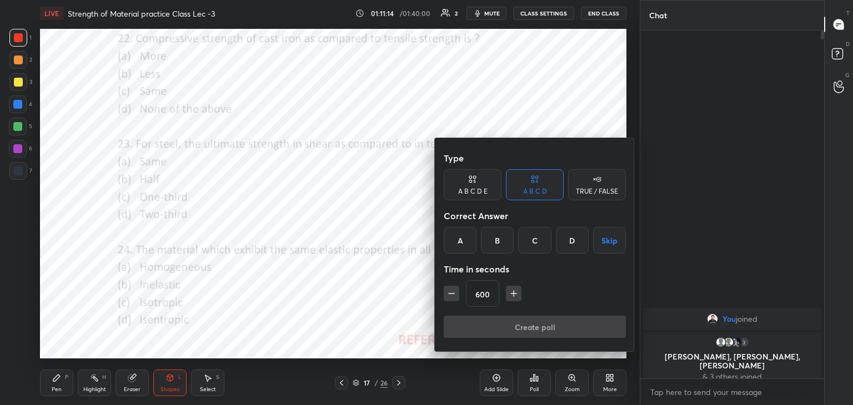
drag, startPoint x: 539, startPoint y: 239, endPoint x: 531, endPoint y: 257, distance: 18.9
click at [539, 240] on div "C" at bounding box center [534, 240] width 33 height 27
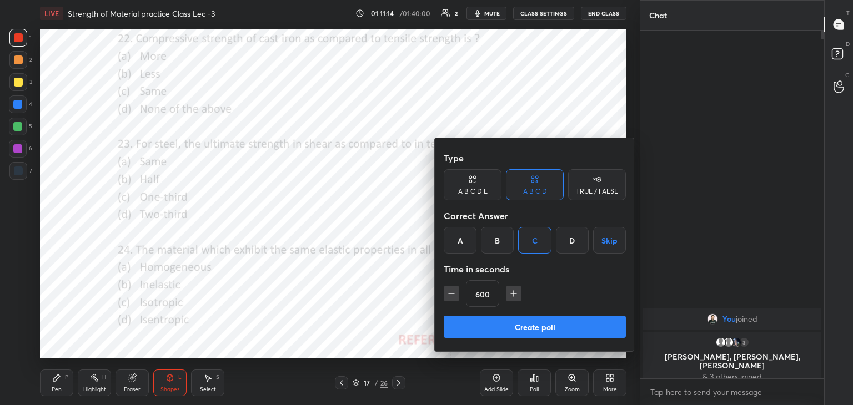
click at [493, 326] on button "Create poll" at bounding box center [535, 327] width 182 height 22
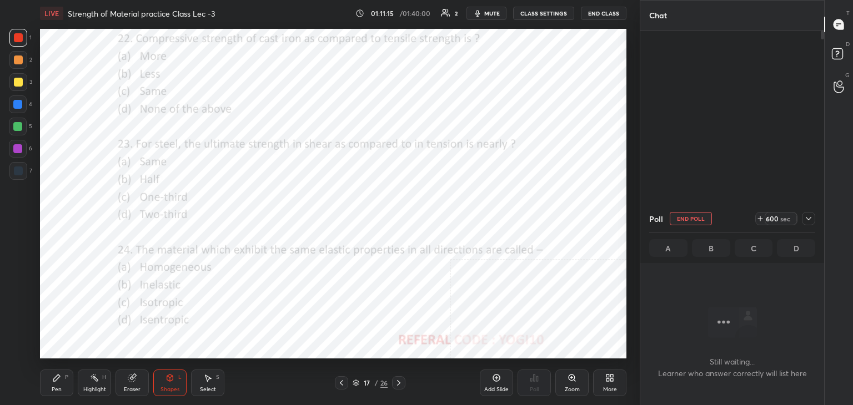
scroll to position [3, 3]
click at [19, 143] on div at bounding box center [18, 149] width 18 height 18
click at [99, 381] on div "Highlight H" at bounding box center [94, 383] width 33 height 27
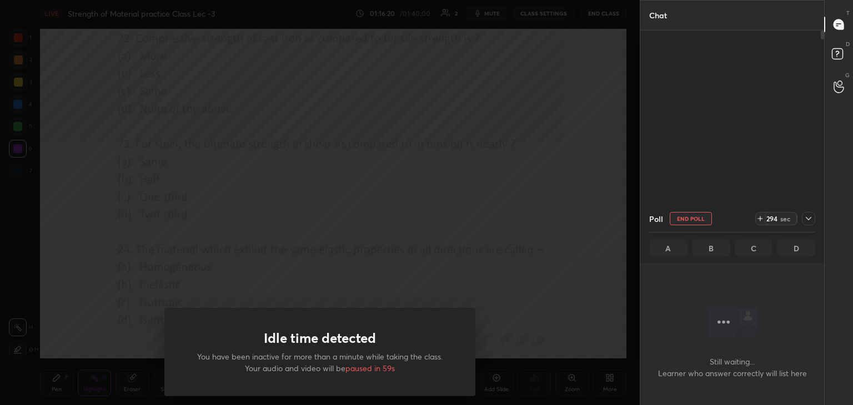
drag, startPoint x: 370, startPoint y: 163, endPoint x: 383, endPoint y: 160, distance: 13.6
click at [370, 161] on div "Idle time detected You have been inactive for more than a minute while taking t…" at bounding box center [320, 202] width 640 height 405
click at [691, 219] on button "End Poll" at bounding box center [691, 218] width 42 height 13
type textarea "x"
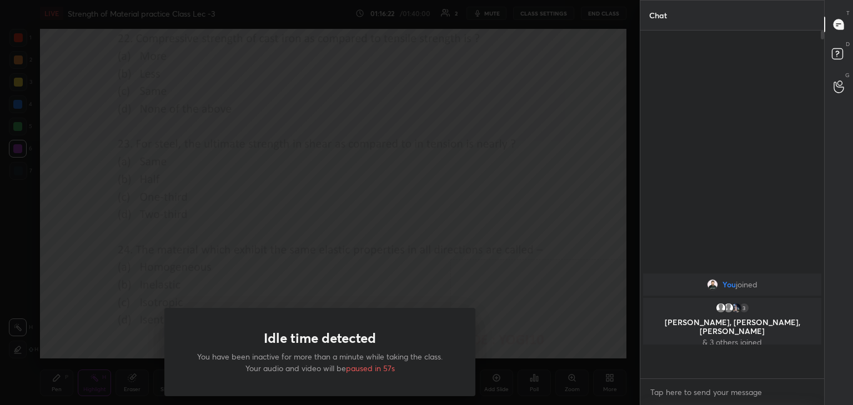
scroll to position [253, 180]
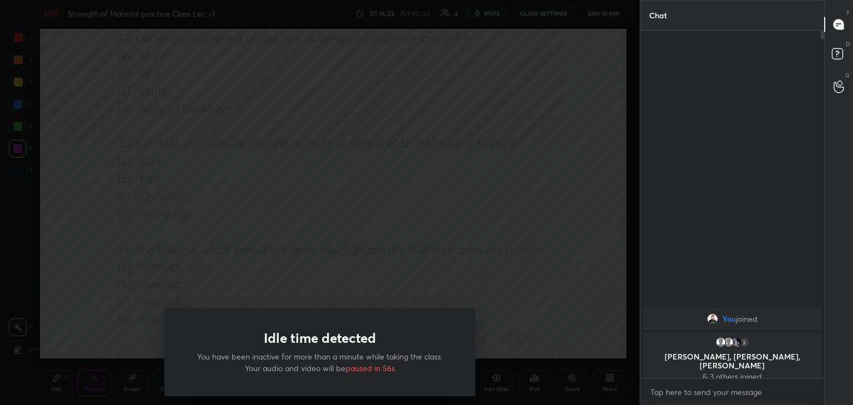
click at [386, 258] on div "Idle time detected You have been inactive for more than a minute while taking t…" at bounding box center [320, 202] width 640 height 405
drag, startPoint x: 386, startPoint y: 258, endPoint x: 371, endPoint y: 255, distance: 15.2
click at [385, 258] on div "Idle time detected You have been inactive for more than a minute while taking t…" at bounding box center [320, 202] width 640 height 405
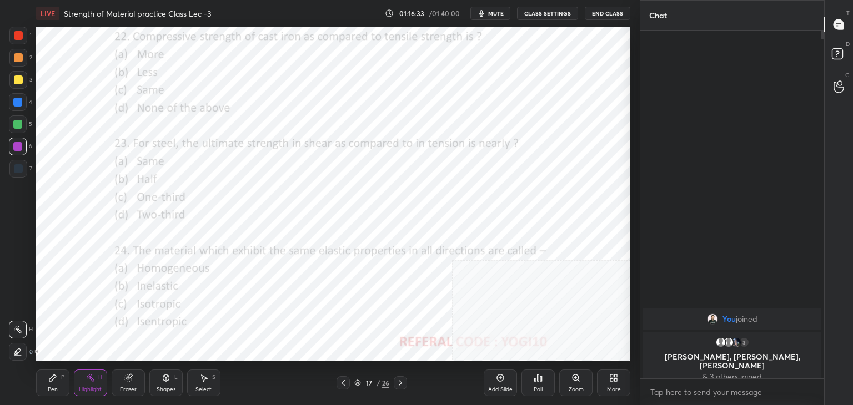
scroll to position [55190, 54930]
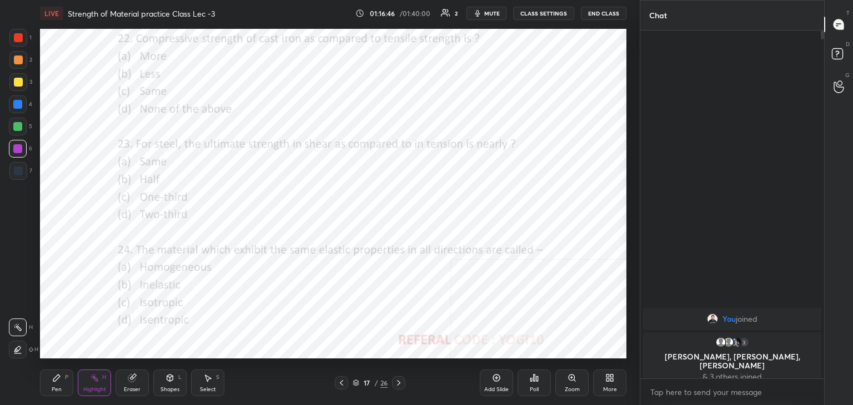
click at [171, 379] on icon at bounding box center [169, 378] width 9 height 9
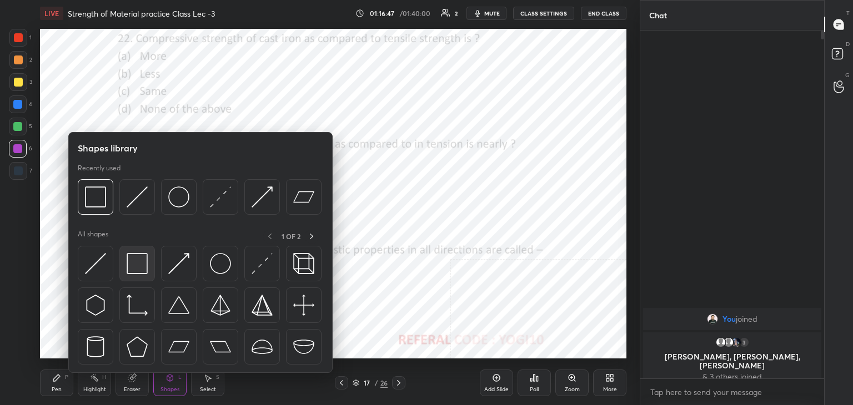
click at [138, 255] on img at bounding box center [137, 263] width 21 height 21
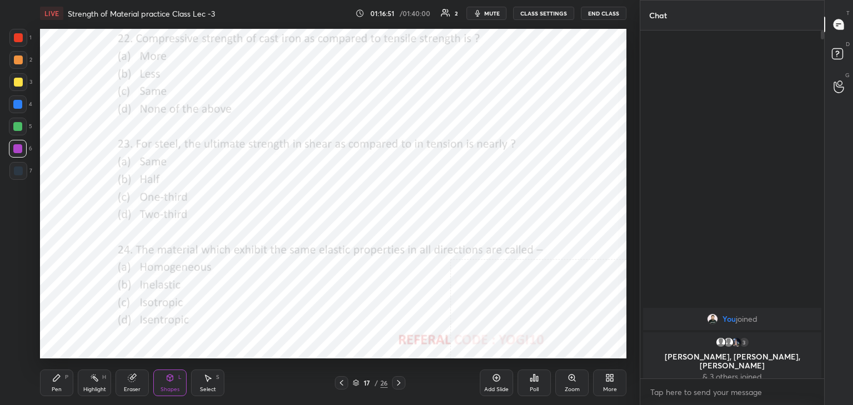
drag, startPoint x: 398, startPoint y: 383, endPoint x: 383, endPoint y: 367, distance: 21.6
click at [398, 381] on icon at bounding box center [398, 383] width 9 height 9
click at [16, 33] on div at bounding box center [18, 38] width 18 height 18
click at [532, 381] on icon at bounding box center [534, 378] width 9 height 9
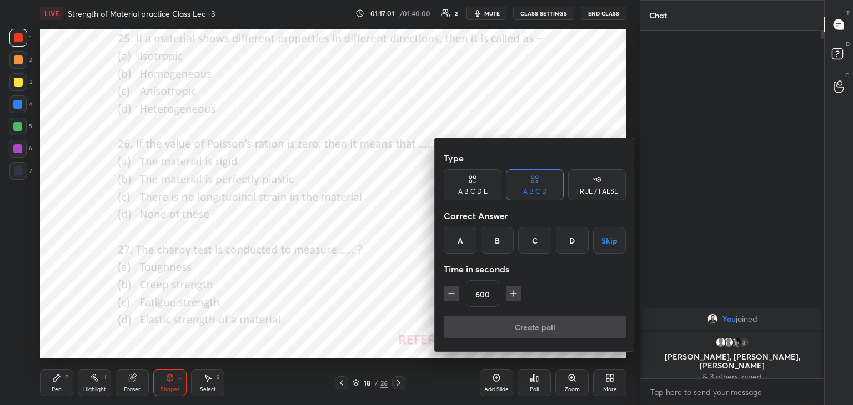
click at [537, 238] on div "C" at bounding box center [534, 240] width 33 height 27
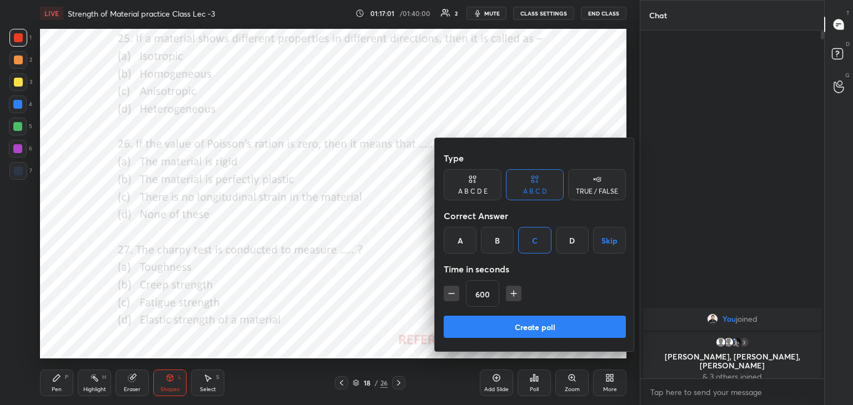
click at [449, 288] on button "button" at bounding box center [452, 294] width 16 height 16
click at [449, 289] on icon "button" at bounding box center [451, 293] width 11 height 11
click at [450, 290] on icon "button" at bounding box center [451, 293] width 11 height 11
click at [450, 289] on icon "button" at bounding box center [451, 293] width 11 height 11
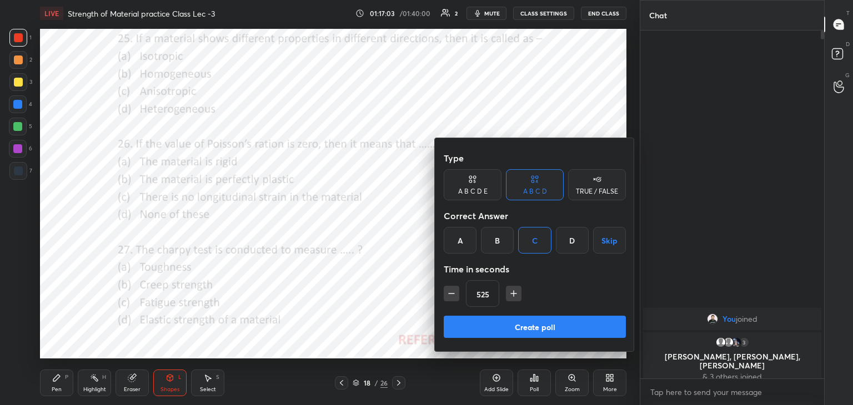
click at [450, 289] on icon "button" at bounding box center [451, 293] width 11 height 11
click at [450, 290] on icon "button" at bounding box center [451, 293] width 11 height 11
click at [451, 290] on icon "button" at bounding box center [451, 293] width 11 height 11
click at [450, 291] on icon "button" at bounding box center [451, 293] width 11 height 11
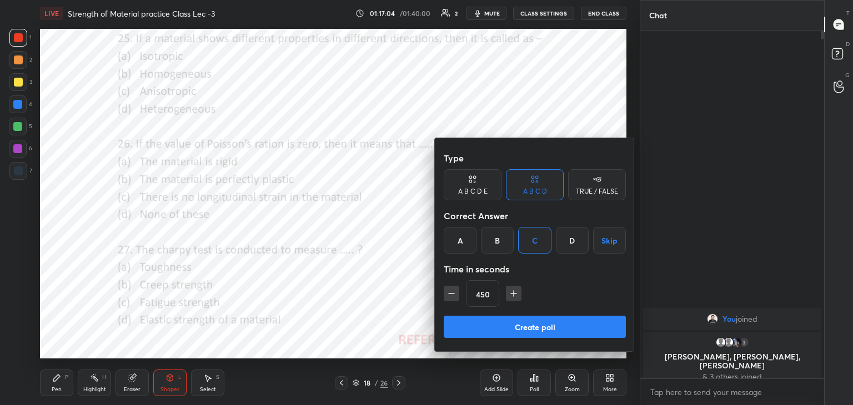
click at [451, 292] on icon "button" at bounding box center [451, 293] width 11 height 11
click at [450, 292] on icon "button" at bounding box center [451, 293] width 11 height 11
click at [451, 292] on icon "button" at bounding box center [451, 293] width 11 height 11
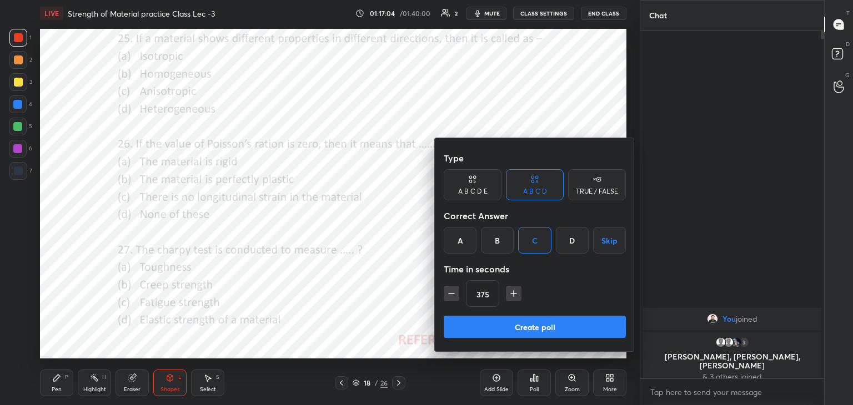
click at [451, 292] on icon "button" at bounding box center [451, 293] width 11 height 11
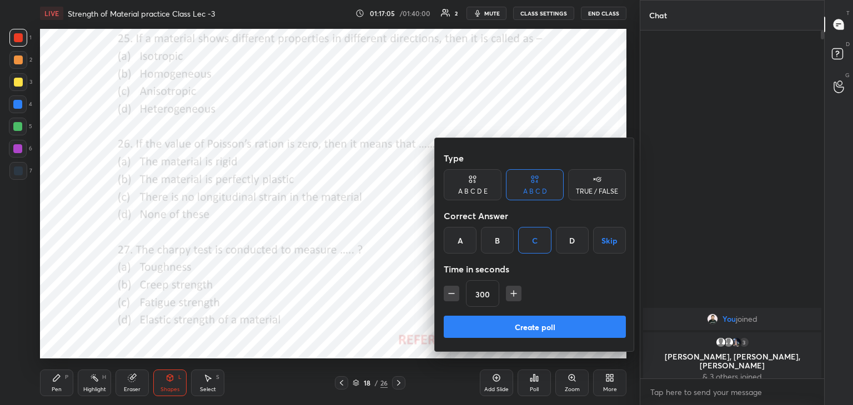
click at [451, 292] on icon "button" at bounding box center [451, 293] width 11 height 11
click at [451, 293] on icon "button" at bounding box center [451, 293] width 11 height 11
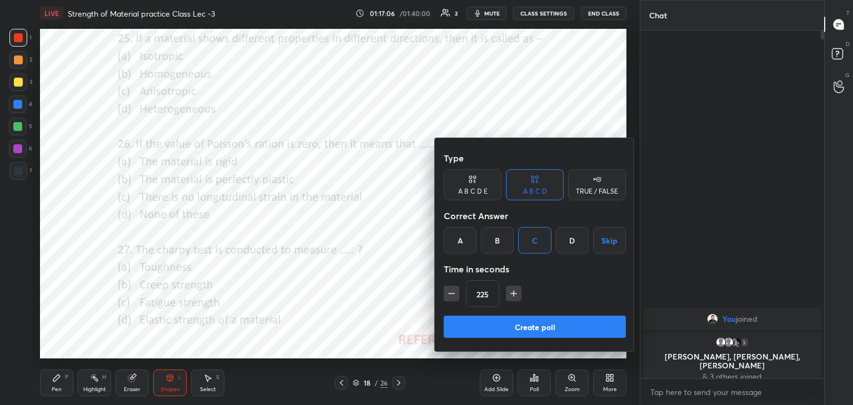
click at [451, 293] on icon "button" at bounding box center [451, 293] width 11 height 11
click at [451, 294] on icon "button" at bounding box center [452, 294] width 6 height 0
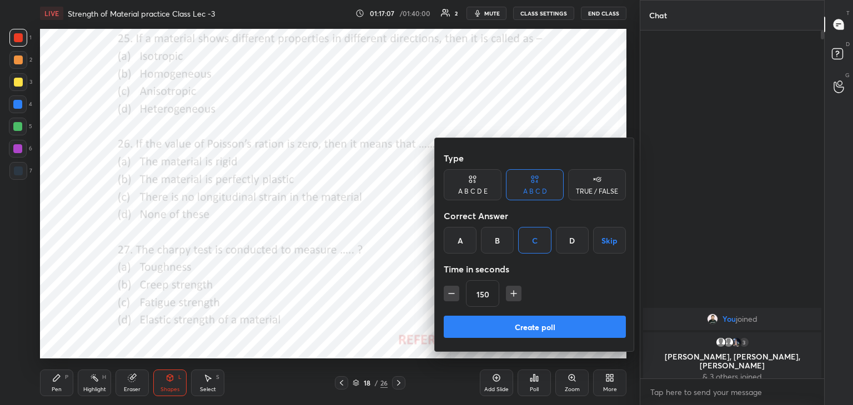
click at [451, 294] on icon "button" at bounding box center [452, 294] width 6 height 0
click at [453, 294] on icon "button" at bounding box center [452, 294] width 6 height 0
click at [448, 290] on icon "button" at bounding box center [451, 293] width 11 height 11
click at [446, 290] on icon "button" at bounding box center [451, 293] width 11 height 11
type input "90"
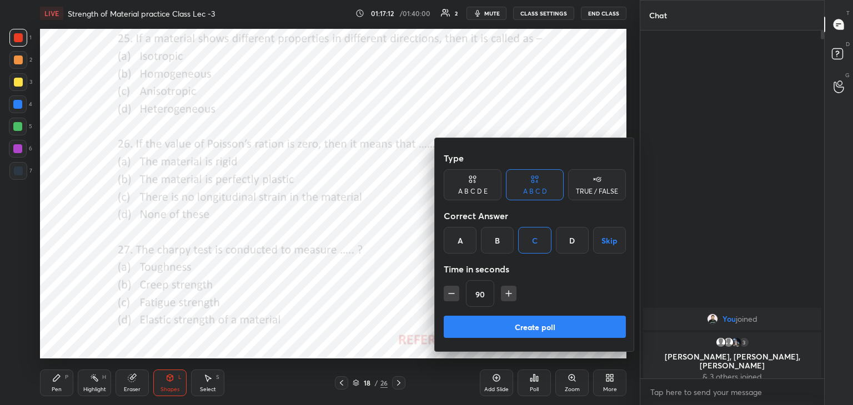
click at [498, 328] on button "Create poll" at bounding box center [535, 327] width 182 height 22
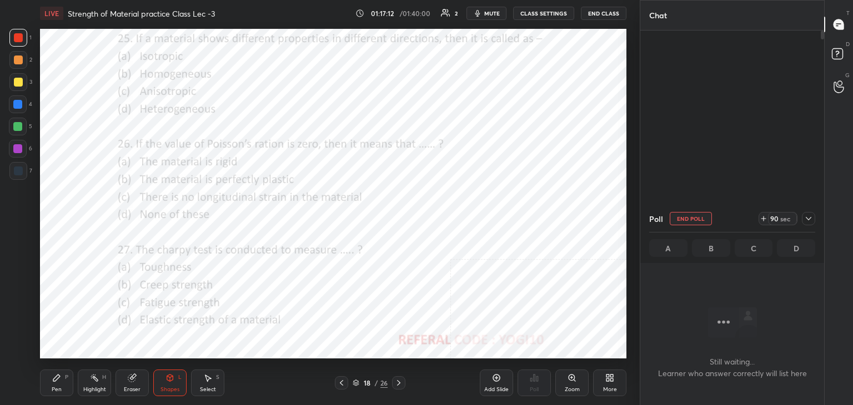
scroll to position [0, 0]
click at [21, 143] on div at bounding box center [18, 149] width 18 height 18
drag, startPoint x: 808, startPoint y: 217, endPoint x: 785, endPoint y: 224, distance: 24.1
click at [808, 217] on icon at bounding box center [808, 218] width 9 height 9
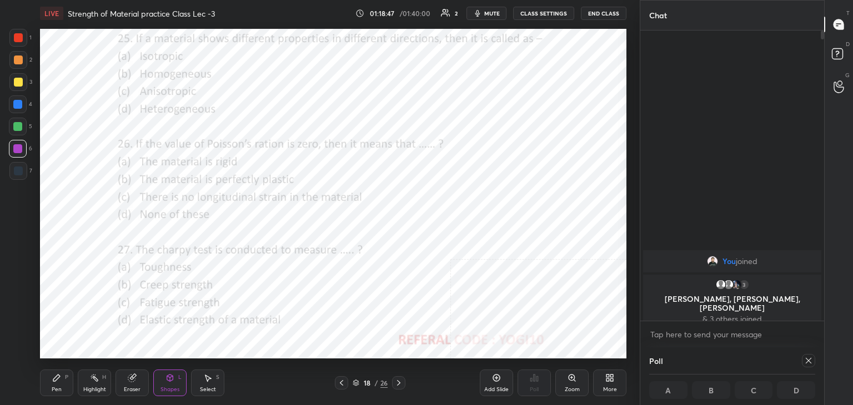
drag, startPoint x: 12, startPoint y: 39, endPoint x: 36, endPoint y: 56, distance: 28.3
click at [12, 40] on div at bounding box center [18, 38] width 18 height 18
drag, startPoint x: 808, startPoint y: 360, endPoint x: 778, endPoint y: 356, distance: 30.3
click at [808, 360] on icon at bounding box center [808, 360] width 9 height 9
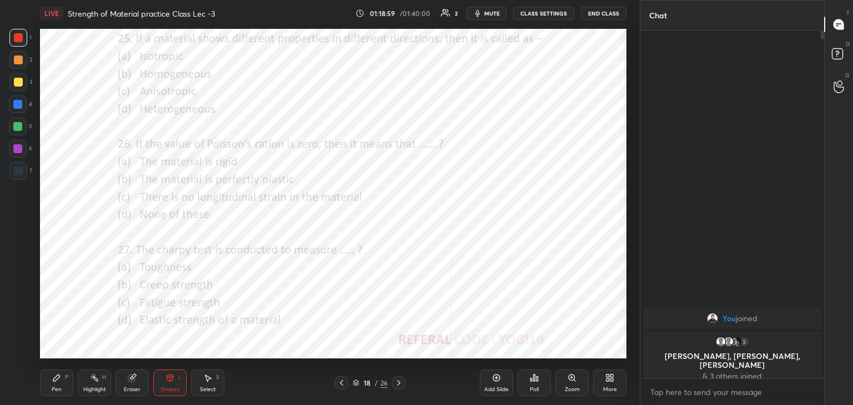
scroll to position [253, 180]
click at [532, 381] on icon at bounding box center [534, 378] width 9 height 9
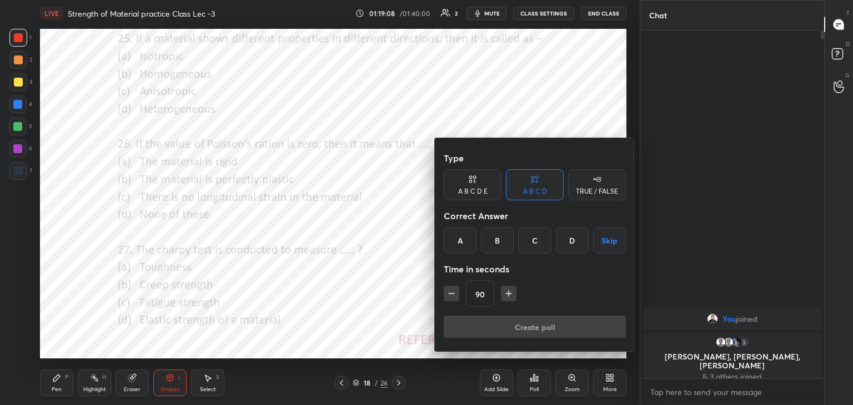
drag, startPoint x: 463, startPoint y: 236, endPoint x: 468, endPoint y: 258, distance: 22.9
click at [463, 236] on div "A" at bounding box center [460, 240] width 33 height 27
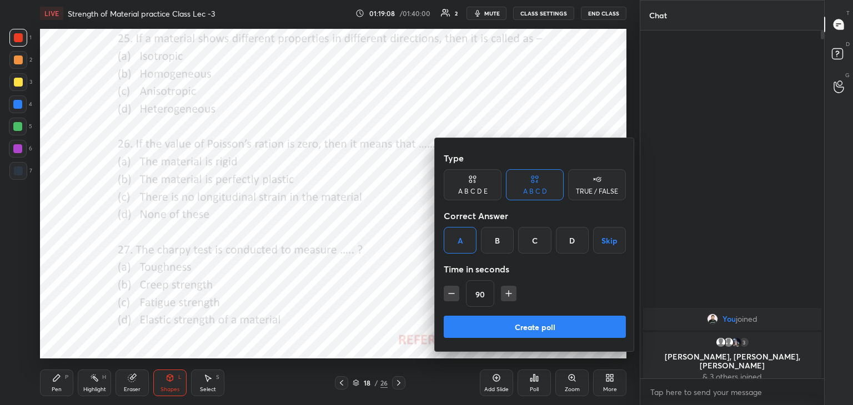
drag, startPoint x: 481, startPoint y: 325, endPoint x: 454, endPoint y: 318, distance: 28.7
click at [482, 326] on button "Create poll" at bounding box center [535, 327] width 182 height 22
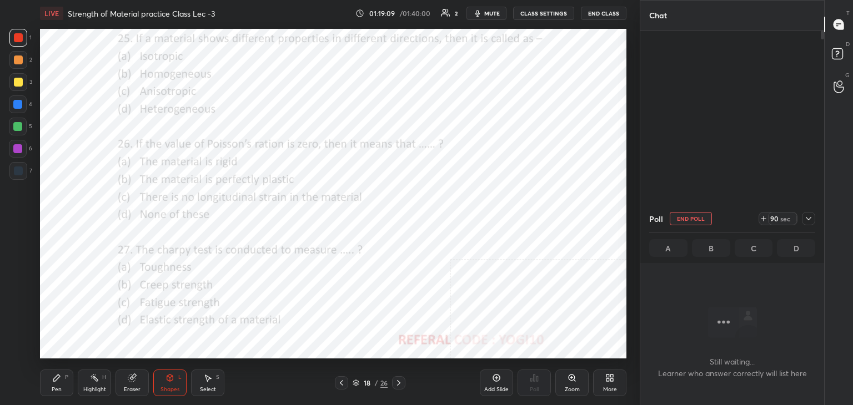
scroll to position [3, 3]
click at [3, 152] on div "1 2 3 4 5 6 7 C X Z C X Z E E Erase all H H" at bounding box center [18, 194] width 36 height 330
click at [24, 147] on div at bounding box center [18, 149] width 18 height 18
drag, startPoint x: 18, startPoint y: 34, endPoint x: 19, endPoint y: 41, distance: 6.8
click at [18, 34] on div at bounding box center [18, 37] width 9 height 9
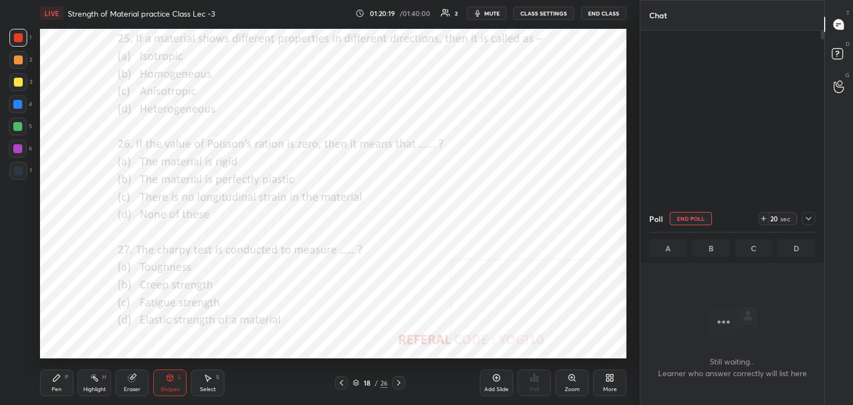
click at [691, 220] on button "End Poll" at bounding box center [691, 218] width 42 height 13
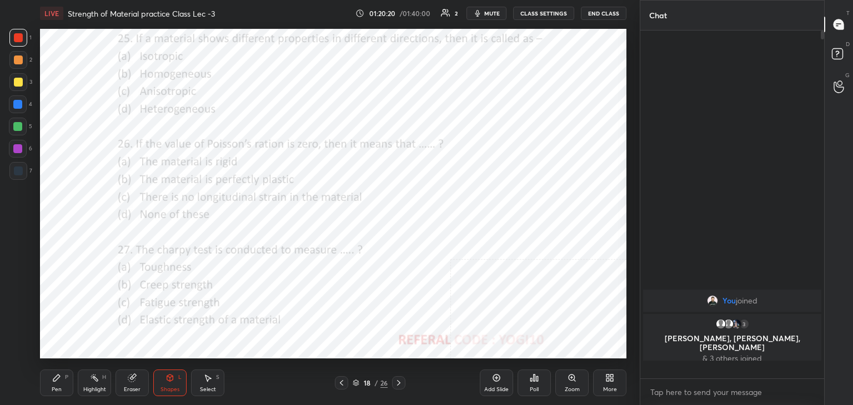
scroll to position [253, 180]
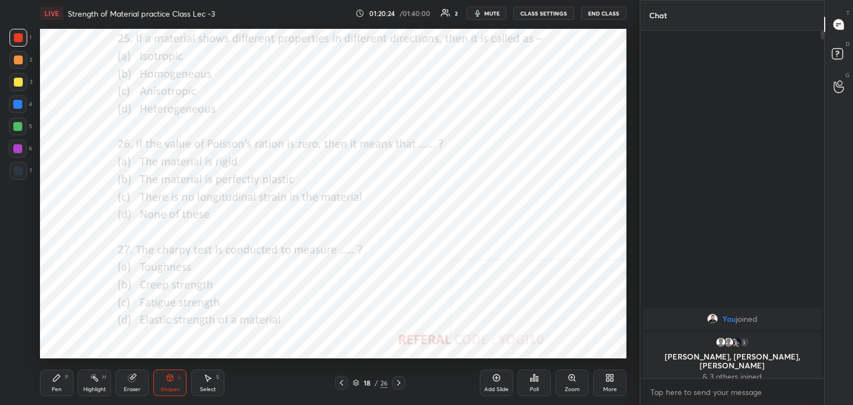
click at [540, 378] on div "Poll" at bounding box center [533, 383] width 33 height 27
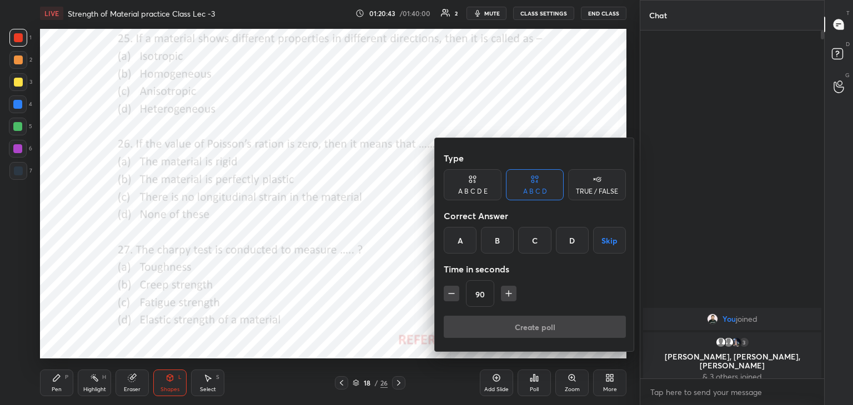
click at [460, 243] on div "A" at bounding box center [460, 240] width 33 height 27
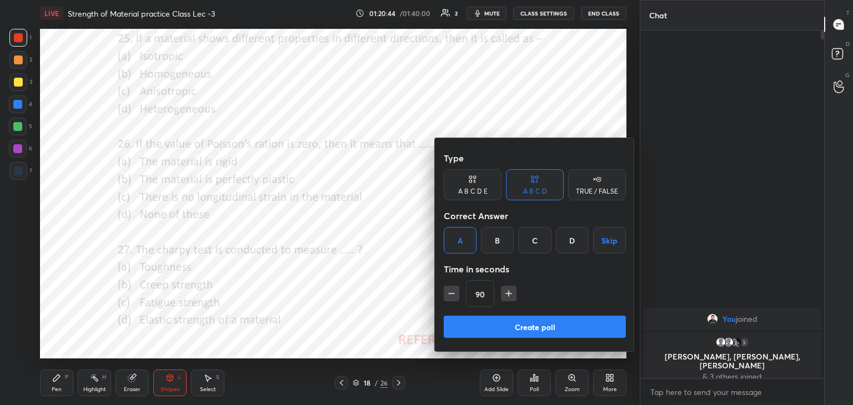
drag, startPoint x: 489, startPoint y: 321, endPoint x: 447, endPoint y: 300, distance: 46.9
click at [489, 322] on button "Create poll" at bounding box center [535, 327] width 182 height 22
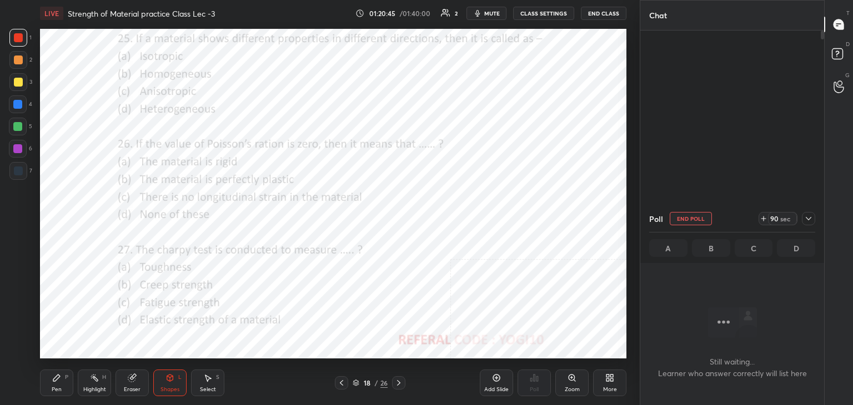
scroll to position [195, 180]
click at [16, 149] on div at bounding box center [17, 148] width 9 height 9
click at [94, 383] on div "Highlight H" at bounding box center [94, 383] width 33 height 27
click at [398, 383] on icon at bounding box center [398, 383] width 9 height 9
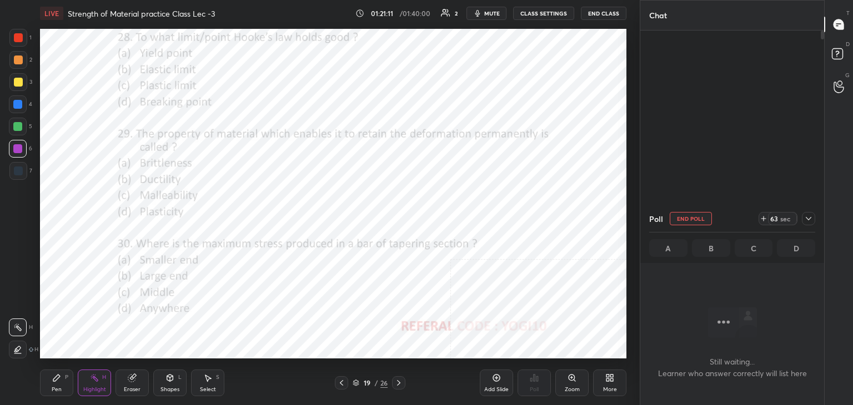
click at [19, 38] on div at bounding box center [18, 37] width 9 height 9
click at [173, 380] on icon at bounding box center [169, 378] width 9 height 9
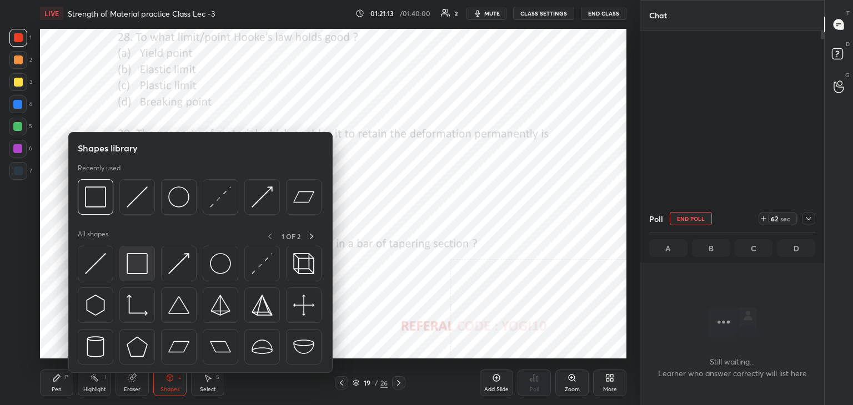
click at [132, 250] on div at bounding box center [137, 264] width 36 height 36
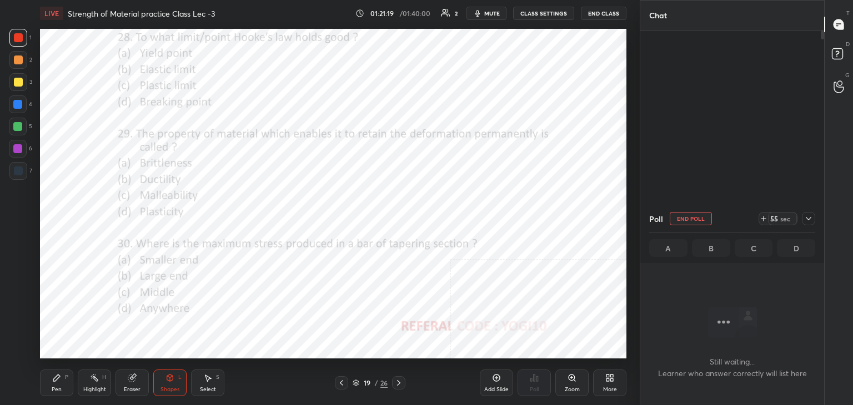
click at [694, 218] on button "End Poll" at bounding box center [691, 218] width 42 height 13
type textarea "x"
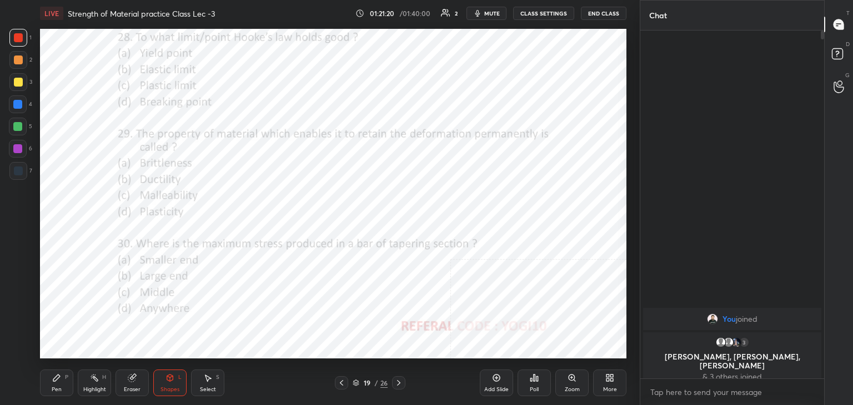
scroll to position [4, 3]
click at [537, 380] on icon at bounding box center [534, 378] width 9 height 9
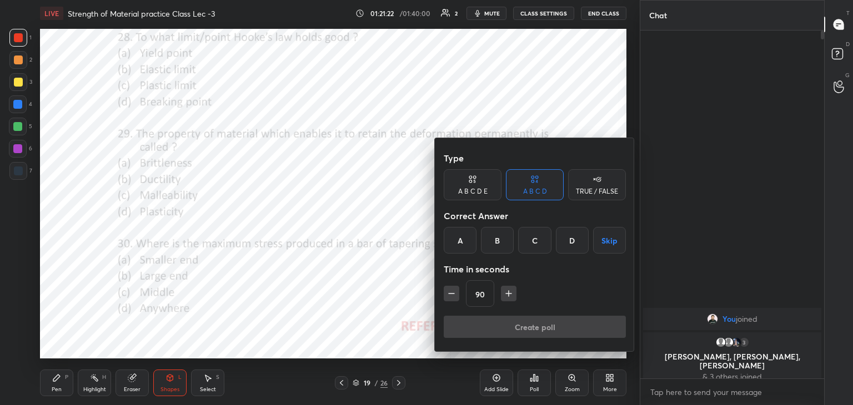
click at [448, 289] on icon "button" at bounding box center [451, 293] width 11 height 11
click at [449, 293] on icon "button" at bounding box center [451, 293] width 11 height 11
type input "60"
click at [498, 238] on div "B" at bounding box center [497, 240] width 33 height 27
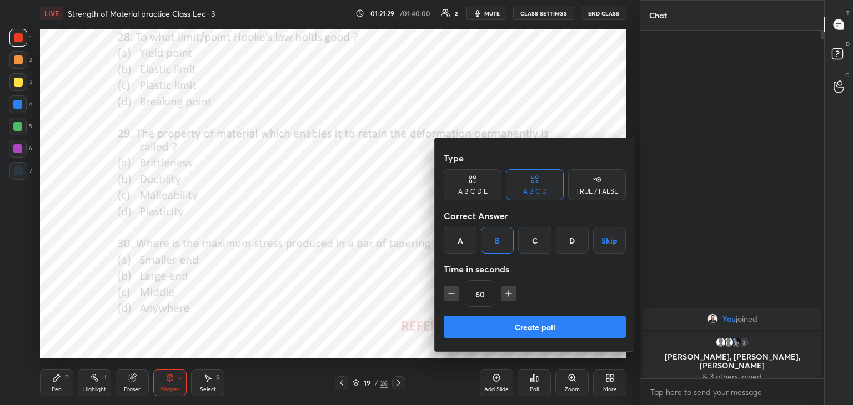
click at [491, 321] on button "Create poll" at bounding box center [535, 327] width 182 height 22
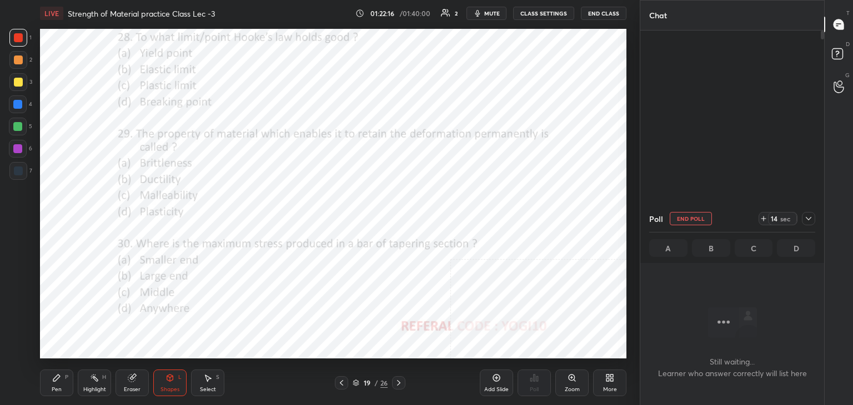
drag, startPoint x: 498, startPoint y: 13, endPoint x: 495, endPoint y: 23, distance: 9.8
click at [497, 14] on span "mute" at bounding box center [492, 13] width 16 height 8
click at [94, 384] on div "Highlight H" at bounding box center [94, 383] width 33 height 27
click at [808, 221] on icon at bounding box center [808, 218] width 9 height 9
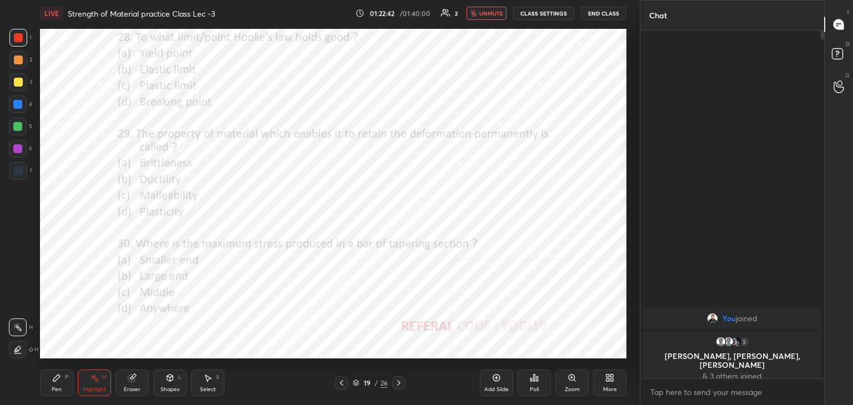
scroll to position [253, 180]
click at [175, 381] on div "Shapes L" at bounding box center [169, 383] width 33 height 27
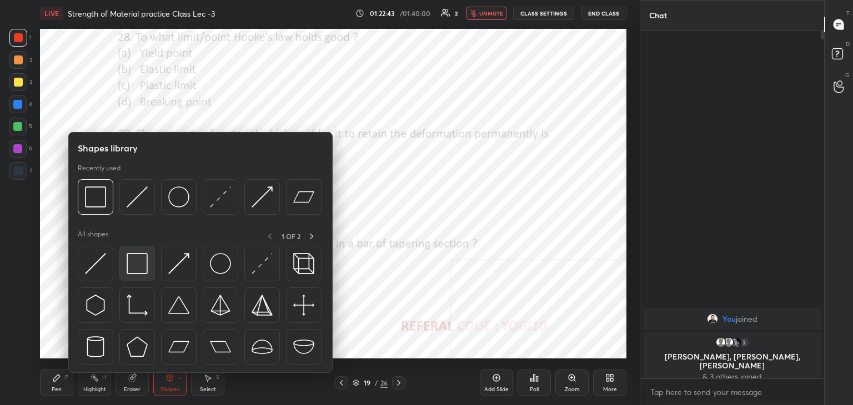
click at [139, 263] on img at bounding box center [137, 263] width 21 height 21
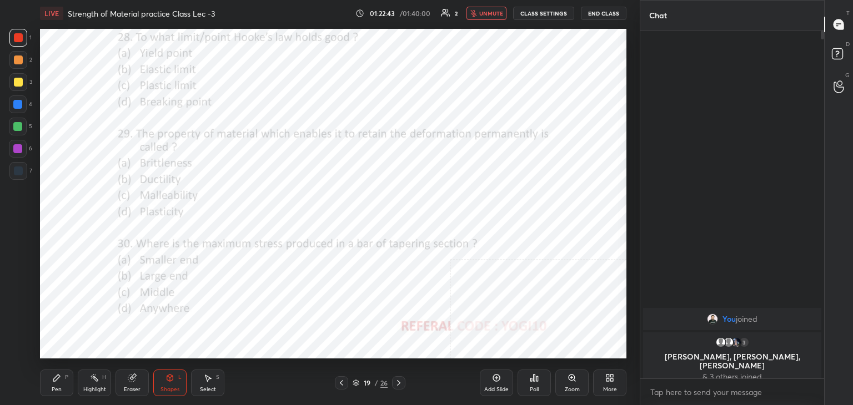
drag, startPoint x: 17, startPoint y: 148, endPoint x: 28, endPoint y: 140, distance: 13.6
click at [17, 148] on div at bounding box center [17, 148] width 9 height 9
click at [19, 40] on div at bounding box center [18, 37] width 9 height 9
click at [540, 385] on div "Poll" at bounding box center [533, 383] width 33 height 27
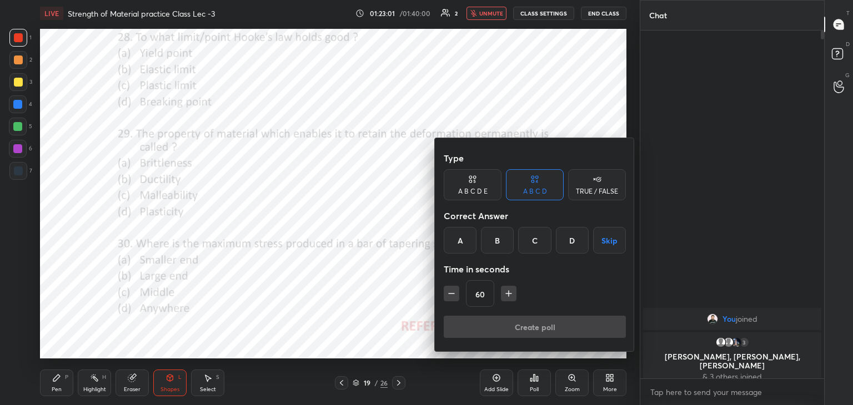
drag, startPoint x: 573, startPoint y: 239, endPoint x: 548, endPoint y: 282, distance: 50.0
click at [571, 240] on div "D" at bounding box center [572, 240] width 33 height 27
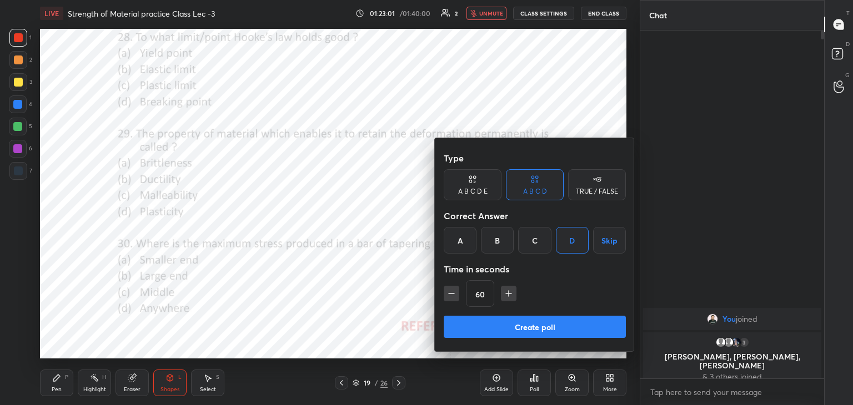
drag, startPoint x: 524, startPoint y: 330, endPoint x: 496, endPoint y: 314, distance: 32.1
click at [522, 330] on button "Create poll" at bounding box center [535, 327] width 182 height 22
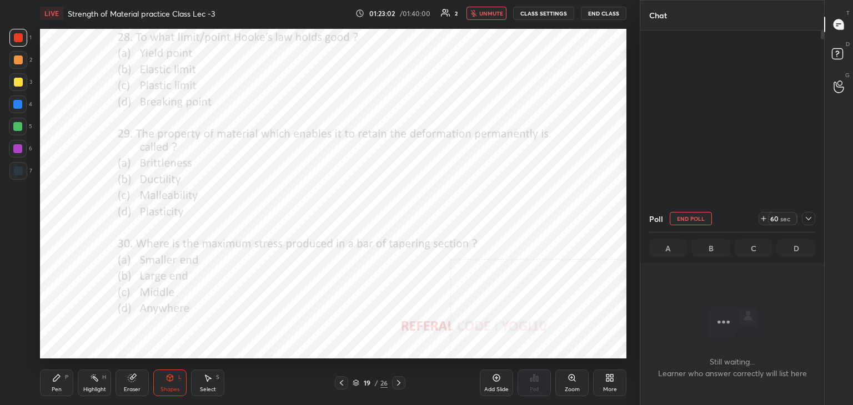
scroll to position [195, 180]
click at [5, 145] on div "1 2 3 4 5 6 7 C X Z C X Z E E Erase all H H" at bounding box center [18, 194] width 36 height 330
click at [20, 146] on div at bounding box center [17, 148] width 9 height 9
click at [812, 218] on div at bounding box center [808, 218] width 13 height 13
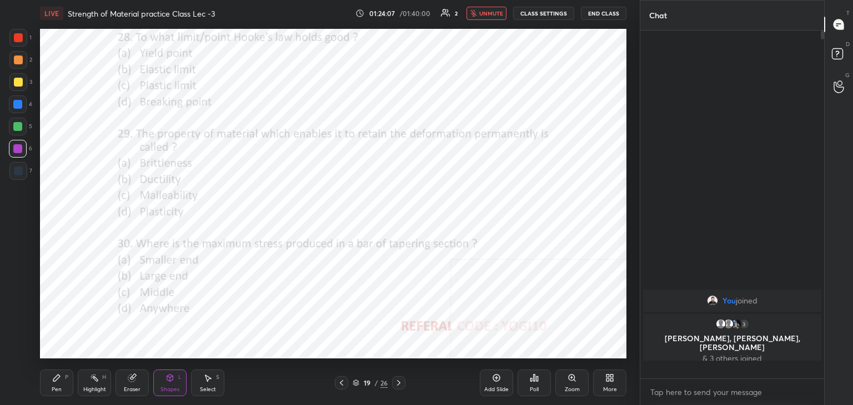
scroll to position [4, 3]
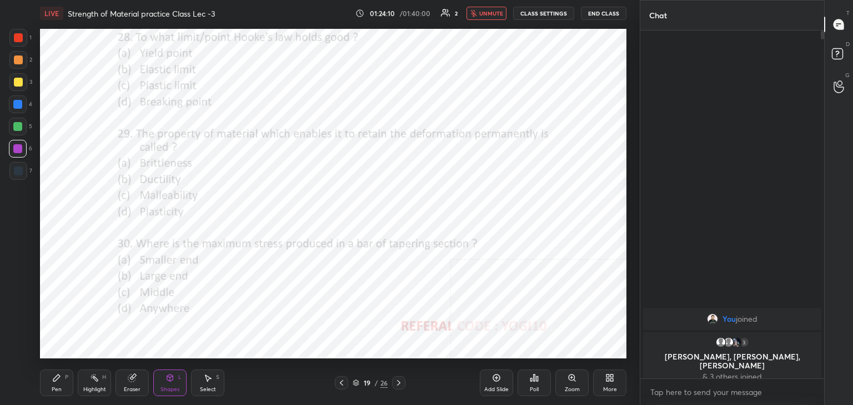
click at [19, 32] on div at bounding box center [18, 38] width 18 height 18
click at [500, 18] on button "unmute" at bounding box center [486, 13] width 40 height 13
click at [534, 379] on icon at bounding box center [535, 378] width 2 height 7
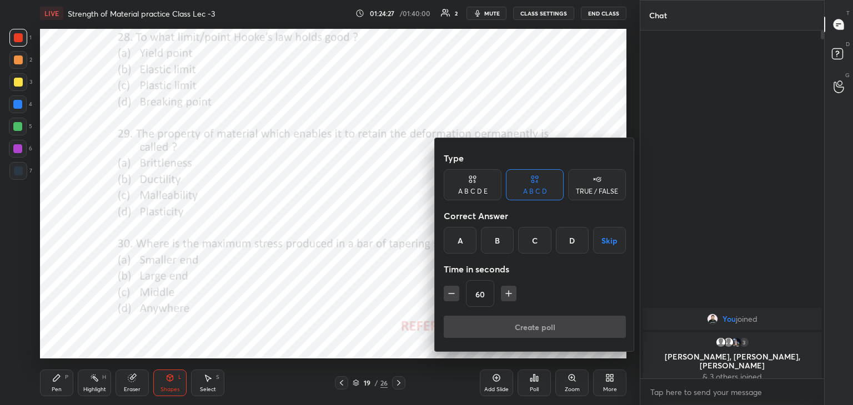
click at [460, 238] on div "A" at bounding box center [460, 240] width 33 height 27
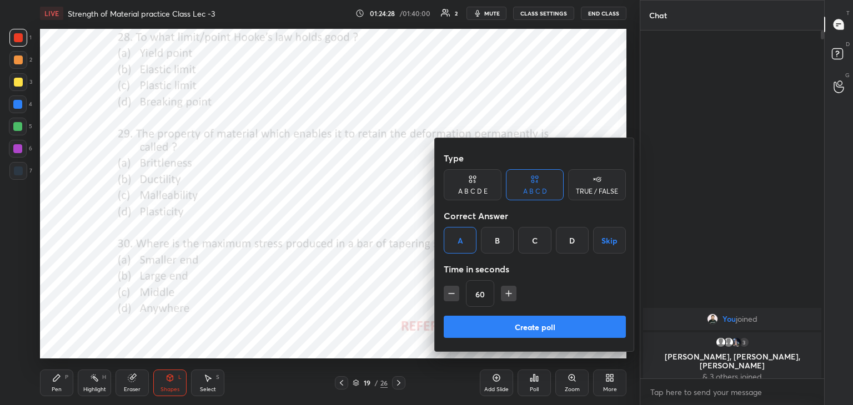
click at [473, 329] on button "Create poll" at bounding box center [535, 327] width 182 height 22
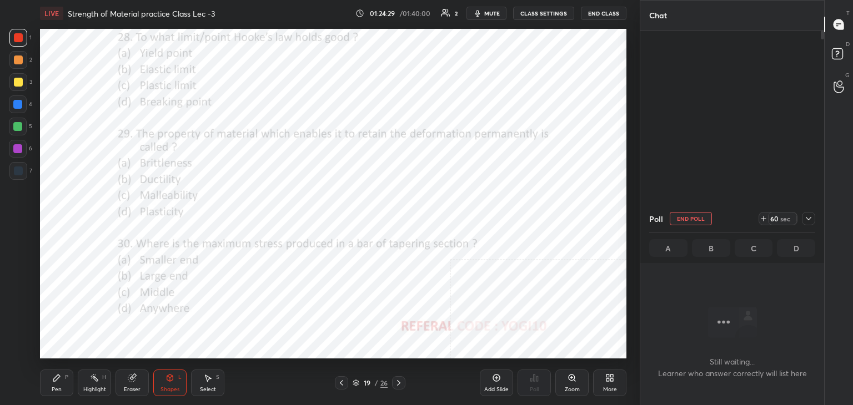
scroll to position [195, 180]
click at [18, 149] on div at bounding box center [17, 148] width 9 height 9
click at [806, 218] on icon at bounding box center [808, 218] width 9 height 9
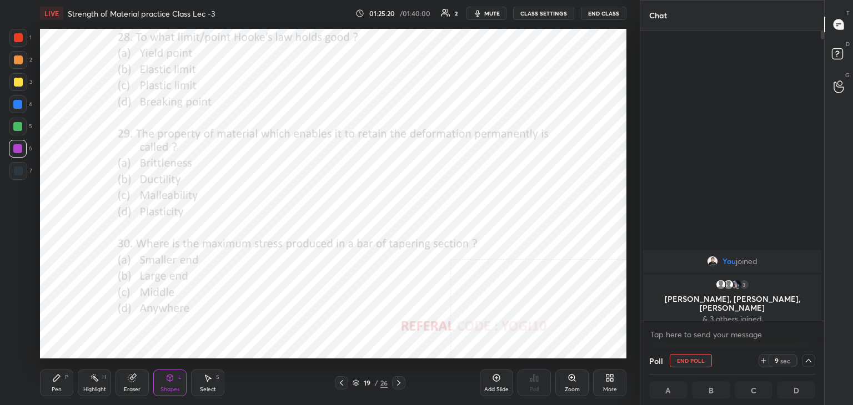
click at [398, 380] on icon at bounding box center [398, 383] width 9 height 9
click at [15, 34] on div at bounding box center [18, 38] width 18 height 18
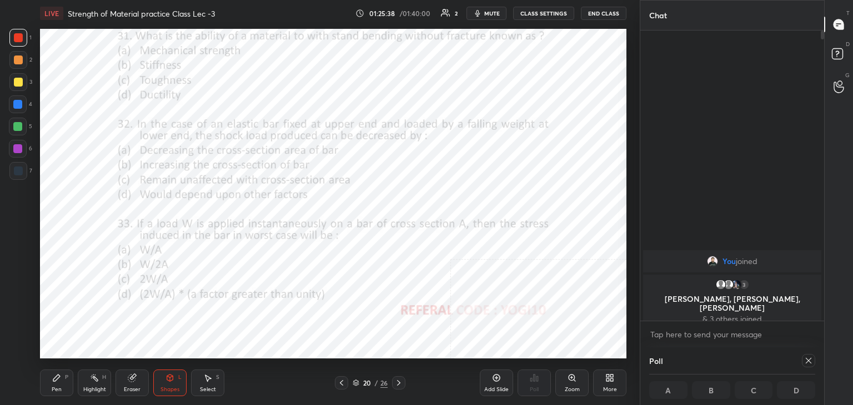
click at [807, 358] on icon at bounding box center [808, 360] width 9 height 9
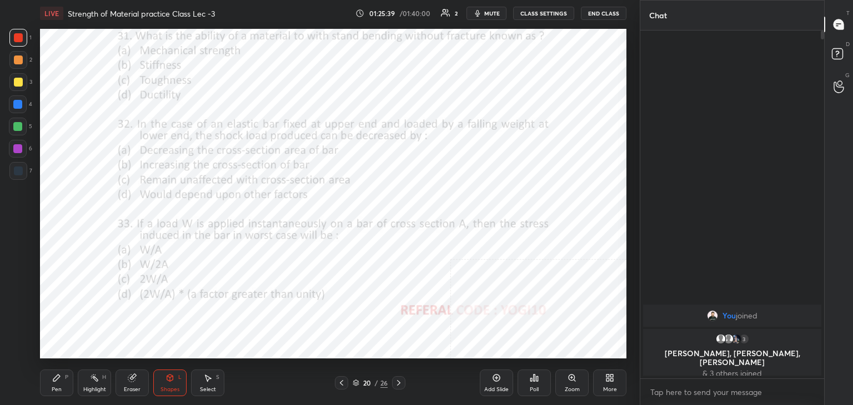
scroll to position [4, 3]
click at [526, 389] on div "Poll" at bounding box center [533, 383] width 33 height 27
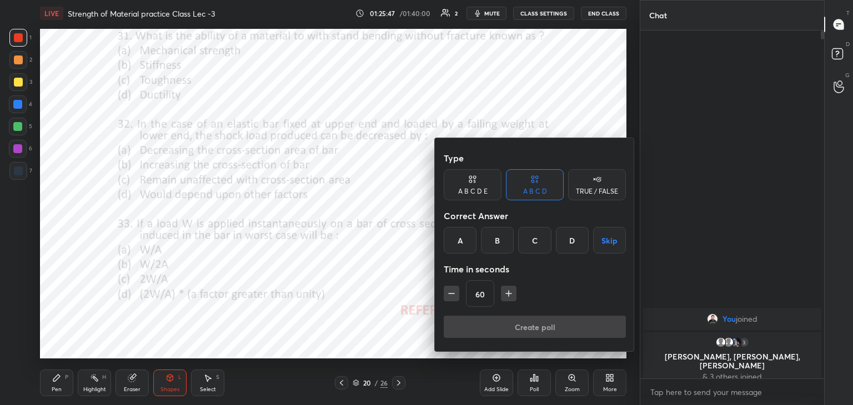
drag, startPoint x: 540, startPoint y: 230, endPoint x: 526, endPoint y: 263, distance: 35.4
click at [539, 232] on div "C" at bounding box center [534, 240] width 33 height 27
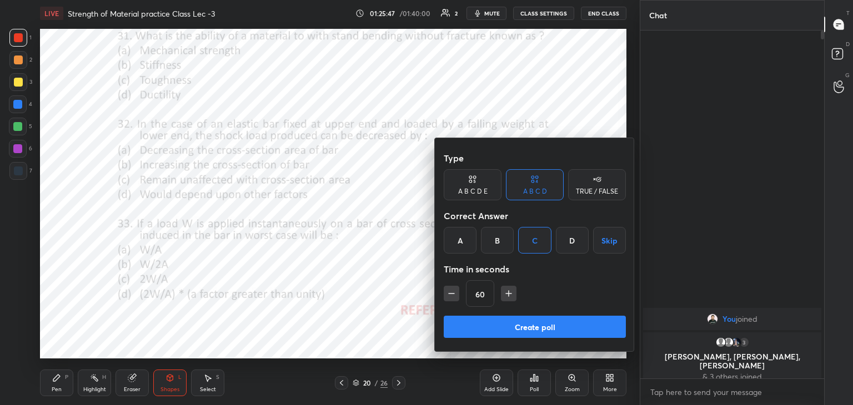
click at [499, 326] on button "Create poll" at bounding box center [535, 327] width 182 height 22
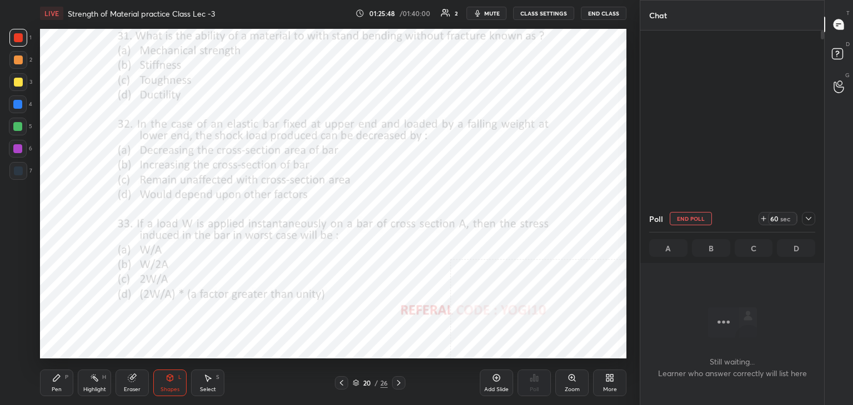
scroll to position [195, 180]
click at [21, 154] on div at bounding box center [18, 149] width 18 height 18
click at [16, 38] on div at bounding box center [18, 37] width 9 height 9
drag, startPoint x: 696, startPoint y: 218, endPoint x: 675, endPoint y: 221, distance: 21.3
click at [694, 218] on button "End Poll" at bounding box center [691, 218] width 42 height 13
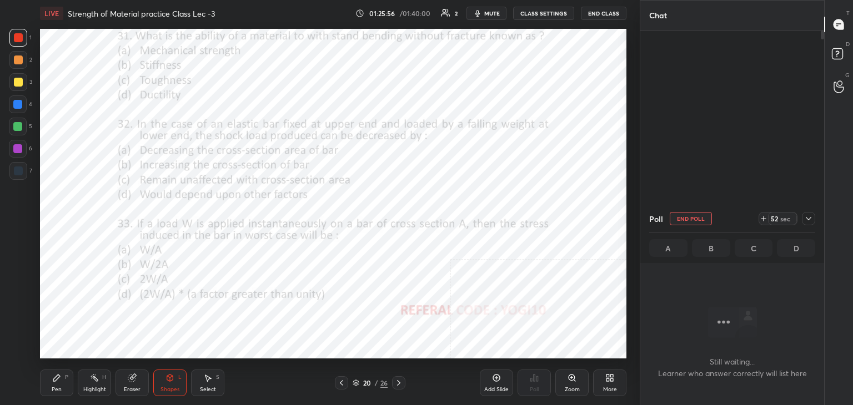
type textarea "x"
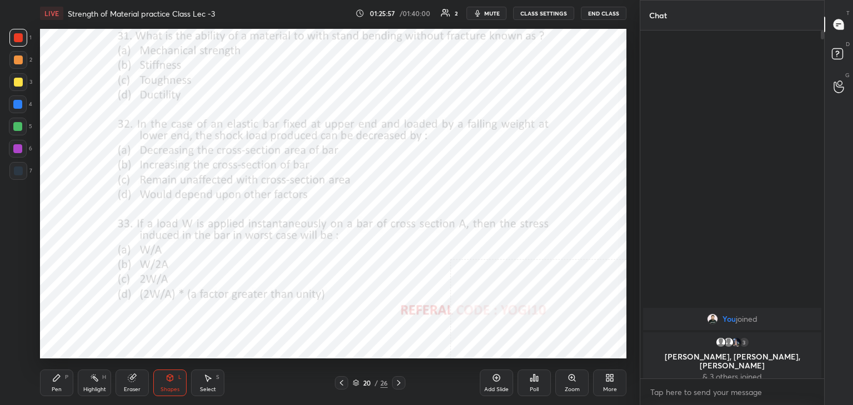
scroll to position [4, 3]
click at [537, 383] on div "Poll" at bounding box center [533, 383] width 33 height 27
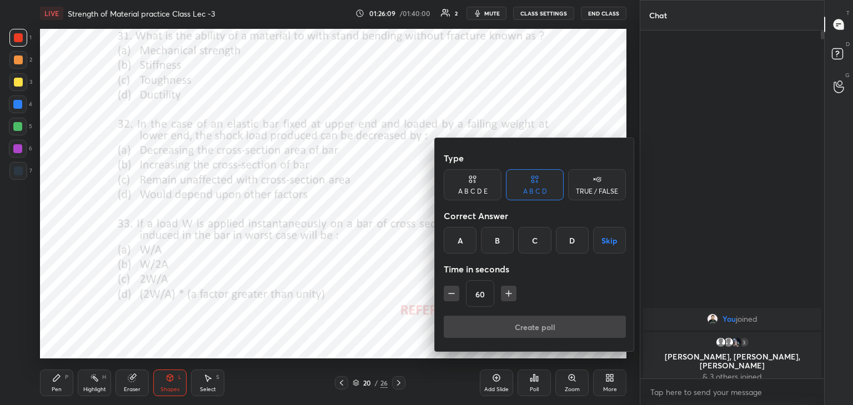
click at [505, 293] on icon "button" at bounding box center [508, 293] width 11 height 11
click at [505, 294] on icon "button" at bounding box center [508, 293] width 11 height 11
click at [506, 294] on icon "button" at bounding box center [509, 294] width 6 height 0
click at [506, 293] on button "button" at bounding box center [514, 294] width 16 height 16
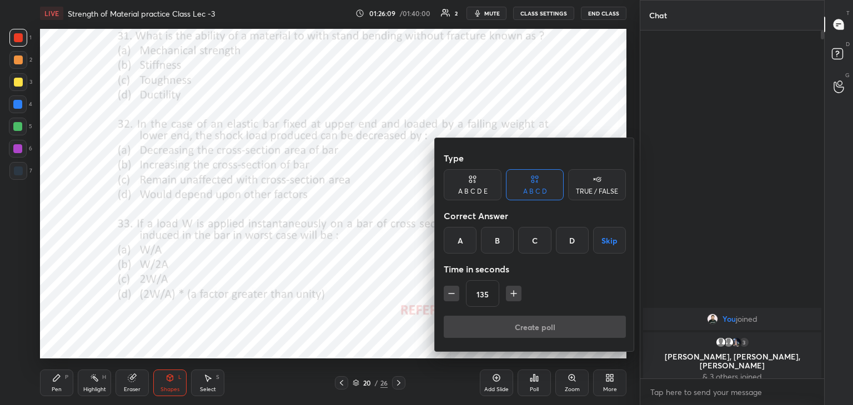
click at [507, 292] on button "button" at bounding box center [514, 294] width 16 height 16
click at [508, 292] on icon "button" at bounding box center [513, 293] width 11 height 11
click at [509, 292] on icon "button" at bounding box center [513, 293] width 11 height 11
click at [510, 292] on icon "button" at bounding box center [513, 293] width 11 height 11
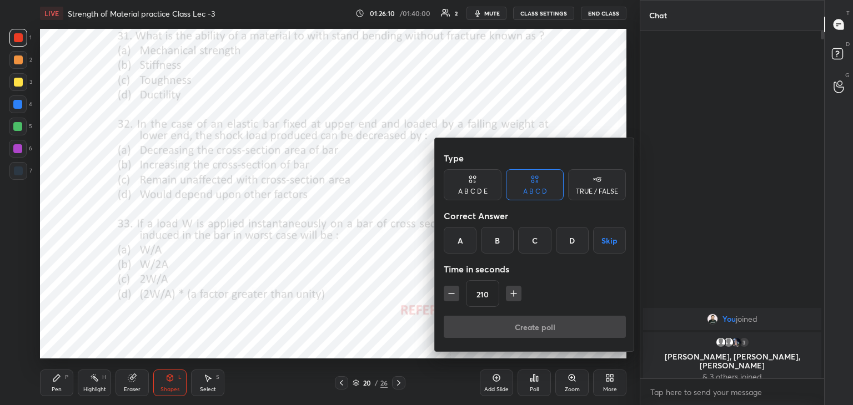
click at [511, 292] on icon "button" at bounding box center [513, 293] width 11 height 11
click at [510, 292] on icon "button" at bounding box center [513, 293] width 11 height 11
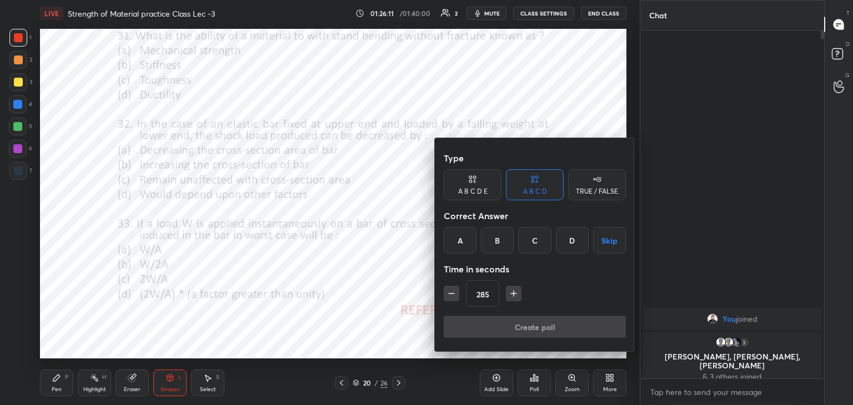
click at [511, 292] on icon "button" at bounding box center [513, 293] width 11 height 11
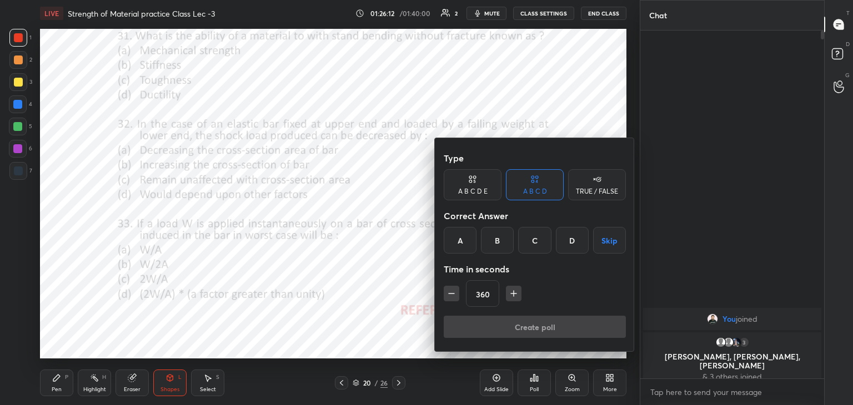
click at [510, 292] on icon "button" at bounding box center [513, 293] width 11 height 11
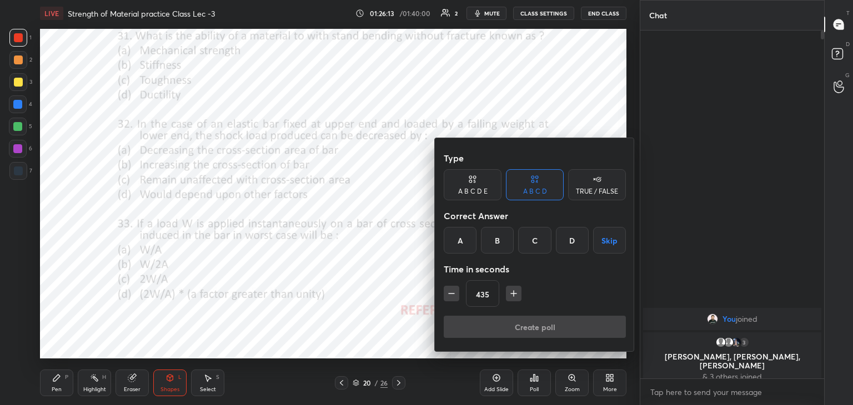
click at [510, 292] on icon "button" at bounding box center [513, 293] width 11 height 11
click at [510, 293] on icon "button" at bounding box center [513, 293] width 11 height 11
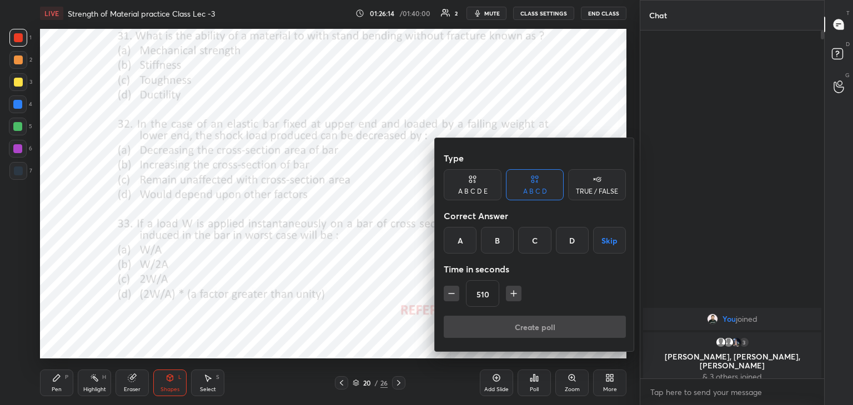
click at [509, 293] on icon "button" at bounding box center [513, 293] width 11 height 11
click at [510, 294] on icon "button" at bounding box center [513, 293] width 11 height 11
click at [511, 294] on icon "button" at bounding box center [514, 294] width 6 height 0
click at [509, 294] on icon "button" at bounding box center [513, 293] width 11 height 11
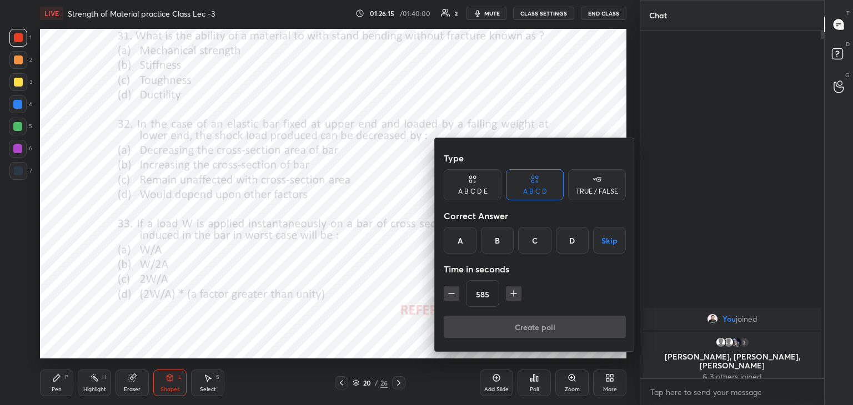
click at [509, 294] on icon "button" at bounding box center [513, 293] width 11 height 11
type input "600"
click at [462, 238] on div "A" at bounding box center [460, 240] width 33 height 27
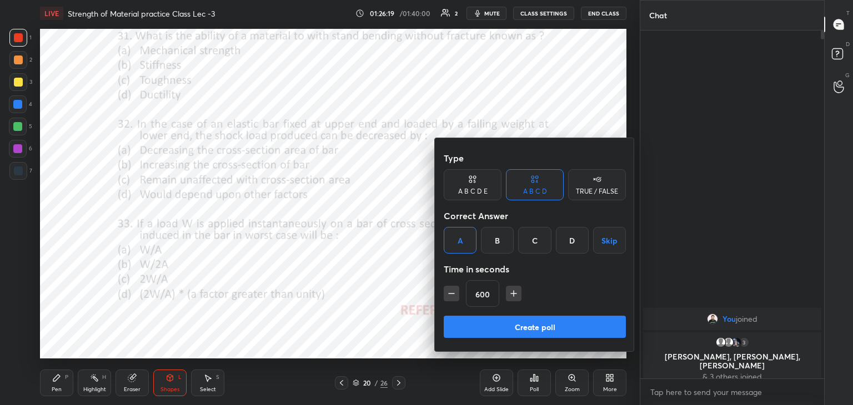
drag, startPoint x: 483, startPoint y: 324, endPoint x: 473, endPoint y: 323, distance: 9.5
click at [482, 324] on button "Create poll" at bounding box center [535, 327] width 182 height 22
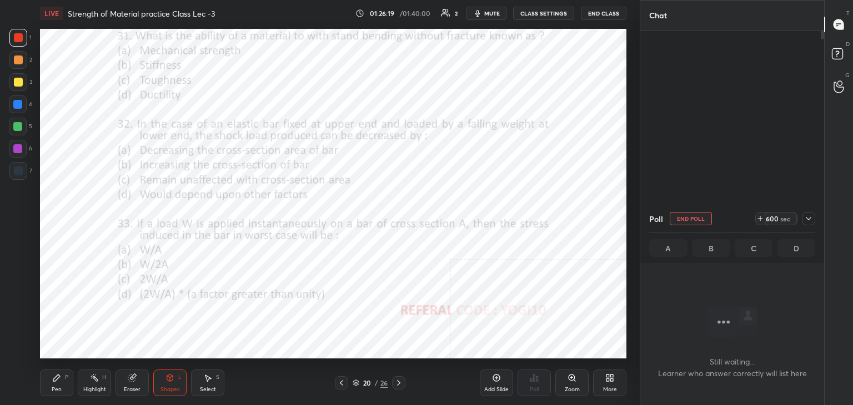
scroll to position [3, 3]
click at [810, 217] on icon at bounding box center [808, 218] width 9 height 9
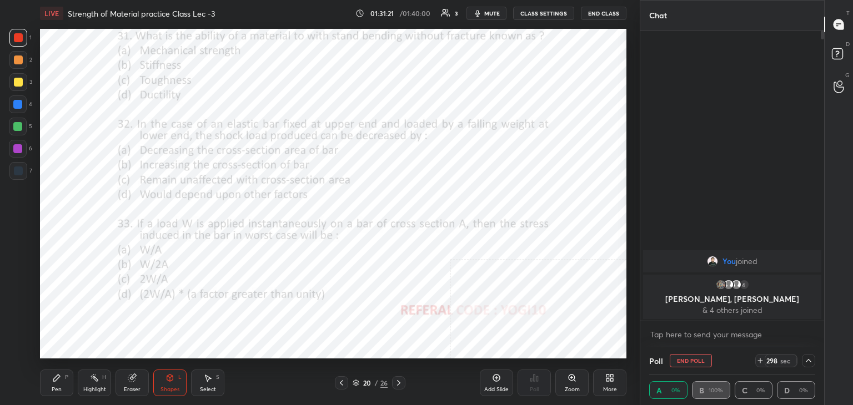
click at [692, 363] on button "End Poll" at bounding box center [691, 360] width 42 height 13
type textarea "x"
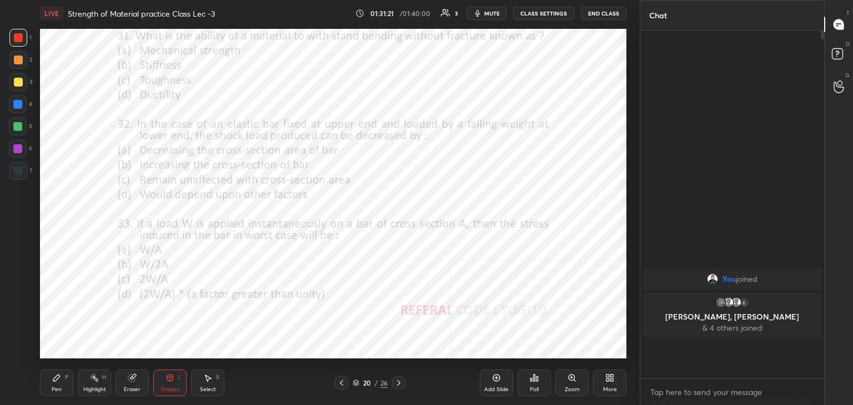
scroll to position [4, 3]
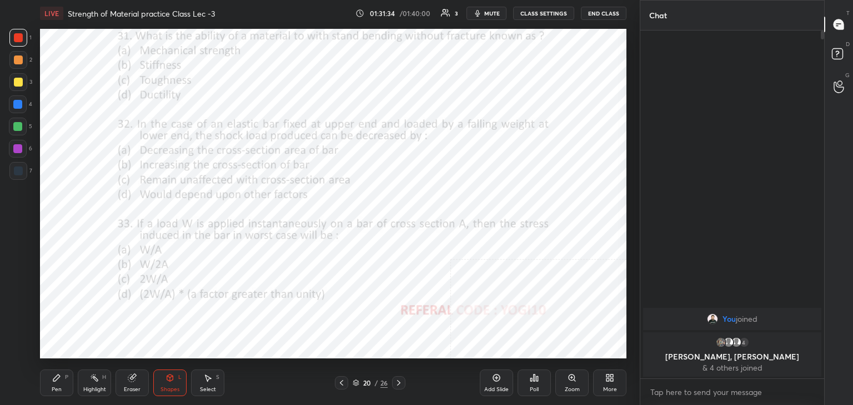
click at [163, 383] on div "Shapes L" at bounding box center [169, 383] width 33 height 27
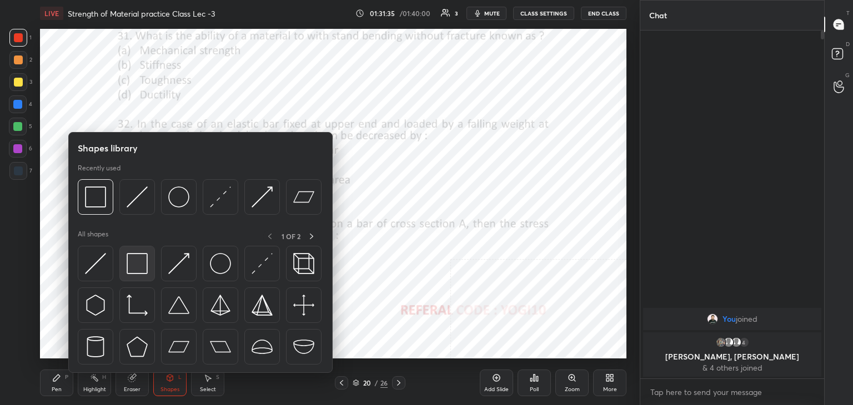
click at [127, 265] on img at bounding box center [137, 263] width 21 height 21
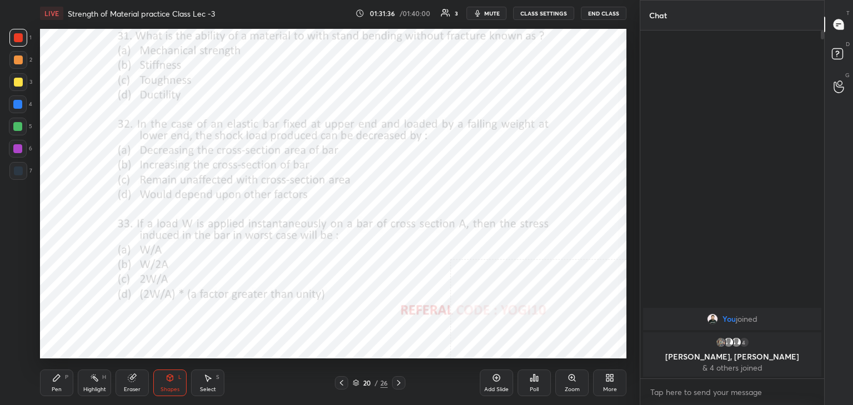
click at [19, 172] on div at bounding box center [18, 171] width 9 height 9
click at [19, 153] on div at bounding box center [18, 149] width 18 height 18
drag, startPoint x: 101, startPoint y: 385, endPoint x: 100, endPoint y: 378, distance: 6.7
click at [101, 385] on div "Highlight H" at bounding box center [94, 383] width 33 height 27
click at [169, 381] on icon at bounding box center [169, 378] width 9 height 9
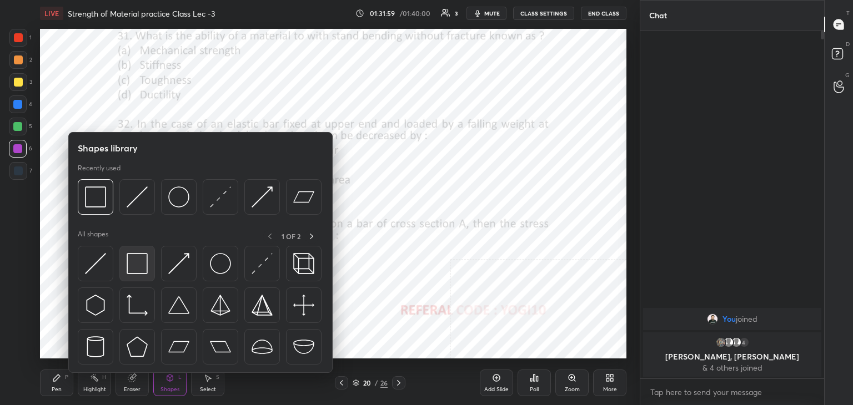
click at [128, 263] on img at bounding box center [137, 263] width 21 height 21
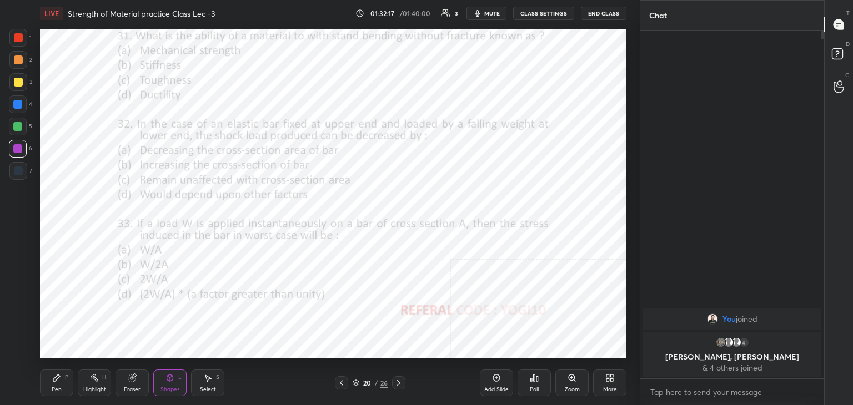
click at [18, 36] on div at bounding box center [18, 37] width 9 height 9
click at [532, 385] on div "Poll" at bounding box center [533, 383] width 33 height 27
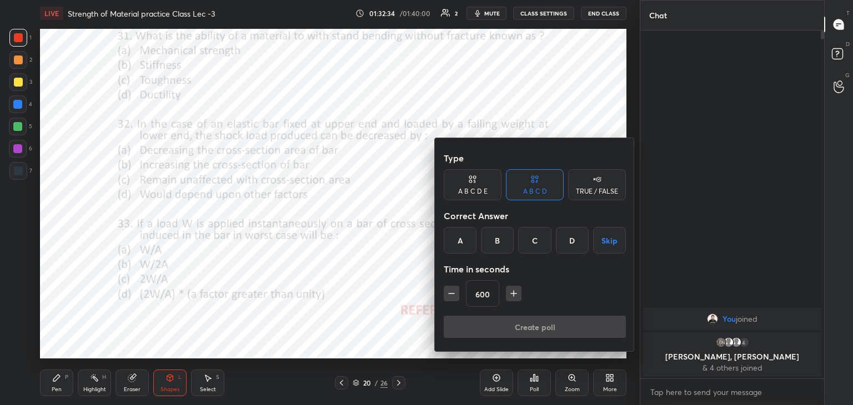
click at [458, 295] on button "button" at bounding box center [452, 294] width 16 height 16
click at [456, 296] on button "button" at bounding box center [452, 294] width 16 height 16
click at [457, 295] on button "button" at bounding box center [452, 294] width 16 height 16
click at [457, 296] on button "button" at bounding box center [452, 294] width 16 height 16
click at [458, 294] on button "button" at bounding box center [452, 294] width 16 height 16
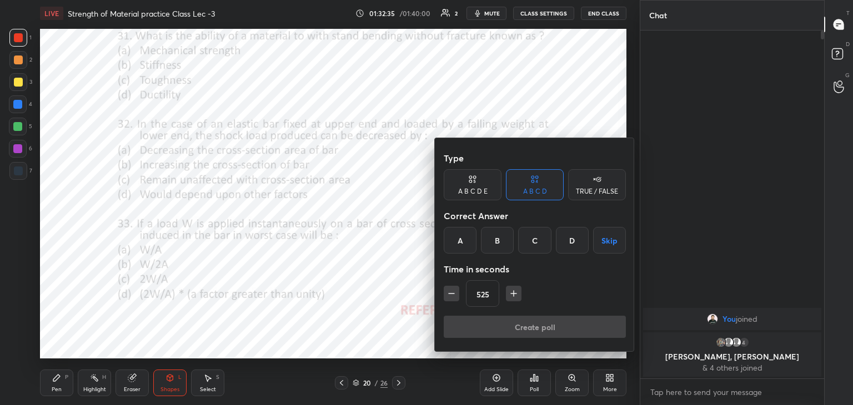
click at [458, 295] on button "button" at bounding box center [452, 294] width 16 height 16
click at [457, 295] on button "button" at bounding box center [452, 294] width 16 height 16
click at [456, 294] on button "button" at bounding box center [452, 294] width 16 height 16
click at [457, 294] on button "button" at bounding box center [452, 294] width 16 height 16
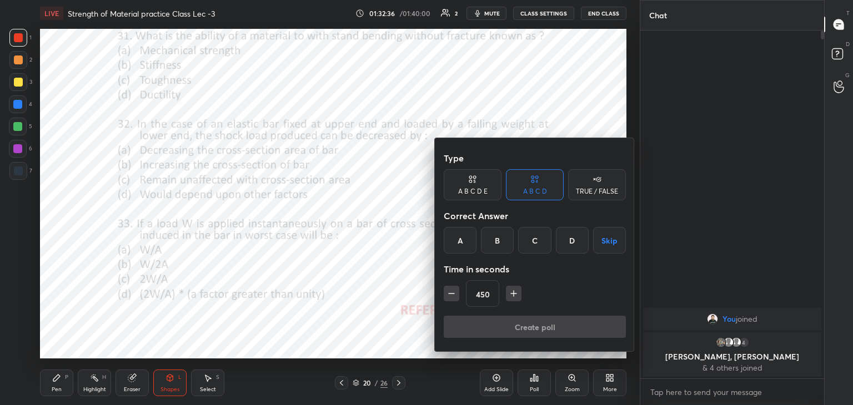
click at [456, 294] on icon "button" at bounding box center [451, 293] width 11 height 11
click at [455, 294] on icon "button" at bounding box center [451, 293] width 11 height 11
click at [455, 295] on icon "button" at bounding box center [451, 293] width 11 height 11
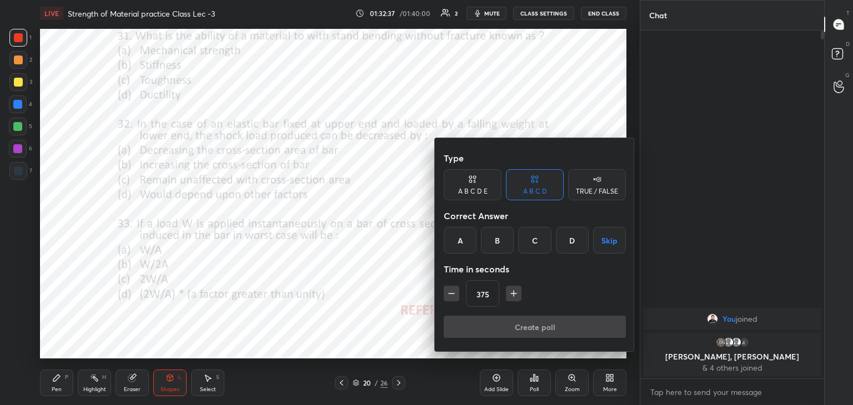
click at [454, 294] on icon "button" at bounding box center [451, 293] width 11 height 11
click at [453, 295] on icon "button" at bounding box center [451, 293] width 11 height 11
click at [453, 294] on icon "button" at bounding box center [451, 293] width 11 height 11
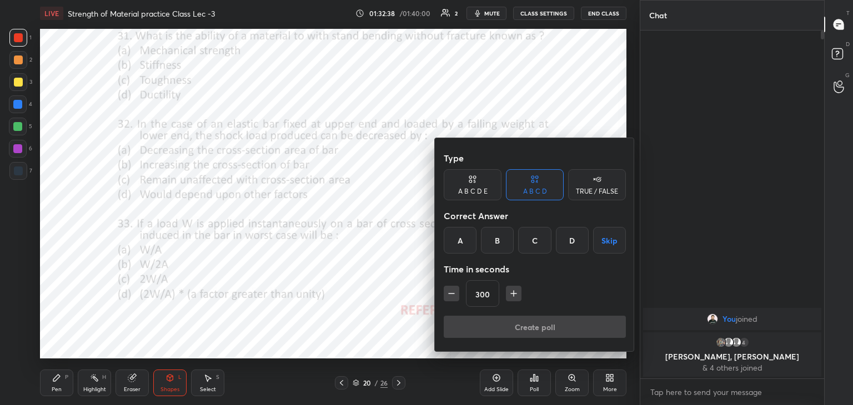
click at [454, 294] on icon "button" at bounding box center [451, 293] width 11 height 11
click at [453, 294] on icon "button" at bounding box center [451, 293] width 11 height 11
click at [454, 294] on icon "button" at bounding box center [451, 293] width 11 height 11
click at [453, 294] on icon "button" at bounding box center [451, 293] width 11 height 11
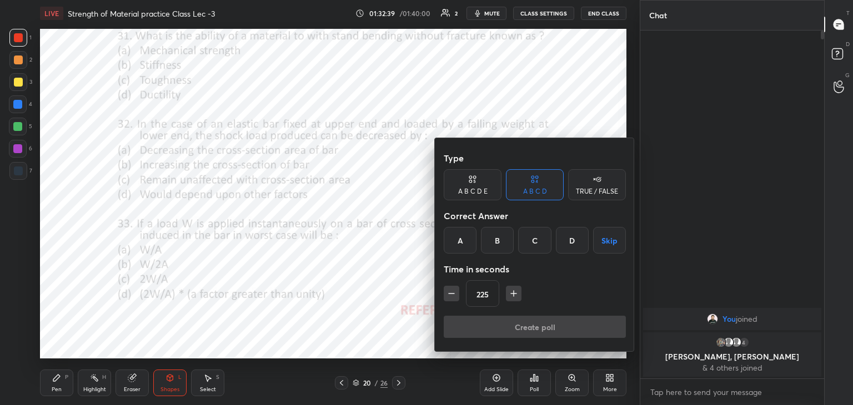
click at [453, 294] on icon "button" at bounding box center [451, 293] width 11 height 11
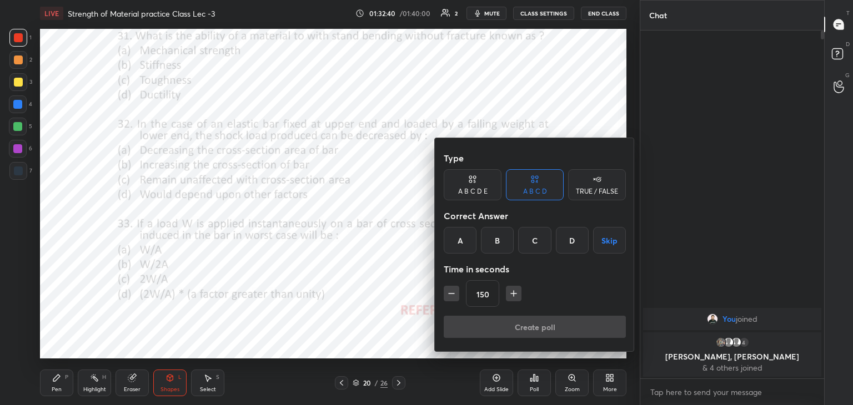
click at [453, 294] on icon "button" at bounding box center [452, 294] width 6 height 0
click at [454, 294] on icon "button" at bounding box center [452, 294] width 6 height 0
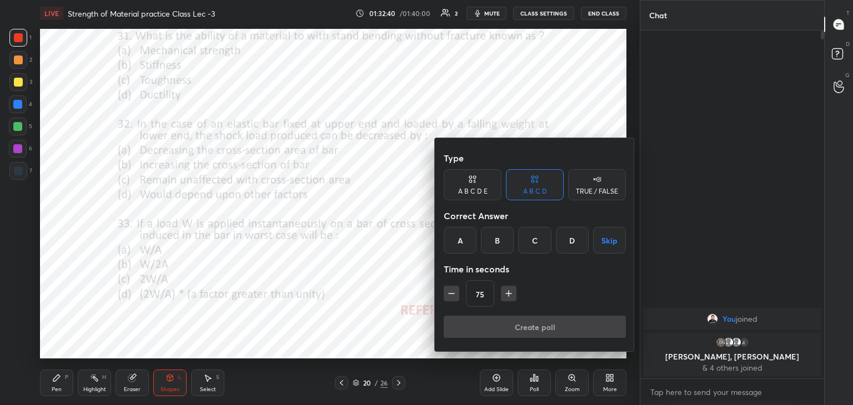
click at [455, 294] on icon "button" at bounding box center [451, 293] width 11 height 11
click at [454, 294] on icon "button" at bounding box center [451, 293] width 11 height 11
click at [455, 294] on icon "button" at bounding box center [451, 293] width 11 height 11
click at [455, 294] on div "15" at bounding box center [535, 293] width 182 height 27
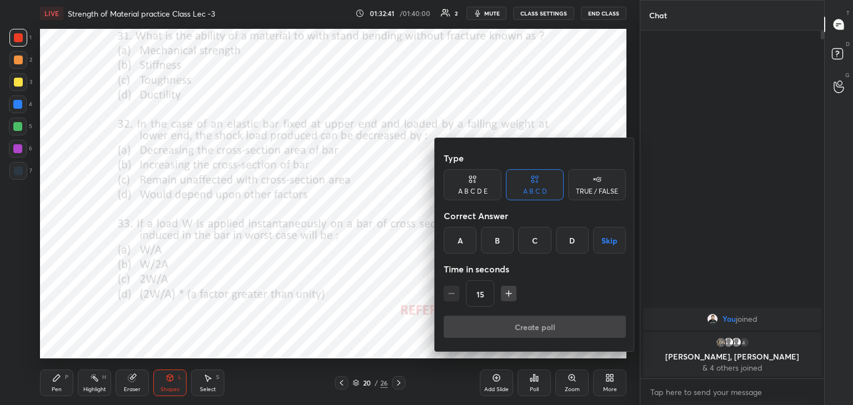
click at [455, 294] on div "15" at bounding box center [535, 293] width 182 height 27
click at [511, 292] on icon "button" at bounding box center [508, 293] width 11 height 11
type input "30"
click at [536, 237] on div "C" at bounding box center [534, 240] width 33 height 27
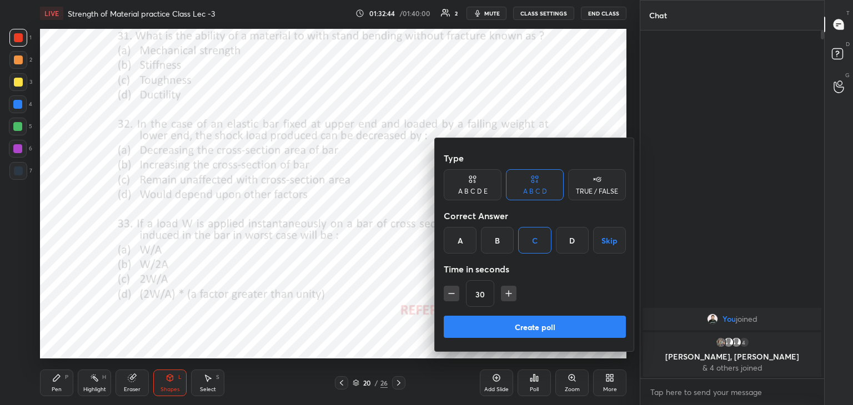
drag, startPoint x: 520, startPoint y: 318, endPoint x: 484, endPoint y: 306, distance: 37.4
click at [520, 319] on button "Create poll" at bounding box center [535, 327] width 182 height 22
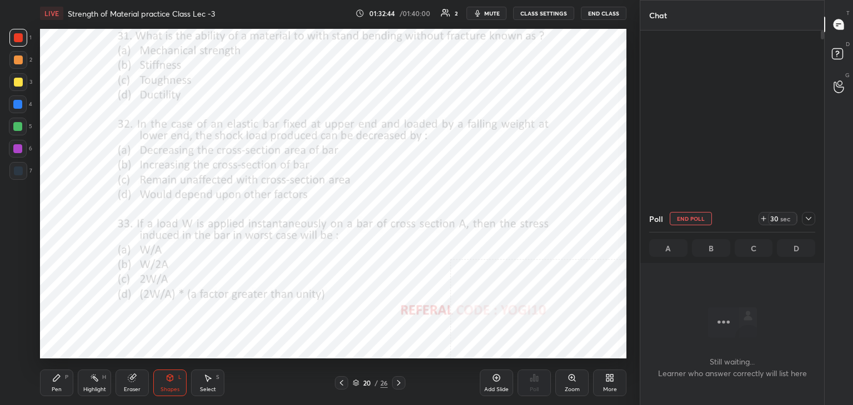
scroll to position [195, 180]
click at [22, 152] on div at bounding box center [18, 149] width 18 height 18
drag, startPoint x: 97, startPoint y: 385, endPoint x: 99, endPoint y: 361, distance: 24.0
click at [97, 385] on div "Highlight H" at bounding box center [94, 383] width 33 height 27
drag, startPoint x: 399, startPoint y: 381, endPoint x: 386, endPoint y: 379, distance: 13.0
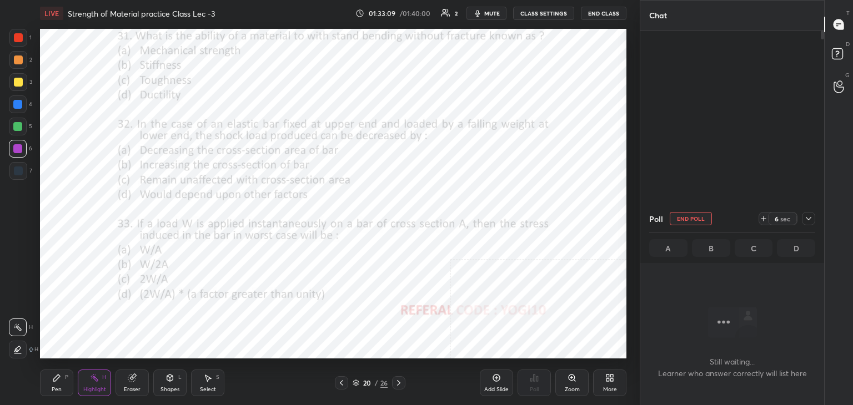
click at [400, 381] on icon at bounding box center [398, 383] width 9 height 9
drag, startPoint x: 19, startPoint y: 37, endPoint x: 26, endPoint y: 62, distance: 25.9
click at [18, 38] on div at bounding box center [18, 37] width 9 height 9
click at [165, 376] on icon at bounding box center [169, 378] width 9 height 9
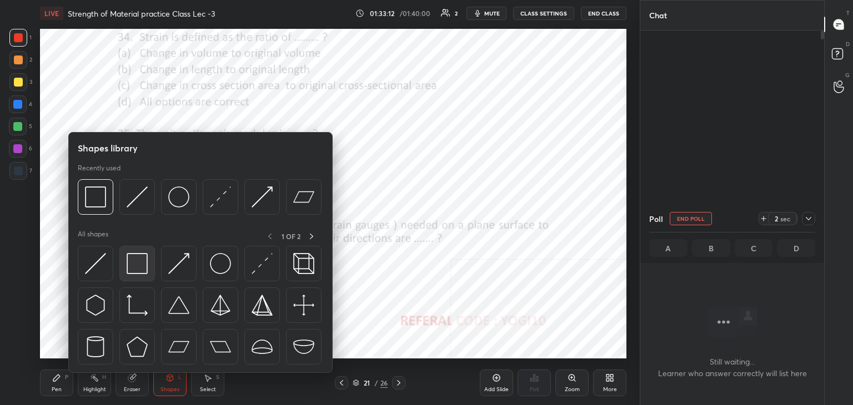
click at [142, 253] on img at bounding box center [137, 263] width 21 height 21
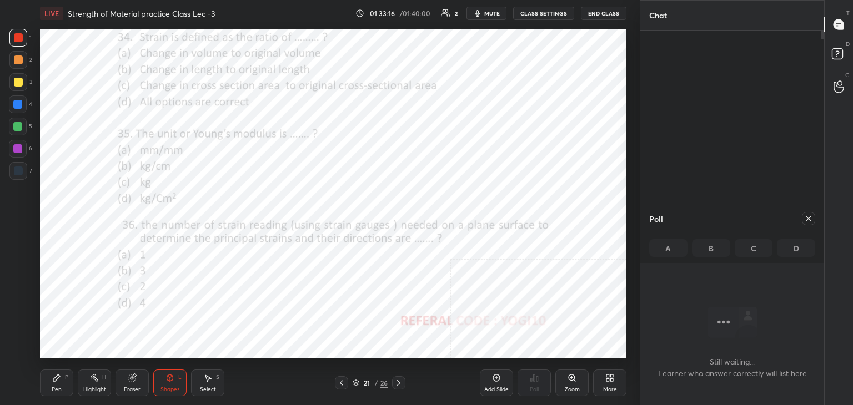
click at [808, 222] on icon at bounding box center [808, 218] width 9 height 9
type textarea "x"
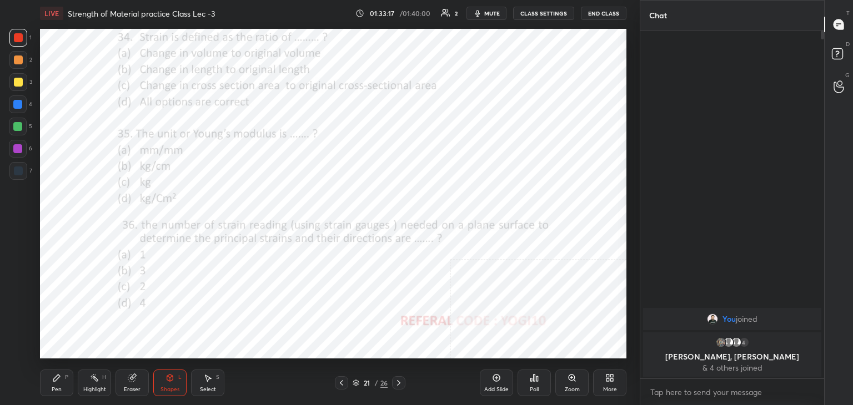
scroll to position [4, 3]
click at [544, 383] on div "Poll" at bounding box center [533, 383] width 33 height 27
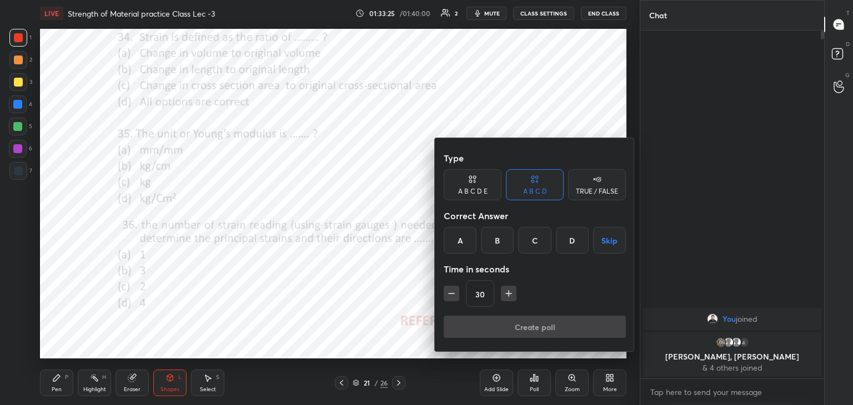
drag, startPoint x: 574, startPoint y: 239, endPoint x: 571, endPoint y: 245, distance: 7.2
click at [574, 239] on div "D" at bounding box center [572, 240] width 33 height 27
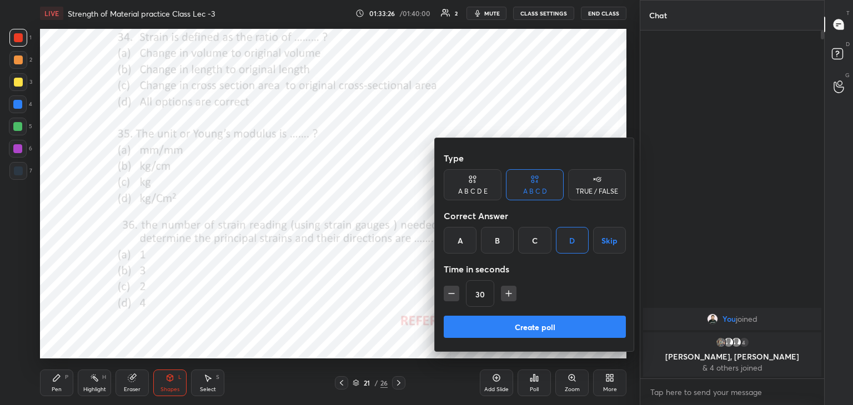
drag, startPoint x: 506, startPoint y: 292, endPoint x: 504, endPoint y: 302, distance: 10.9
click at [505, 295] on icon "button" at bounding box center [508, 293] width 11 height 11
type input "45"
click at [502, 325] on button "Create poll" at bounding box center [535, 327] width 182 height 22
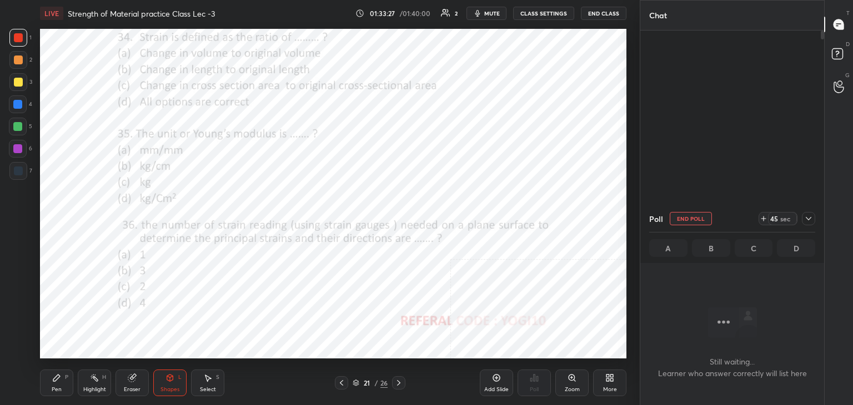
scroll to position [3, 3]
drag, startPoint x: 16, startPoint y: 144, endPoint x: 6, endPoint y: 154, distance: 14.1
click at [18, 145] on div at bounding box center [18, 149] width 18 height 18
drag, startPoint x: 693, startPoint y: 218, endPoint x: 673, endPoint y: 242, distance: 31.1
click at [692, 218] on button "End Poll" at bounding box center [691, 218] width 42 height 13
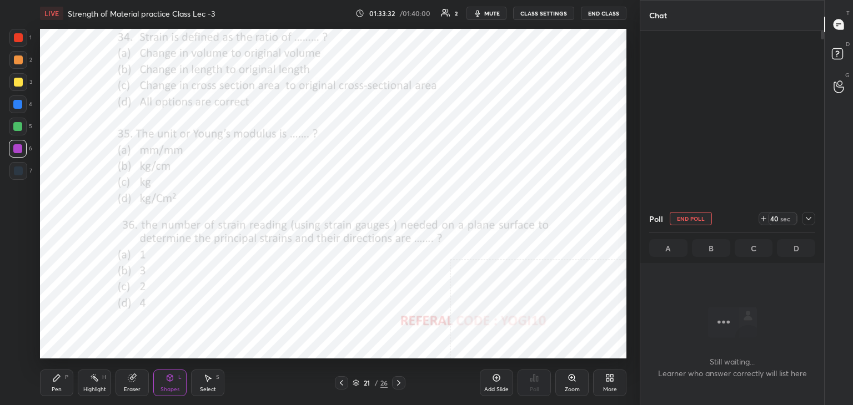
type textarea "x"
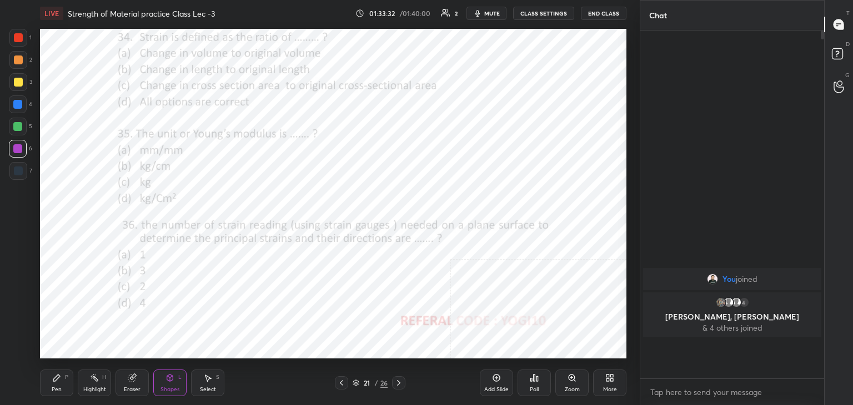
scroll to position [218, 180]
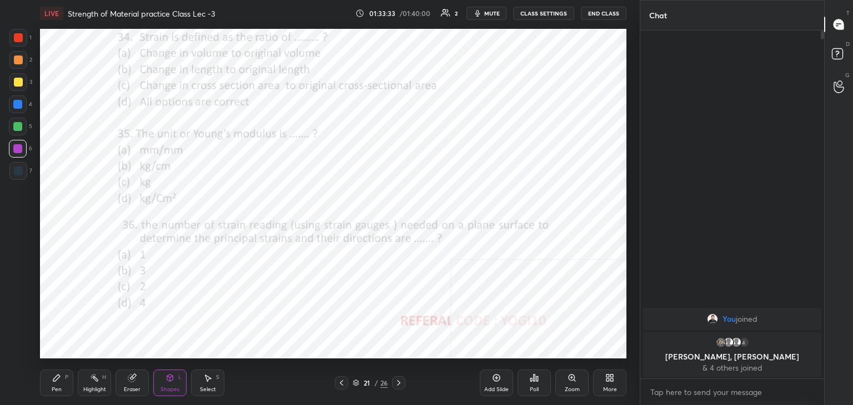
click at [529, 384] on div "Poll" at bounding box center [533, 383] width 33 height 27
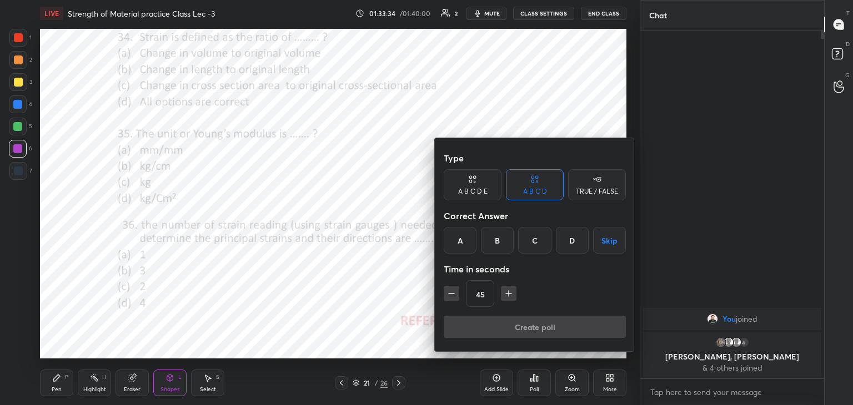
click at [509, 292] on icon "button" at bounding box center [508, 293] width 11 height 11
click at [509, 292] on icon "button" at bounding box center [509, 294] width 0 height 6
click at [506, 292] on icon "button" at bounding box center [508, 293] width 11 height 11
click at [506, 292] on button "button" at bounding box center [509, 294] width 16 height 16
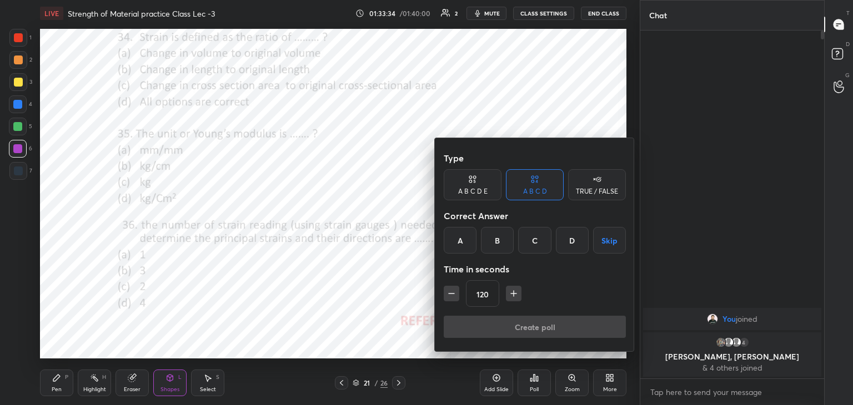
click at [506, 294] on button "button" at bounding box center [514, 294] width 16 height 16
click at [507, 294] on button "button" at bounding box center [514, 294] width 16 height 16
click at [508, 293] on icon "button" at bounding box center [513, 293] width 11 height 11
click at [509, 292] on icon "button" at bounding box center [513, 293] width 11 height 11
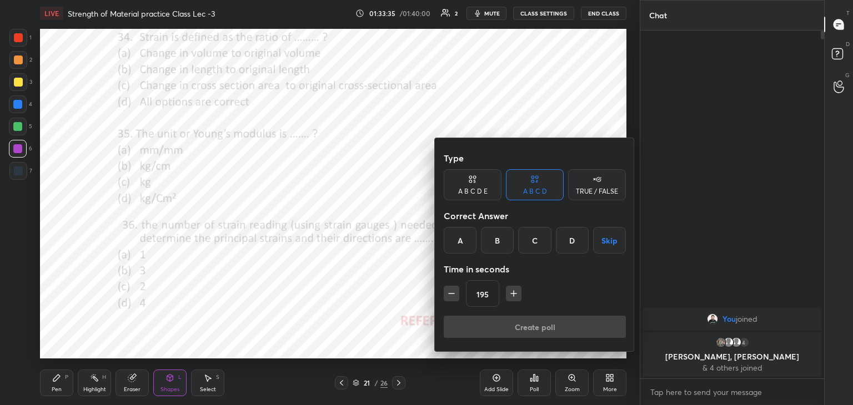
click at [509, 293] on icon "button" at bounding box center [513, 293] width 11 height 11
click at [510, 293] on icon "button" at bounding box center [513, 293] width 11 height 11
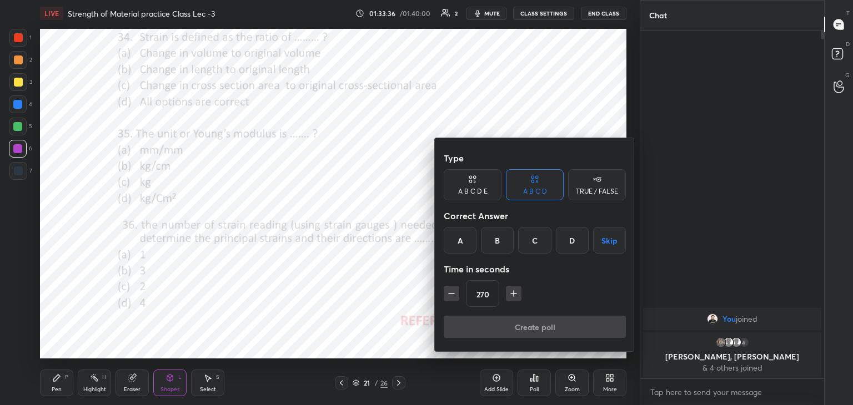
click at [511, 293] on icon "button" at bounding box center [513, 293] width 11 height 11
click at [510, 293] on icon "button" at bounding box center [513, 293] width 11 height 11
click at [509, 292] on icon "button" at bounding box center [513, 293] width 11 height 11
click at [510, 292] on icon "button" at bounding box center [513, 293] width 11 height 11
click at [511, 292] on icon "button" at bounding box center [513, 293] width 11 height 11
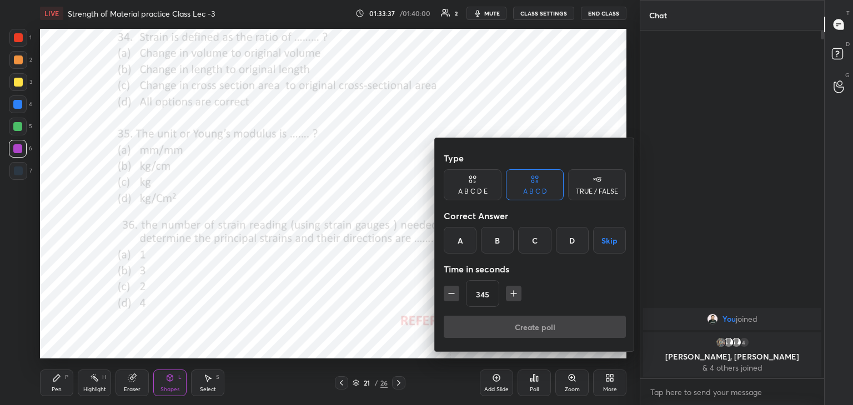
click at [510, 292] on icon "button" at bounding box center [513, 293] width 11 height 11
click at [509, 292] on icon "button" at bounding box center [513, 293] width 11 height 11
click at [510, 292] on icon "button" at bounding box center [513, 293] width 11 height 11
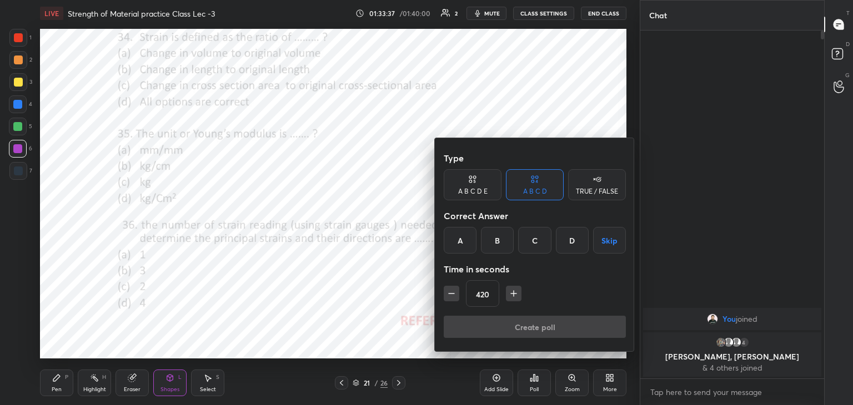
click at [509, 292] on icon "button" at bounding box center [513, 293] width 11 height 11
click at [509, 290] on icon "button" at bounding box center [513, 293] width 11 height 11
click at [510, 291] on icon "button" at bounding box center [513, 293] width 11 height 11
click at [509, 291] on icon "button" at bounding box center [513, 293] width 11 height 11
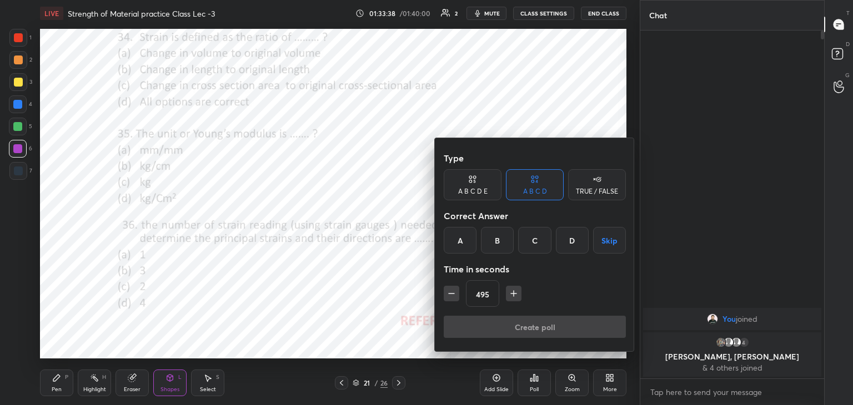
click at [509, 292] on icon "button" at bounding box center [513, 293] width 11 height 11
click at [510, 292] on icon "button" at bounding box center [513, 293] width 11 height 11
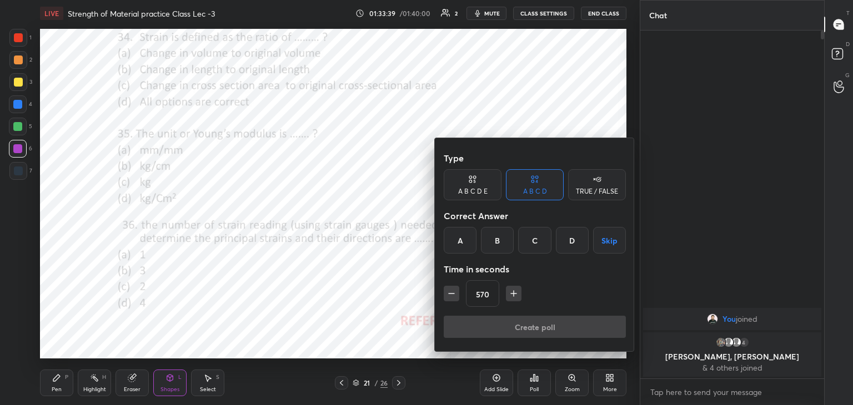
click at [511, 293] on icon "button" at bounding box center [513, 293] width 11 height 11
click at [511, 294] on icon "button" at bounding box center [514, 294] width 6 height 0
click at [509, 294] on icon "button" at bounding box center [513, 293] width 11 height 11
click at [451, 292] on icon "button" at bounding box center [451, 293] width 11 height 11
type input "600"
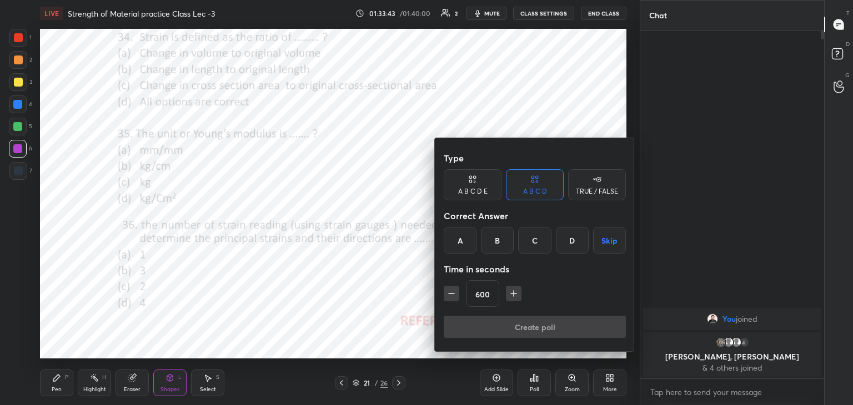
drag, startPoint x: 569, startPoint y: 238, endPoint x: 567, endPoint y: 249, distance: 11.3
click at [570, 238] on div "D" at bounding box center [572, 240] width 33 height 27
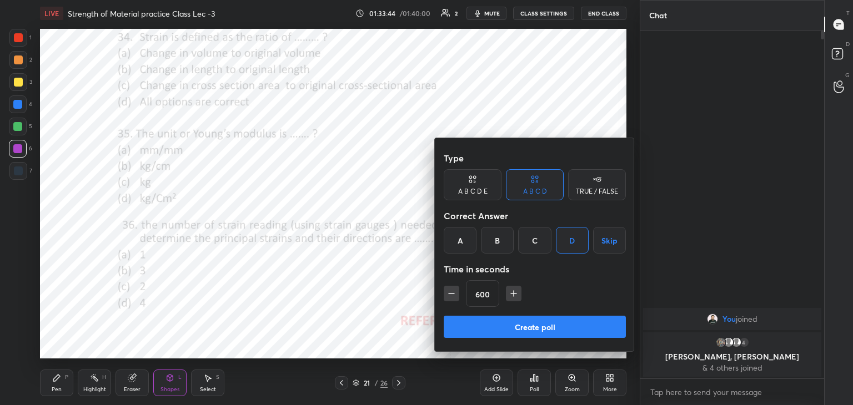
drag, startPoint x: 554, startPoint y: 324, endPoint x: 544, endPoint y: 323, distance: 9.6
click at [553, 325] on button "Create poll" at bounding box center [535, 327] width 182 height 22
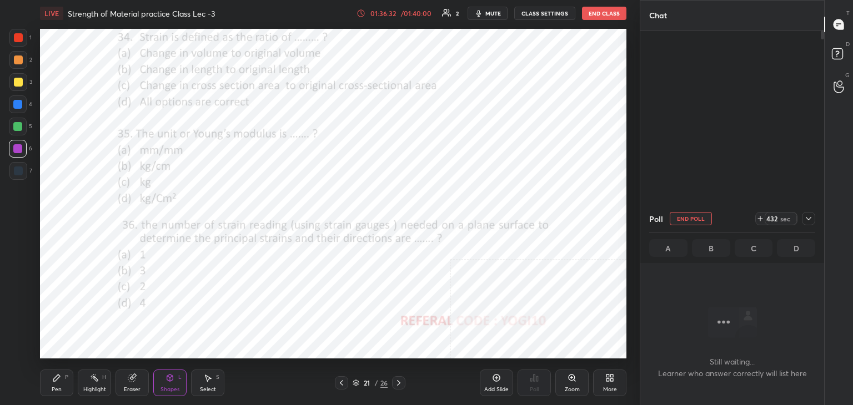
click at [695, 219] on button "End Poll" at bounding box center [691, 218] width 42 height 13
type textarea "x"
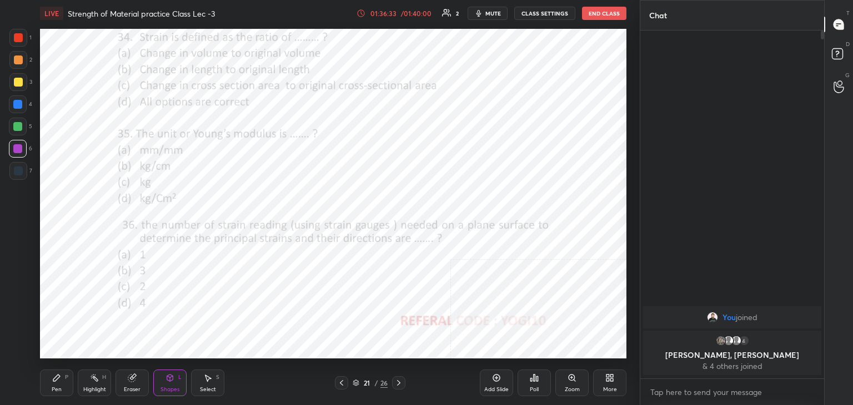
scroll to position [4, 3]
drag, startPoint x: 23, startPoint y: 38, endPoint x: 29, endPoint y: 58, distance: 20.4
click at [22, 36] on div at bounding box center [18, 38] width 18 height 18
click at [537, 380] on div "Poll" at bounding box center [533, 383] width 33 height 27
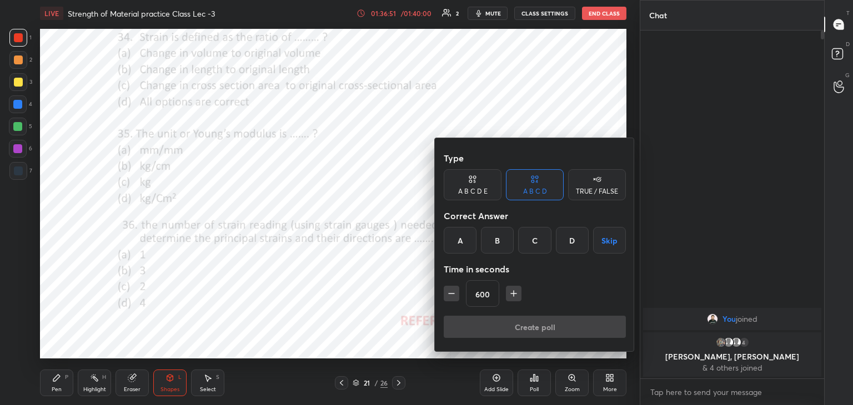
click at [448, 294] on icon "button" at bounding box center [451, 293] width 11 height 11
click at [449, 293] on icon "button" at bounding box center [451, 293] width 11 height 11
click at [449, 294] on icon "button" at bounding box center [452, 294] width 6 height 0
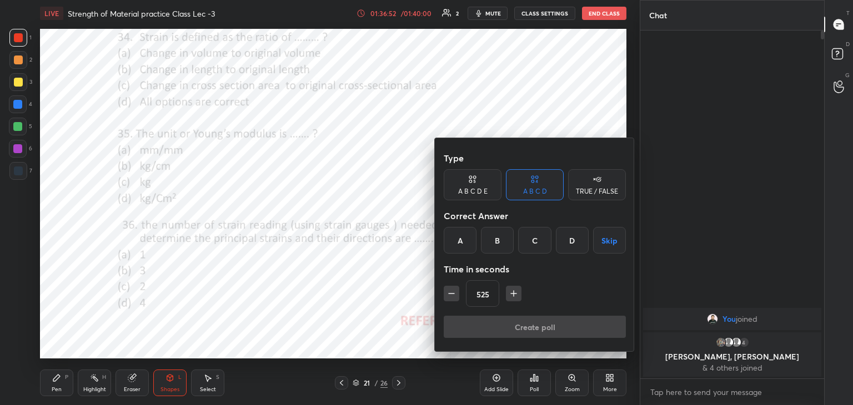
click at [449, 294] on icon "button" at bounding box center [452, 294] width 6 height 0
click at [449, 293] on icon "button" at bounding box center [451, 293] width 11 height 11
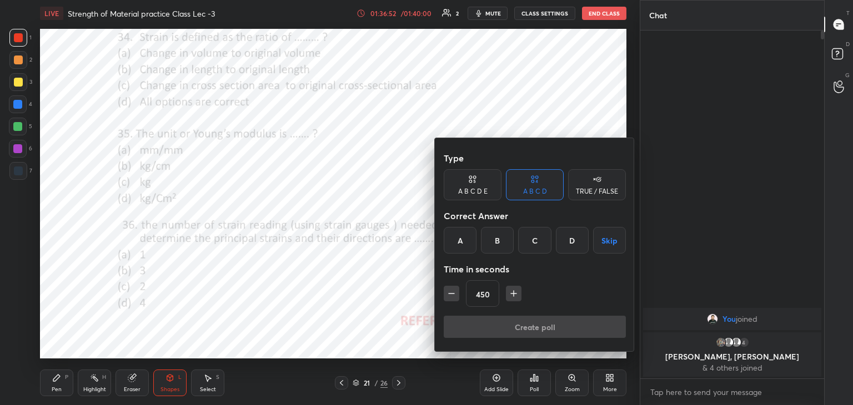
click at [449, 294] on icon "button" at bounding box center [452, 294] width 6 height 0
click at [448, 293] on icon "button" at bounding box center [451, 293] width 11 height 11
click at [449, 293] on icon "button" at bounding box center [451, 293] width 11 height 11
click at [449, 294] on icon "button" at bounding box center [451, 293] width 11 height 11
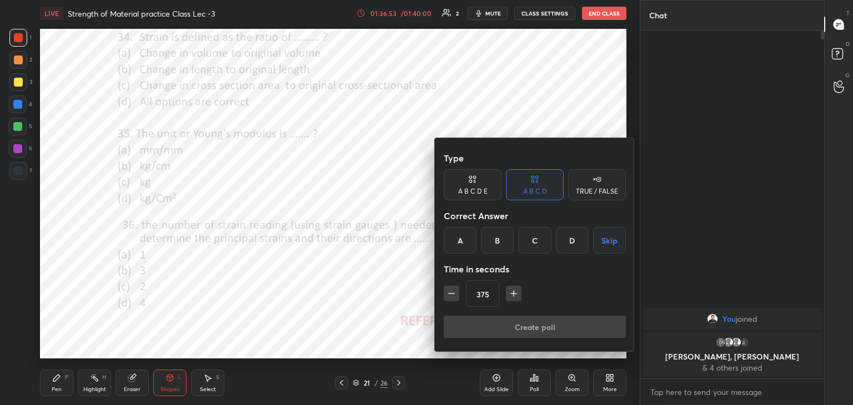
click at [449, 294] on icon "button" at bounding box center [451, 293] width 11 height 11
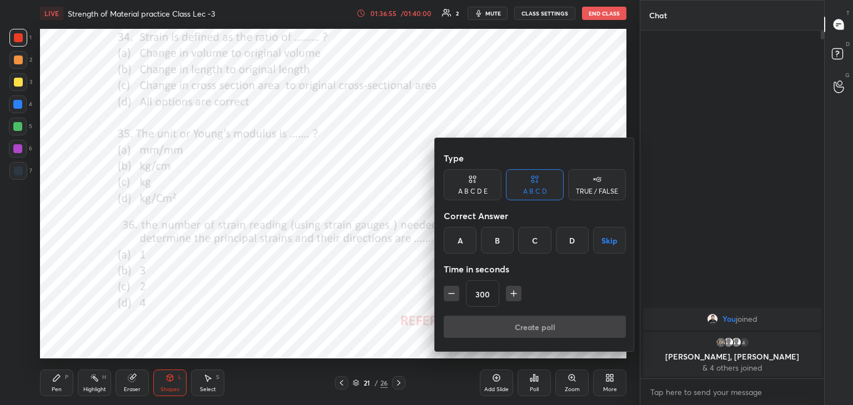
click at [448, 294] on icon "button" at bounding box center [451, 293] width 11 height 11
click at [446, 295] on icon "button" at bounding box center [451, 293] width 11 height 11
click at [451, 288] on icon "button" at bounding box center [451, 293] width 11 height 11
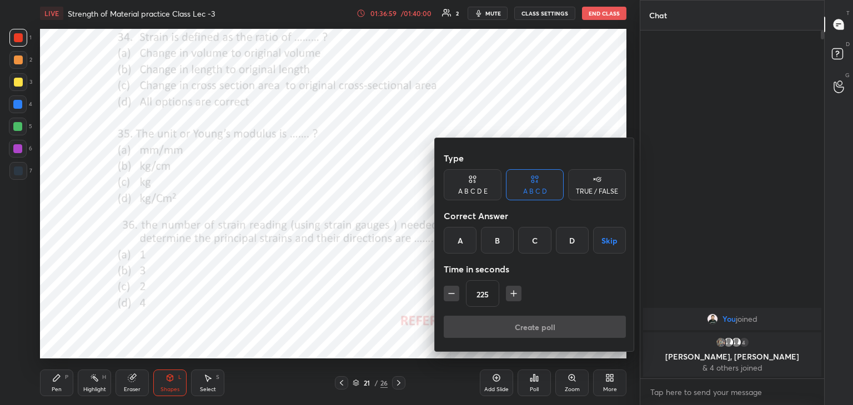
click at [451, 288] on icon "button" at bounding box center [451, 293] width 11 height 11
click at [450, 288] on icon "button" at bounding box center [451, 293] width 11 height 11
click at [451, 288] on icon "button" at bounding box center [451, 293] width 11 height 11
click at [452, 288] on icon "button" at bounding box center [451, 293] width 11 height 11
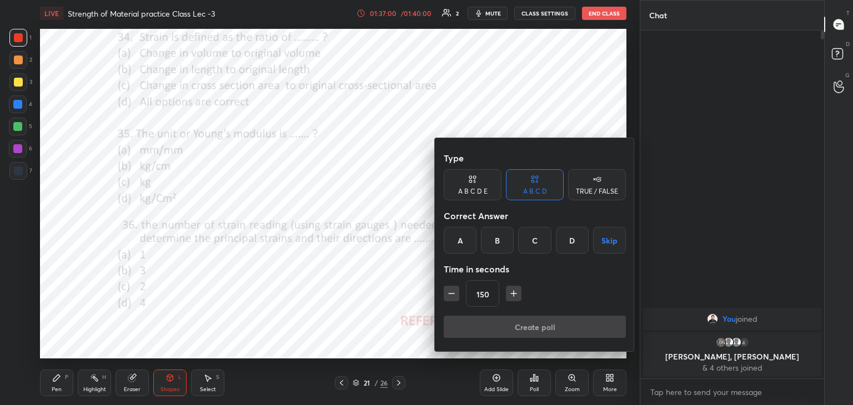
click at [453, 287] on button "button" at bounding box center [452, 294] width 16 height 16
click at [453, 288] on icon "button" at bounding box center [451, 293] width 11 height 11
click at [453, 287] on button "button" at bounding box center [452, 294] width 16 height 16
click at [453, 288] on button "button" at bounding box center [452, 294] width 16 height 16
click at [453, 288] on icon "button" at bounding box center [451, 293] width 11 height 11
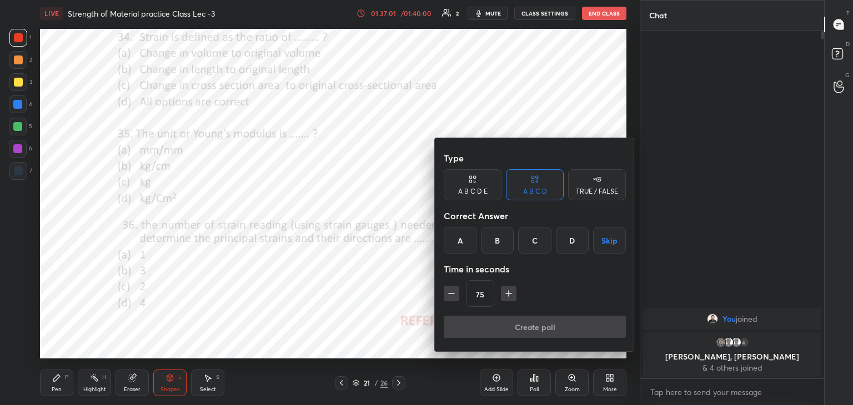
click at [453, 287] on button "button" at bounding box center [452, 294] width 16 height 16
click at [453, 288] on button "button" at bounding box center [452, 294] width 16 height 16
click at [453, 288] on icon "button" at bounding box center [451, 293] width 11 height 11
click at [512, 292] on button "button" at bounding box center [509, 294] width 16 height 16
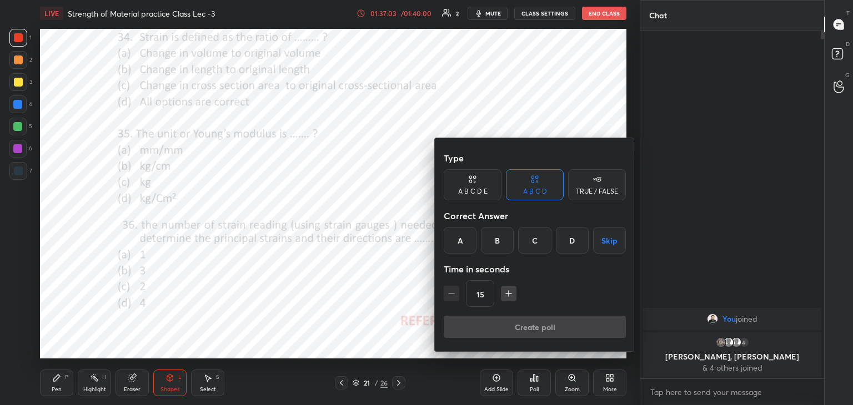
type input "30"
drag, startPoint x: 346, startPoint y: 299, endPoint x: 342, endPoint y: 293, distance: 7.2
click at [344, 300] on div at bounding box center [426, 202] width 853 height 405
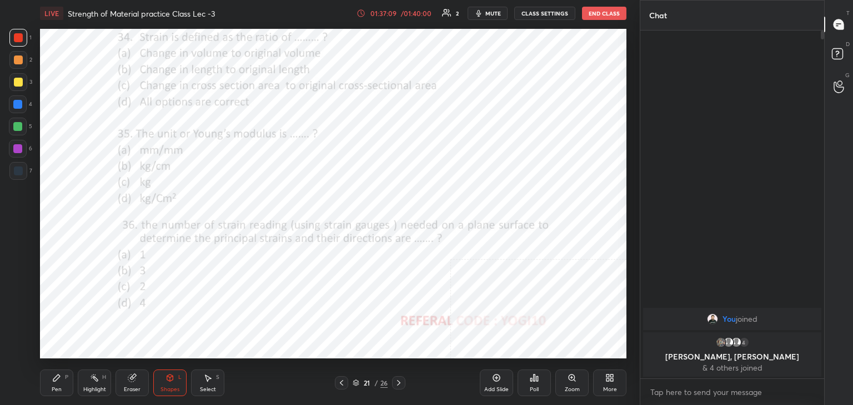
click at [91, 380] on icon at bounding box center [94, 378] width 9 height 9
click at [354, 380] on div "21 / 26" at bounding box center [370, 383] width 35 height 10
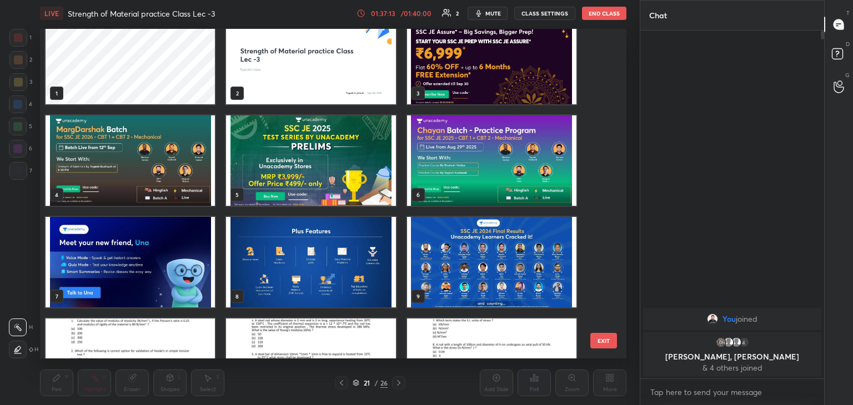
scroll to position [0, 0]
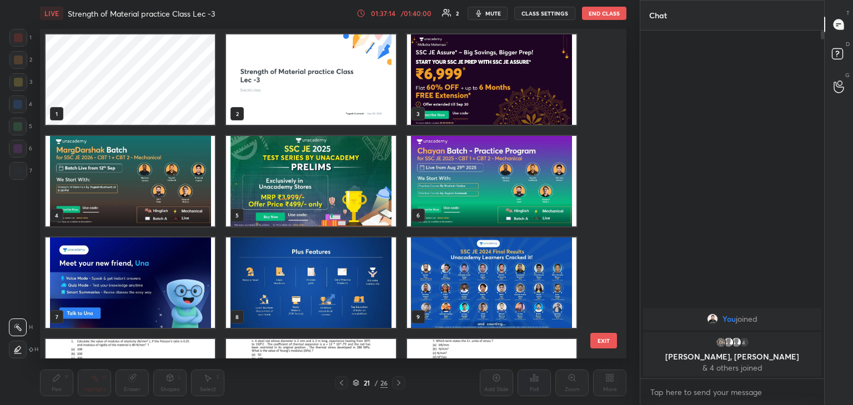
click at [345, 79] on img "grid" at bounding box center [310, 79] width 169 height 91
click at [346, 81] on img "grid" at bounding box center [310, 79] width 169 height 91
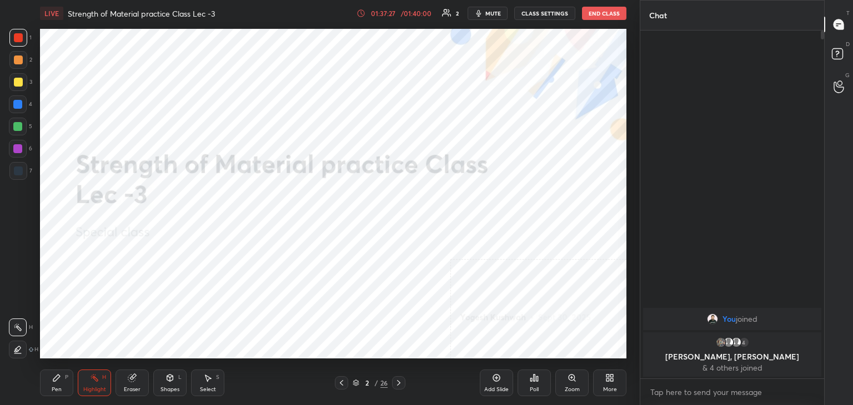
click at [606, 380] on icon at bounding box center [607, 380] width 3 height 3
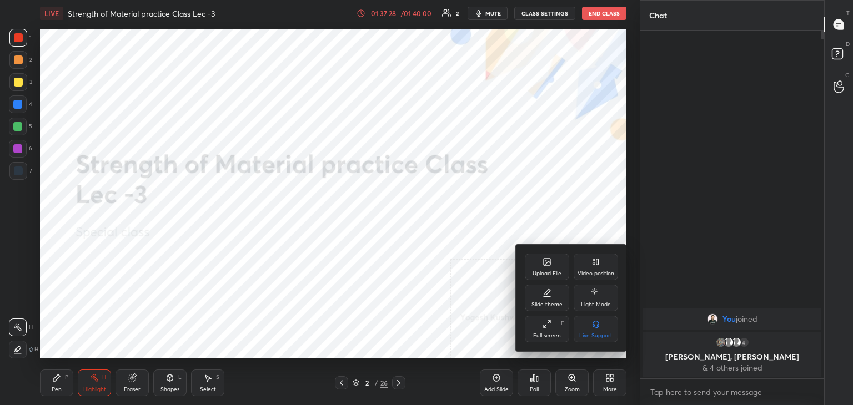
click at [553, 268] on div "Upload File" at bounding box center [547, 267] width 44 height 27
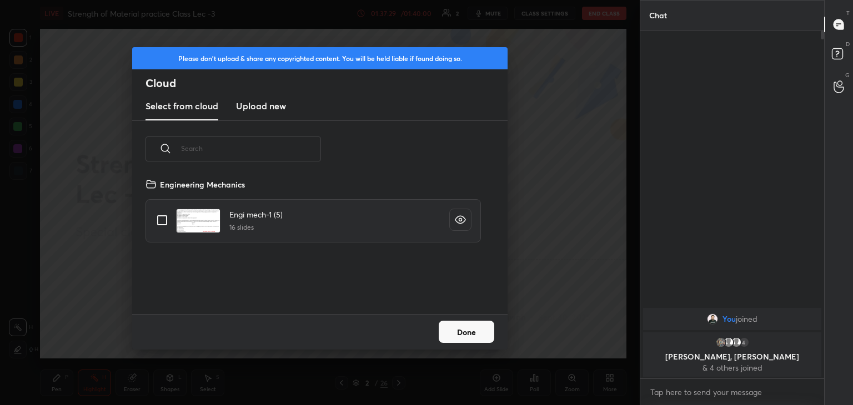
scroll to position [137, 356]
click at [259, 107] on h3 "Upload new" at bounding box center [261, 105] width 50 height 13
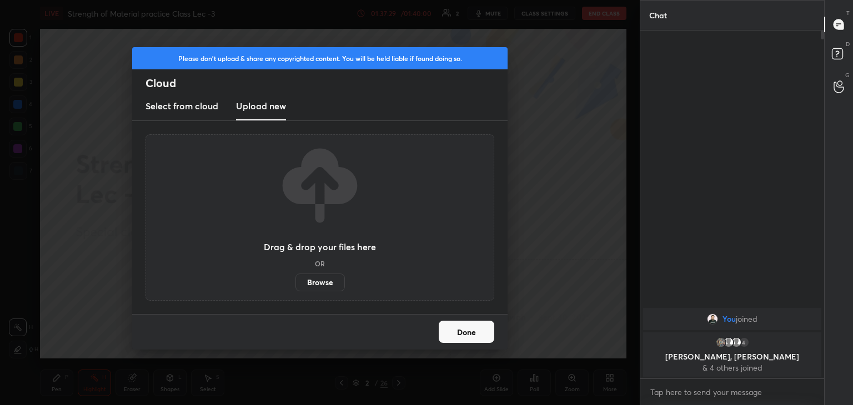
click at [318, 282] on label "Browse" at bounding box center [319, 283] width 49 height 18
click at [295, 282] on input "Browse" at bounding box center [295, 283] width 0 height 18
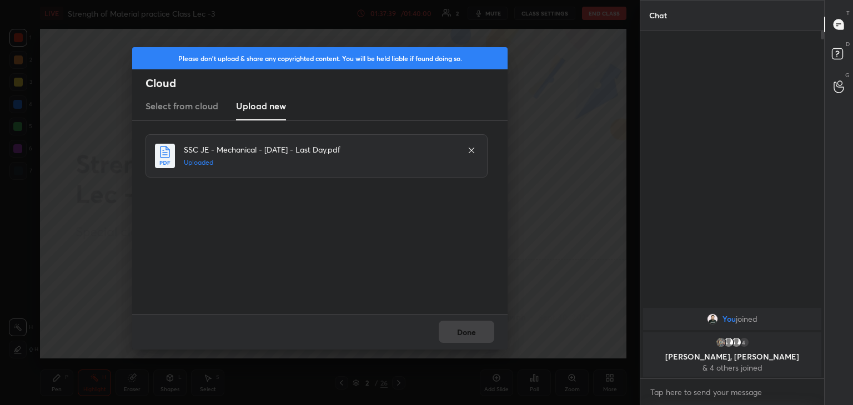
click at [461, 330] on div "Done" at bounding box center [319, 332] width 375 height 36
click at [462, 333] on button "Done" at bounding box center [467, 332] width 56 height 22
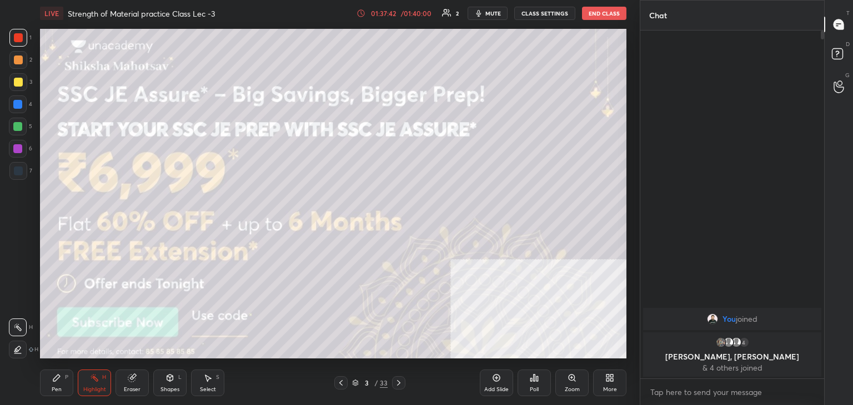
click at [62, 386] on div "Pen P" at bounding box center [56, 383] width 33 height 27
drag, startPoint x: 18, startPoint y: 86, endPoint x: 11, endPoint y: 87, distance: 6.9
click at [19, 86] on div at bounding box center [18, 82] width 9 height 9
drag, startPoint x: 210, startPoint y: 387, endPoint x: 219, endPoint y: 362, distance: 26.5
click at [210, 387] on div "Select" at bounding box center [208, 390] width 16 height 6
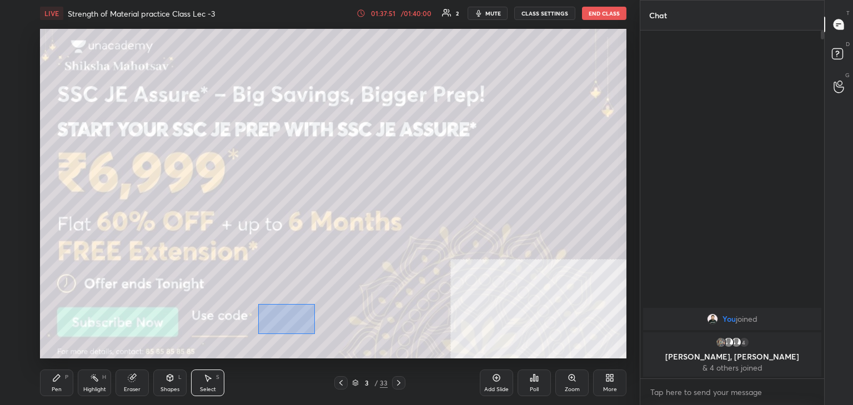
drag, startPoint x: 258, startPoint y: 304, endPoint x: 331, endPoint y: 333, distance: 78.6
click at [328, 334] on div "0 ° Undo Copy Duplicate Duplicate to new slide Delete" at bounding box center [333, 194] width 586 height 330
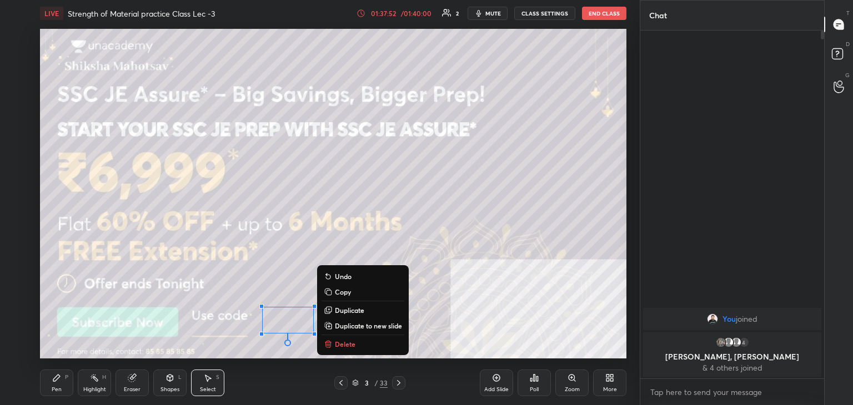
click at [346, 292] on p "Copy" at bounding box center [343, 292] width 16 height 9
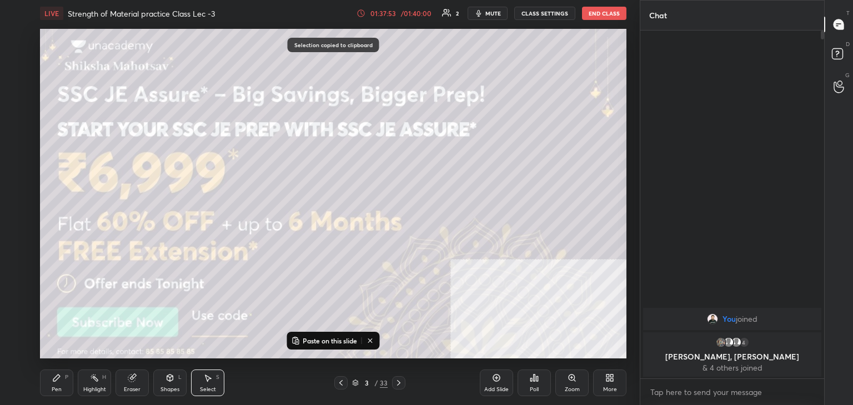
click at [398, 383] on icon at bounding box center [398, 383] width 9 height 9
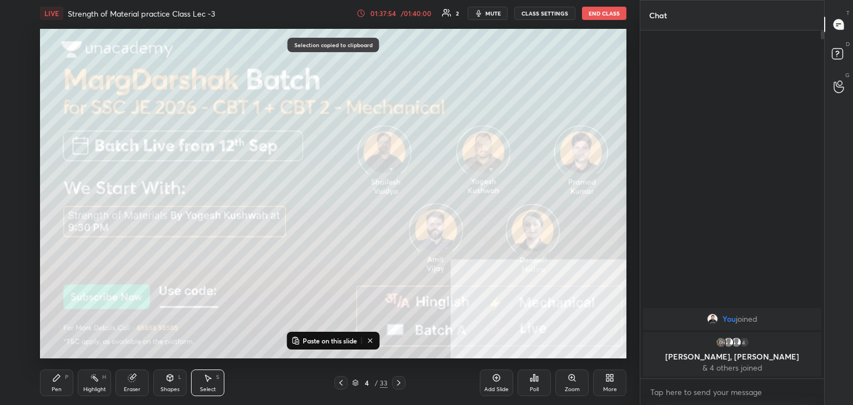
click at [318, 343] on p "Paste on this slide" at bounding box center [330, 340] width 54 height 9
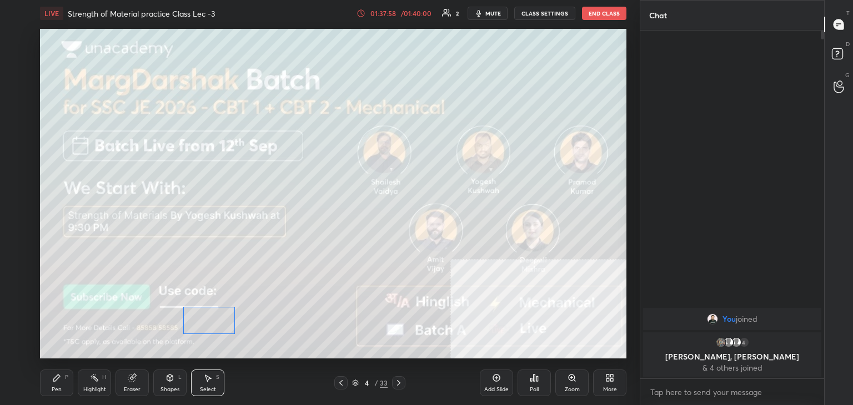
drag, startPoint x: 295, startPoint y: 320, endPoint x: 255, endPoint y: 311, distance: 41.1
click at [220, 320] on div "0 ° Undo Copy Paste here Duplicate Duplicate to new slide Delete" at bounding box center [333, 194] width 586 height 330
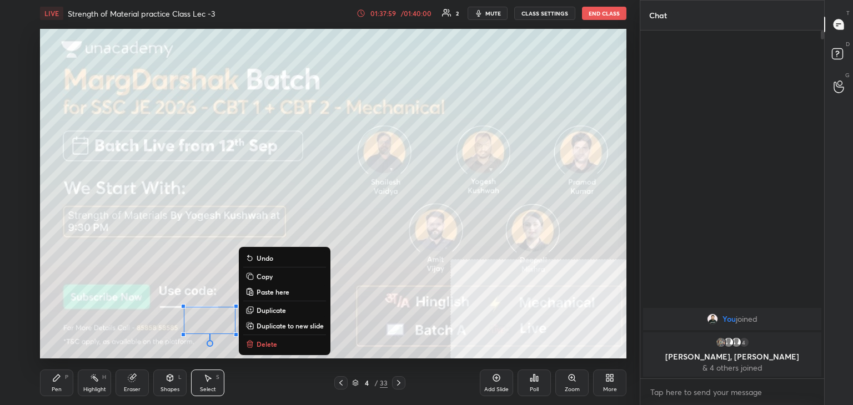
click at [265, 278] on p "Copy" at bounding box center [265, 276] width 16 height 9
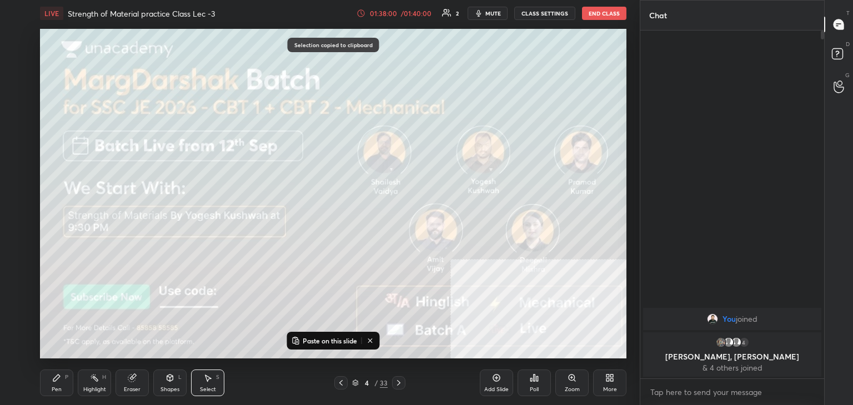
click at [398, 382] on icon at bounding box center [398, 383] width 9 height 9
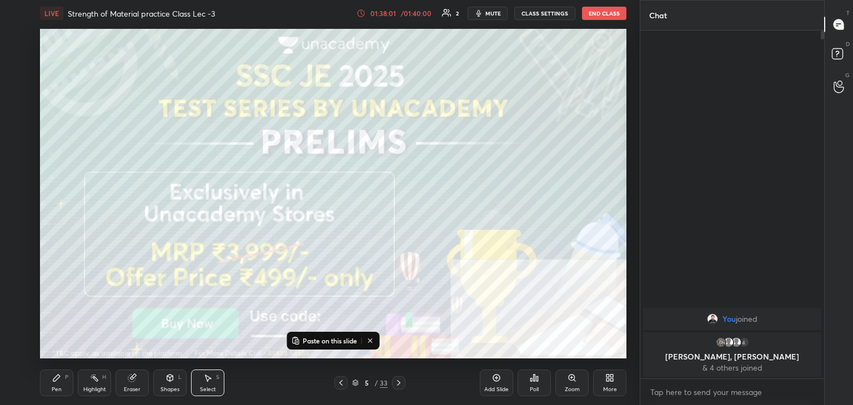
drag, startPoint x: 325, startPoint y: 340, endPoint x: 331, endPoint y: 336, distance: 7.7
click at [325, 340] on p "Paste on this slide" at bounding box center [330, 340] width 54 height 9
drag, startPoint x: 219, startPoint y: 319, endPoint x: 356, endPoint y: 318, distance: 137.1
click at [356, 318] on div "0 ° Undo Copy Paste here Duplicate Duplicate to new slide Delete" at bounding box center [333, 194] width 586 height 330
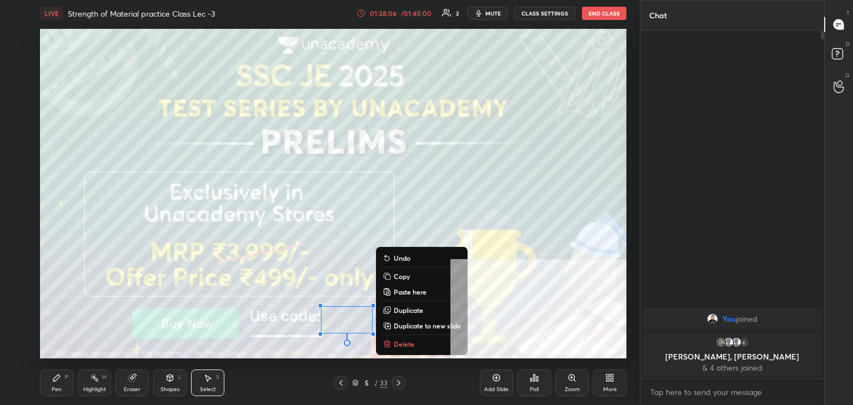
click at [401, 277] on p "Copy" at bounding box center [402, 276] width 16 height 9
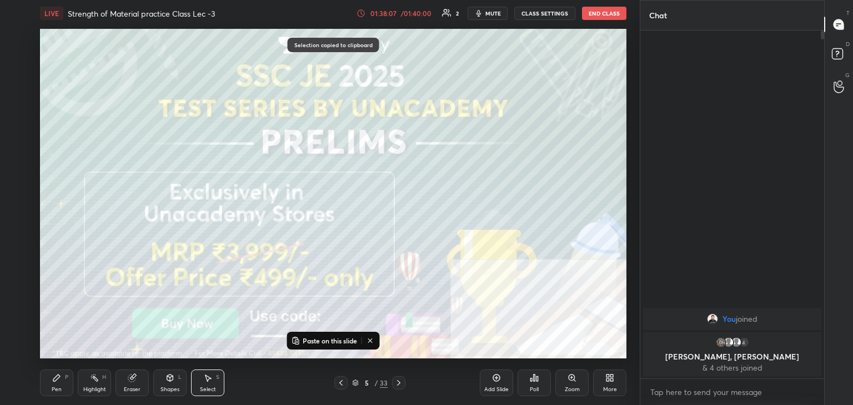
click at [400, 382] on icon at bounding box center [398, 383] width 9 height 9
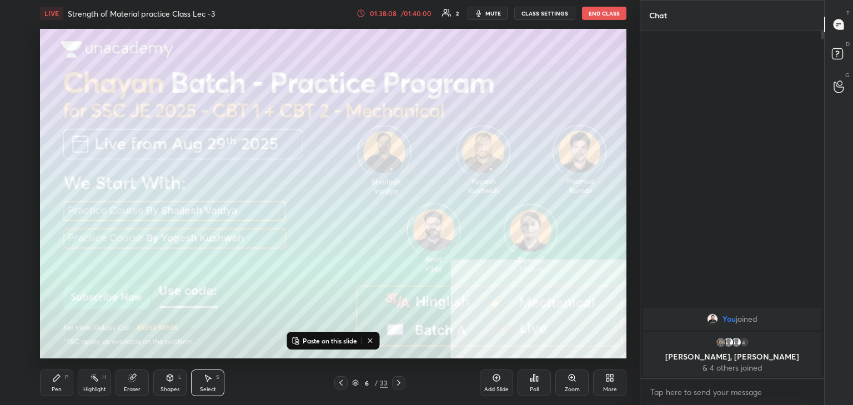
click at [331, 341] on p "Paste on this slide" at bounding box center [330, 340] width 54 height 9
drag, startPoint x: 346, startPoint y: 320, endPoint x: 248, endPoint y: 296, distance: 101.8
click at [248, 296] on div "0 ° Undo Copy Paste here Duplicate Duplicate to new slide Delete" at bounding box center [333, 194] width 586 height 330
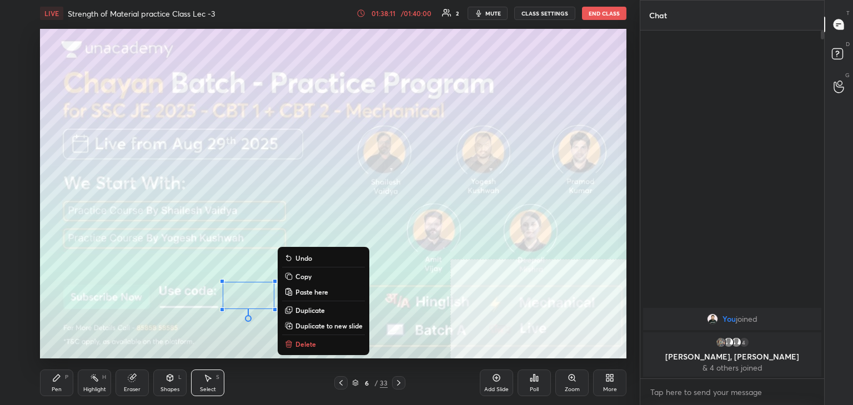
drag, startPoint x: 241, startPoint y: 326, endPoint x: 248, endPoint y: 324, distance: 7.6
click at [240, 326] on div "0 ° Undo Copy Paste here Duplicate Duplicate to new slide Delete" at bounding box center [333, 194] width 586 height 330
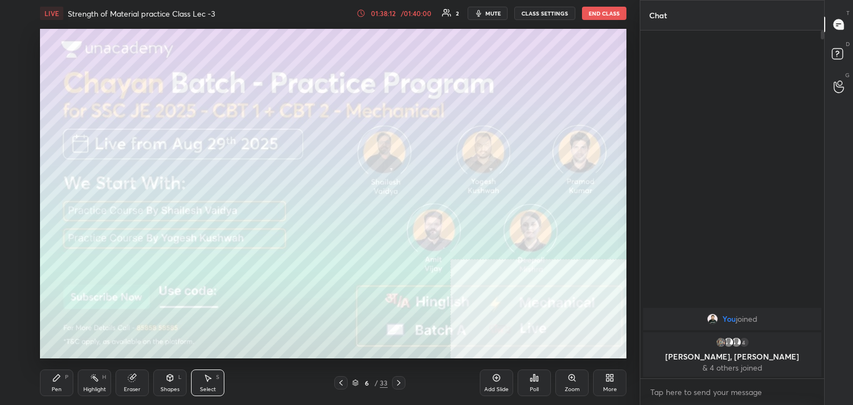
click at [397, 380] on icon at bounding box center [398, 383] width 9 height 9
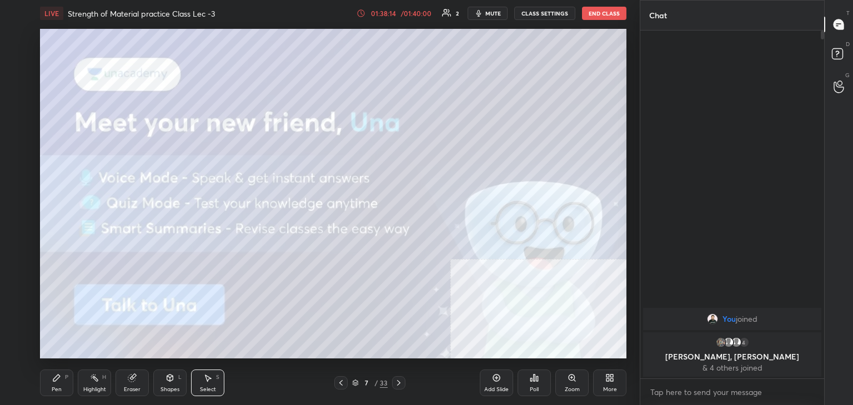
click at [395, 381] on icon at bounding box center [398, 383] width 9 height 9
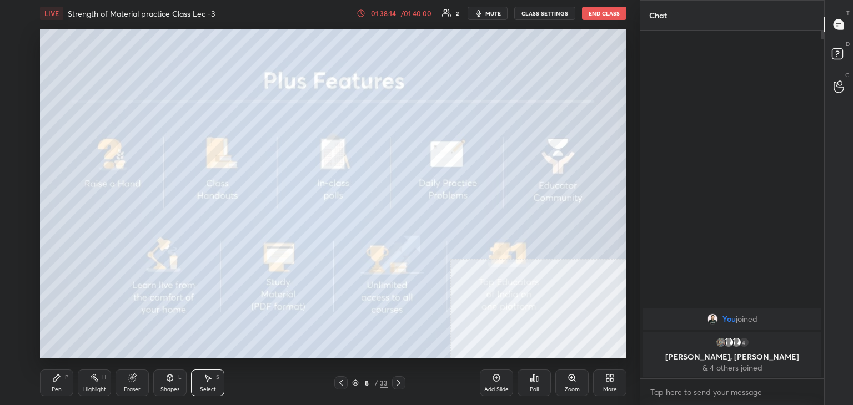
click at [395, 381] on icon at bounding box center [398, 383] width 9 height 9
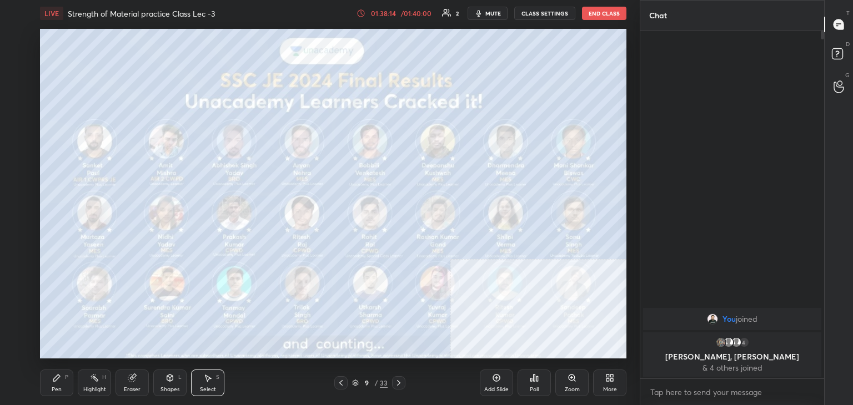
click at [395, 382] on icon at bounding box center [398, 383] width 9 height 9
click at [395, 381] on icon at bounding box center [398, 383] width 9 height 9
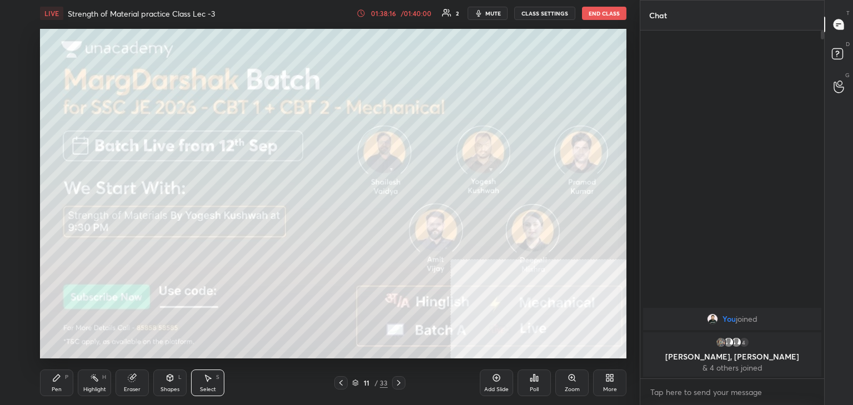
click at [339, 383] on icon at bounding box center [340, 383] width 9 height 9
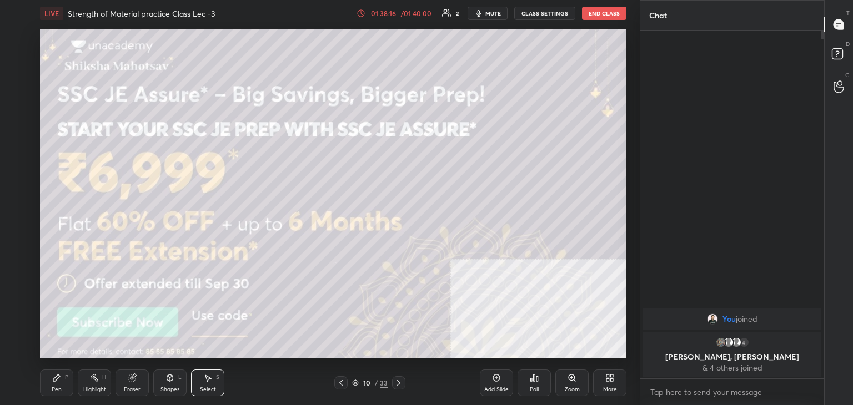
click at [339, 384] on icon at bounding box center [340, 383] width 9 height 9
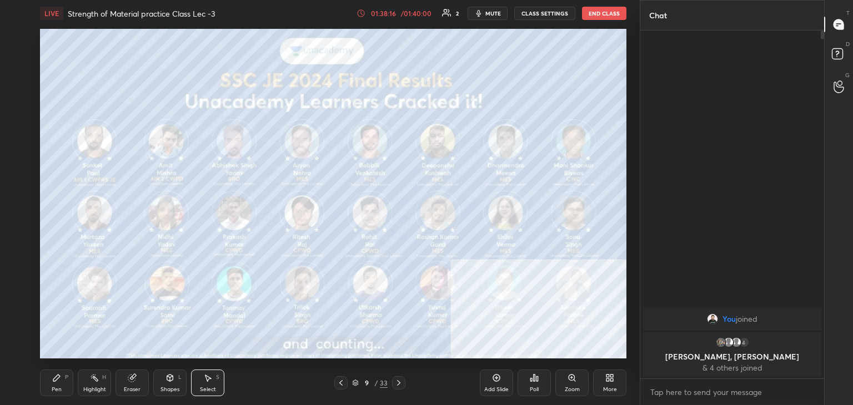
click at [340, 383] on icon at bounding box center [340, 383] width 3 height 6
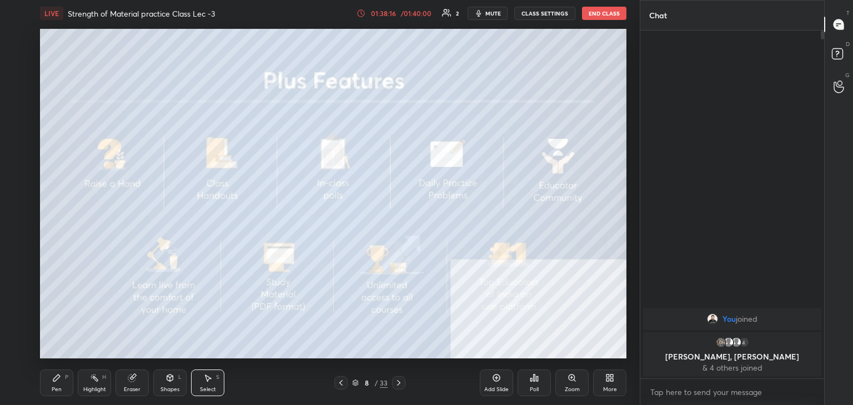
click at [340, 383] on icon at bounding box center [340, 383] width 3 height 6
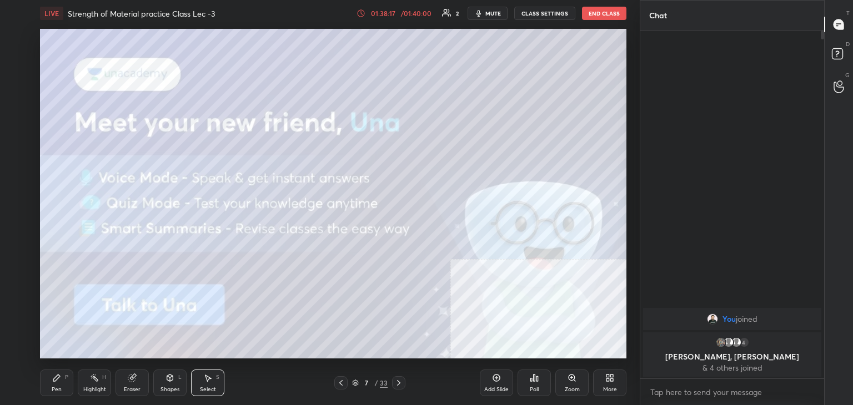
click at [340, 383] on icon at bounding box center [340, 383] width 9 height 9
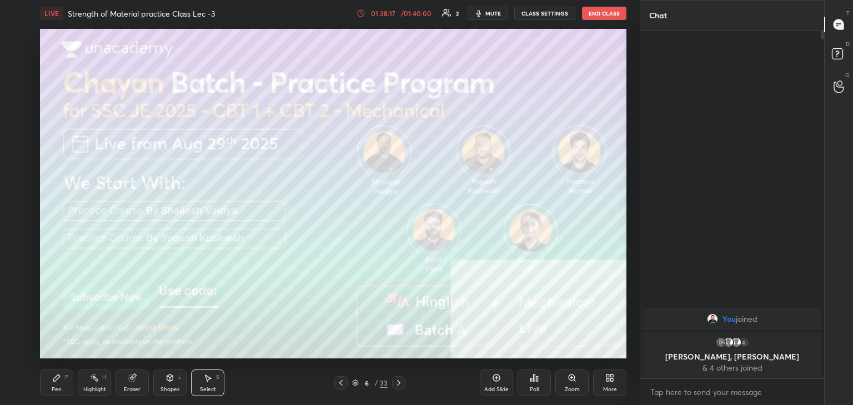
click at [341, 382] on icon at bounding box center [340, 383] width 9 height 9
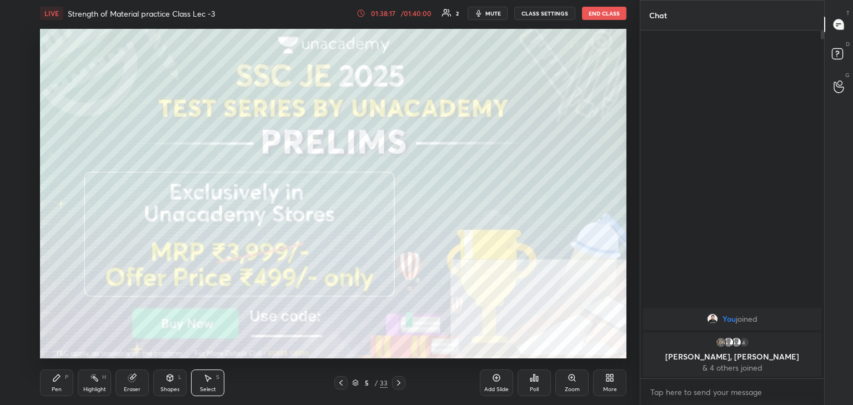
click at [342, 382] on icon at bounding box center [340, 383] width 9 height 9
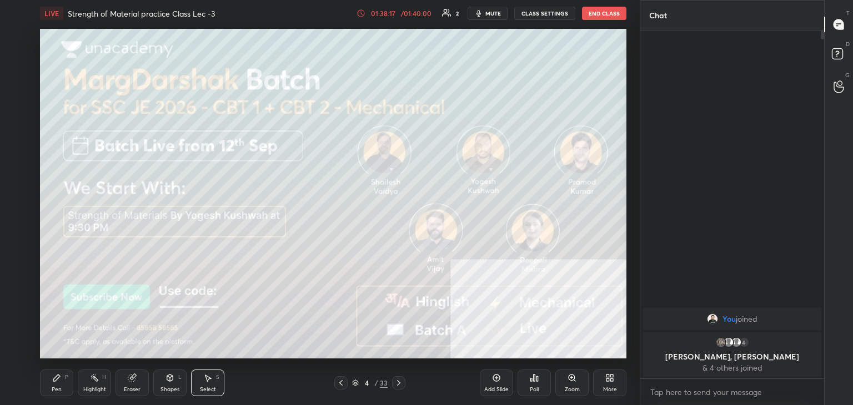
click at [341, 382] on icon at bounding box center [340, 383] width 9 height 9
click at [341, 381] on icon at bounding box center [340, 383] width 9 height 9
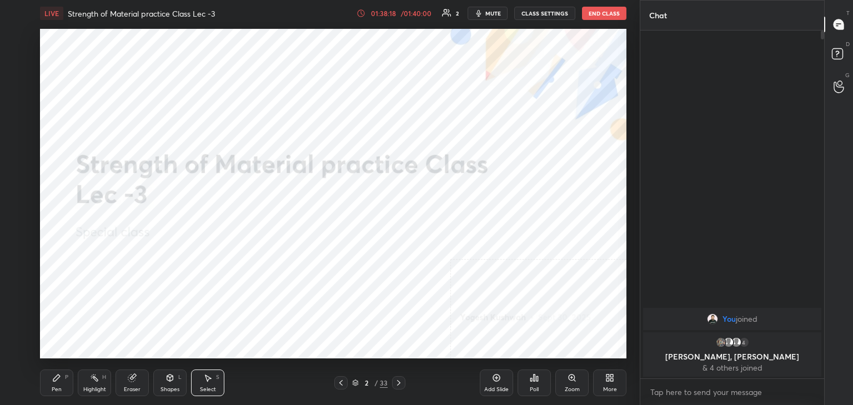
click at [341, 380] on icon at bounding box center [340, 383] width 9 height 9
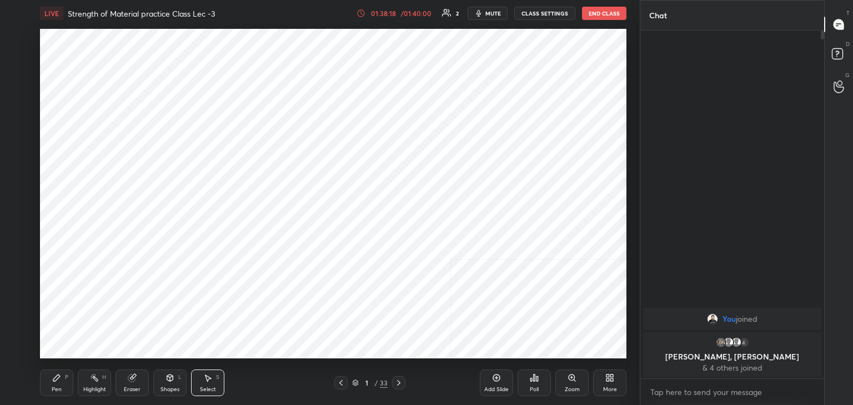
click at [340, 380] on icon at bounding box center [340, 383] width 9 height 9
click at [103, 385] on div "Highlight H" at bounding box center [94, 383] width 33 height 27
click at [398, 382] on icon at bounding box center [398, 383] width 3 height 6
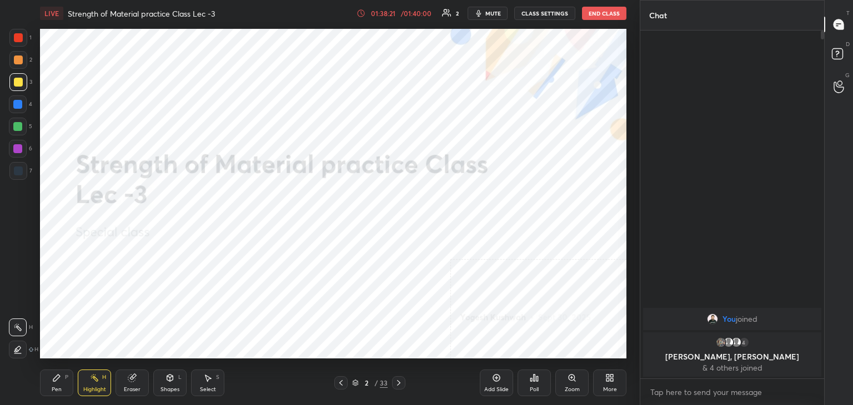
click at [398, 382] on icon at bounding box center [398, 383] width 3 height 6
click at [399, 380] on icon at bounding box center [398, 383] width 9 height 9
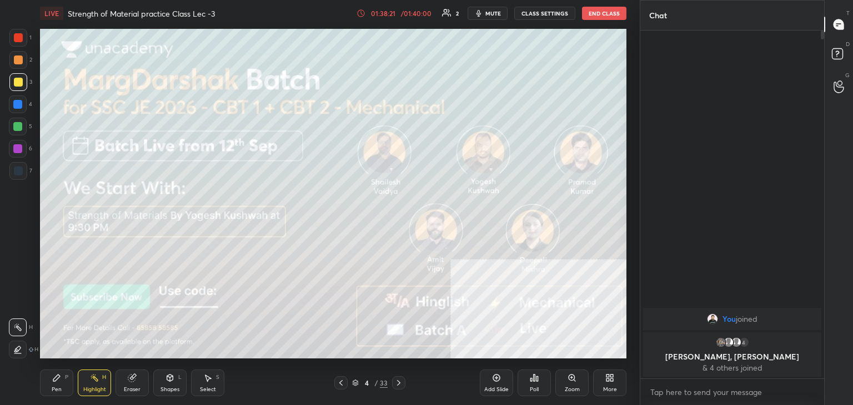
click at [398, 380] on icon at bounding box center [398, 383] width 9 height 9
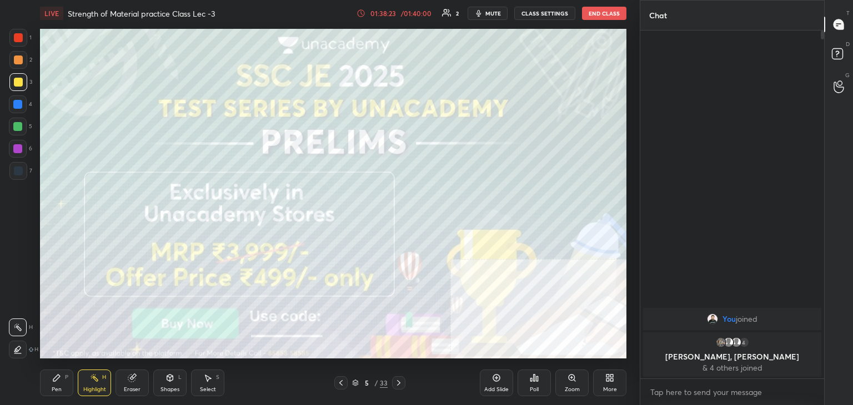
click at [94, 378] on icon at bounding box center [94, 378] width 1 height 1
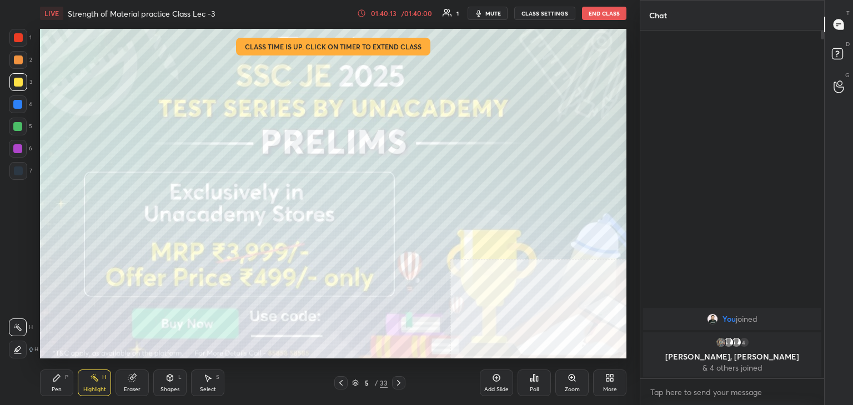
click at [91, 388] on div "Highlight" at bounding box center [94, 390] width 23 height 6
click at [606, 13] on button "End Class" at bounding box center [604, 13] width 44 height 13
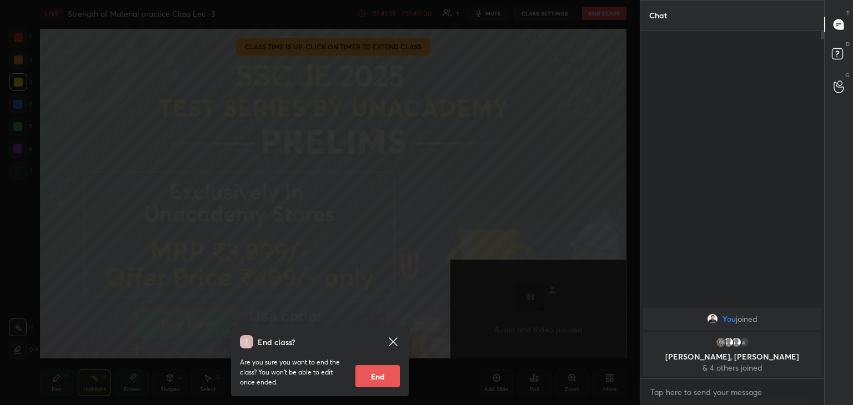
drag, startPoint x: 380, startPoint y: 384, endPoint x: 376, endPoint y: 380, distance: 5.9
click at [379, 384] on button "End" at bounding box center [377, 376] width 44 height 22
type textarea "x"
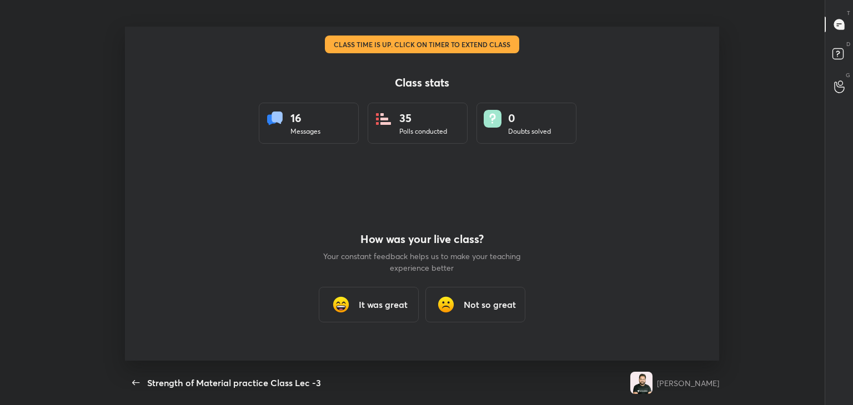
scroll to position [334, 701]
click at [367, 305] on h3 "It was great" at bounding box center [383, 304] width 49 height 13
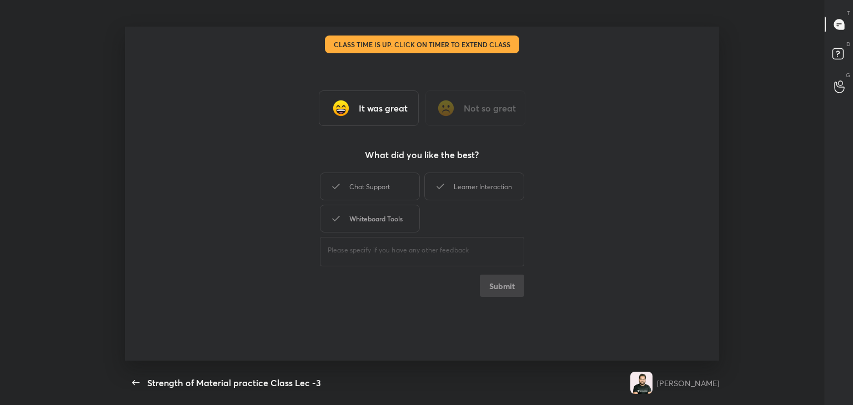
click at [384, 220] on div "Whiteboard Tools" at bounding box center [370, 219] width 100 height 28
drag, startPoint x: 386, startPoint y: 192, endPoint x: 422, endPoint y: 184, distance: 36.3
click at [387, 192] on div "Chat Support" at bounding box center [370, 187] width 100 height 28
click at [470, 187] on div "Learner Interaction" at bounding box center [474, 187] width 100 height 28
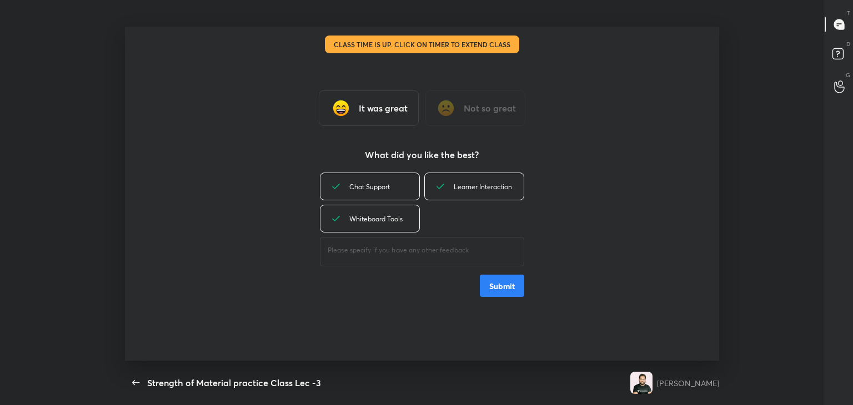
click at [518, 290] on button "Submit" at bounding box center [502, 286] width 44 height 22
